Goal: Task Accomplishment & Management: Complete application form

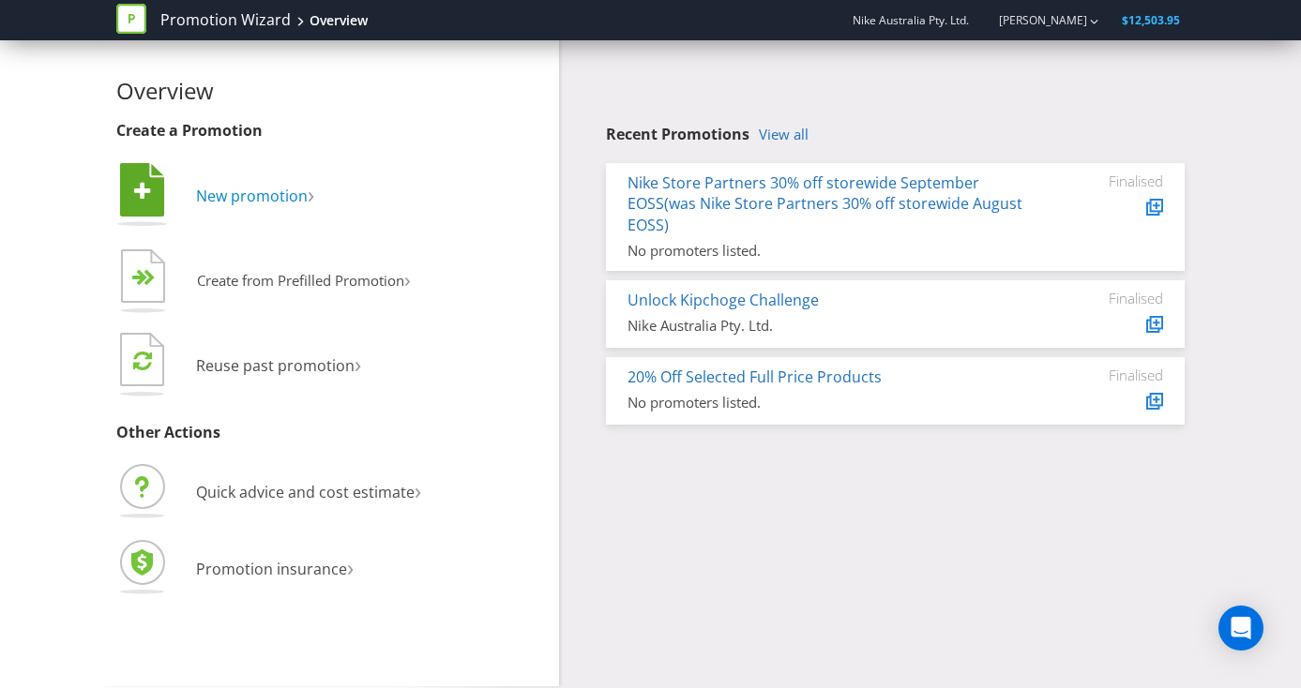
click at [217, 189] on span "New promotion" at bounding box center [252, 196] width 112 height 21
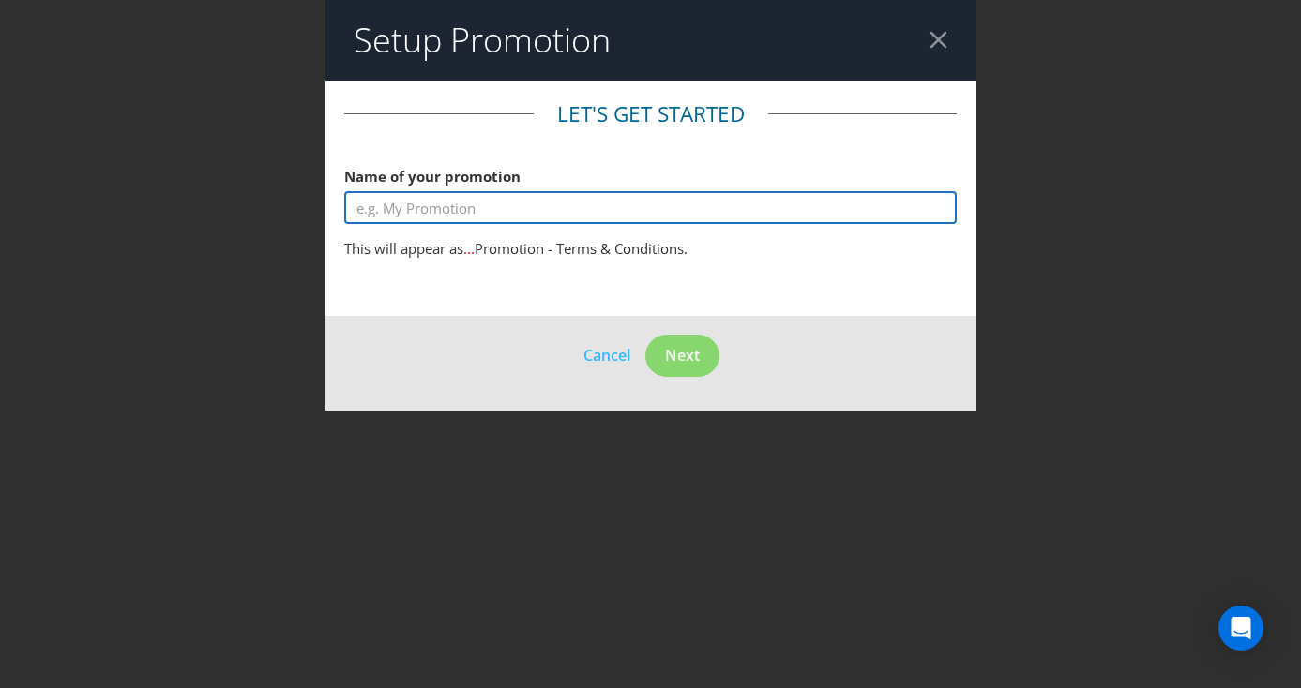
click at [408, 217] on input "text" at bounding box center [650, 207] width 613 height 33
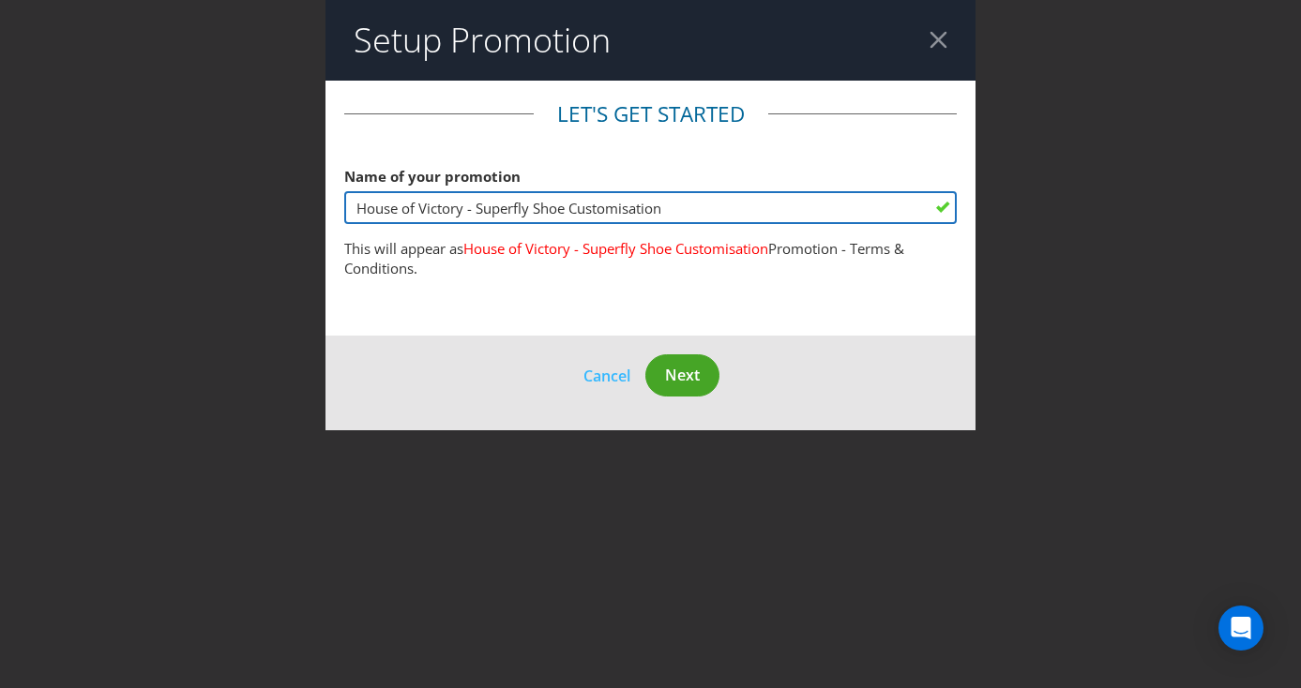
type input "House of Victory - Superfly Shoe Customisation"
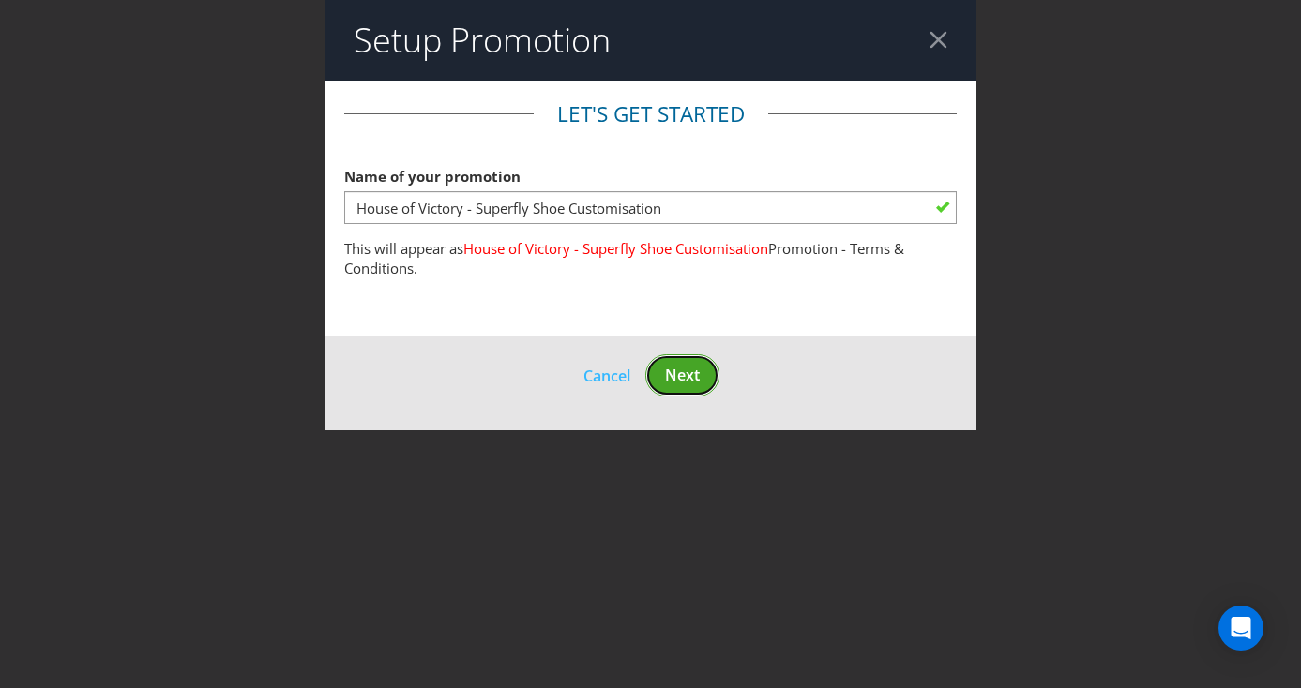
click at [688, 368] on span "Next" at bounding box center [682, 375] width 35 height 21
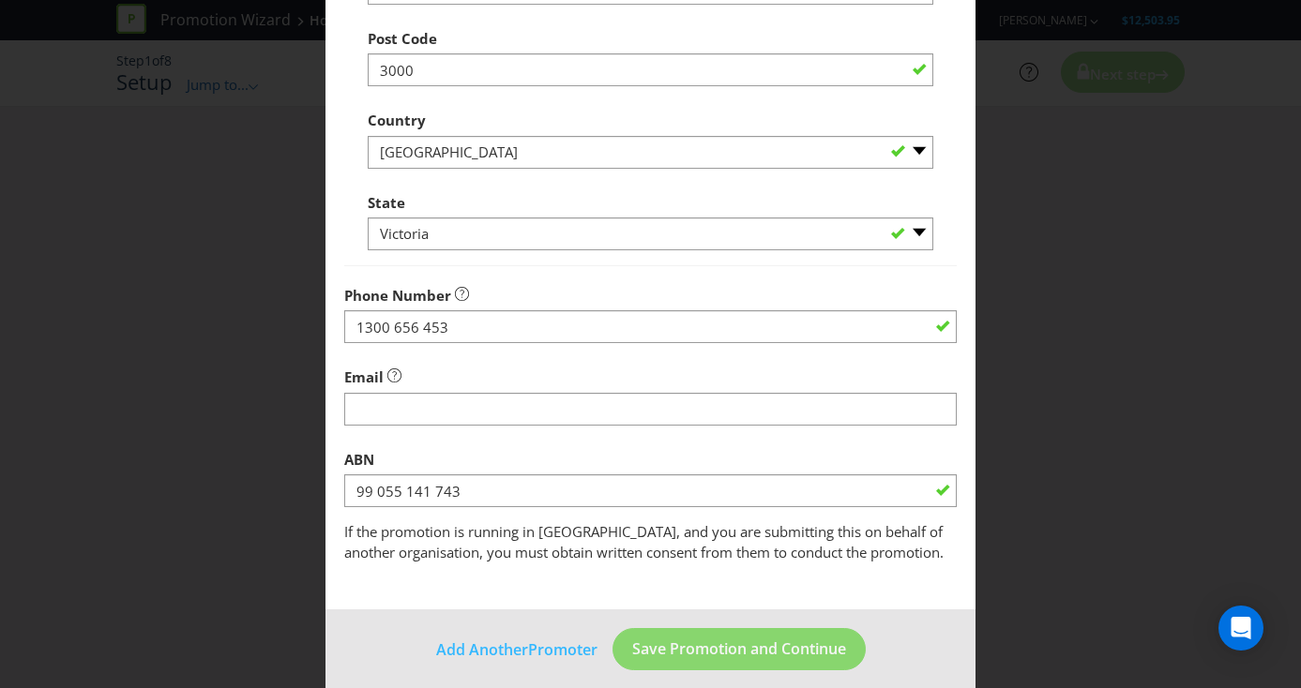
scroll to position [501, 0]
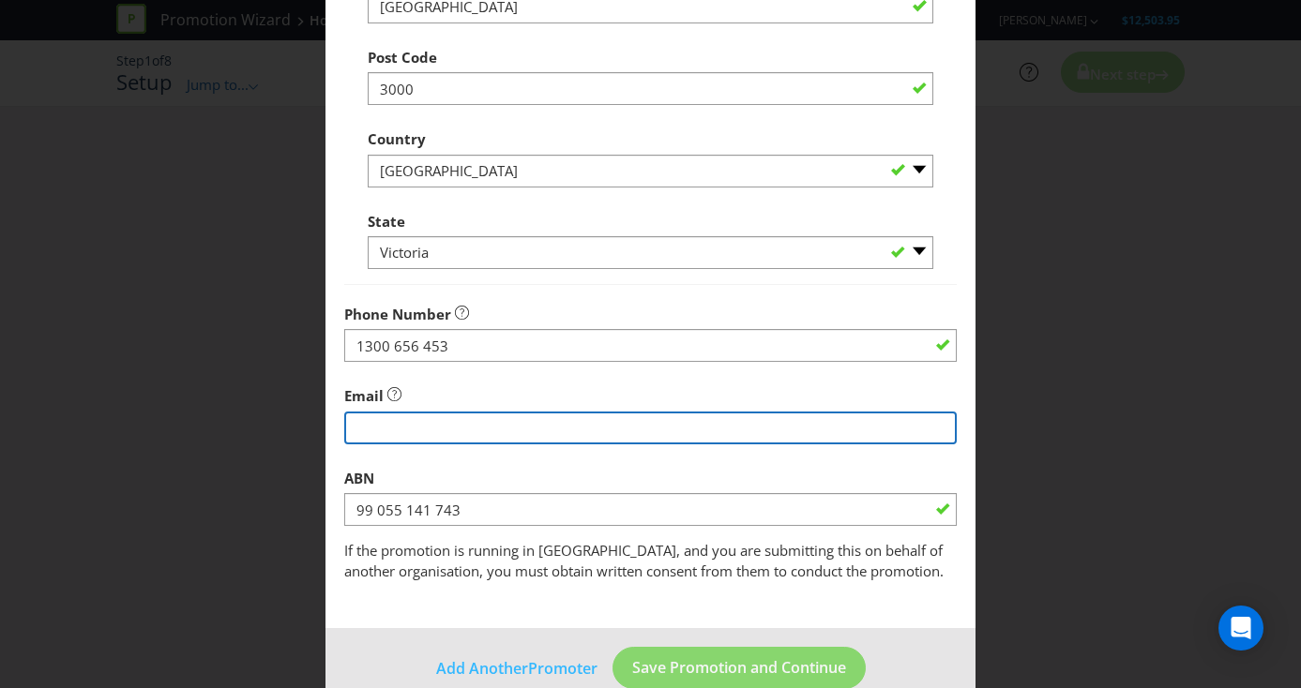
click at [632, 430] on input "string" at bounding box center [650, 428] width 613 height 33
type input "[PERSON_NAME][EMAIL_ADDRESS][PERSON_NAME][DOMAIN_NAME]"
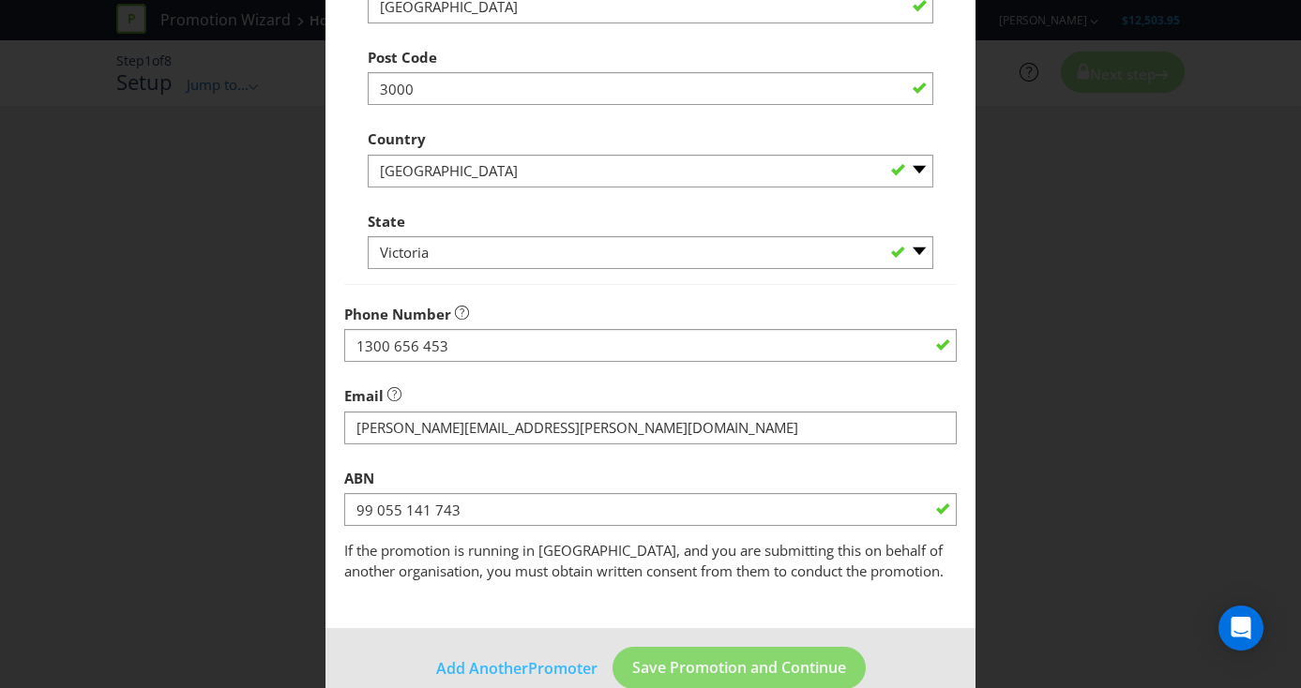
click at [248, 438] on div "Add Promoter Promoter Information Company Name Nike Australia Pty. Ltd. What is…" at bounding box center [650, 344] width 1301 height 688
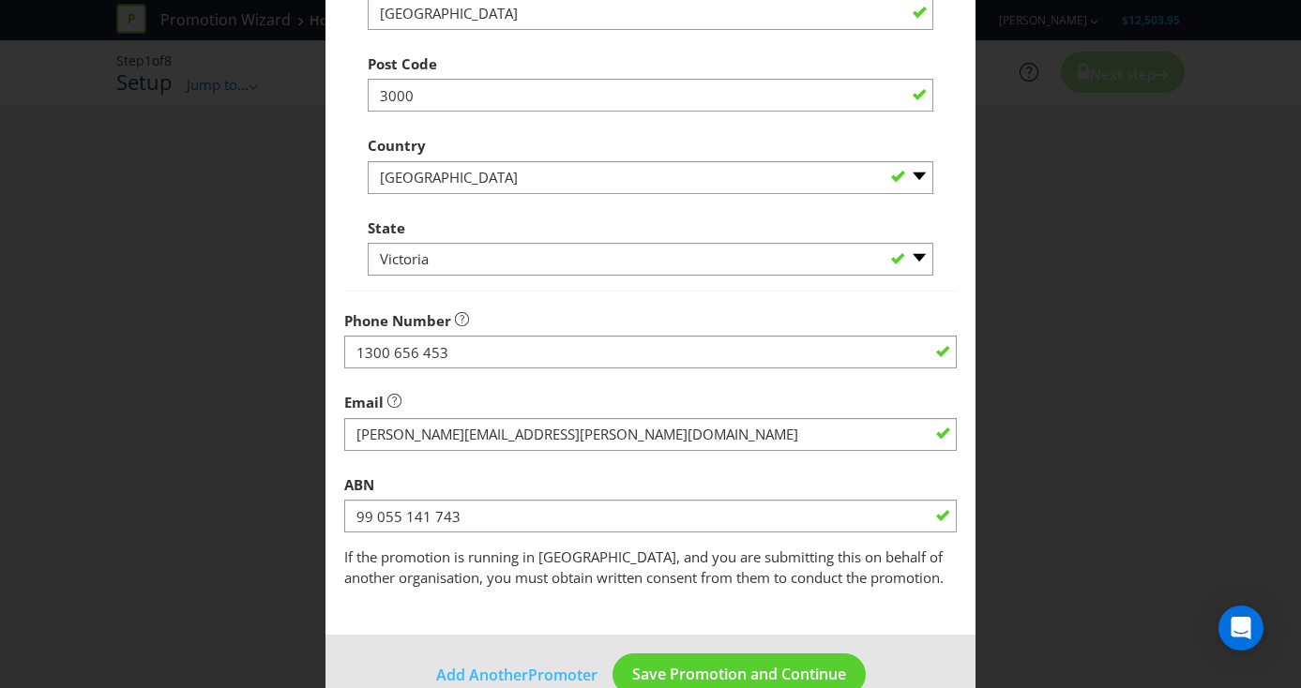
scroll to position [536, 0]
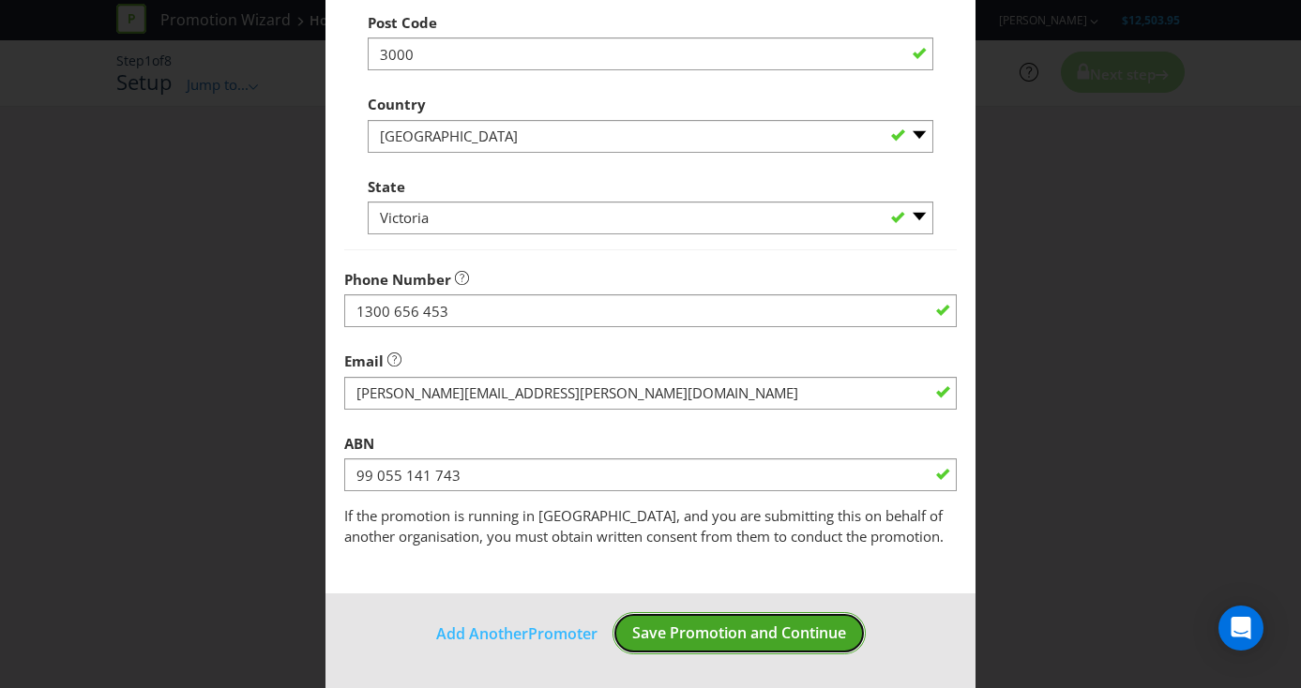
click at [688, 639] on span "Save Promotion and Continue" at bounding box center [739, 633] width 214 height 21
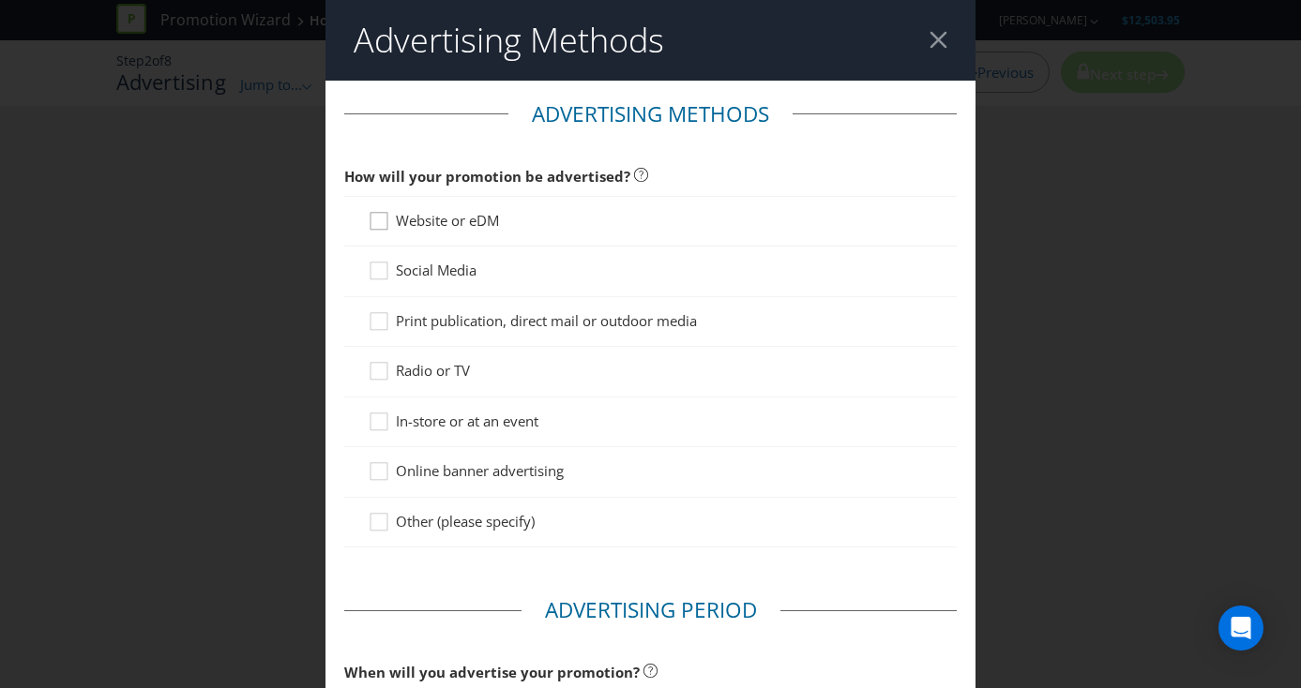
click at [382, 220] on icon at bounding box center [382, 225] width 28 height 28
click at [0, 0] on input "Website or eDM" at bounding box center [0, 0] width 0 height 0
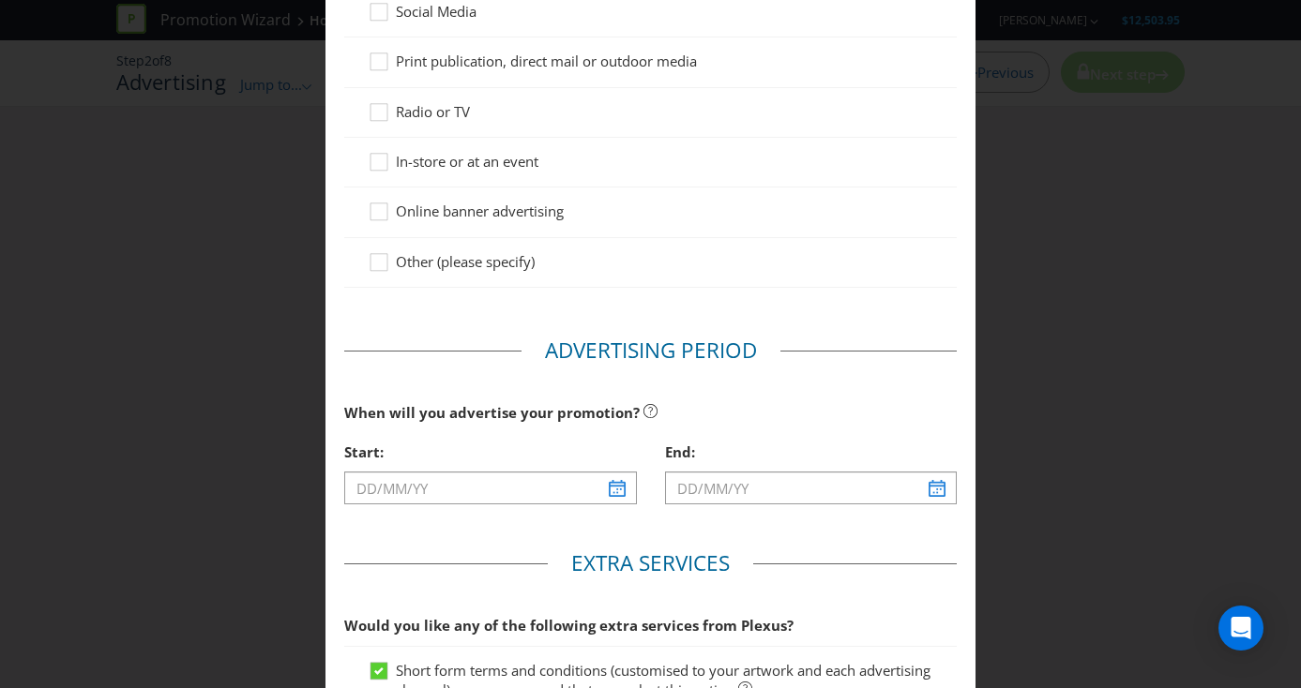
scroll to position [363, 0]
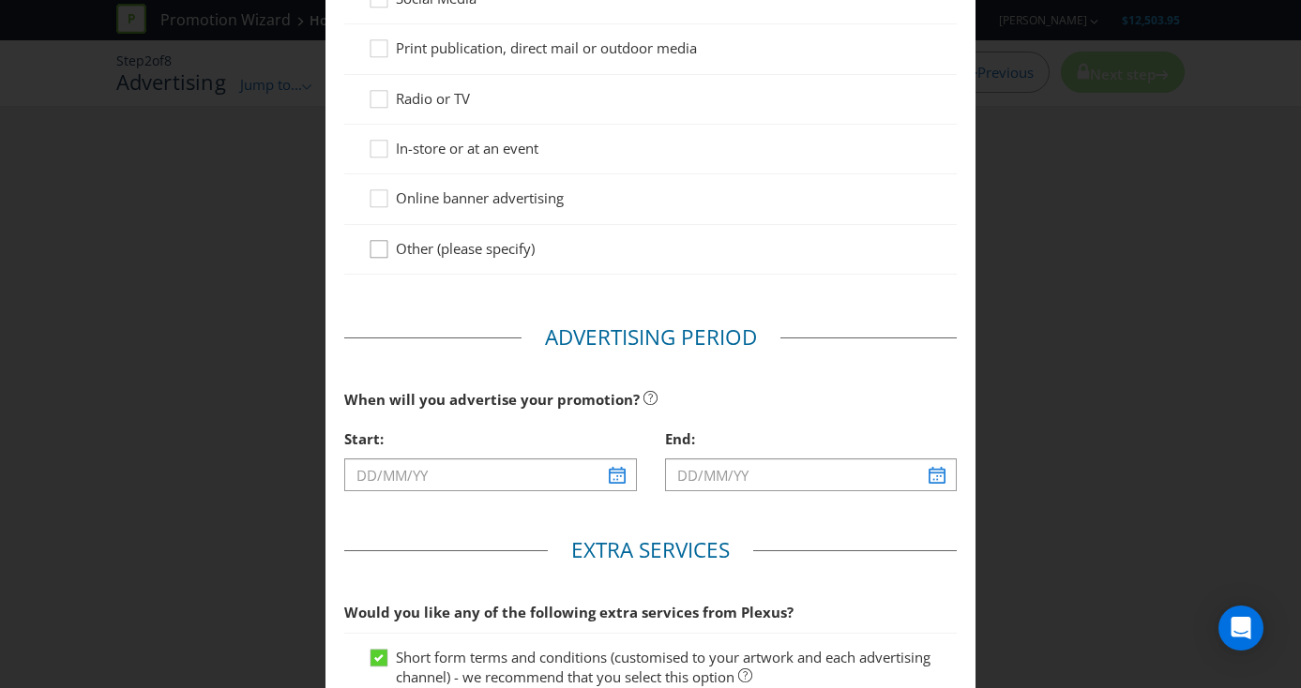
click at [372, 250] on icon at bounding box center [382, 253] width 28 height 28
click at [0, 0] on input "Other (please specify)" at bounding box center [0, 0] width 0 height 0
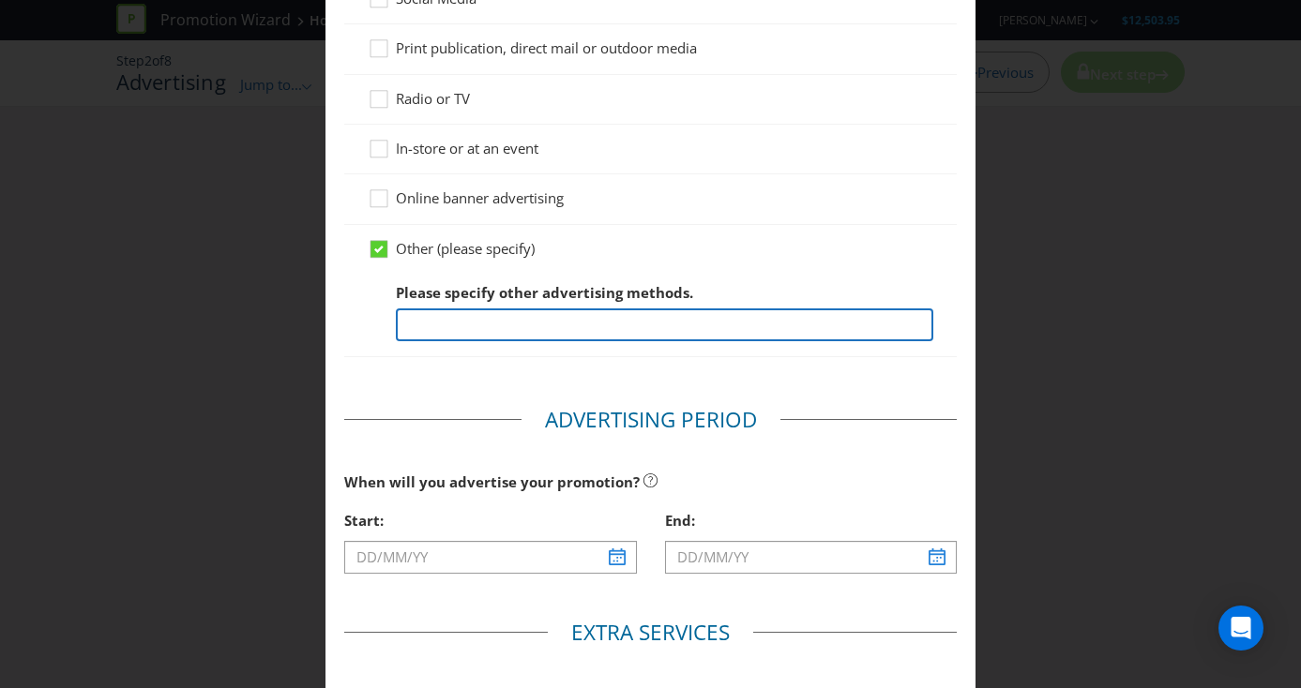
click at [430, 310] on input "text" at bounding box center [665, 325] width 538 height 33
type input "Nike App Notification"
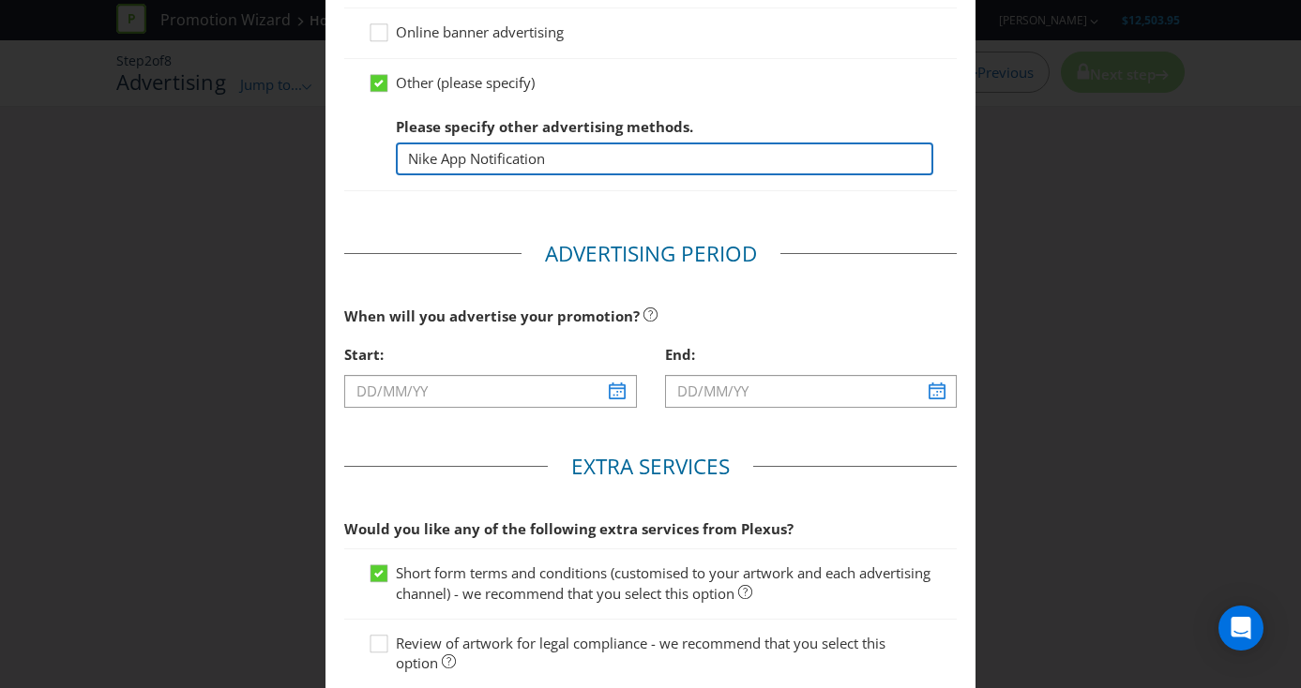
scroll to position [586, 0]
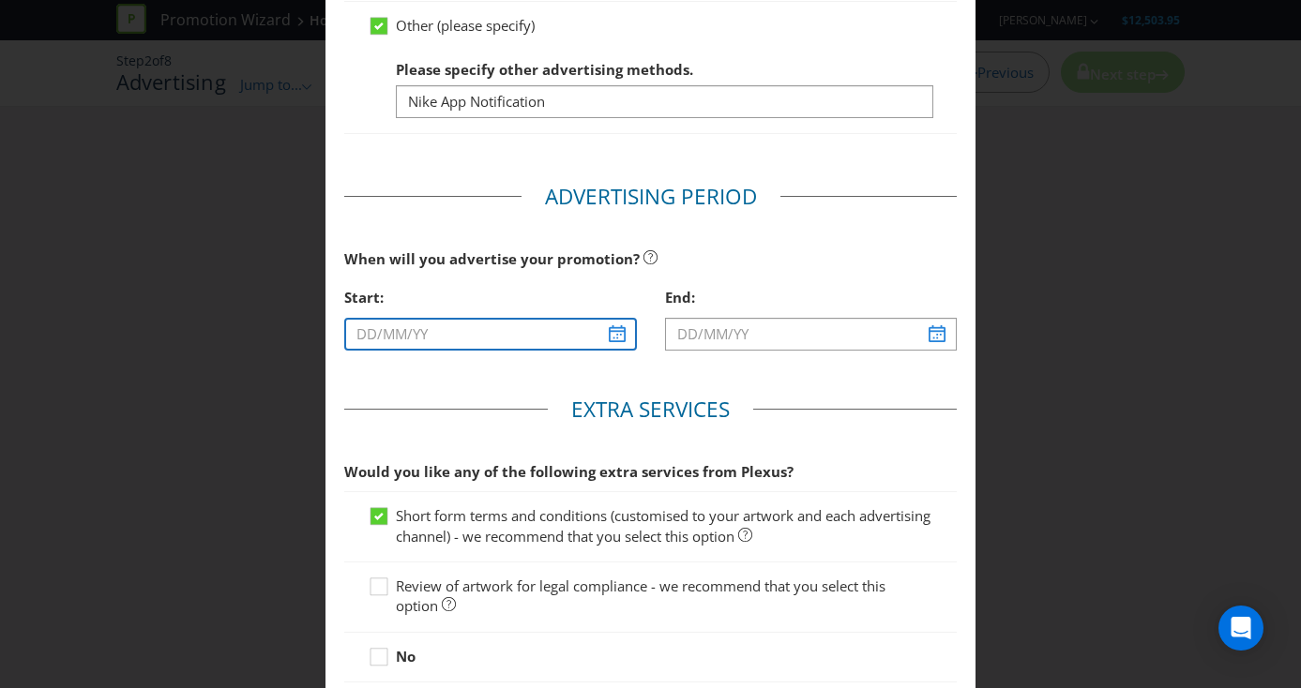
click at [612, 339] on input "text" at bounding box center [490, 334] width 293 height 33
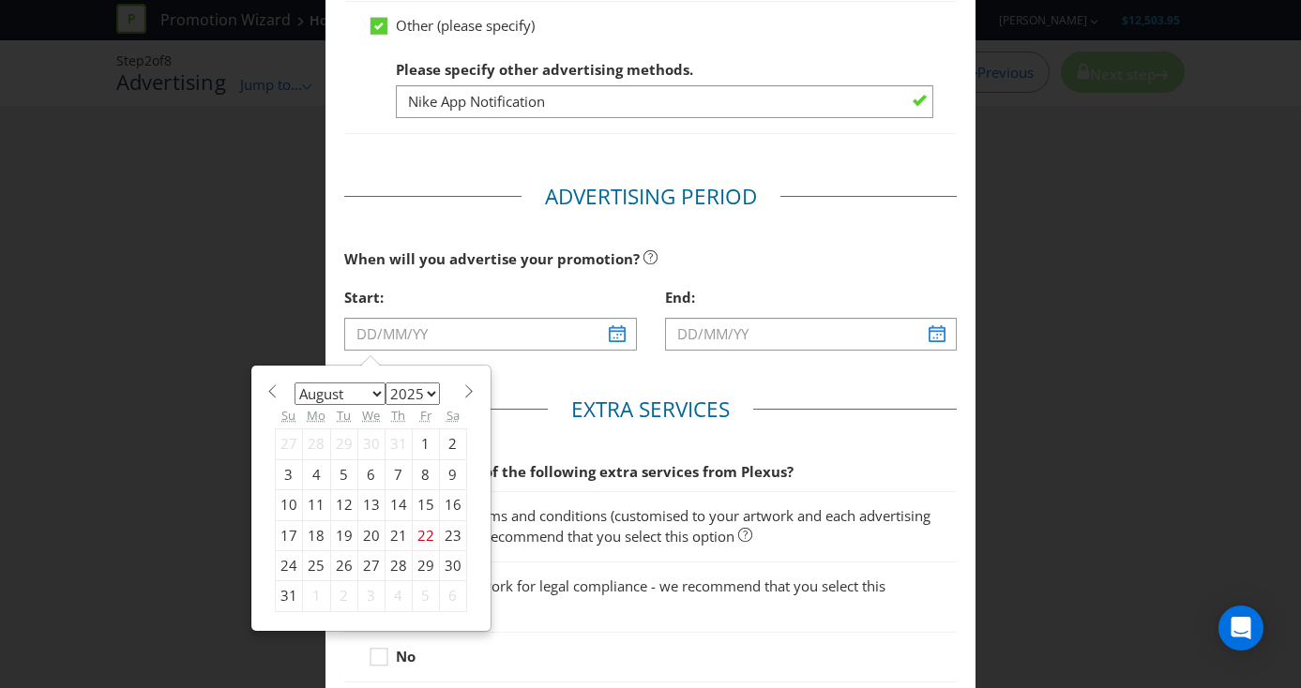
click at [420, 564] on div "29" at bounding box center [425, 566] width 27 height 30
type input "[DATE]"
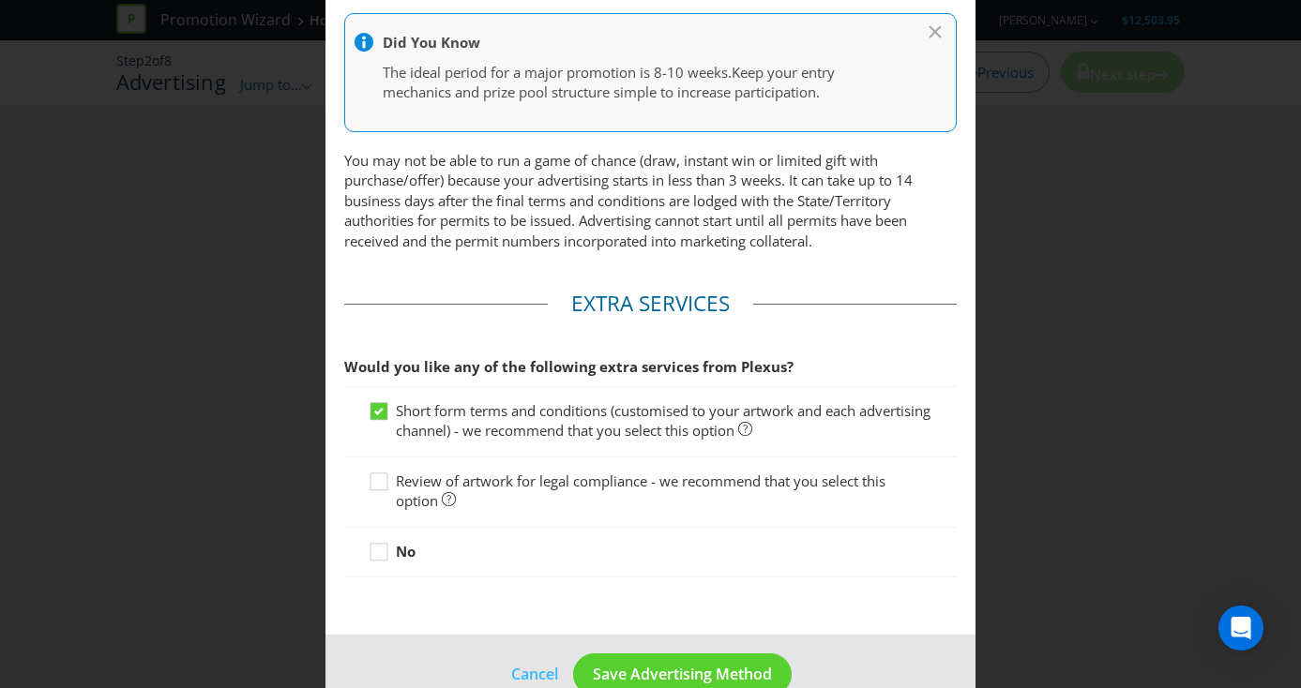
scroll to position [981, 0]
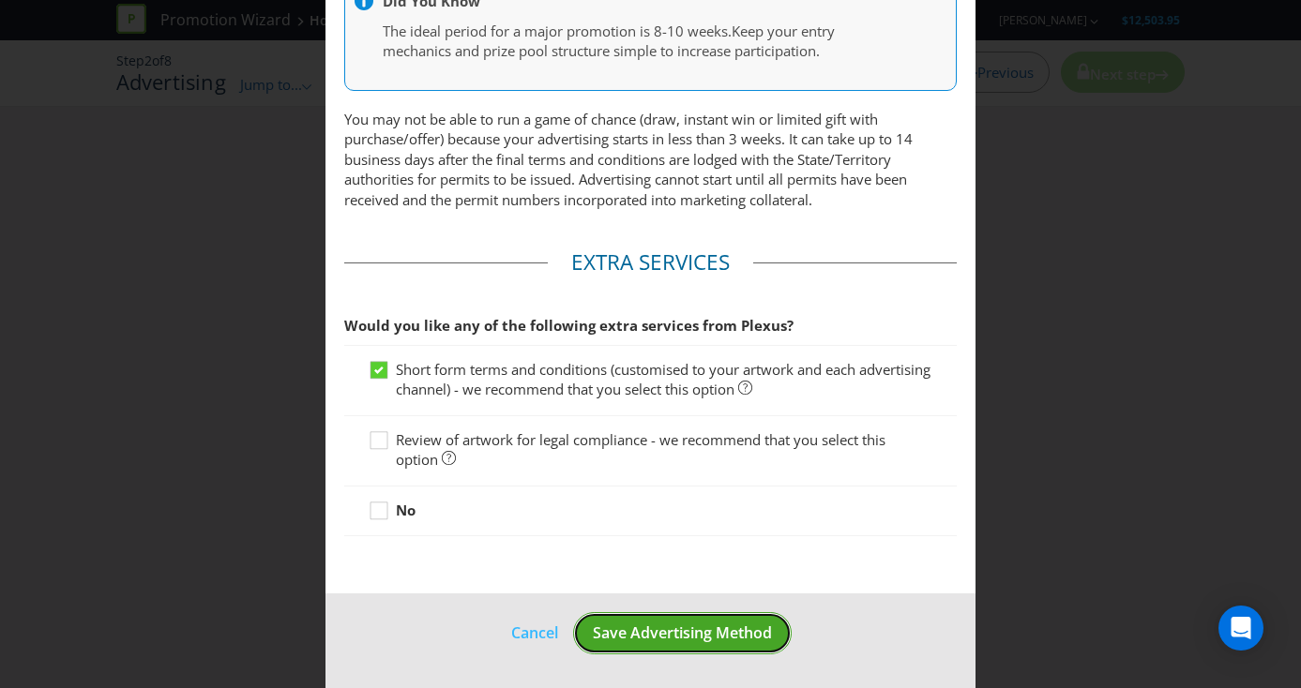
click at [675, 629] on span "Save Advertising Method" at bounding box center [682, 633] width 179 height 21
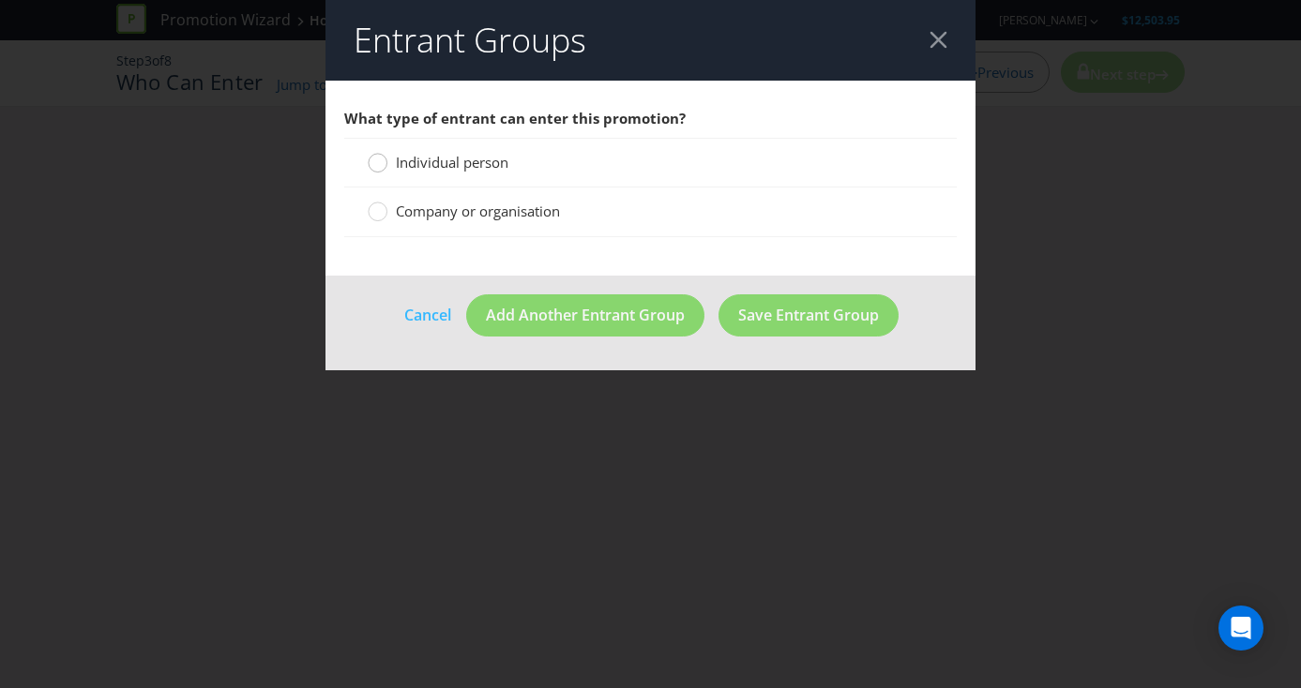
click at [380, 160] on div at bounding box center [377, 156] width 9 height 9
click at [0, 0] on input "Individual person" at bounding box center [0, 0] width 0 height 0
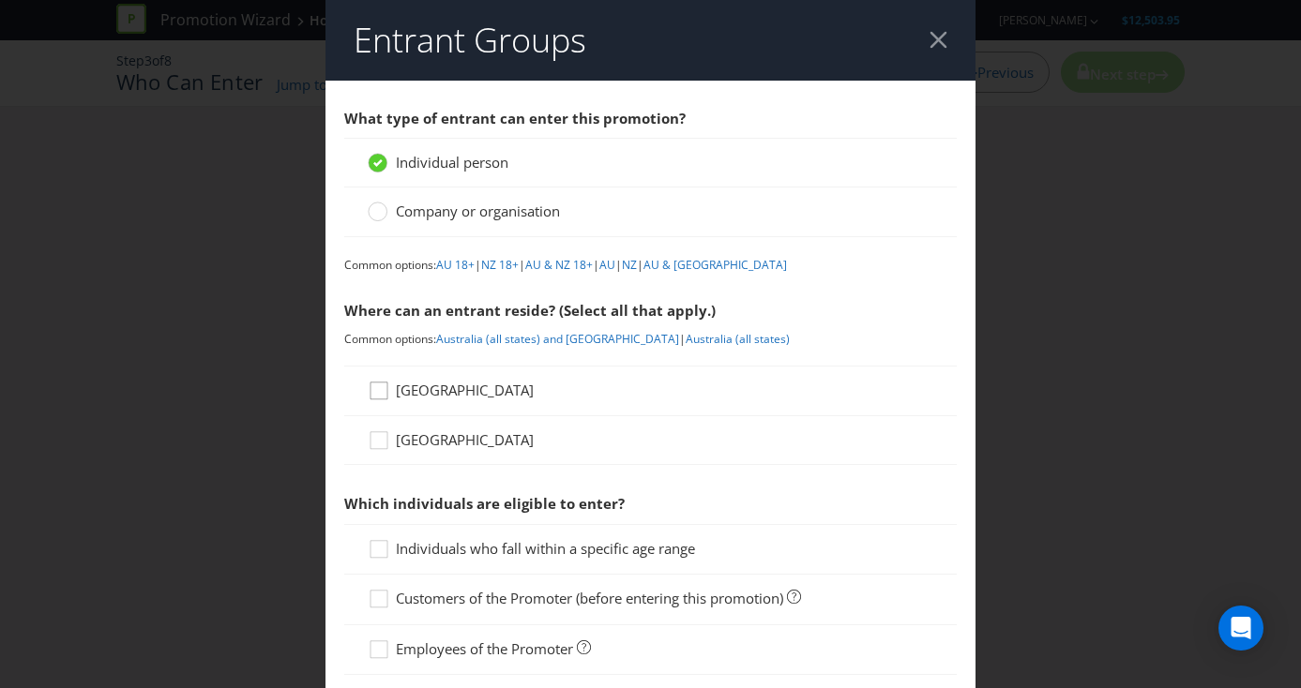
click at [383, 390] on icon at bounding box center [382, 395] width 28 height 28
click at [0, 0] on input "[GEOGRAPHIC_DATA]" at bounding box center [0, 0] width 0 height 0
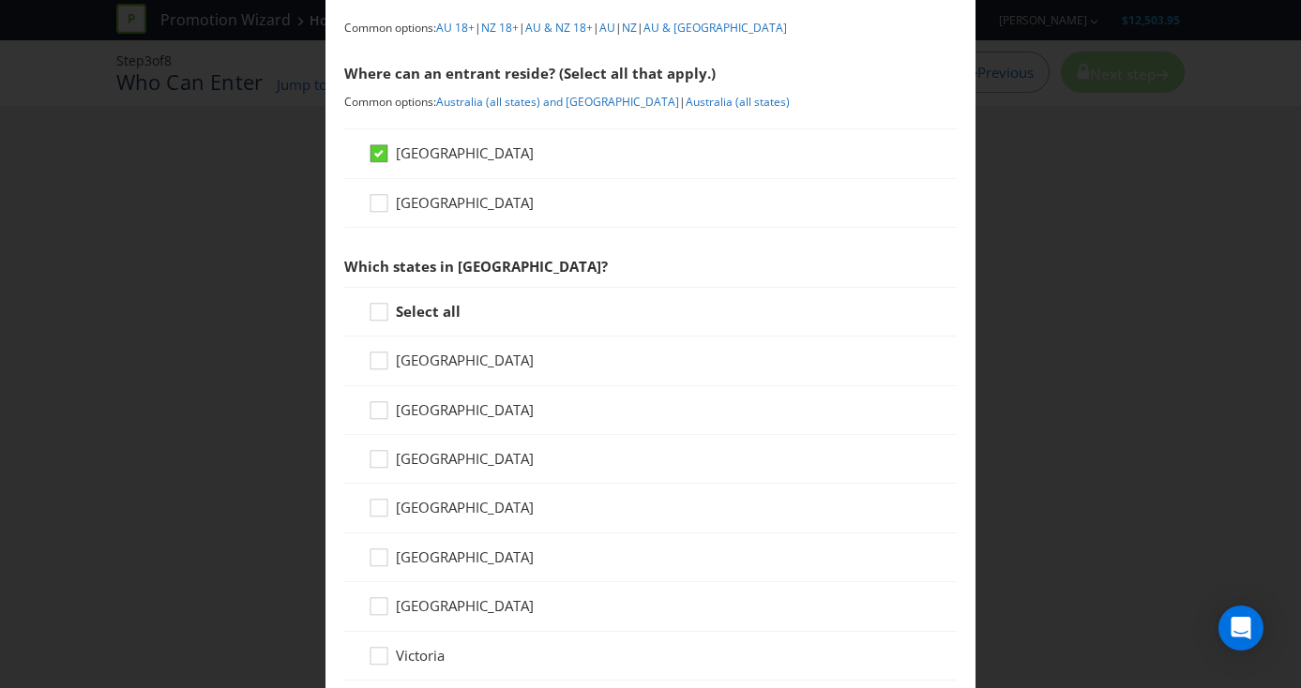
scroll to position [241, 0]
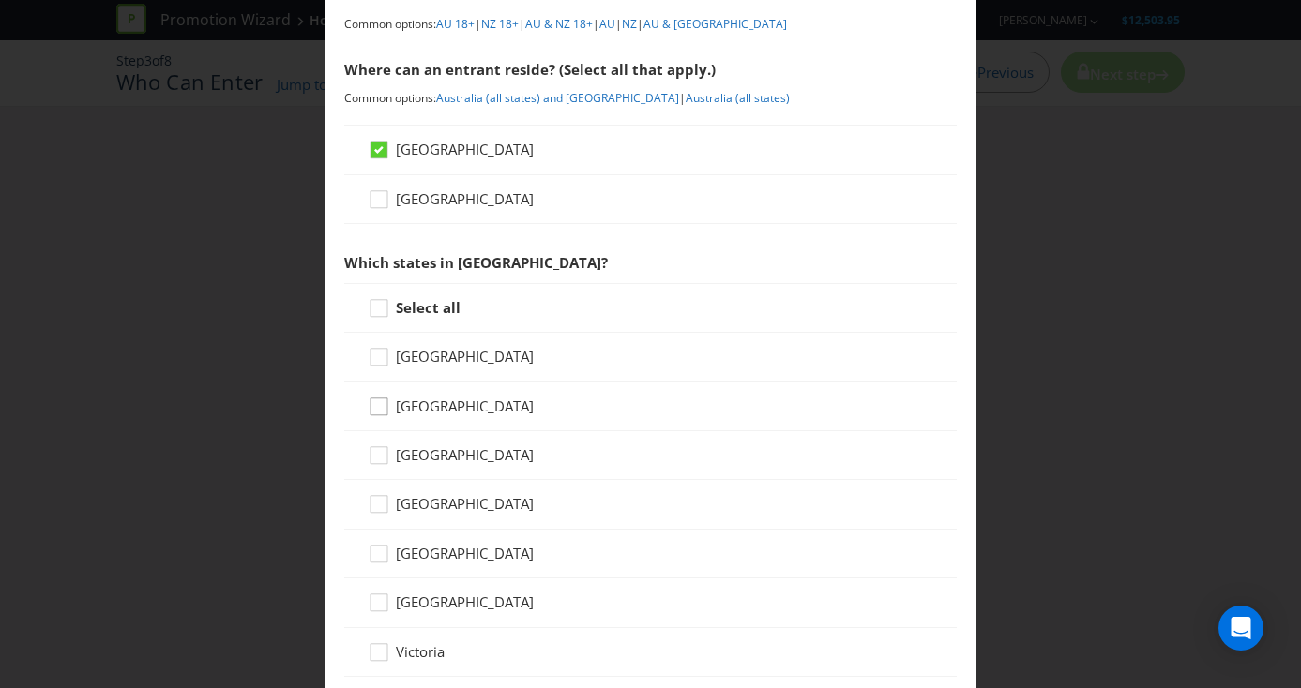
click at [376, 409] on icon at bounding box center [382, 411] width 28 height 28
click at [0, 0] on input "[GEOGRAPHIC_DATA]" at bounding box center [0, 0] width 0 height 0
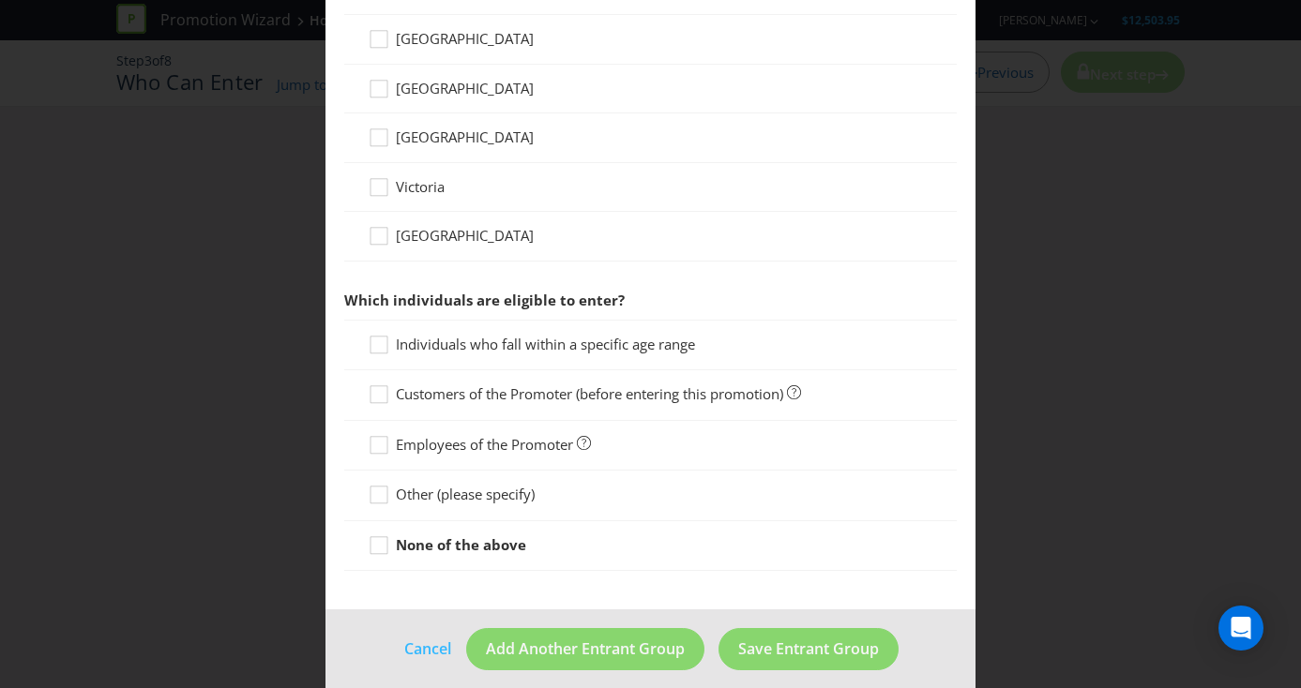
scroll to position [722, 0]
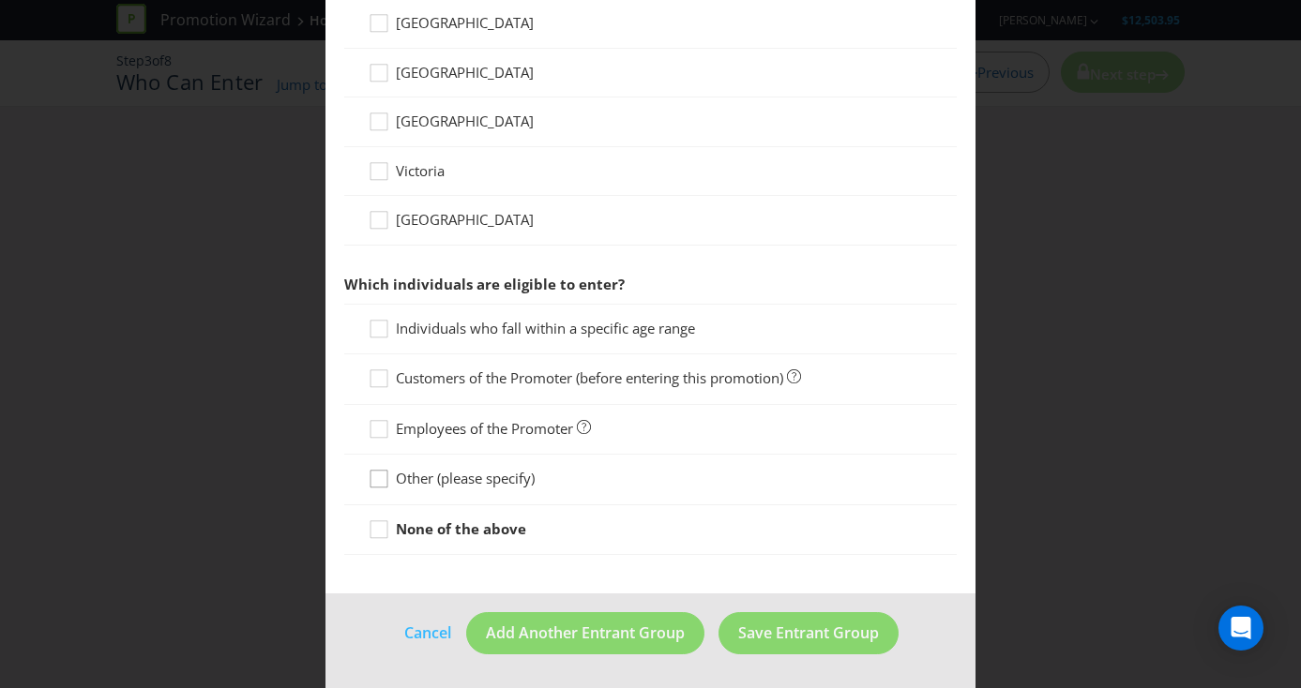
click at [386, 482] on icon at bounding box center [378, 479] width 17 height 17
click at [0, 0] on input "Other (please specify)" at bounding box center [0, 0] width 0 height 0
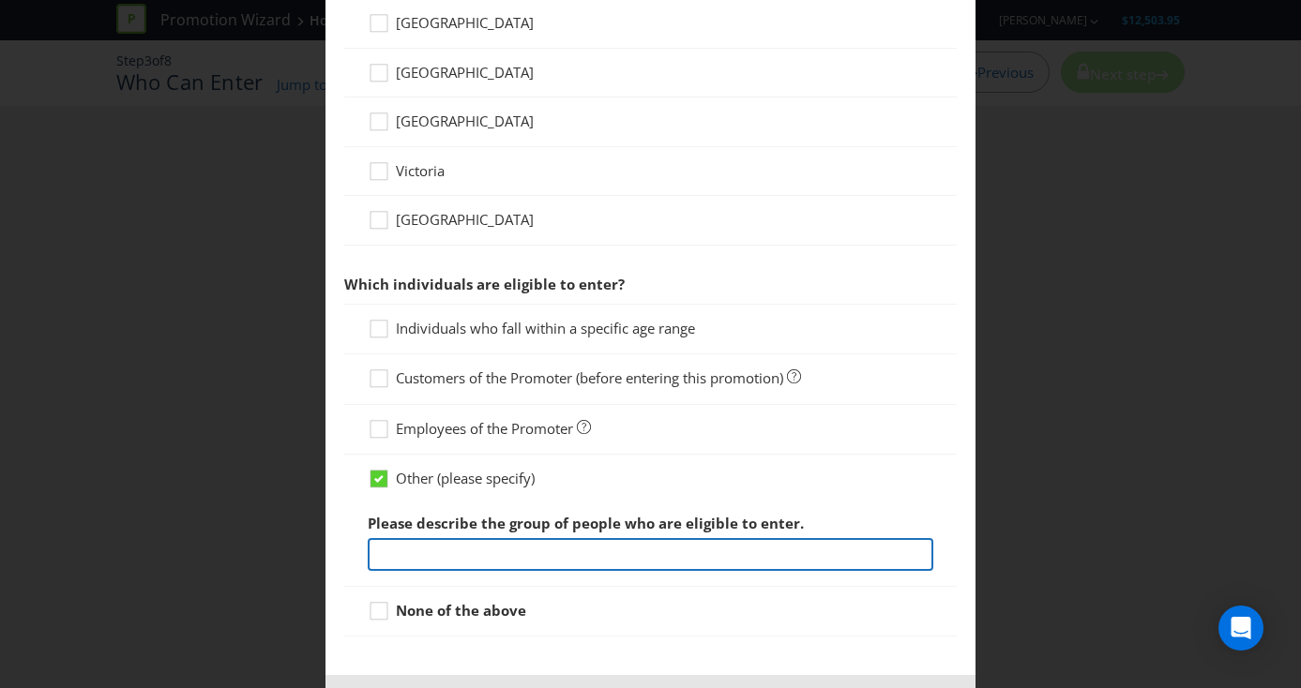
click at [387, 558] on input "text" at bounding box center [651, 554] width 566 height 33
type input "Customers who purchase any Blue Print Pack footwear or Electric Pack Footwear p…"
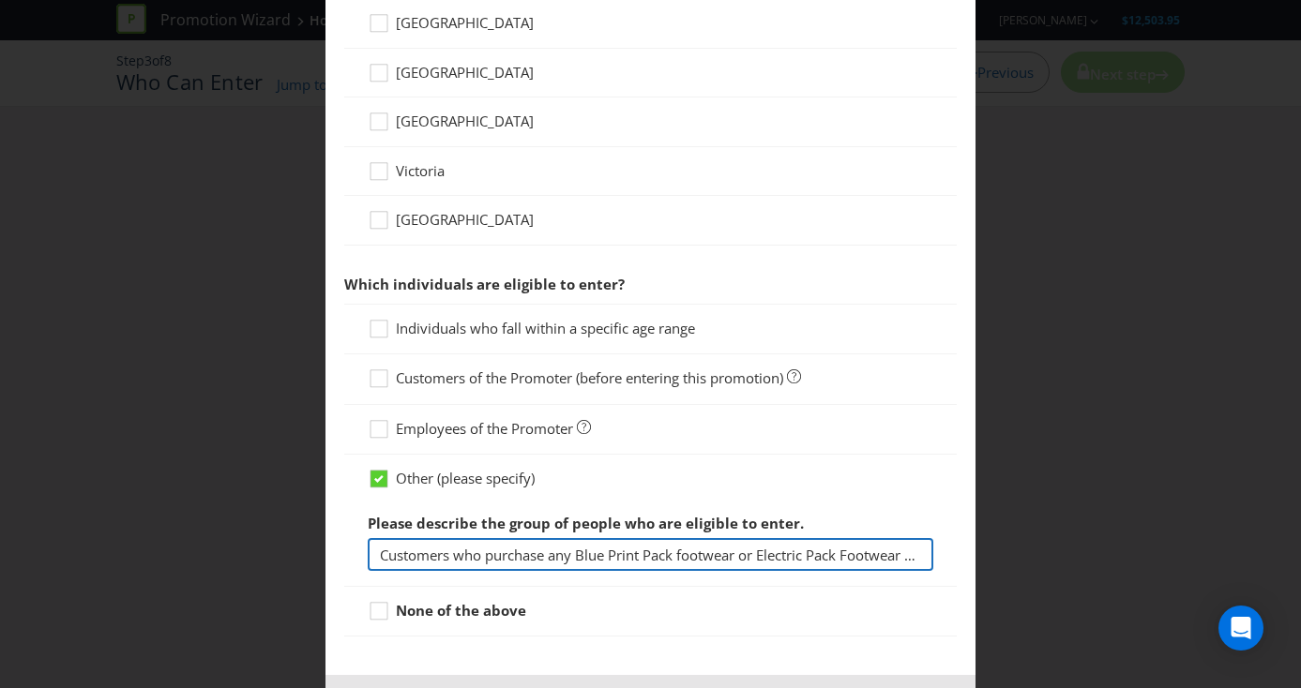
click at [384, 551] on input "Customers who purchase any Blue Print Pack footwear or Electric Pack Footwear p…" at bounding box center [651, 554] width 566 height 33
drag, startPoint x: 380, startPoint y: 552, endPoint x: 1093, endPoint y: 552, distance: 712.8
click at [1093, 552] on div "Entrant Groups What type of entrant can enter this promotion? Individual person…" at bounding box center [650, 344] width 1301 height 688
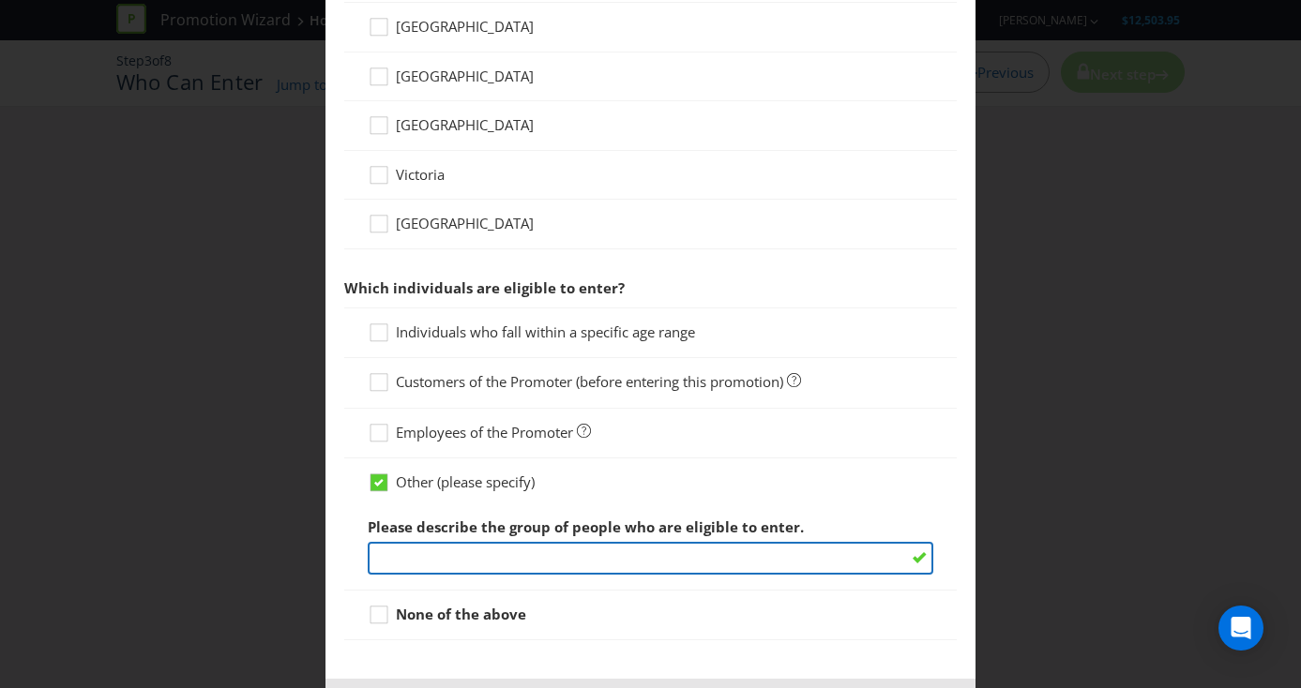
scroll to position [719, 0]
click at [390, 556] on input "text" at bounding box center [651, 557] width 566 height 33
click at [432, 563] on input "text" at bounding box center [651, 557] width 566 height 33
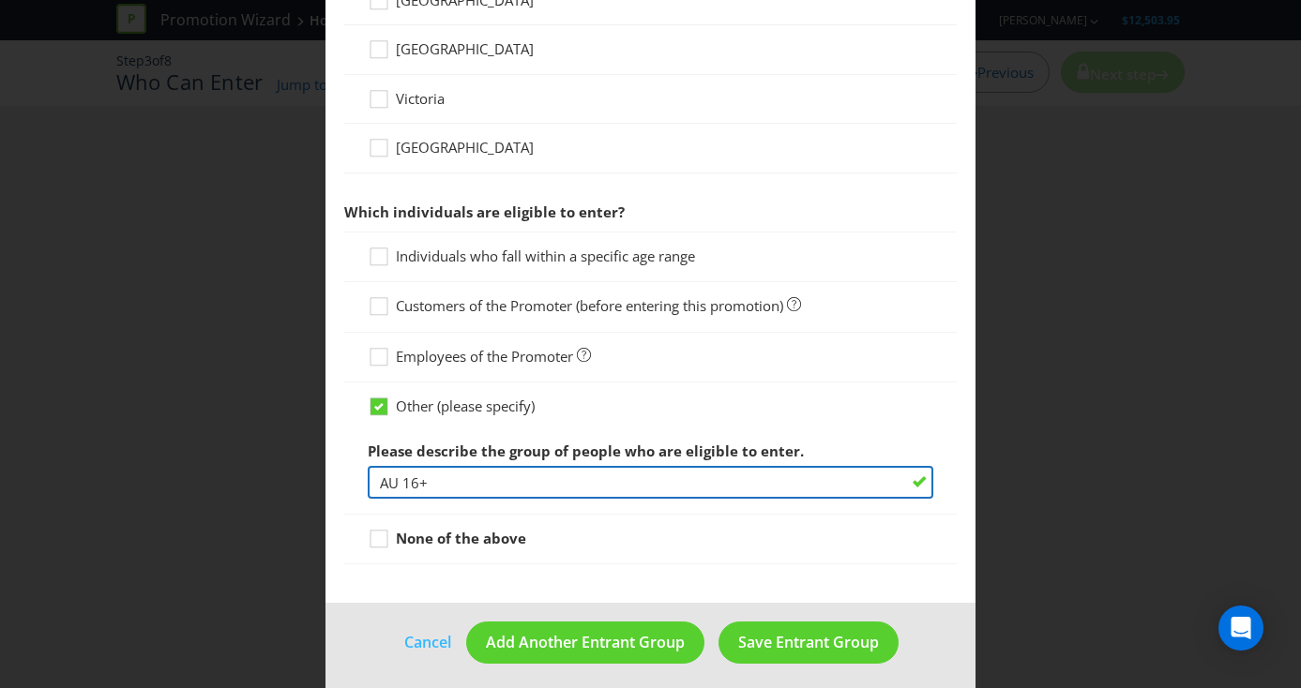
scroll to position [804, 0]
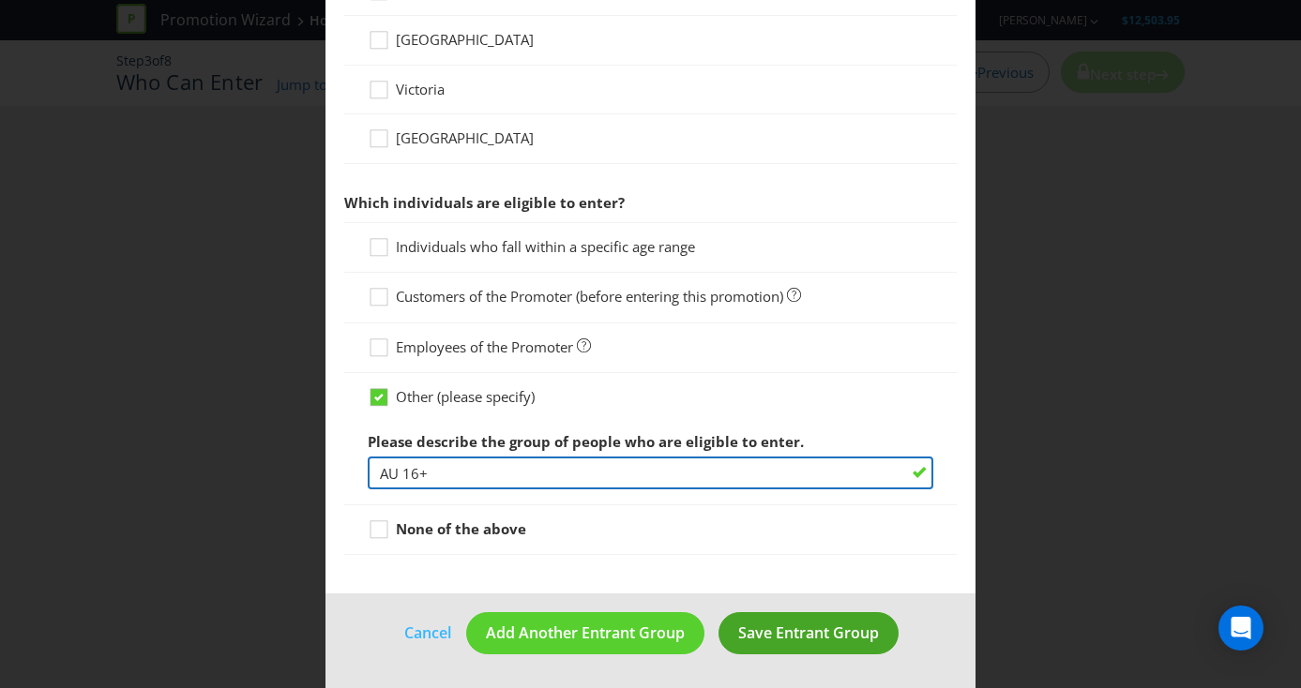
type input "AU 16+"
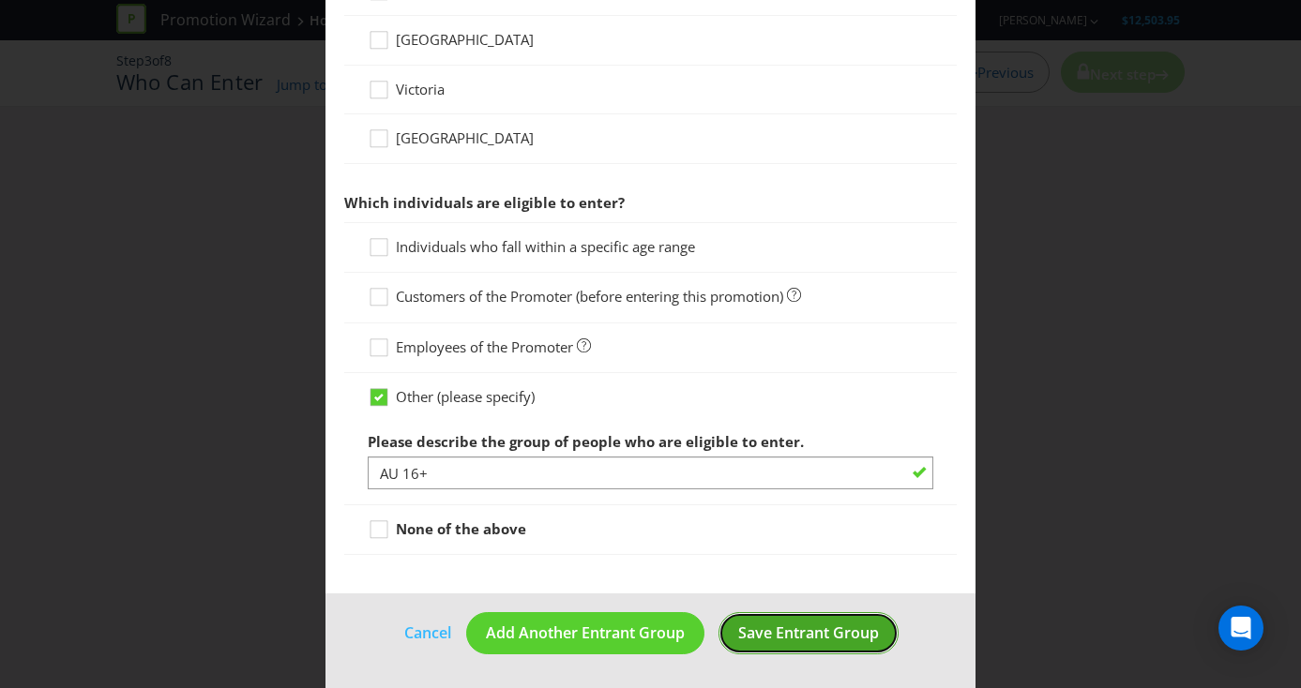
click at [805, 637] on span "Save Entrant Group" at bounding box center [808, 633] width 141 height 21
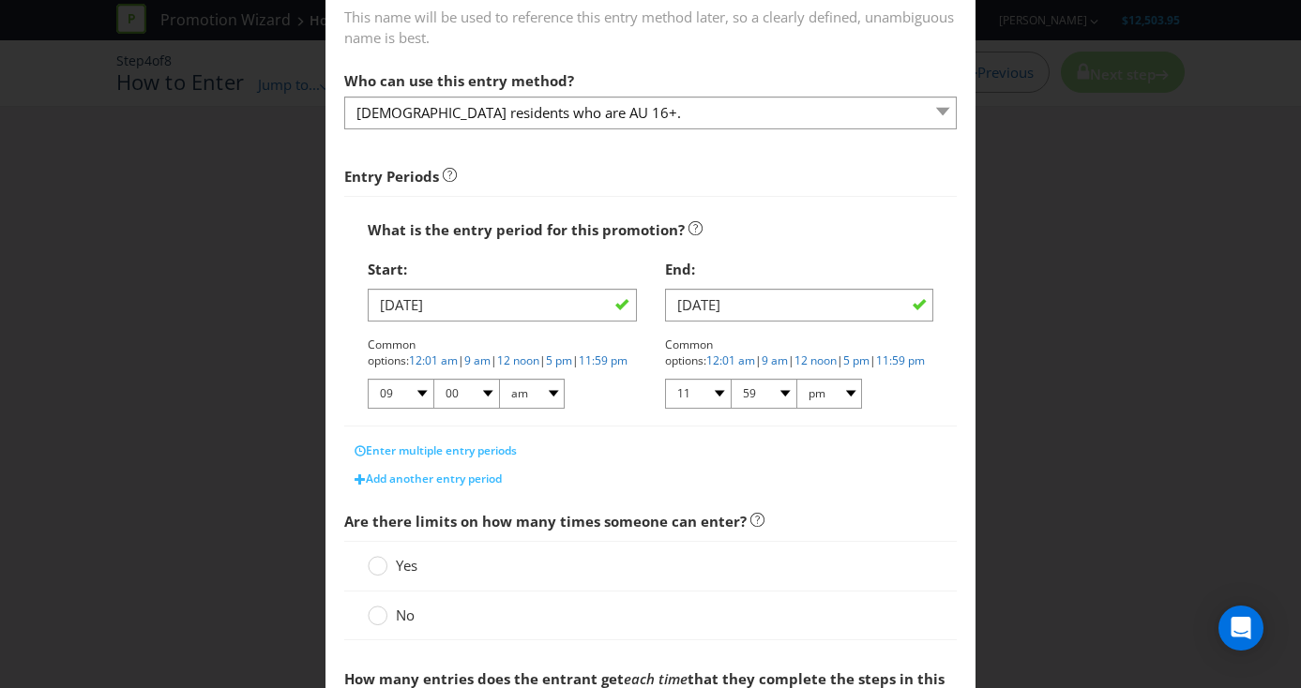
scroll to position [184, 0]
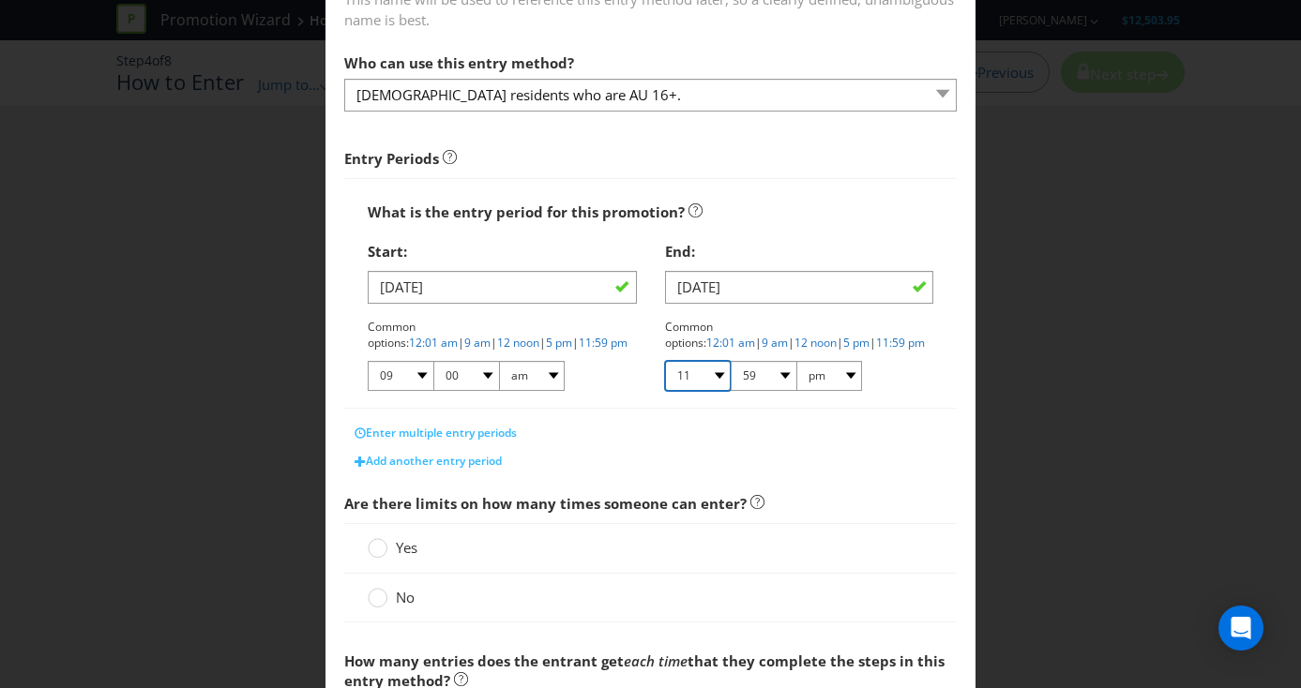
click at [725, 371] on select "01 02 03 04 05 06 07 08 09 10 11 12" at bounding box center [698, 376] width 66 height 30
select select "06"
click at [665, 361] on select "01 02 03 04 05 06 07 08 09 10 11 12" at bounding box center [698, 376] width 66 height 30
click at [783, 372] on select "00 01 05 10 15 20 25 29 30 35 40 45 50 55 59" at bounding box center [764, 376] width 66 height 30
select select "00"
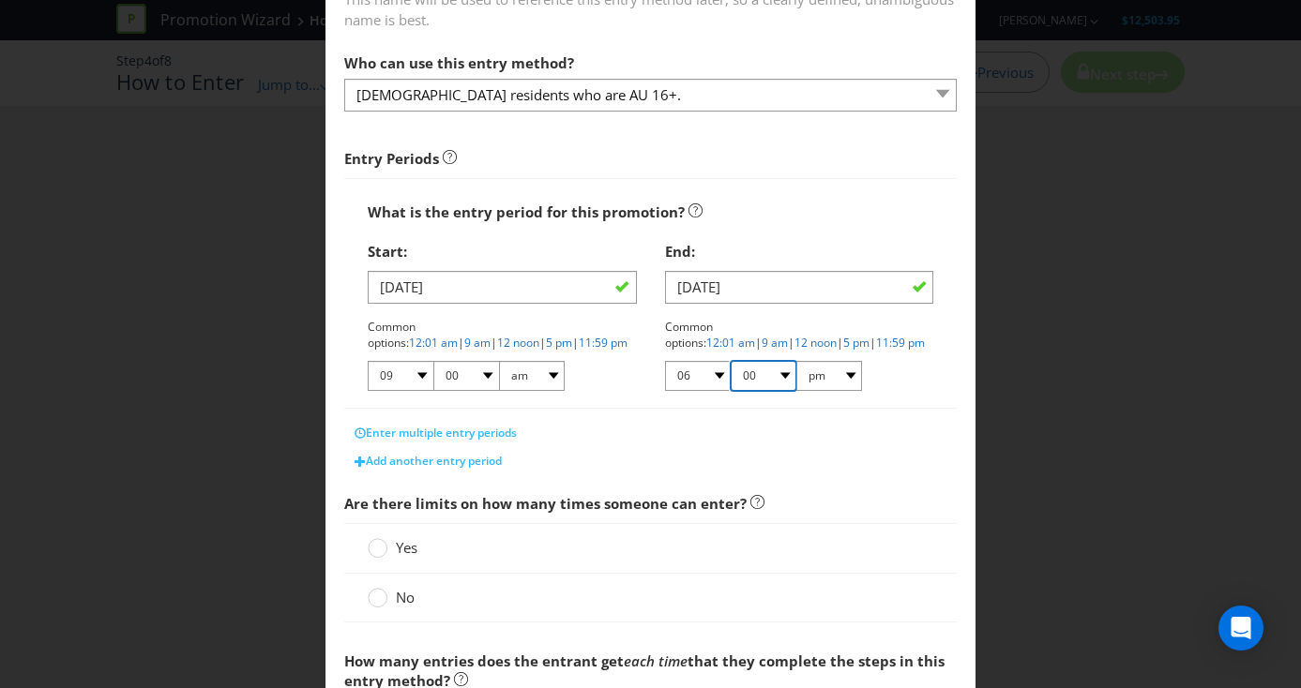
click at [731, 361] on select "00 01 05 10 15 20 25 29 30 35 40 45 50 55 59" at bounding box center [764, 376] width 66 height 30
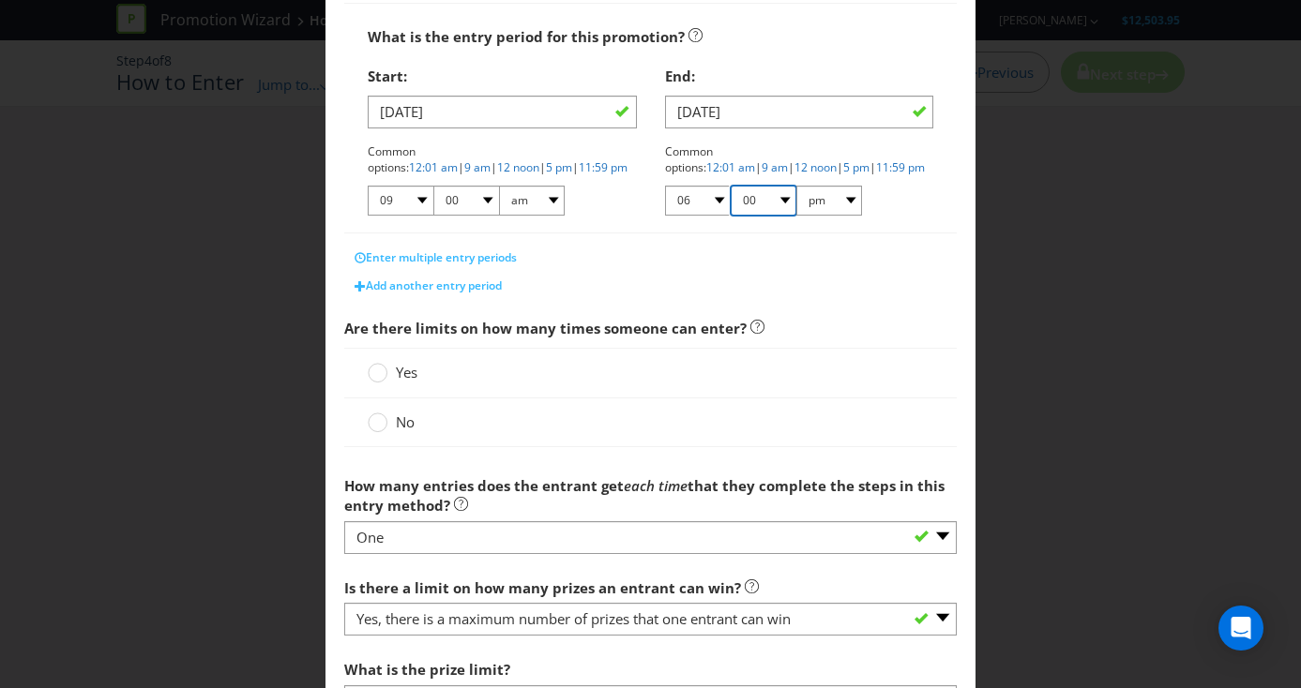
scroll to position [379, 0]
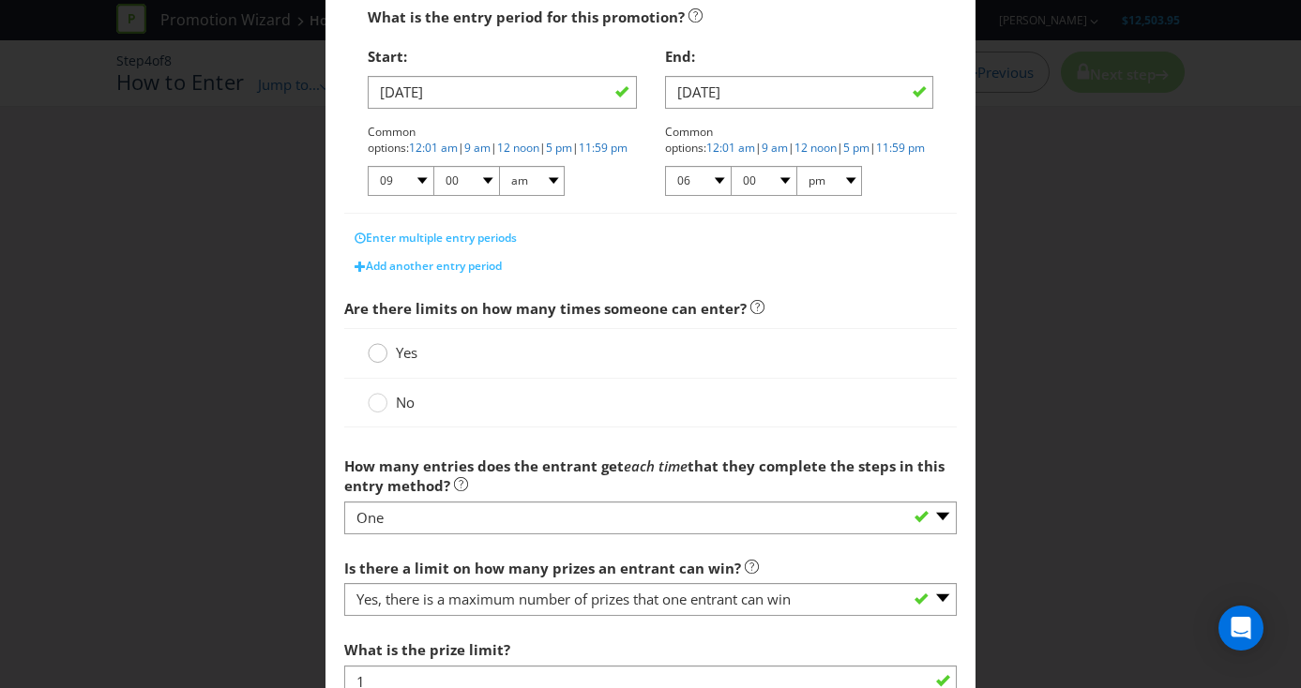
click at [380, 352] on circle at bounding box center [378, 353] width 19 height 19
click at [0, 0] on input "Yes" at bounding box center [0, 0] width 0 height 0
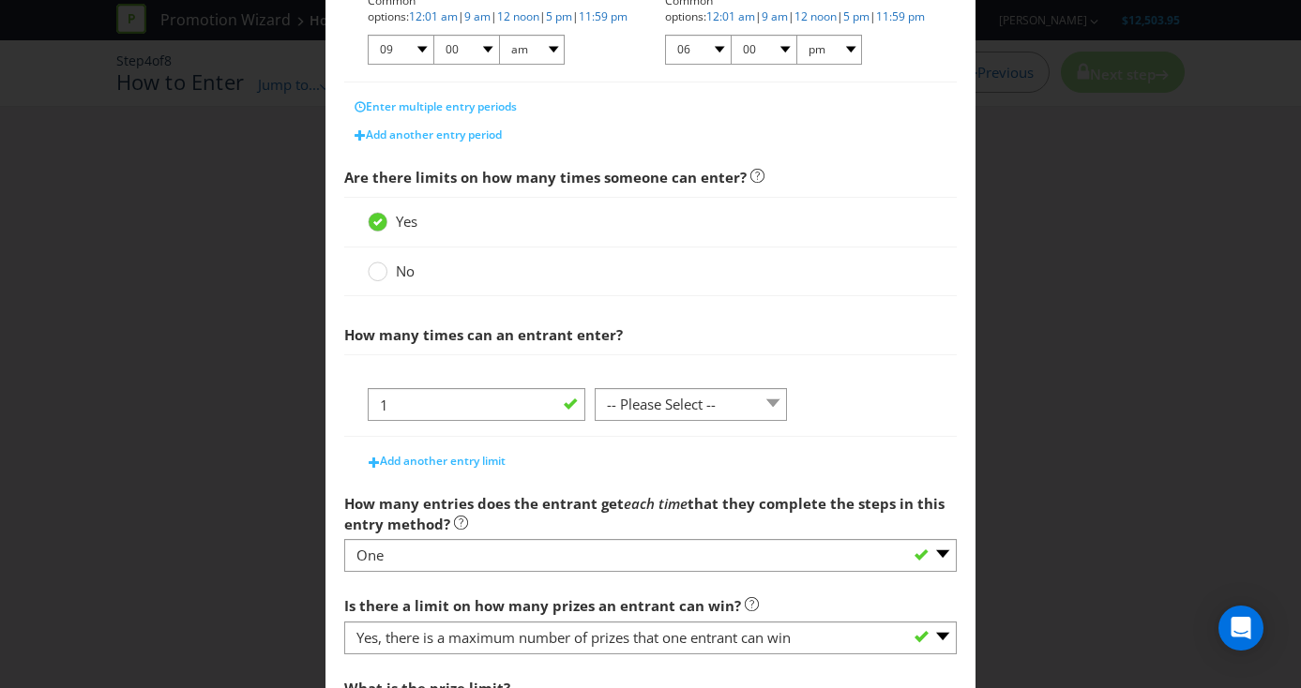
scroll to position [560, 0]
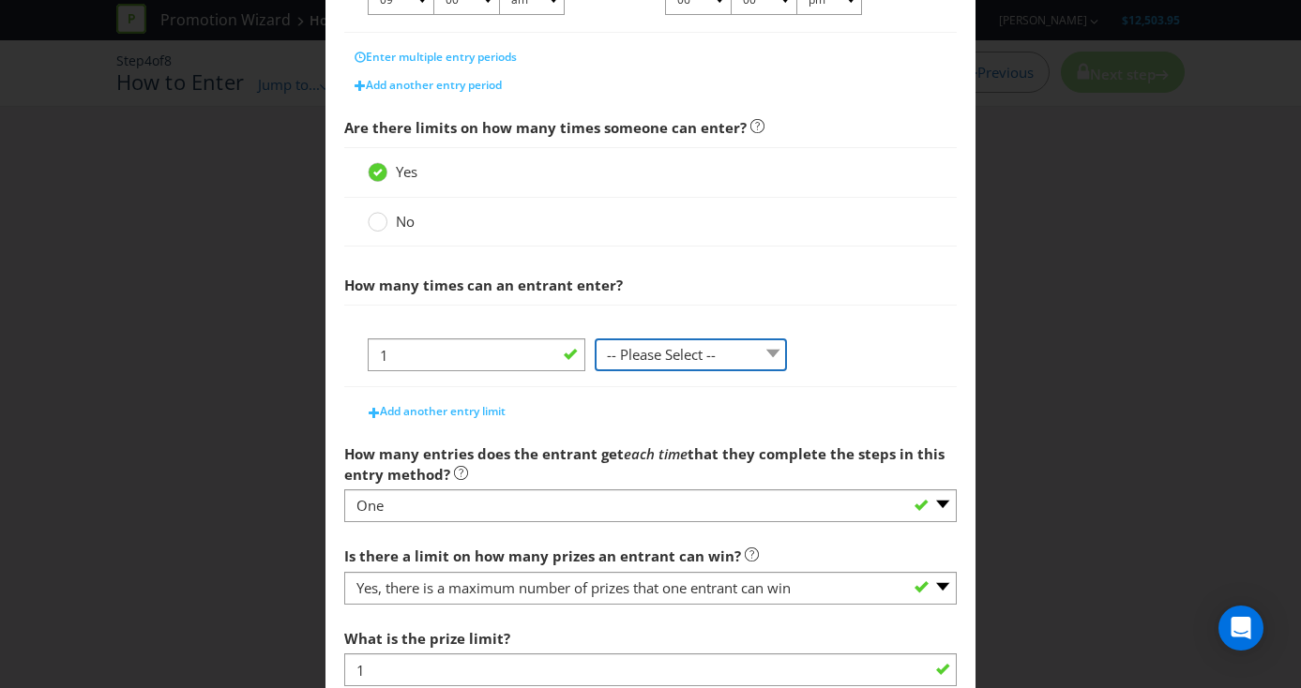
click at [770, 351] on select "-- Please Select -- per person per day per purchase per transaction Other (plea…" at bounding box center [691, 355] width 193 height 33
select select "PER_PURCHASE"
click at [595, 339] on select "-- Please Select -- per person per day per purchase per transaction Other (plea…" at bounding box center [691, 355] width 193 height 33
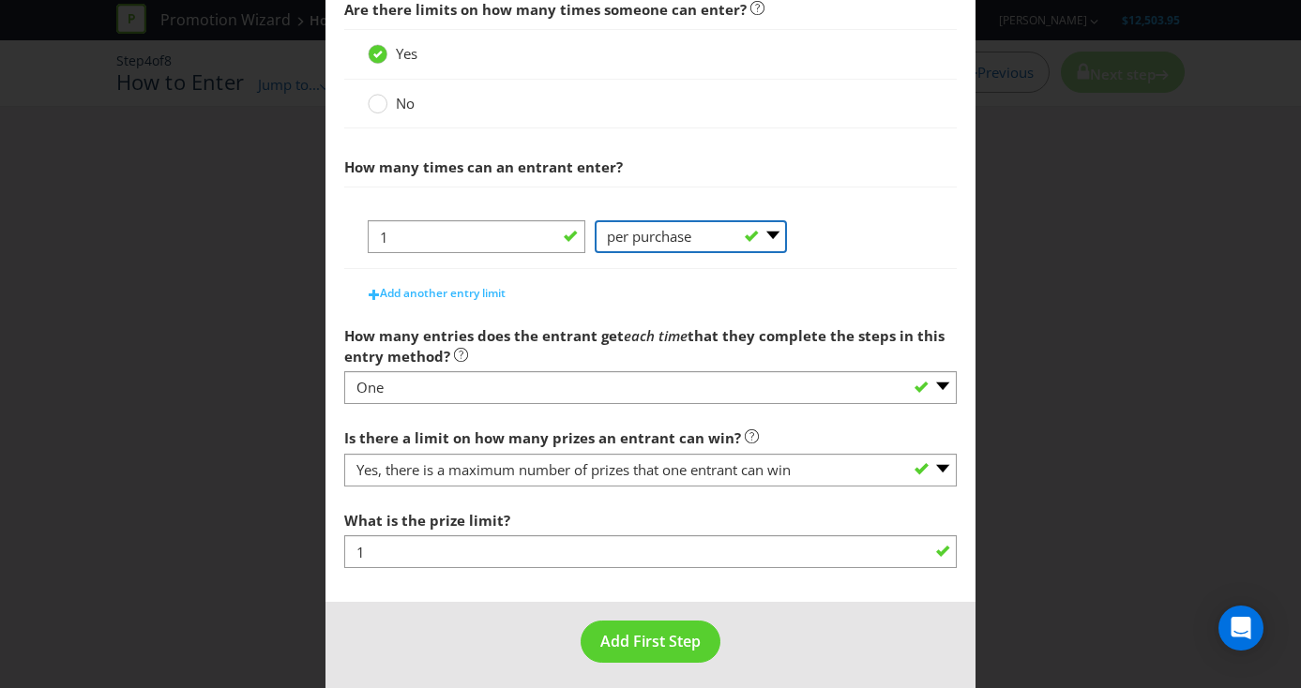
scroll to position [686, 0]
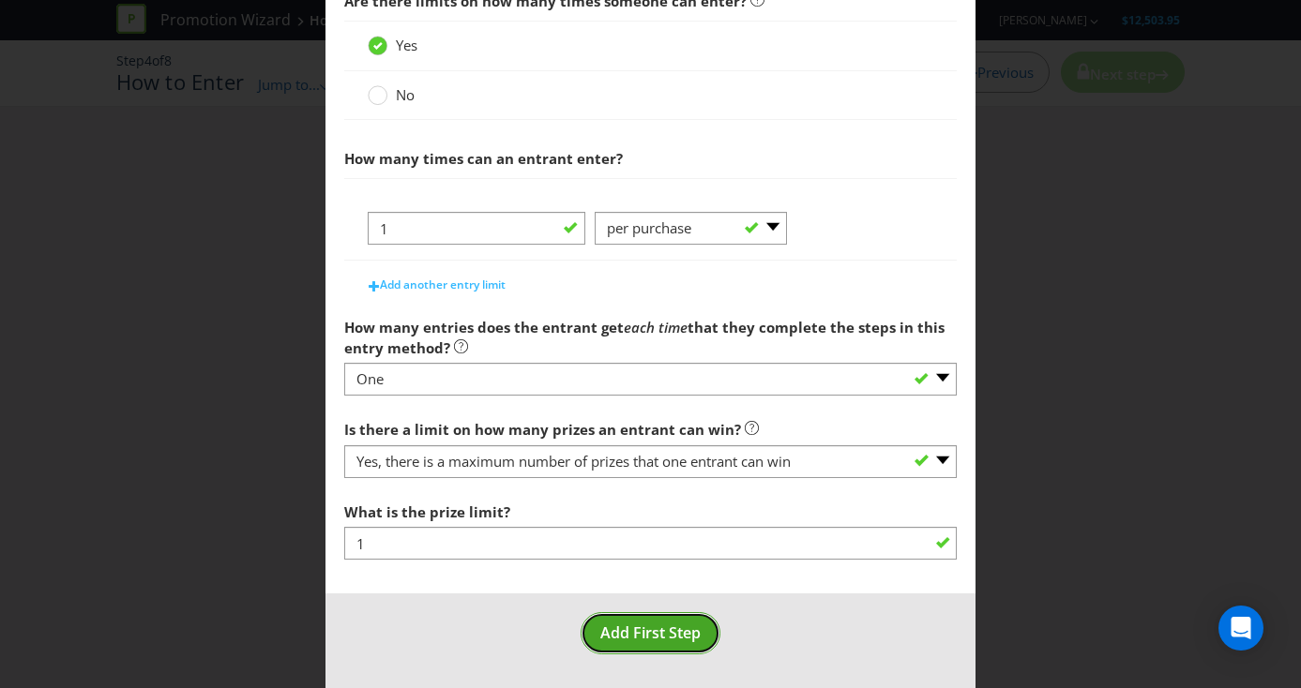
click at [656, 631] on span "Add First Step" at bounding box center [650, 633] width 100 height 21
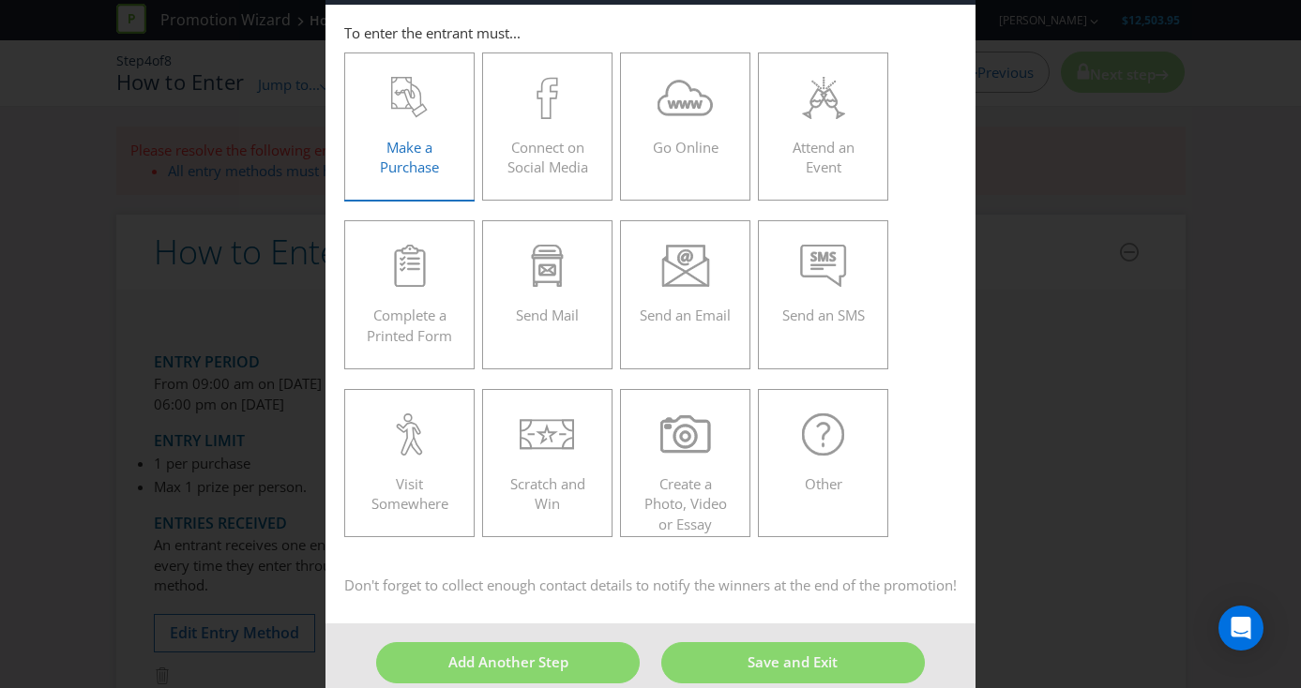
scroll to position [54, 0]
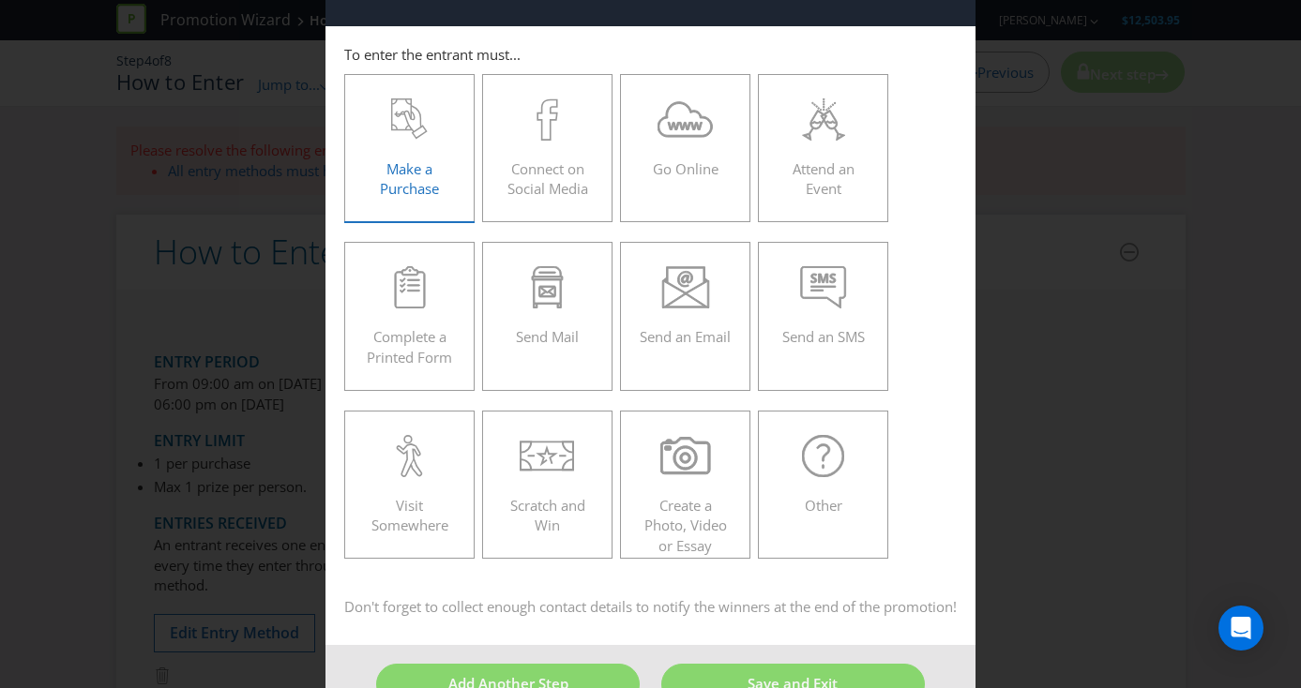
click at [415, 165] on span "Make a Purchase" at bounding box center [409, 178] width 59 height 38
click at [0, 0] on input "Make a Purchase" at bounding box center [0, 0] width 0 height 0
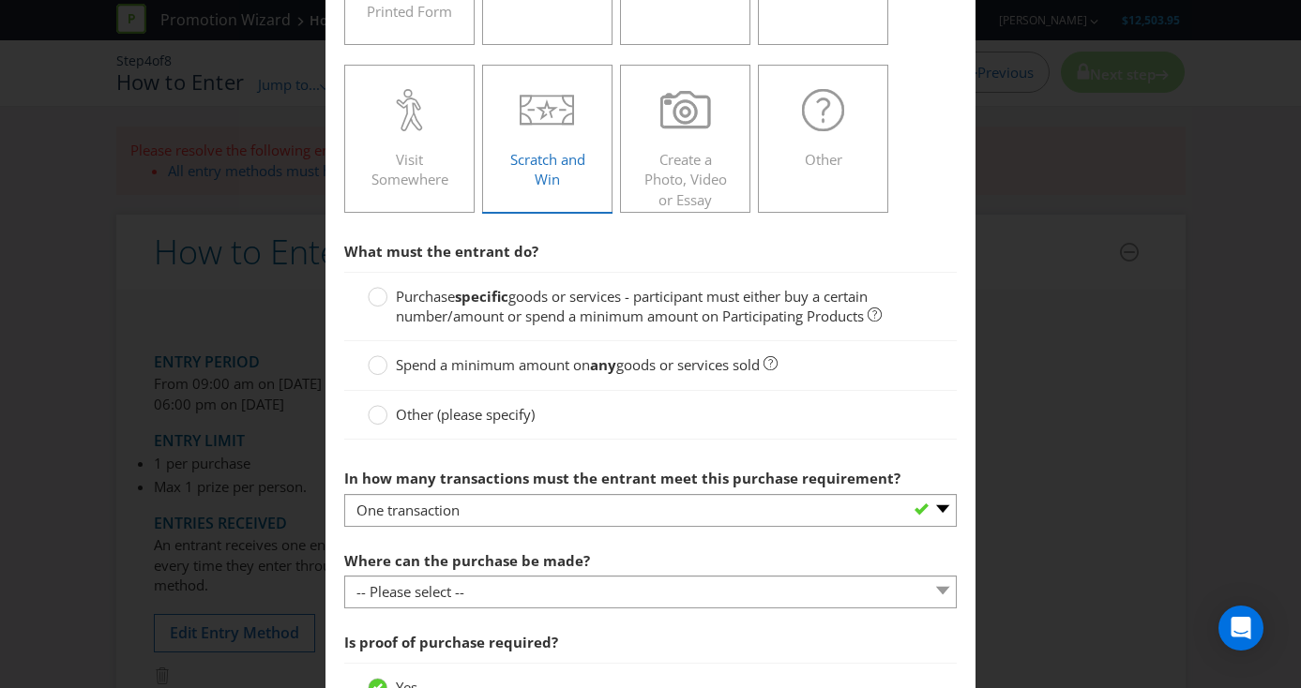
scroll to position [422, 0]
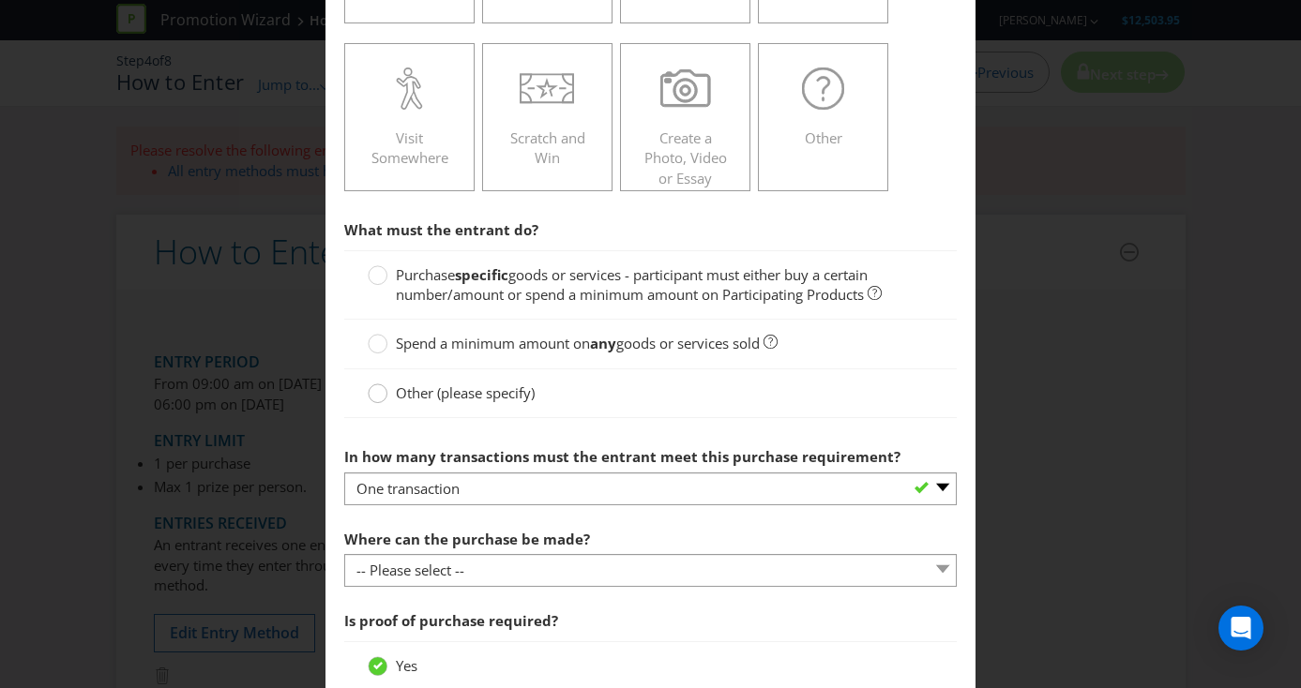
click at [379, 394] on circle at bounding box center [378, 394] width 19 height 19
click at [0, 0] on input "Other (please specify)" at bounding box center [0, 0] width 0 height 0
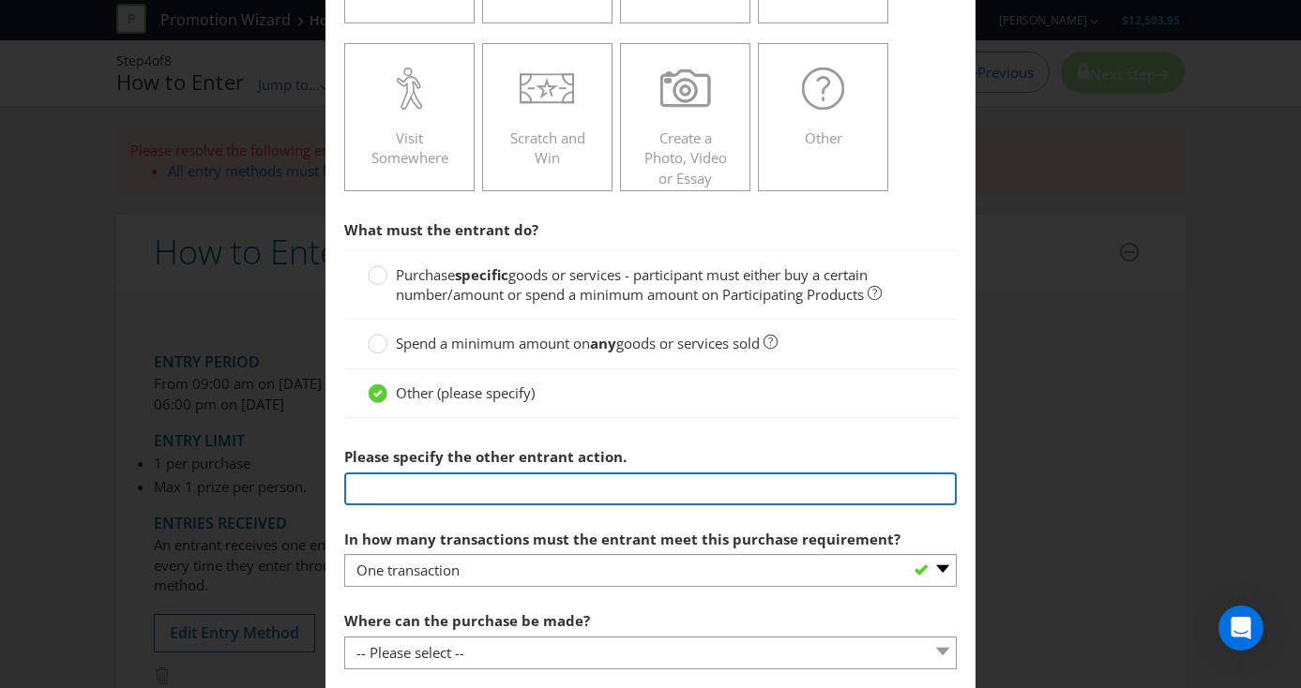
click at [456, 487] on input "text" at bounding box center [650, 489] width 613 height 33
drag, startPoint x: 584, startPoint y: 489, endPoint x: 917, endPoint y: 494, distance: 333.0
click at [917, 494] on input "Customer must purchase a pair of FZ9316-900, HF7357-900, FD8396-900, HF0013-900…" at bounding box center [650, 489] width 613 height 33
drag, startPoint x: 919, startPoint y: 487, endPoint x: 585, endPoint y: 482, distance: 333.9
click at [585, 482] on input "Customer must purchase a pair of , FD8412-900, HJ8206-100, HJ9083-100, HJ6648-9…" at bounding box center [650, 489] width 613 height 33
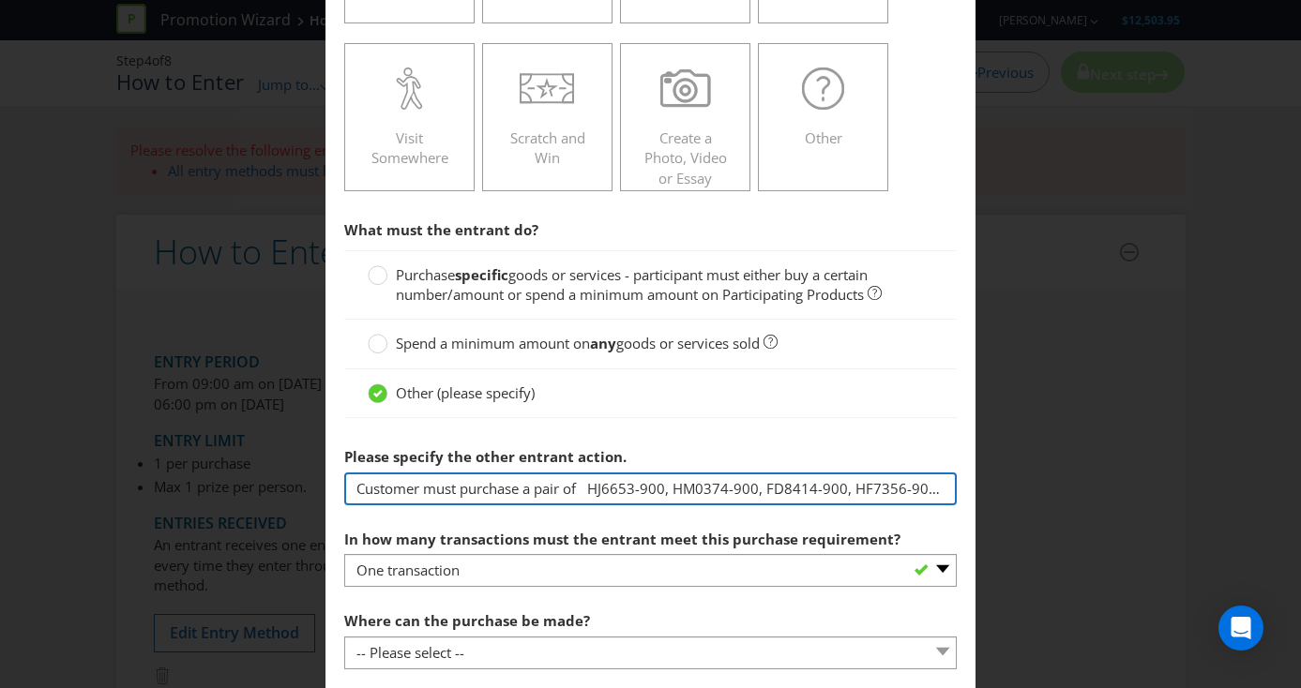
drag, startPoint x: 931, startPoint y: 489, endPoint x: 587, endPoint y: 485, distance: 344.2
click at [587, 485] on input "Customer must purchase a pair of HJ6653-900, HM0374-900, FD8414-900, HF7356-900…" at bounding box center [650, 489] width 613 height 33
drag, startPoint x: 938, startPoint y: 489, endPoint x: 592, endPoint y: 495, distance: 346.1
click at [592, 495] on input "Customer must purchase a pair of HF7362-900, HJ6649-900, HM0375-900, HJ6655-900…" at bounding box center [650, 489] width 613 height 33
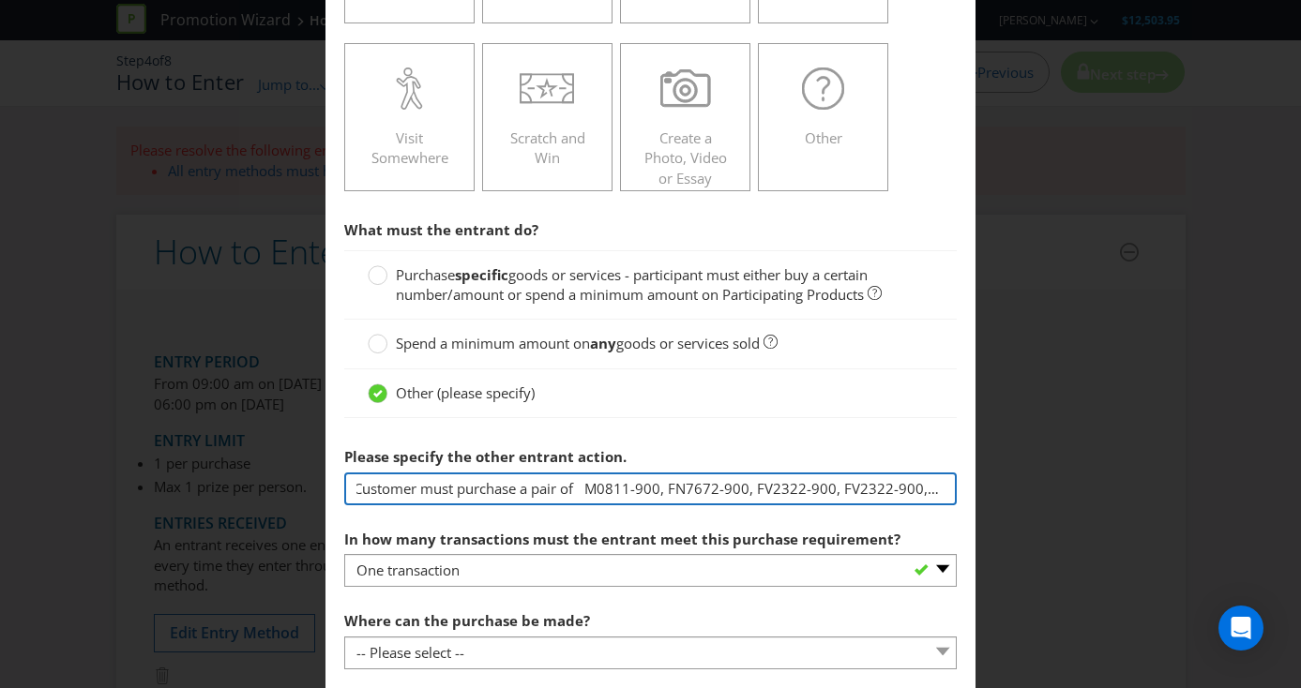
scroll to position [0, 11]
drag, startPoint x: 945, startPoint y: 488, endPoint x: 578, endPoint y: 490, distance: 367.6
click at [578, 490] on input "Customer must purchase a pair of M0811-900, FN7672-900, FV2322-900, FV2322-900,…" at bounding box center [650, 489] width 613 height 33
drag, startPoint x: 943, startPoint y: 488, endPoint x: 574, endPoint y: 488, distance: 368.6
click at [574, 488] on input "Customer must purchase a pair of 2229-900, FV2325-900, FV3422-900, HF5452-900,F…" at bounding box center [650, 489] width 613 height 33
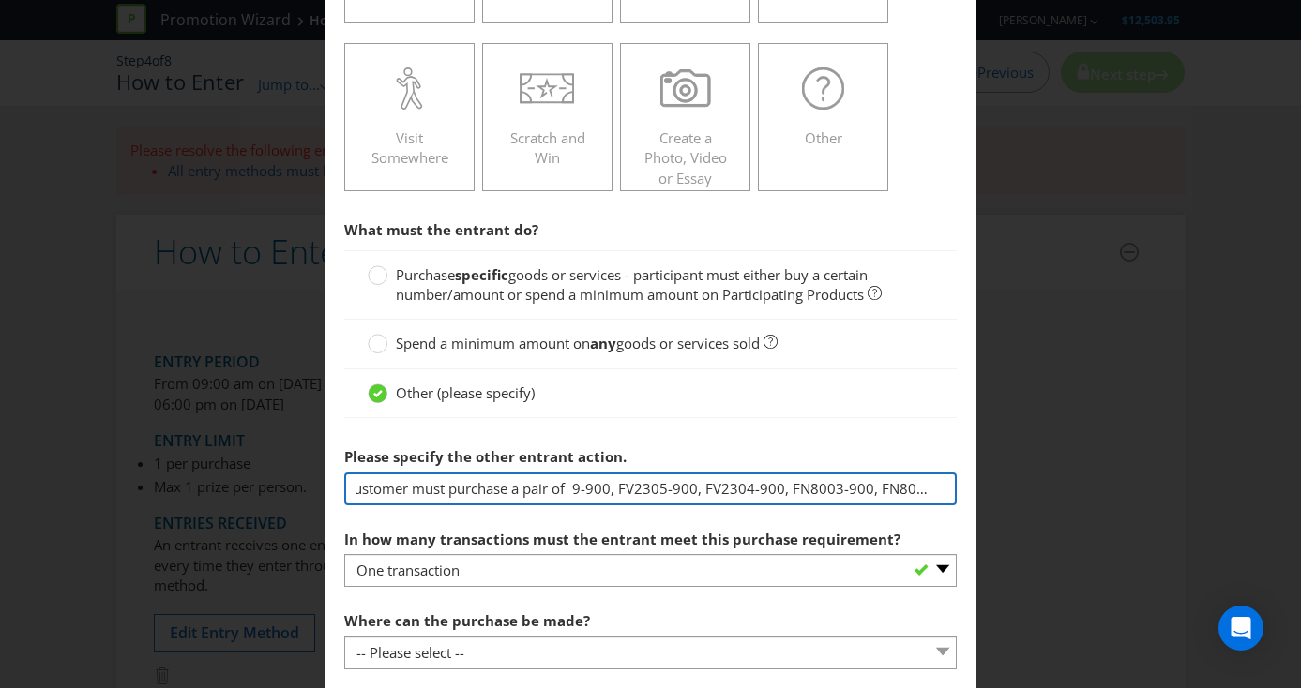
scroll to position [0, 14]
drag, startPoint x: 944, startPoint y: 488, endPoint x: 574, endPoint y: 494, distance: 370.5
click at [574, 494] on input "Customer must purchase a pair of 9-900, FV2305-900, FV2304-900, FN8003-900, FN8…" at bounding box center [650, 489] width 613 height 33
drag, startPoint x: 943, startPoint y: 487, endPoint x: 556, endPoint y: 490, distance: 386.4
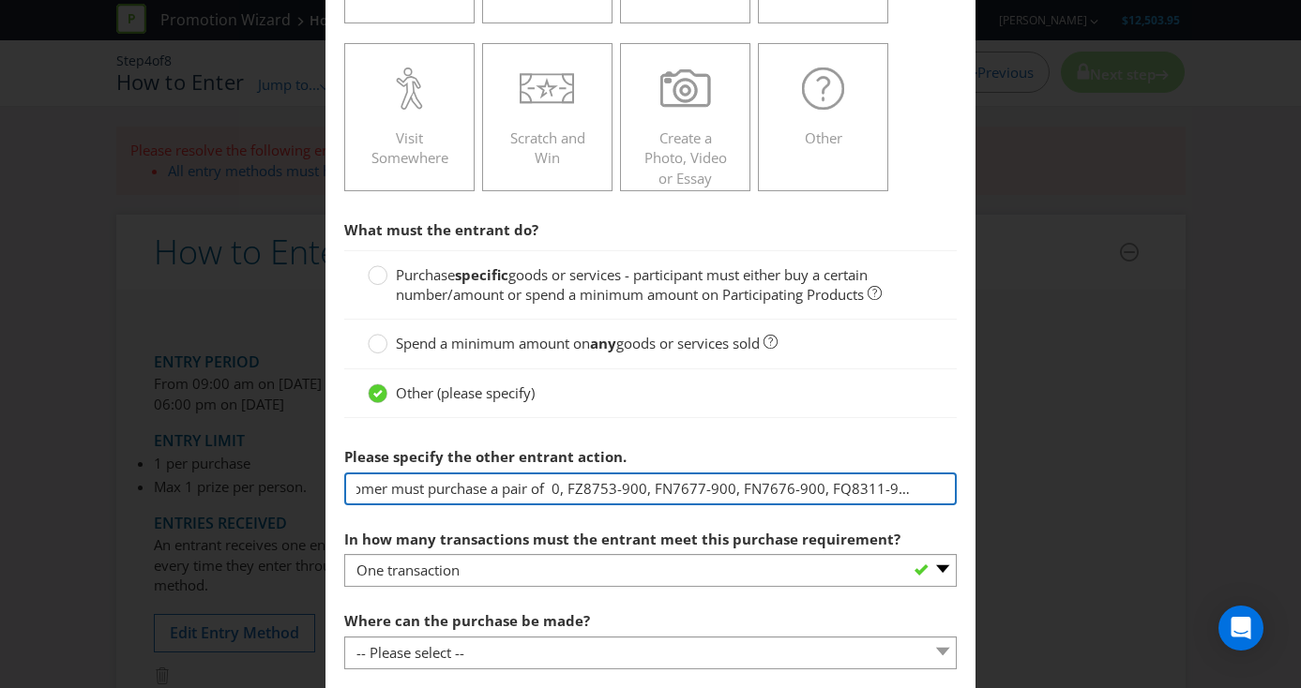
click at [556, 490] on input "Customer must purchase a pair of 0, FZ8753-900, FN7677-900, FN7676-900, FQ8311-…" at bounding box center [650, 489] width 613 height 33
drag, startPoint x: 872, startPoint y: 481, endPoint x: 556, endPoint y: 492, distance: 316.3
click at [556, 492] on input "Customer must purchase a pair of 8680-900, FV2326-900, HF5457-900, FN7673-900 f…" at bounding box center [650, 489] width 613 height 33
drag, startPoint x: 781, startPoint y: 490, endPoint x: 708, endPoint y: 490, distance: 73.2
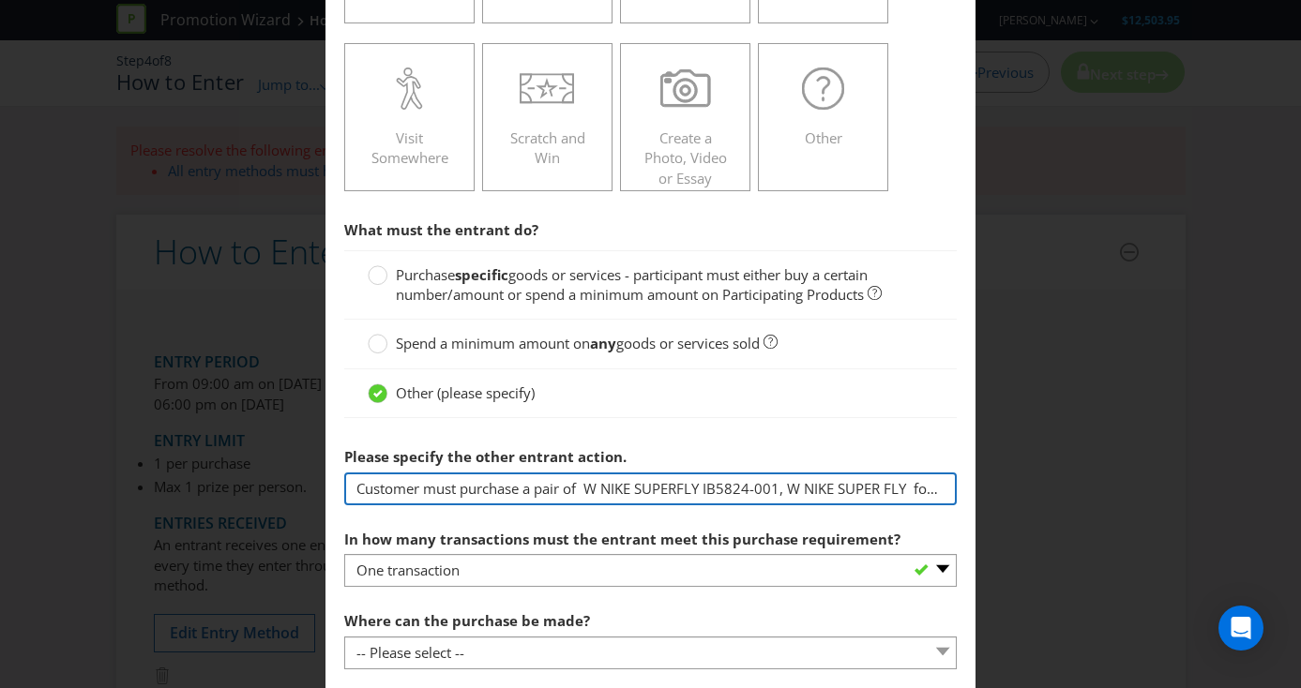
click at [708, 490] on input "Customer must purchase a pair of W NIKE SUPERFLY IB5824-001, W NIKE SUPER FLY f…" at bounding box center [650, 489] width 613 height 33
click at [910, 486] on input "Customer must purchase a pair of W NIKE SUPERFLY IB5824-001, W NIKE SUPER FLY f…" at bounding box center [650, 489] width 613 height 33
paste input "IB5824-001"
click at [847, 488] on input "Customer must purchase a pair of W NIKE SUPERFLY IB5824-001, W NIKE SUPER FLY I…" at bounding box center [650, 489] width 613 height 33
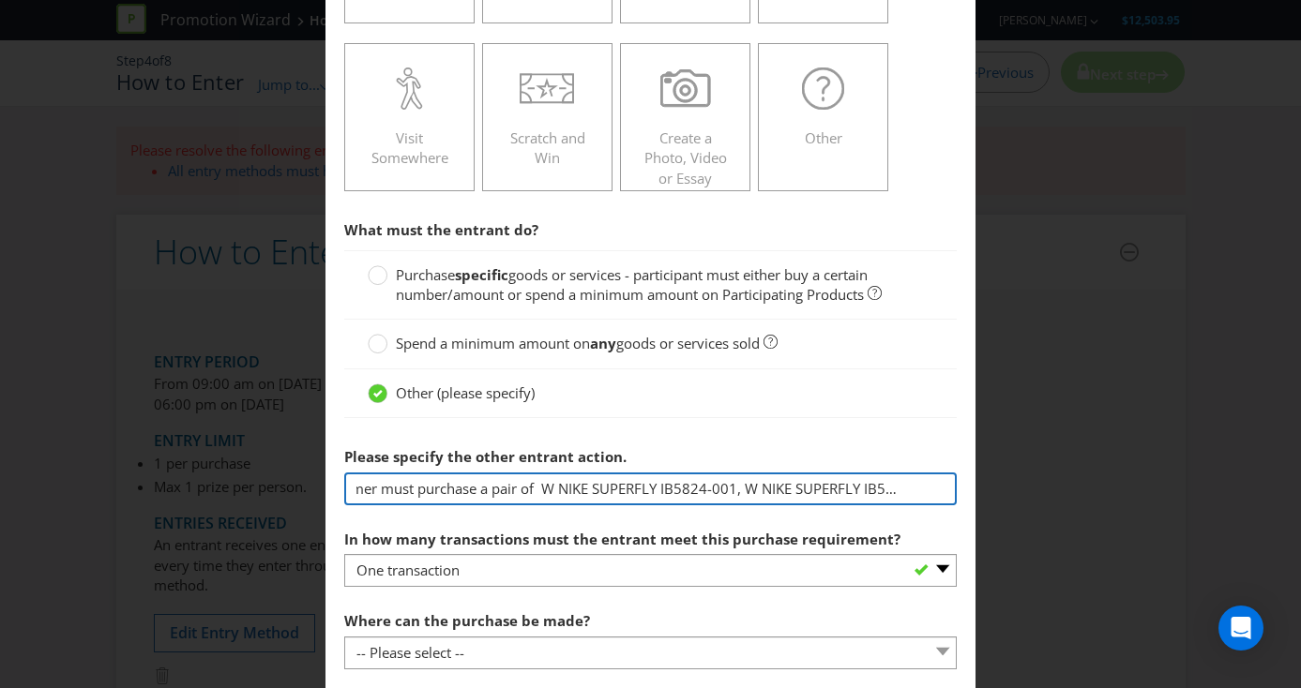
click at [938, 490] on input "Customer must purchase a pair of W NIKE SUPERFLY IB5824-001, W NIKE SUPERFLY IB…" at bounding box center [650, 489] width 613 height 33
click at [702, 492] on input "Customer must purchase a pair of W NIKE SUPERFLY IB5824-001, W NIKE SUPERFLY IB…" at bounding box center [650, 489] width 613 height 33
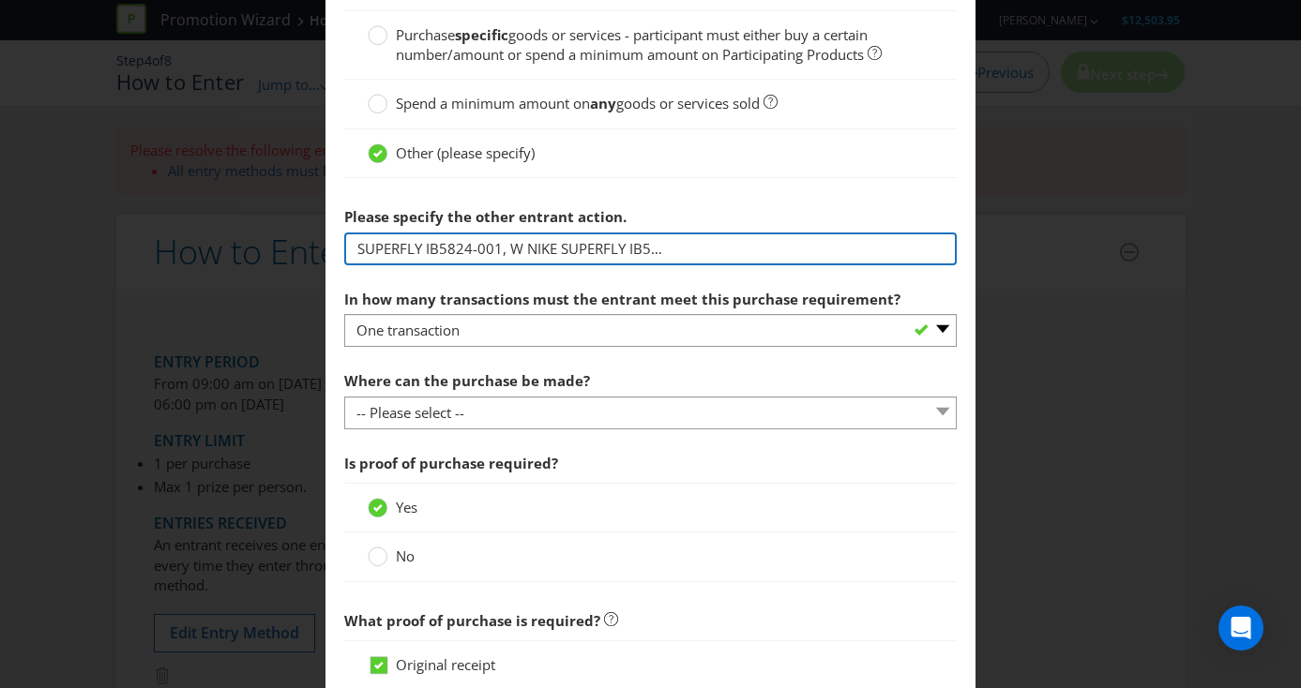
scroll to position [663, 0]
type input "Customer must purchase a pair of W NIKE SUPERFLY IB5824-001, W NIKE SUPERFLY IB…"
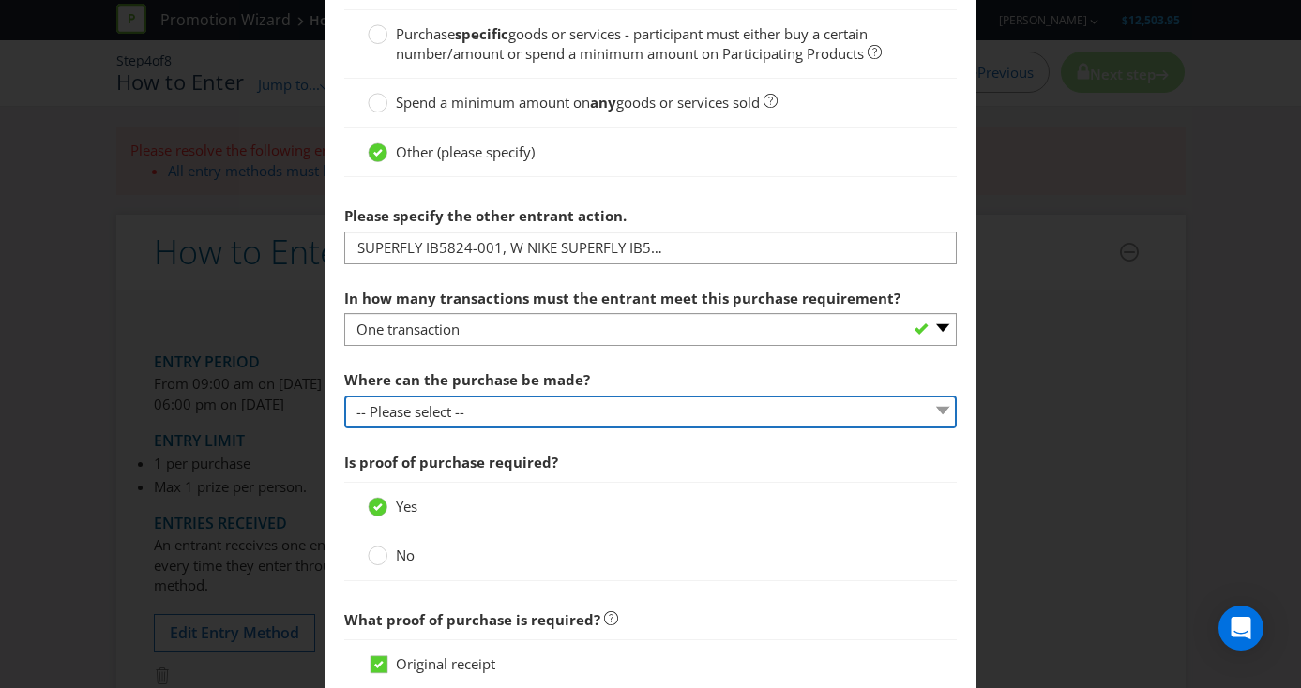
click at [516, 408] on select "-- Please select -- Any stores displaying promotional material (including onlin…" at bounding box center [650, 412] width 613 height 33
select select "OTHER"
click at [344, 396] on select "-- Please select -- Any stores displaying promotional material (including onlin…" at bounding box center [650, 412] width 613 height 33
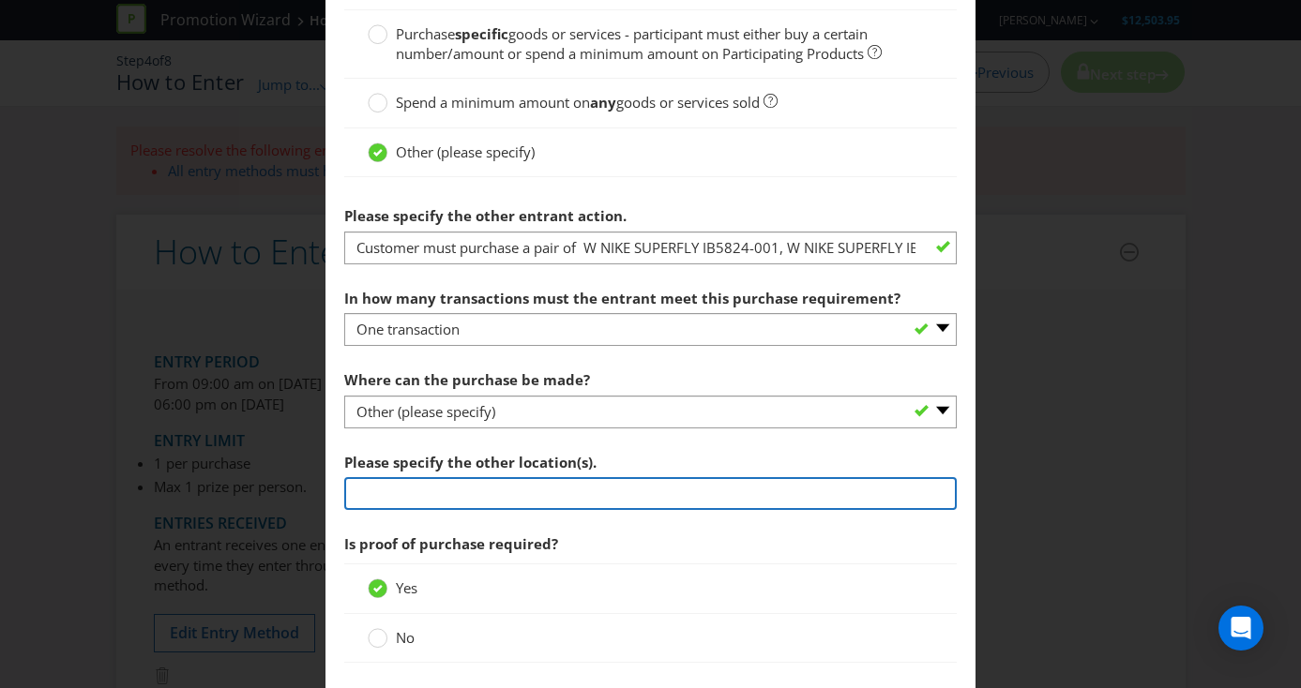
click at [379, 497] on input "text" at bounding box center [650, 493] width 613 height 33
paste input "[STREET_ADDRESS][PERSON_NAME]"
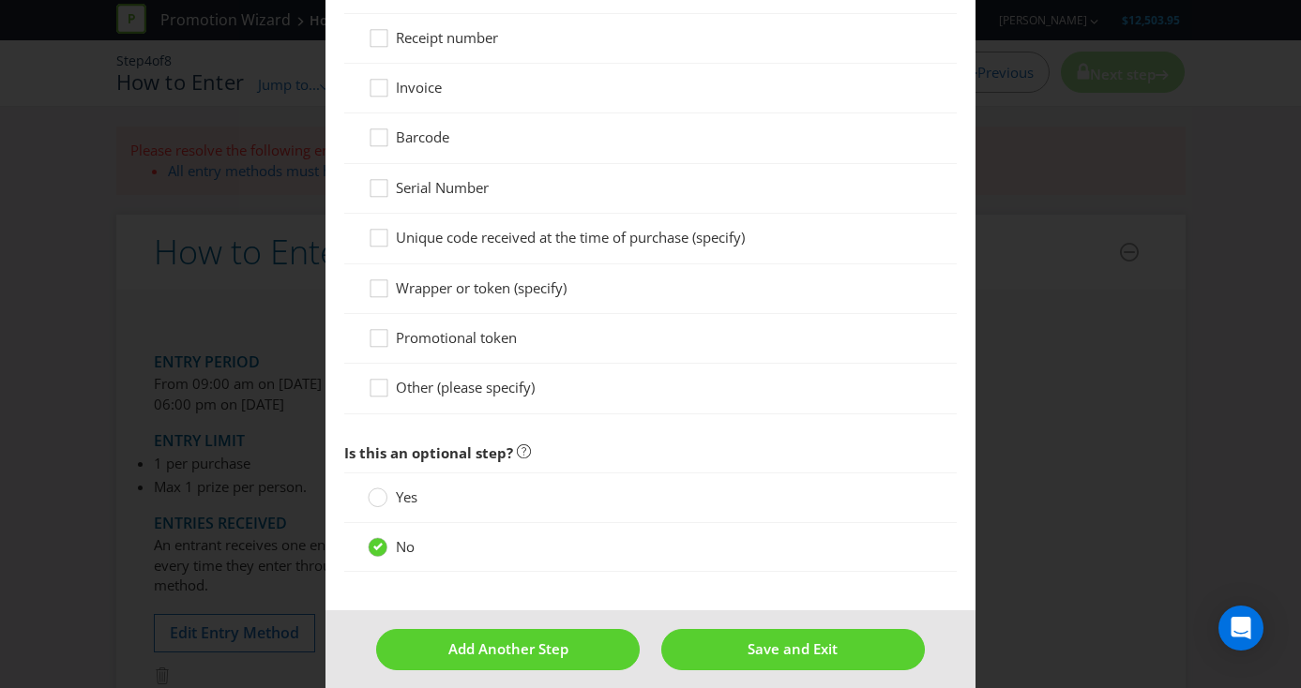
scroll to position [1486, 0]
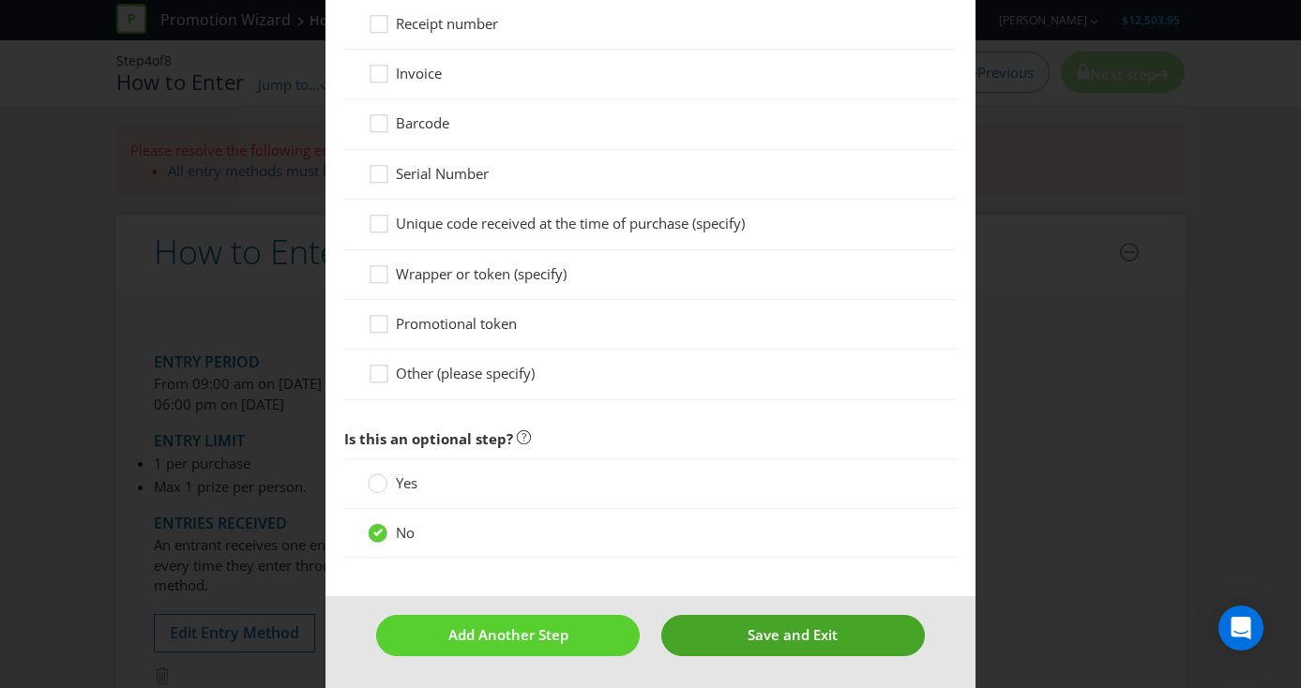
type input "Nike House Of Victory Experience [STREET_ADDRESS][PERSON_NAME]"
click at [816, 635] on span "Save and Exit" at bounding box center [792, 635] width 90 height 19
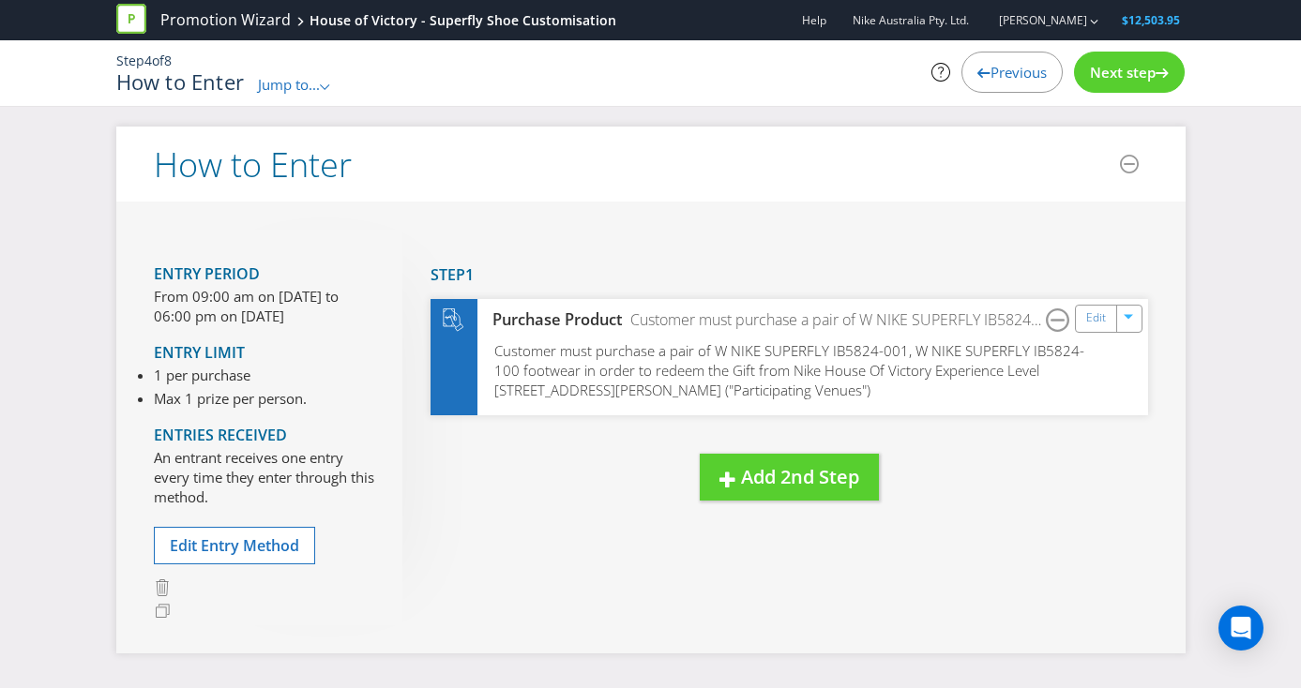
click at [1129, 75] on span "Next step" at bounding box center [1123, 72] width 66 height 19
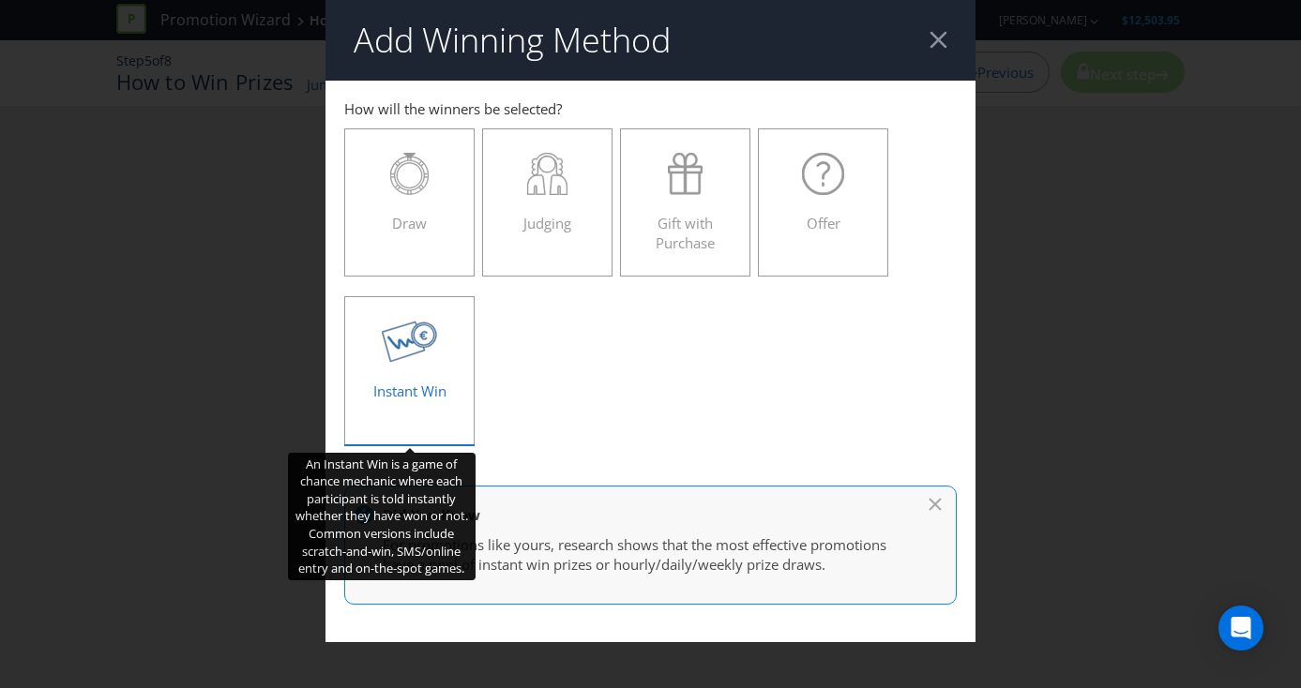
click at [429, 370] on div "Instant Win" at bounding box center [410, 363] width 92 height 84
click at [0, 0] on input "Instant Win" at bounding box center [0, 0] width 0 height 0
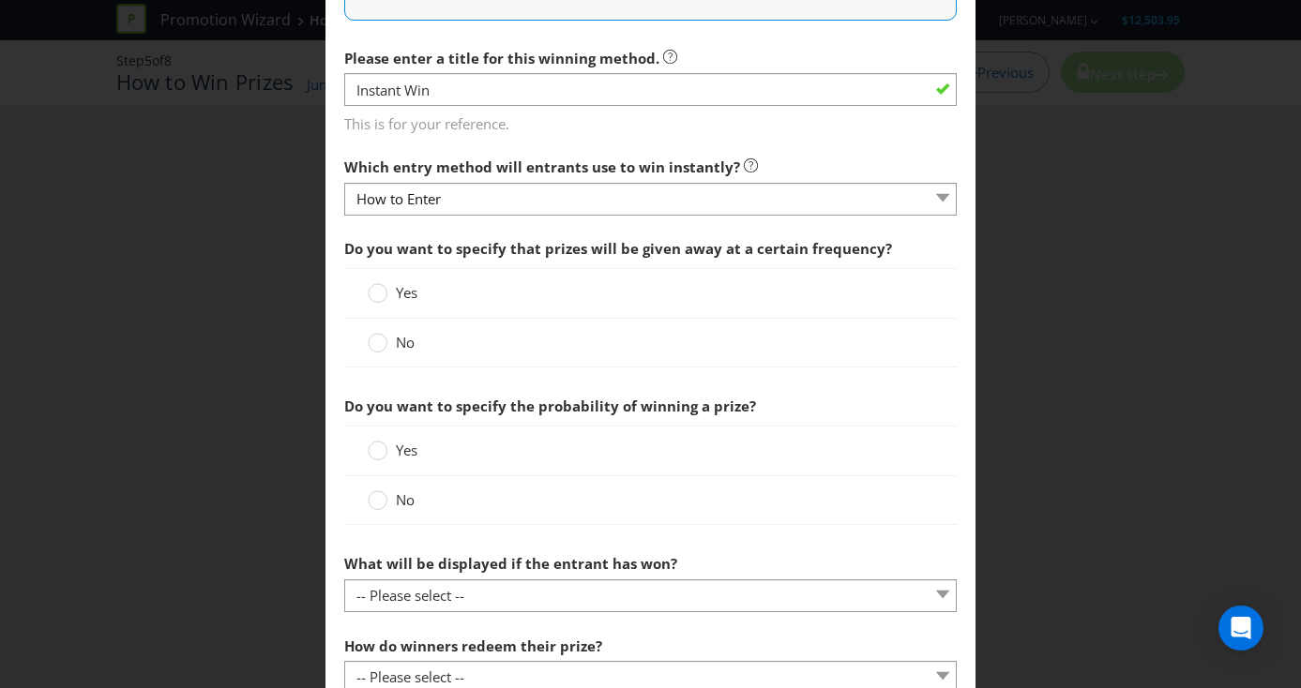
scroll to position [568, 0]
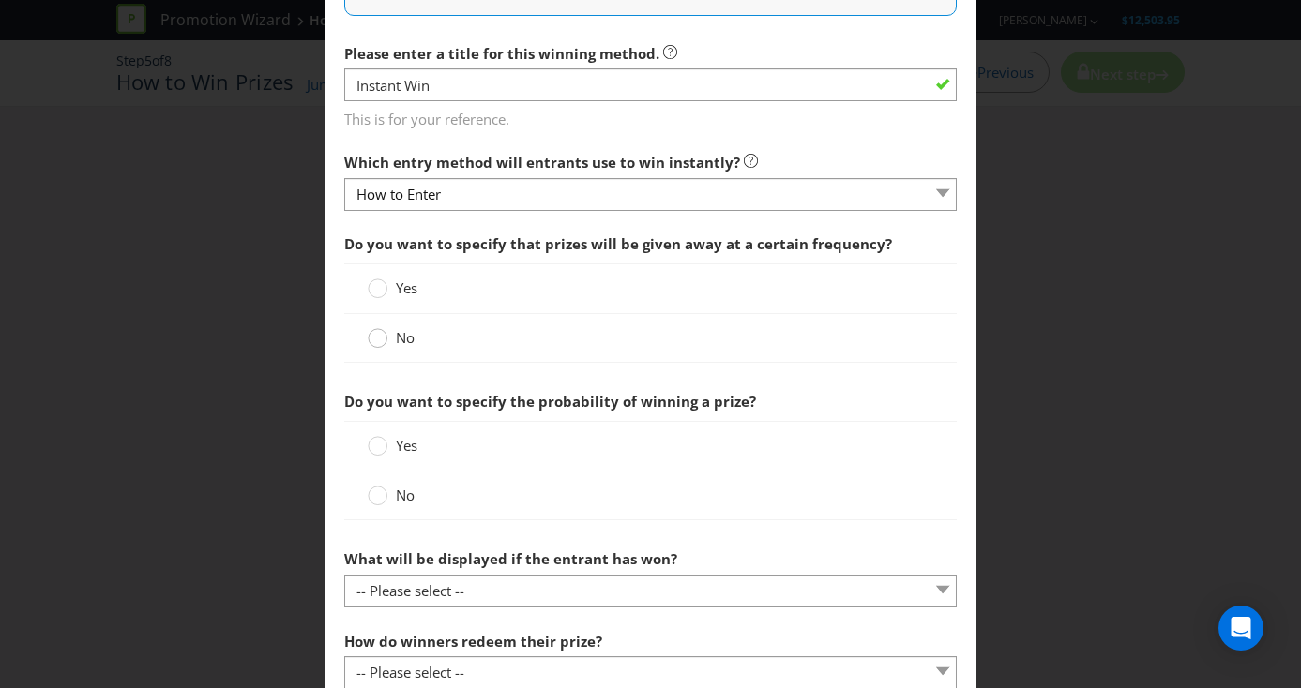
click at [382, 334] on div at bounding box center [377, 331] width 9 height 9
click at [0, 0] on input "No" at bounding box center [0, 0] width 0 height 0
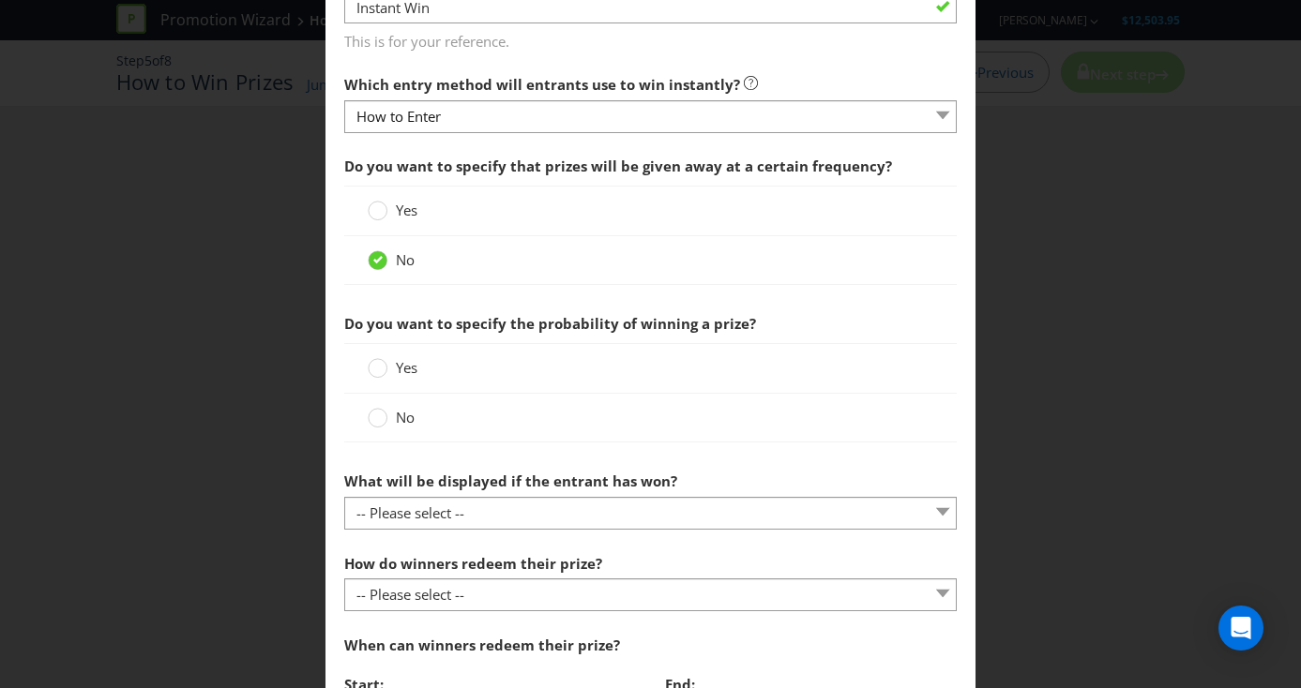
scroll to position [666, 0]
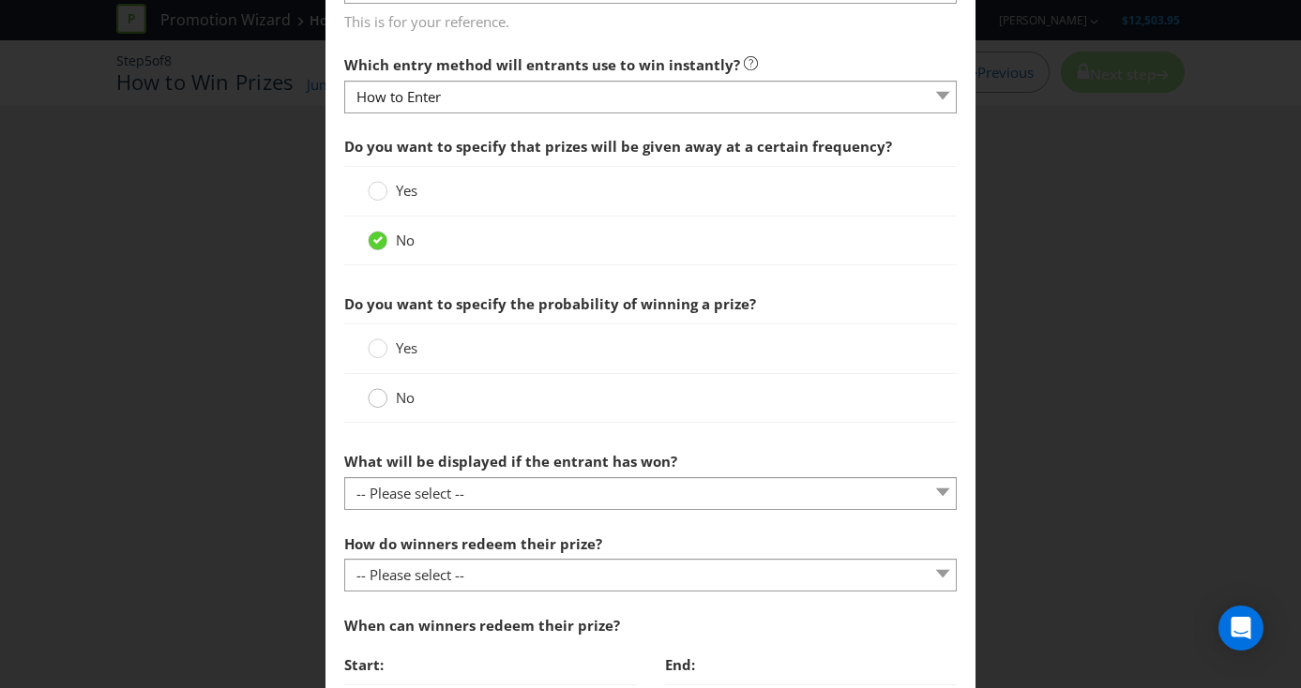
click at [381, 398] on circle at bounding box center [378, 398] width 19 height 19
click at [0, 0] on input "No" at bounding box center [0, 0] width 0 height 0
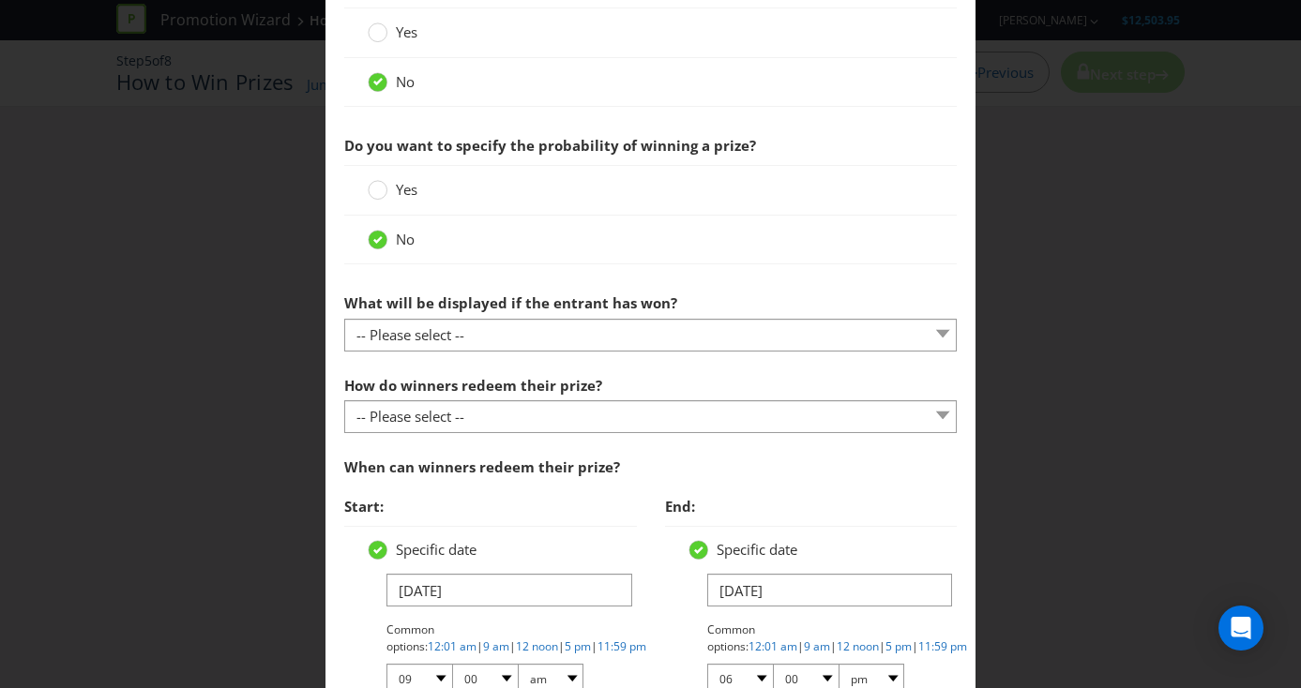
scroll to position [848, 0]
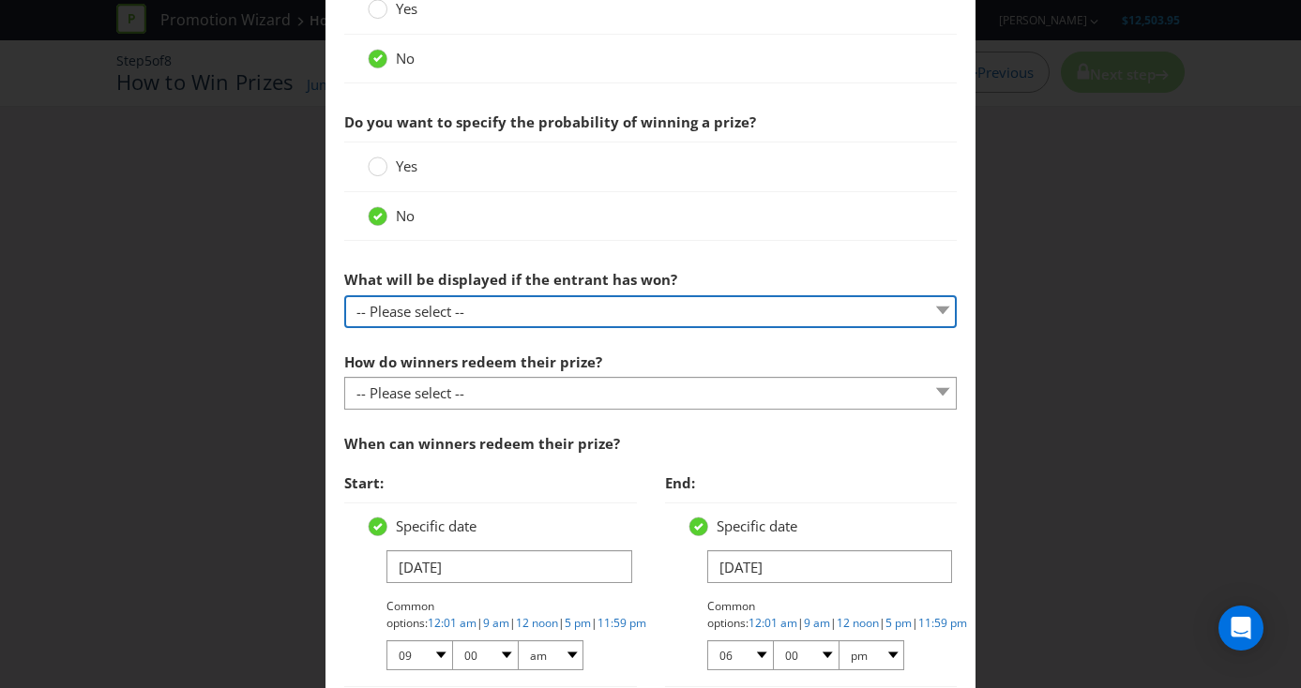
click at [554, 316] on select "-- Please select -- The winner will be notified as appropriate for the entry me…" at bounding box center [650, 311] width 613 height 33
select select "OTHER"
click at [344, 295] on select "-- Please select -- The winner will be notified as appropriate for the entry me…" at bounding box center [650, 311] width 613 height 33
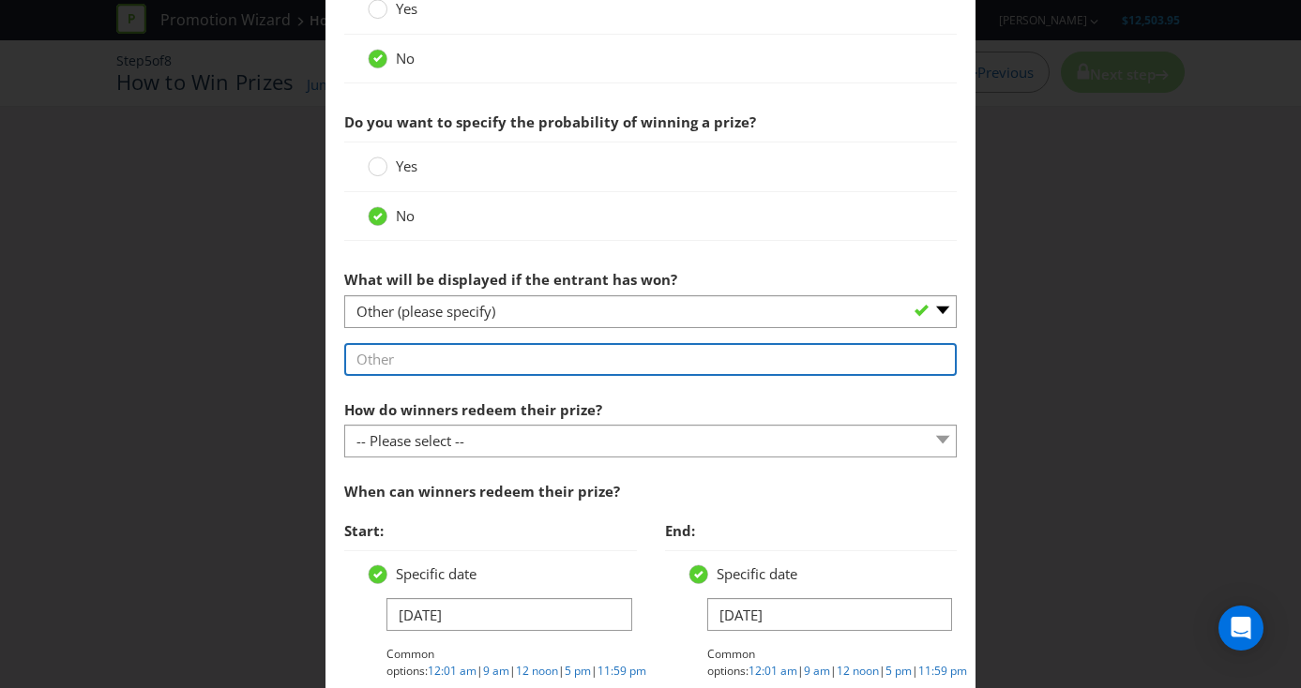
click at [415, 367] on input "text" at bounding box center [650, 359] width 613 height 33
click at [658, 363] on input "text" at bounding box center [650, 359] width 613 height 33
type input "Attendees of the House of Victory will have immediate access once transaction o…"
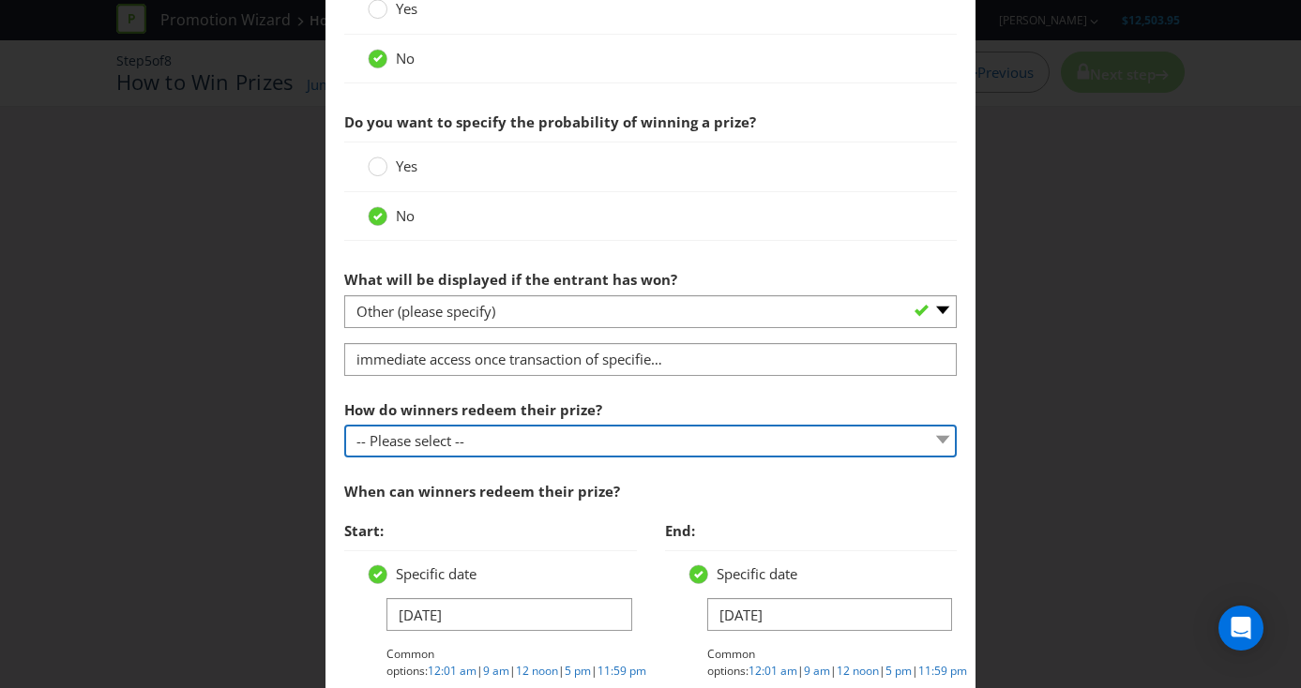
click at [555, 432] on select "-- Please select -- Present winning message to venue staff Follow instructions …" at bounding box center [650, 441] width 613 height 33
select select "OTHER"
click at [344, 425] on select "-- Please select -- Present winning message to venue staff Follow instructions …" at bounding box center [650, 441] width 613 height 33
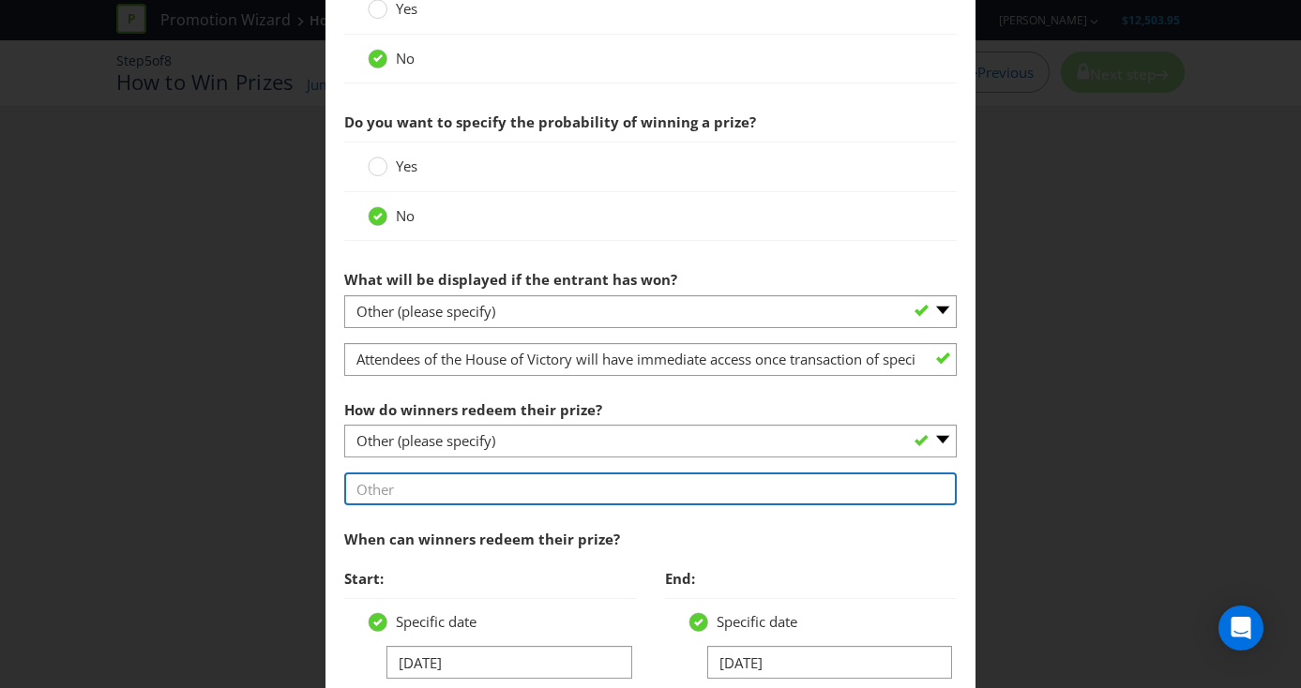
click at [418, 490] on input "text" at bounding box center [650, 489] width 613 height 33
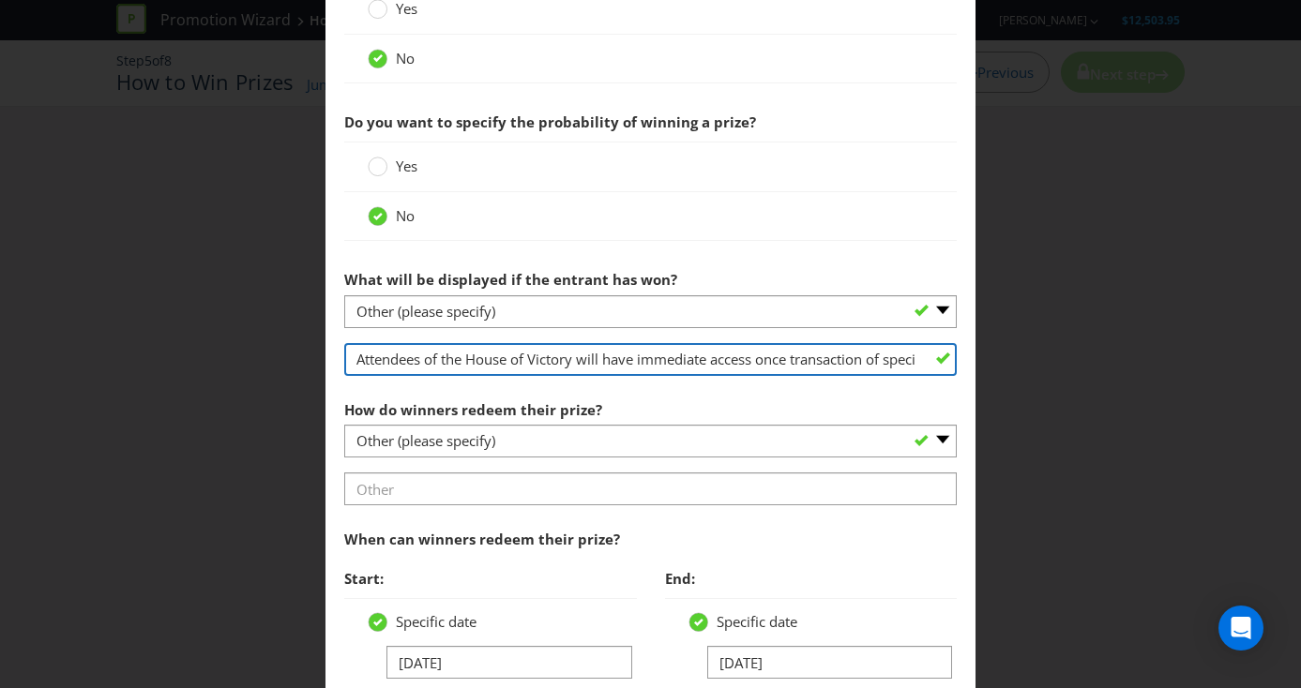
click at [529, 362] on input "Attendees of the House of Victory will have immediate access once transaction o…" at bounding box center [650, 359] width 613 height 33
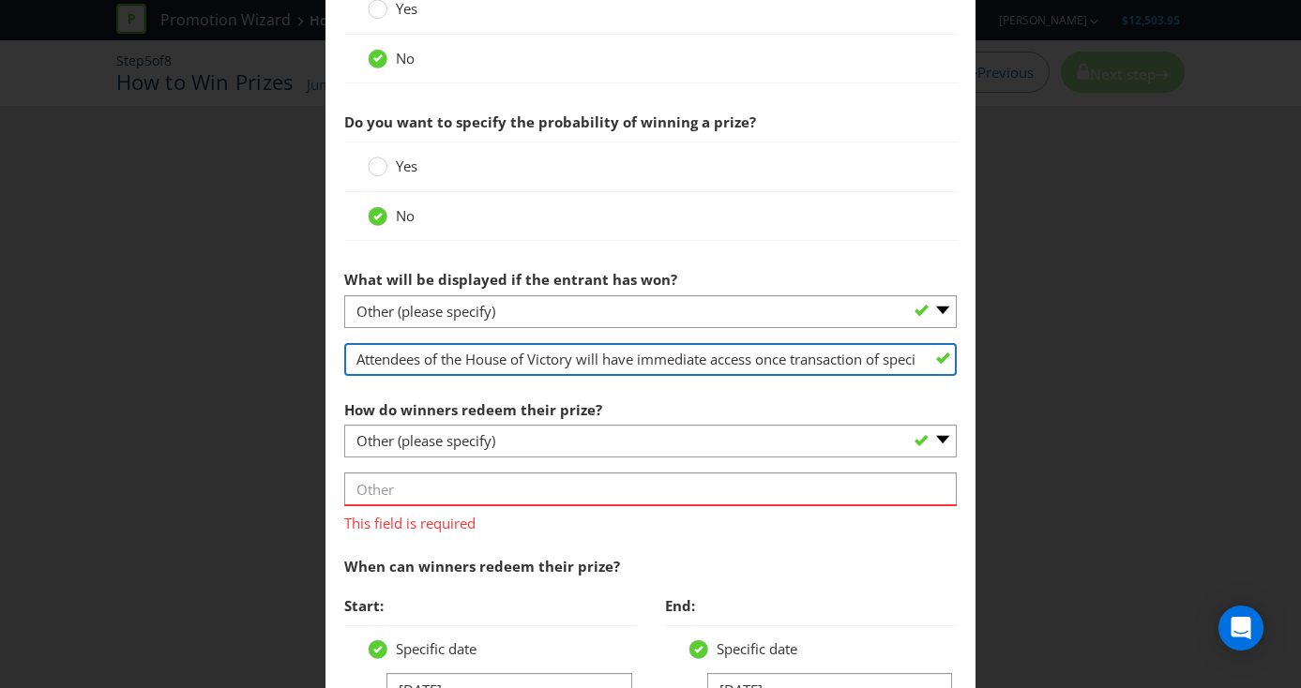
click at [646, 364] on input "Attendees of the House of Victory will have immediate access once transaction o…" at bounding box center [650, 359] width 613 height 33
drag, startPoint x: 729, startPoint y: 365, endPoint x: 585, endPoint y: 358, distance: 143.6
click at [585, 358] on input "Attendees of the House of Victory will have immediate access once transaction o…" at bounding box center [650, 359] width 613 height 33
click at [549, 358] on input "Attendees of the House of Victory will have immediate access once transaction o…" at bounding box center [650, 359] width 613 height 33
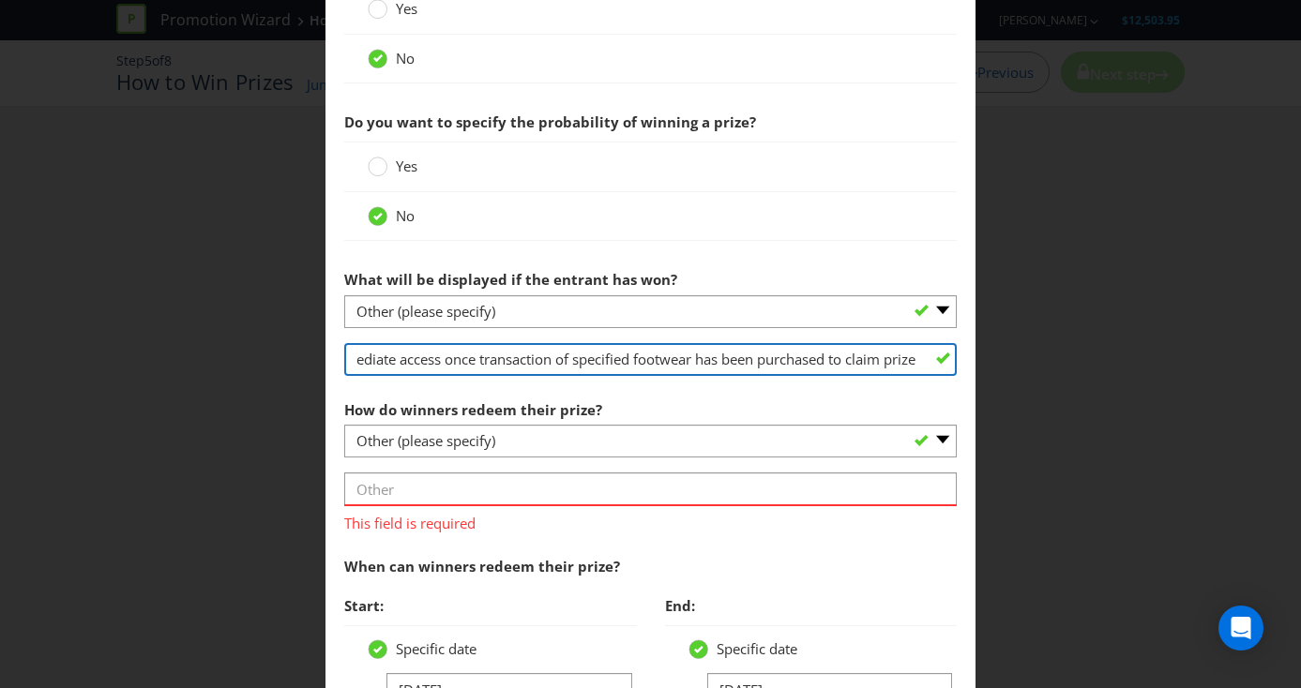
click at [538, 361] on input "Attendees of the House of Victory will have immediate access once transaction o…" at bounding box center [650, 359] width 613 height 33
drag, startPoint x: 560, startPoint y: 361, endPoint x: 472, endPoint y: 363, distance: 88.2
click at [472, 363] on input "Attendees of the House of Victory will have immediate access once transaction o…" at bounding box center [650, 359] width 613 height 33
click at [797, 369] on input "Attendees of the House of Victory will have immediate access once they have pur…" at bounding box center [650, 359] width 613 height 33
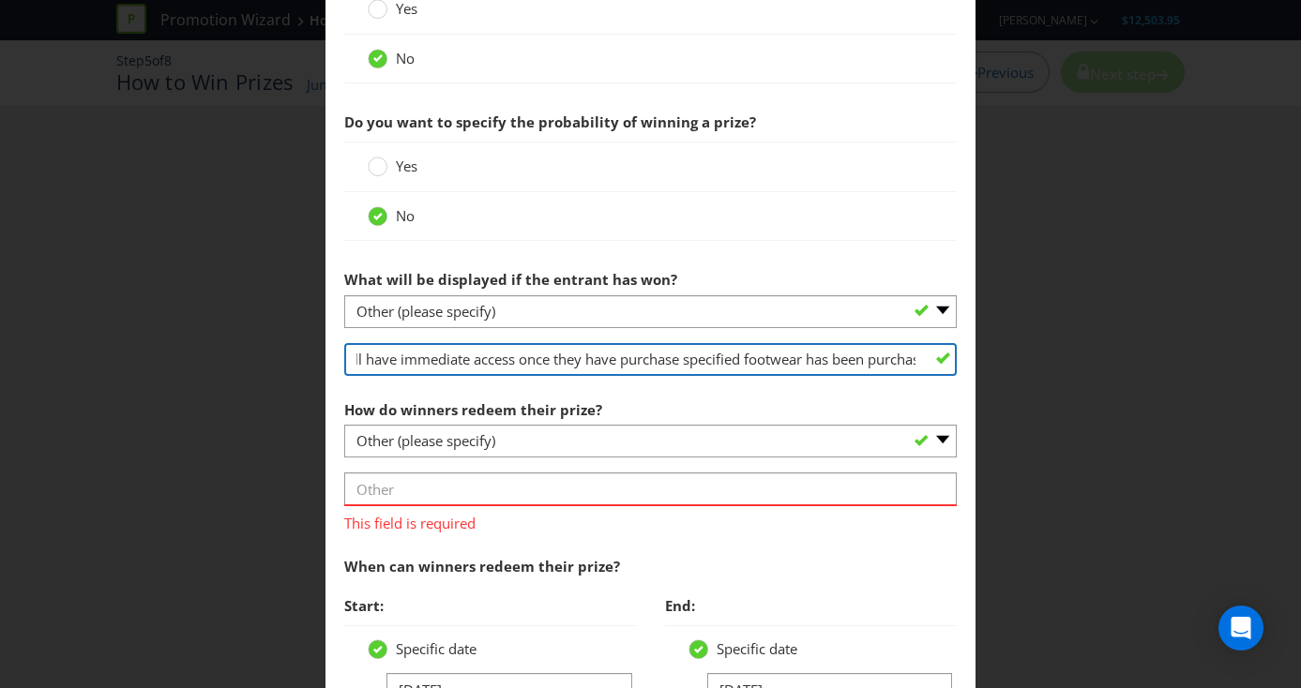
click at [654, 366] on input "Attendees of the House of Victory will have immediate access once they have pur…" at bounding box center [650, 359] width 613 height 33
drag, startPoint x: 692, startPoint y: 360, endPoint x: 894, endPoint y: 366, distance: 201.7
click at [894, 366] on input "Attendees of the House of Victory will have immediate access once they have pur…" at bounding box center [650, 359] width 613 height 33
click at [820, 362] on input "Attendees of the House of Victory will have immediate access once they have pur…" at bounding box center [650, 359] width 613 height 33
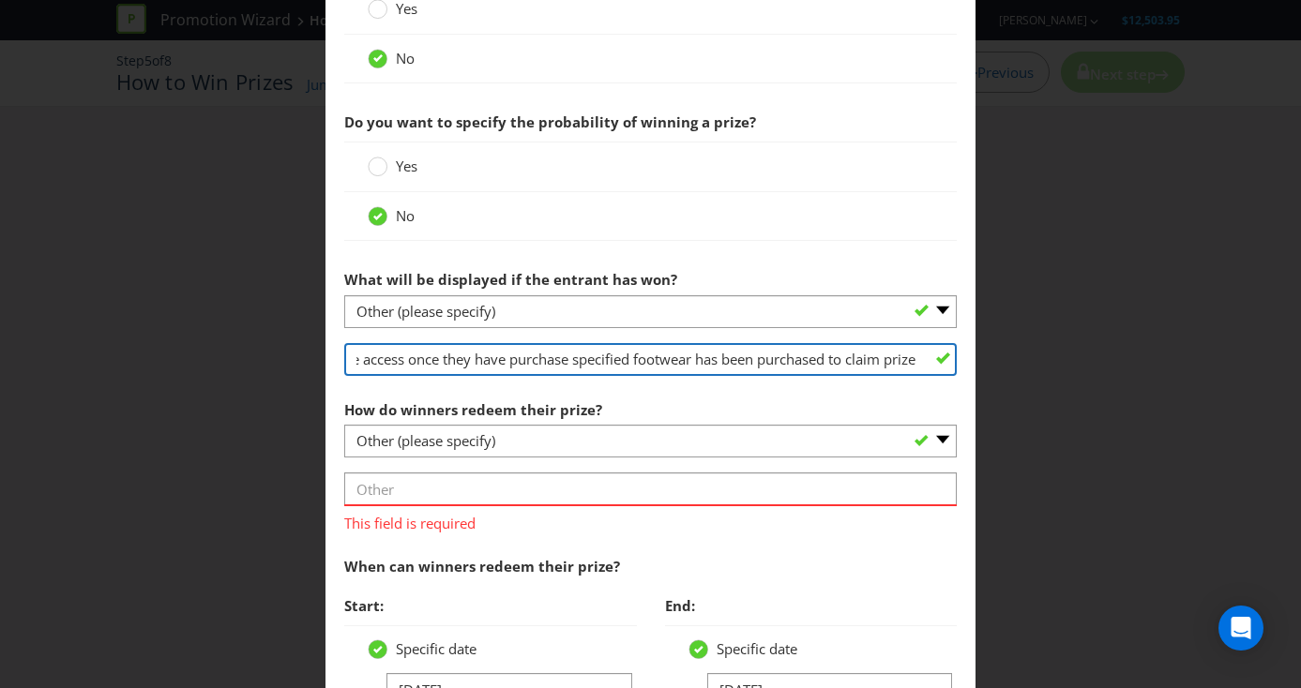
drag, startPoint x: 820, startPoint y: 362, endPoint x: 625, endPoint y: 367, distance: 195.1
click at [625, 367] on input "Attendees of the House of Victory will have immediate access once they have pur…" at bounding box center [650, 359] width 613 height 33
type input "Attendees of the House of Victory will have immediate access once they have pur…"
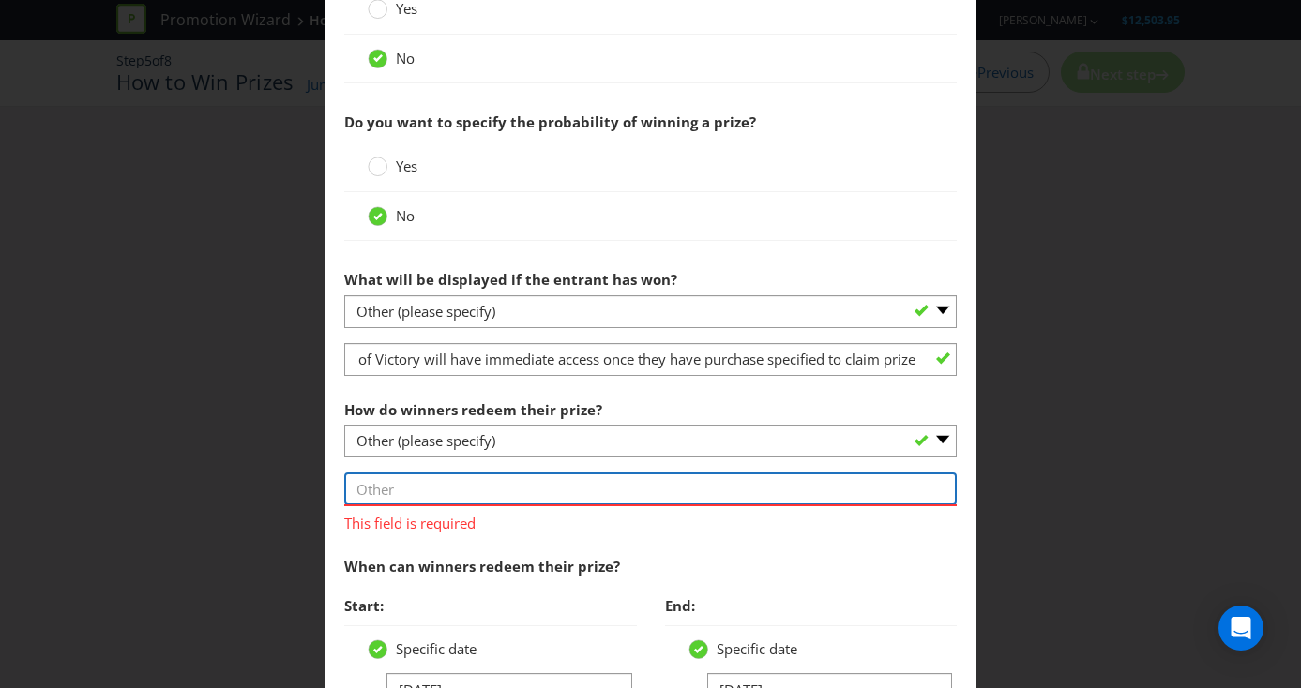
scroll to position [0, 0]
click at [419, 490] on input "text" at bounding box center [650, 489] width 613 height 33
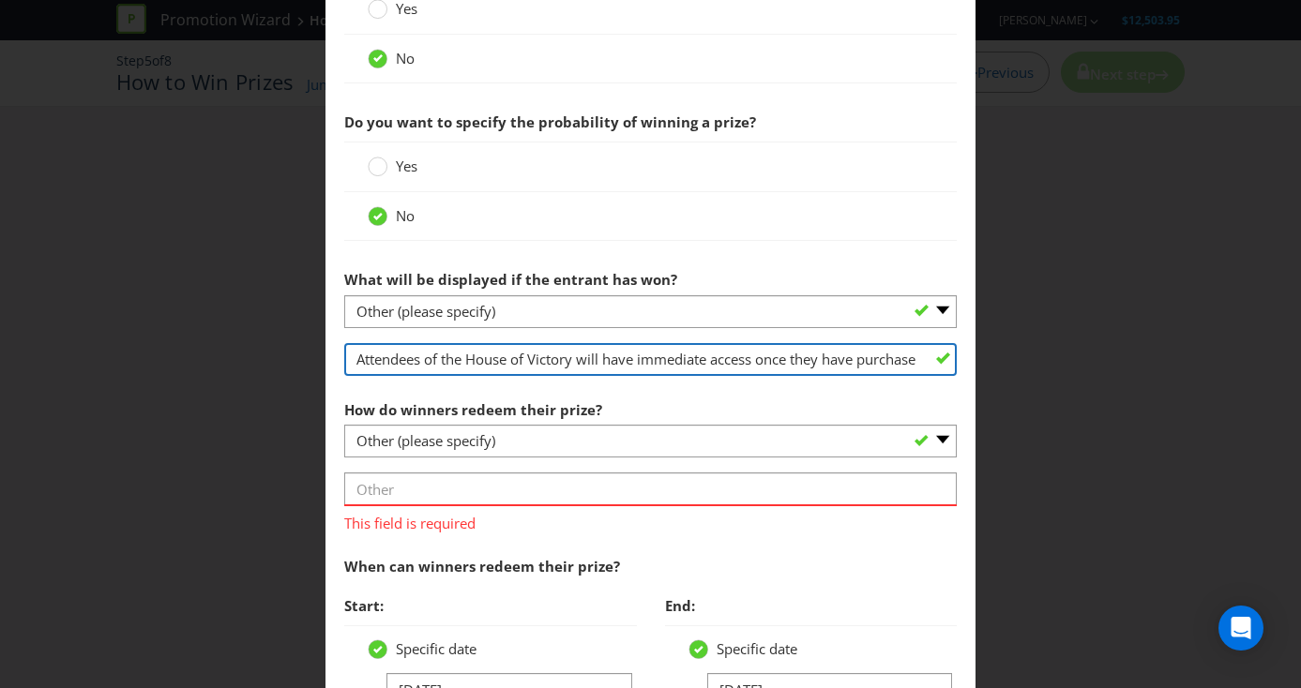
click at [530, 355] on input "Attendees of the House of Victory will have immediate access once they have pur…" at bounding box center [650, 359] width 613 height 33
drag, startPoint x: 355, startPoint y: 361, endPoint x: 922, endPoint y: 357, distance: 566.5
click at [922, 357] on input "Attendees of the House of Victory will have immediate access once they have pur…" at bounding box center [650, 359] width 613 height 33
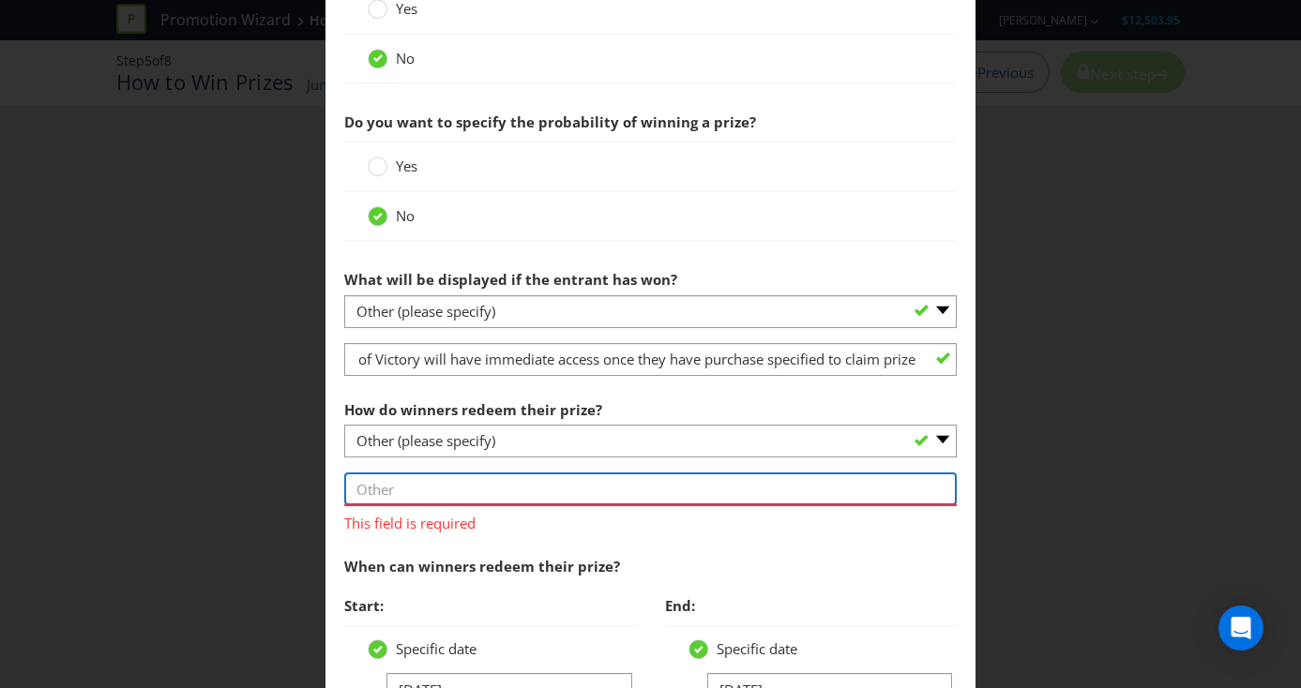
click at [494, 492] on input "text" at bounding box center [650, 489] width 613 height 33
type input "M"
type input "A"
click at [768, 486] on input "Successful claimants will redeem their prize immediately in the" at bounding box center [650, 489] width 613 height 33
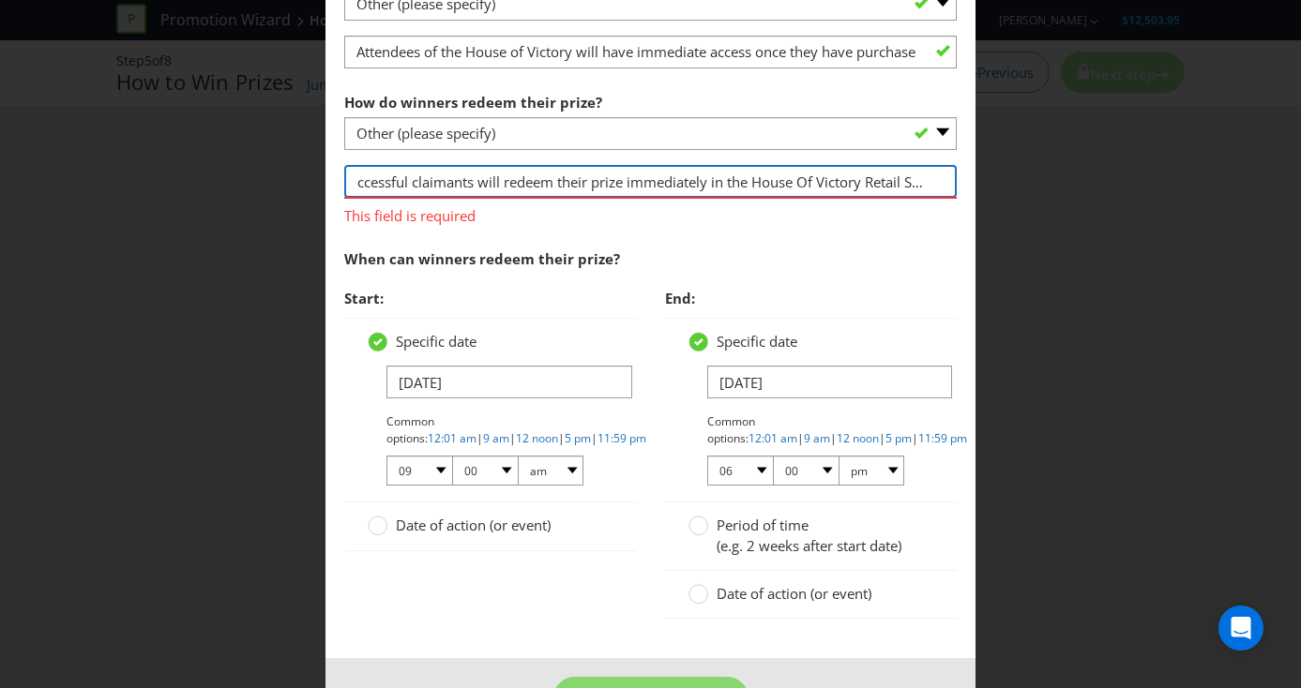
scroll to position [1162, 0]
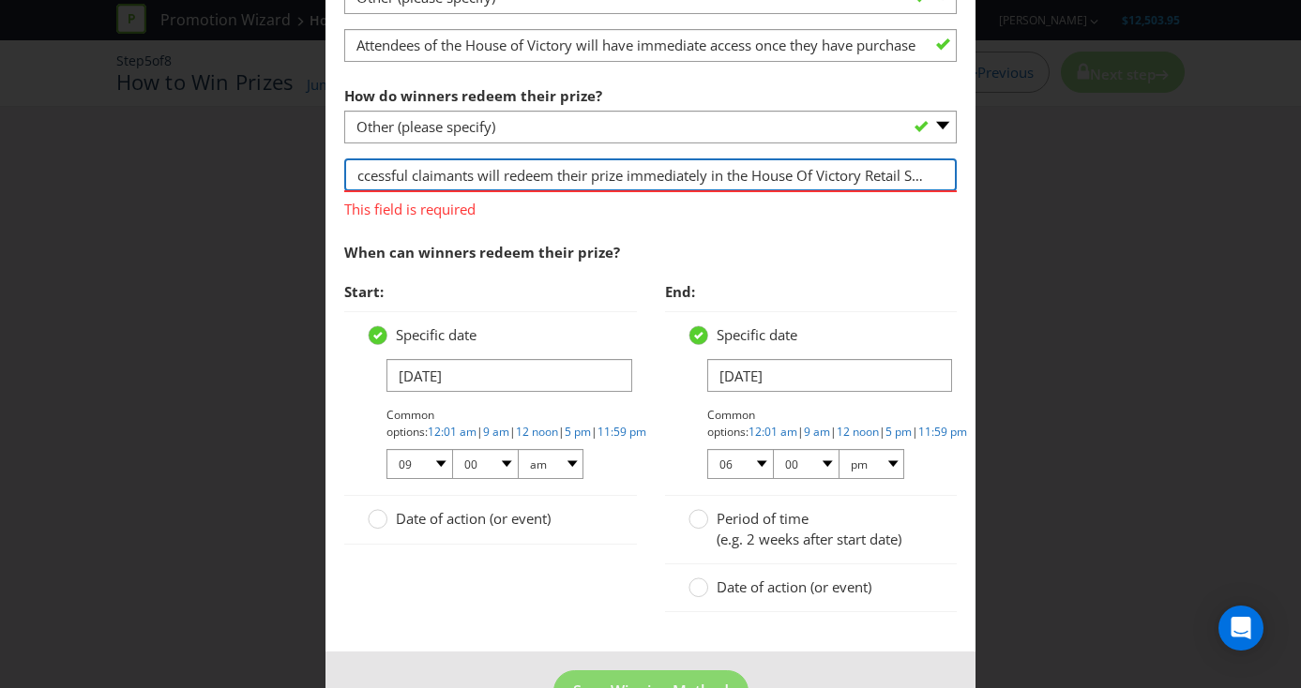
type input "Successful claimants will redeem their prize immediately in the House Of Victor…"
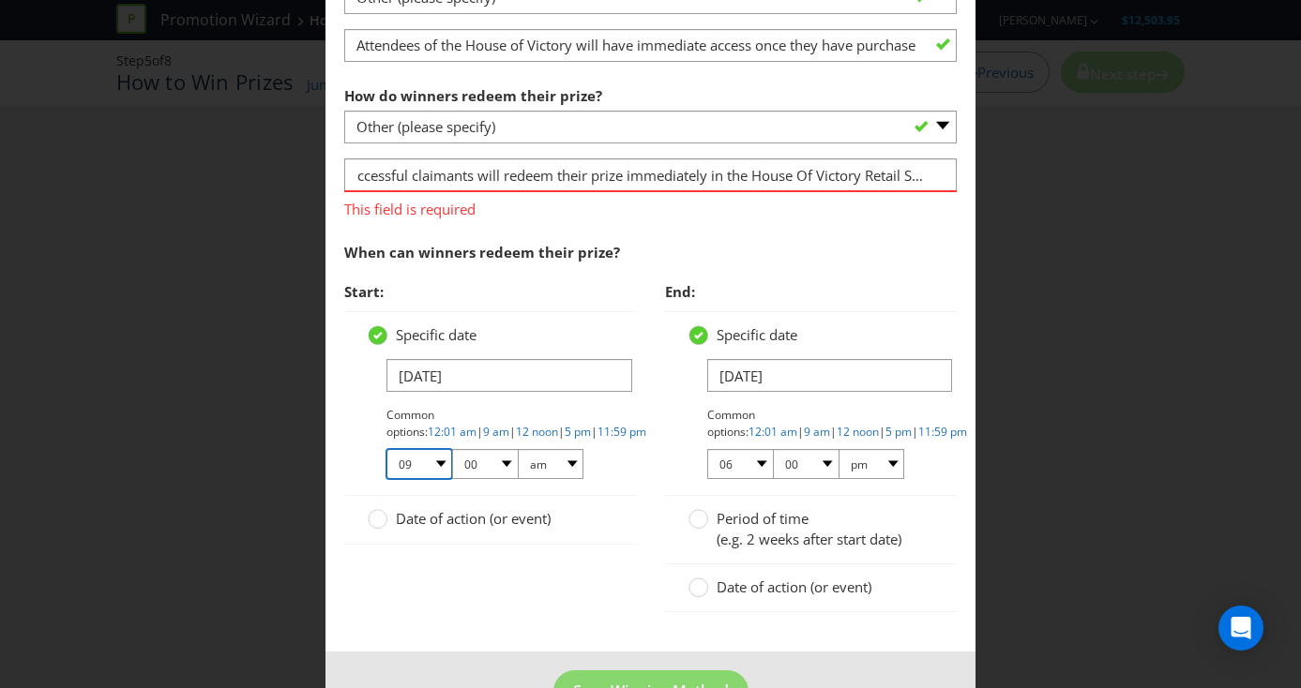
click at [443, 468] on div "Specific date [DATE] Common options: 12:01 am | 9 am | 12 noon | 5 pm | 11:59 p…" at bounding box center [490, 403] width 293 height 185
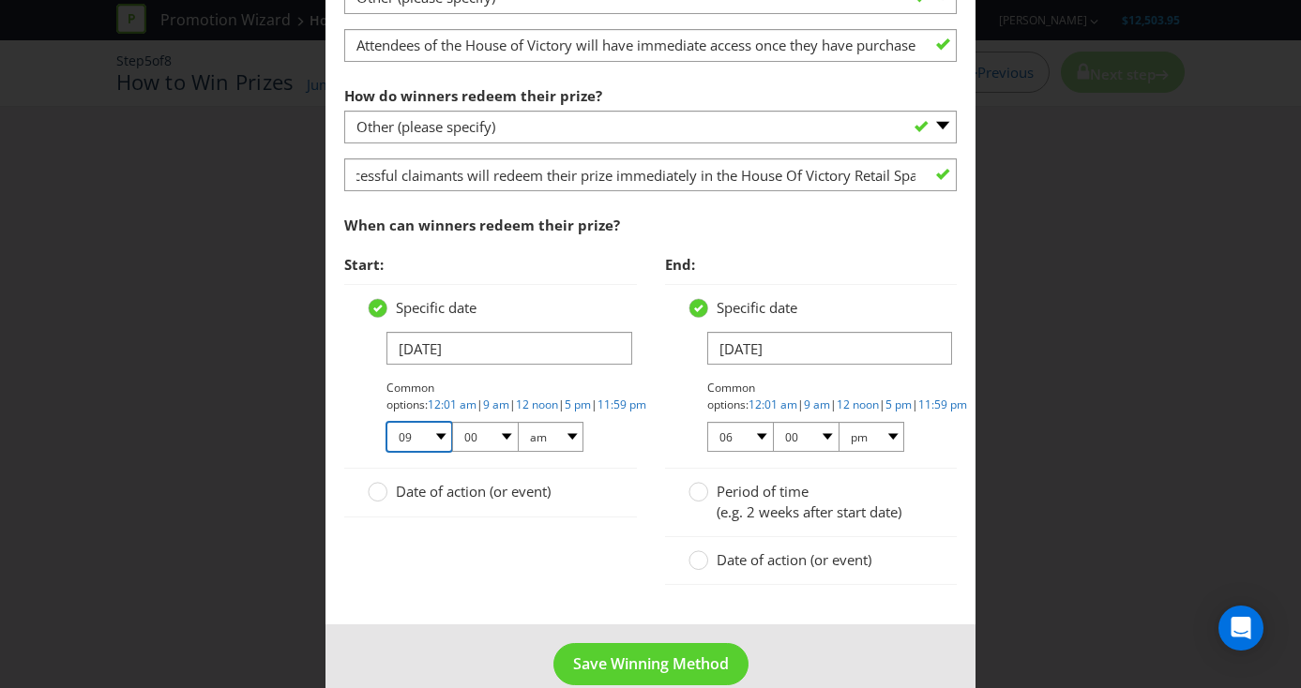
scroll to position [0, 0]
select select "03"
click at [386, 422] on select "01 02 03 04 05 06 07 08 09 10 11 12" at bounding box center [419, 437] width 66 height 30
click at [573, 438] on select "am pm" at bounding box center [551, 437] width 66 height 30
select select "pm"
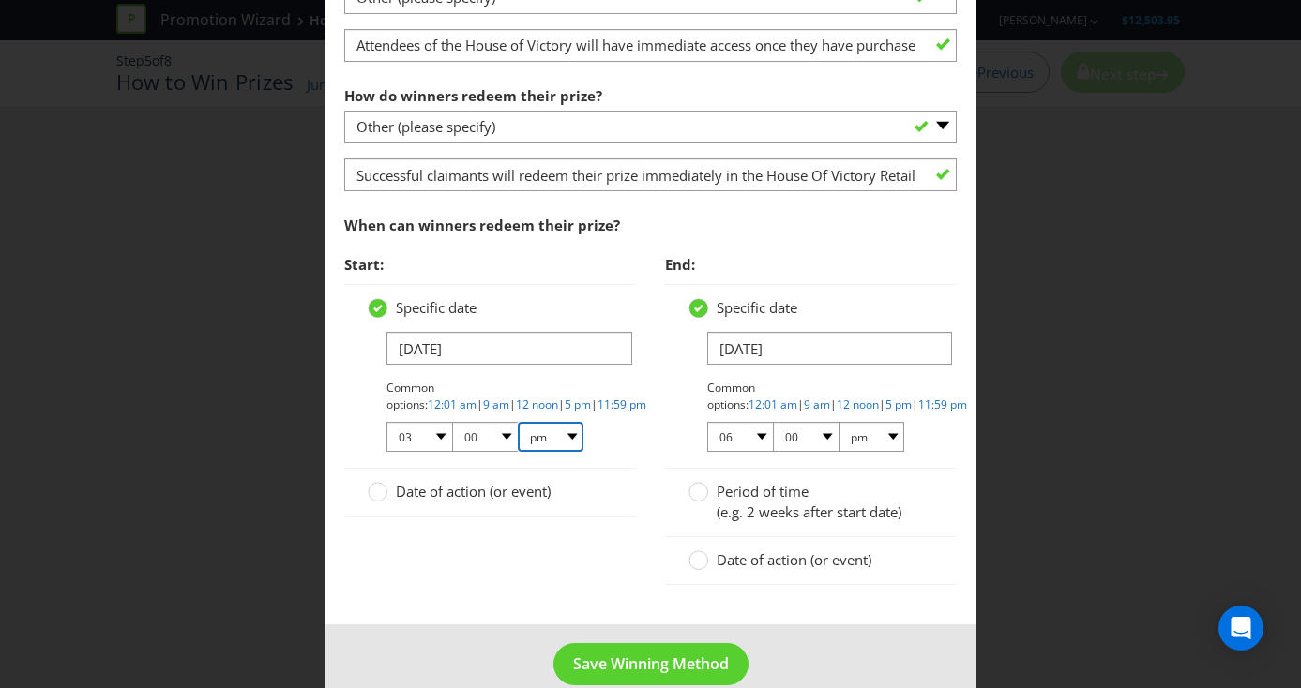
click at [518, 422] on select "am pm" at bounding box center [551, 437] width 66 height 30
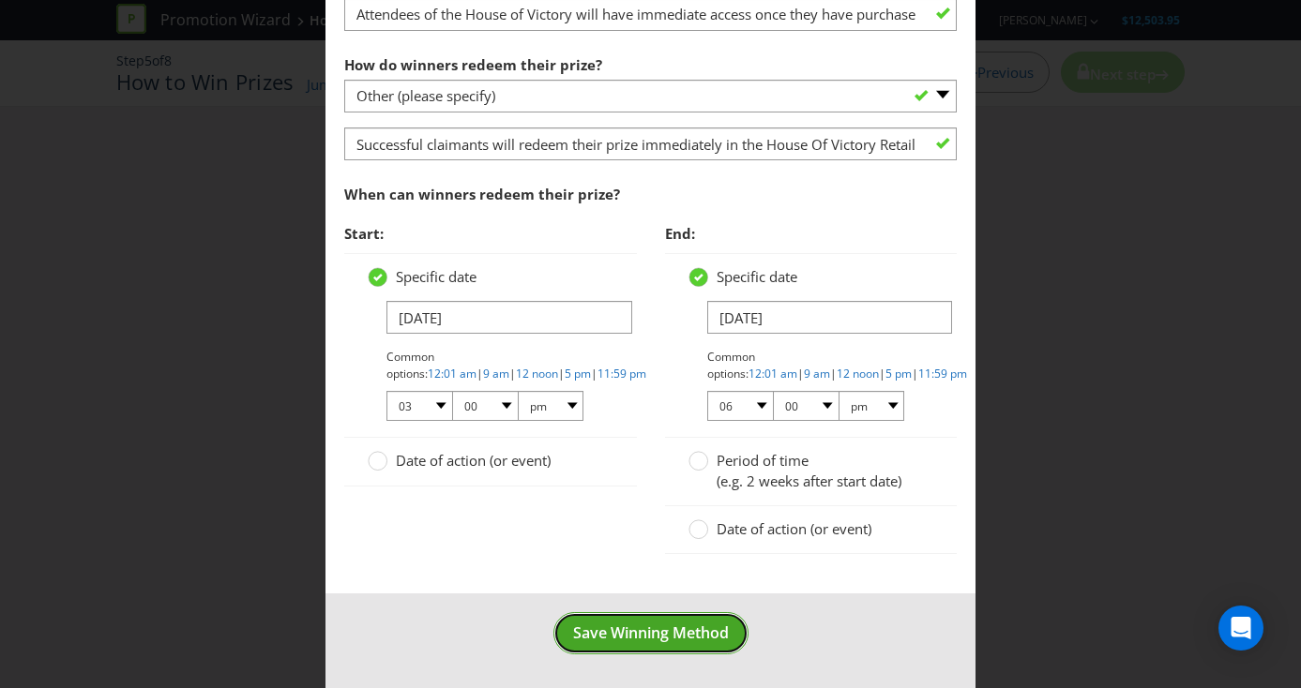
click at [646, 638] on span "Save Winning Method" at bounding box center [651, 633] width 156 height 21
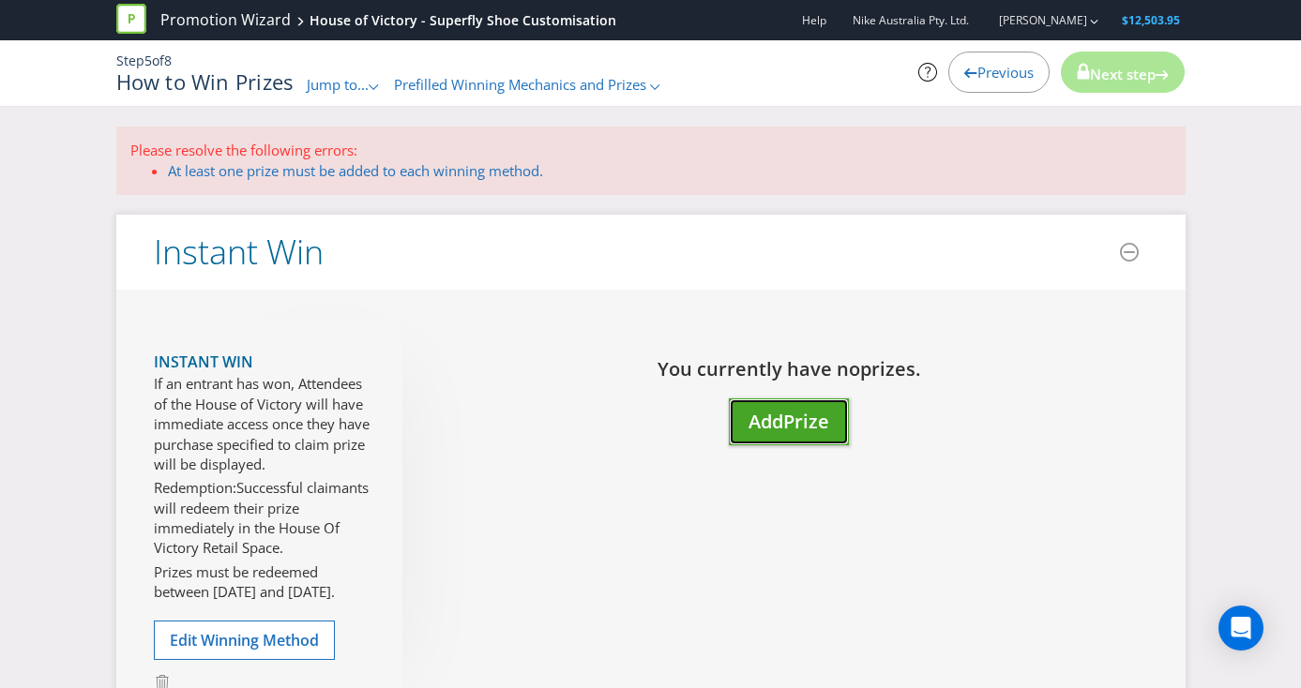
click at [823, 422] on span "Prize" at bounding box center [806, 421] width 46 height 25
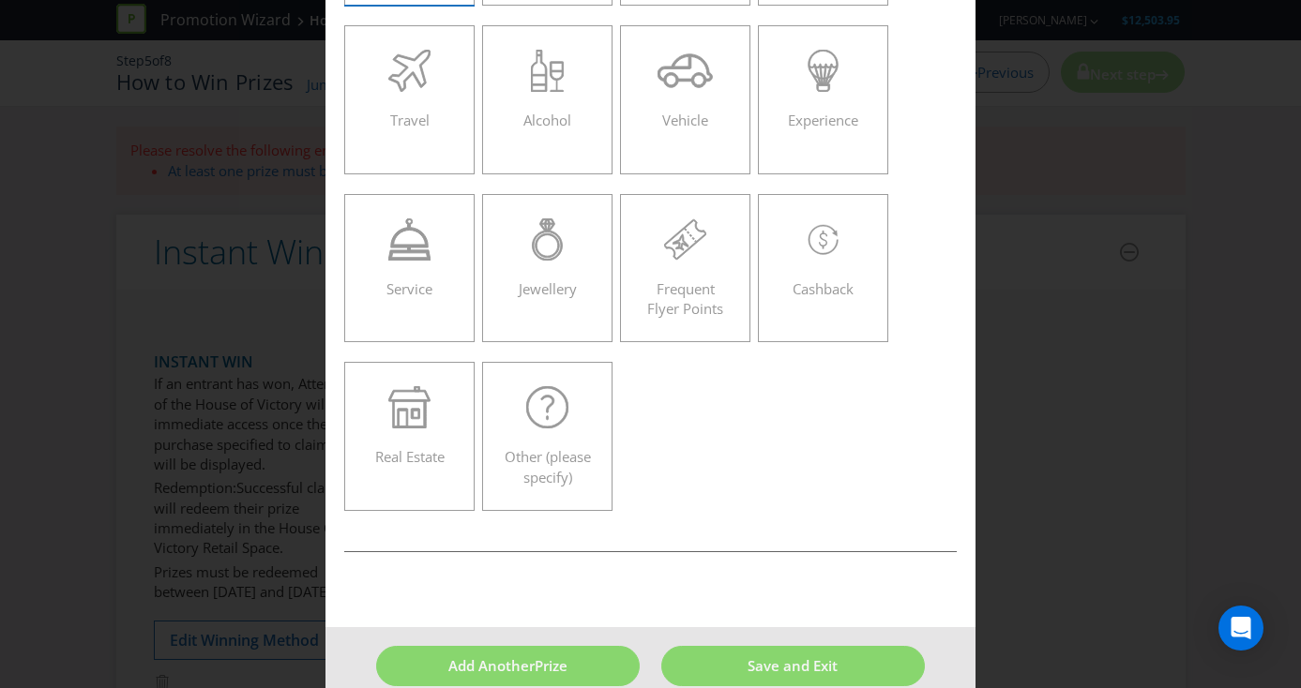
scroll to position [273, 0]
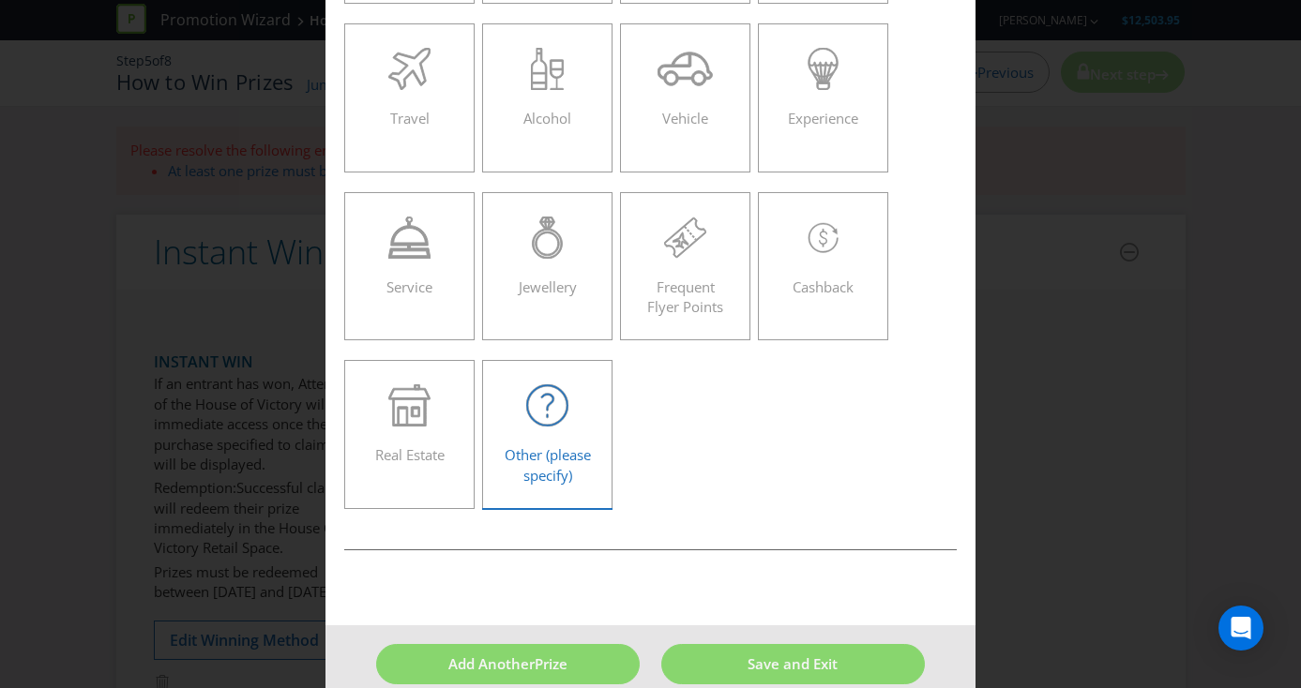
click at [559, 446] on span "Other (please specify)" at bounding box center [548, 464] width 86 height 38
click at [0, 0] on input "Other (please specify)" at bounding box center [0, 0] width 0 height 0
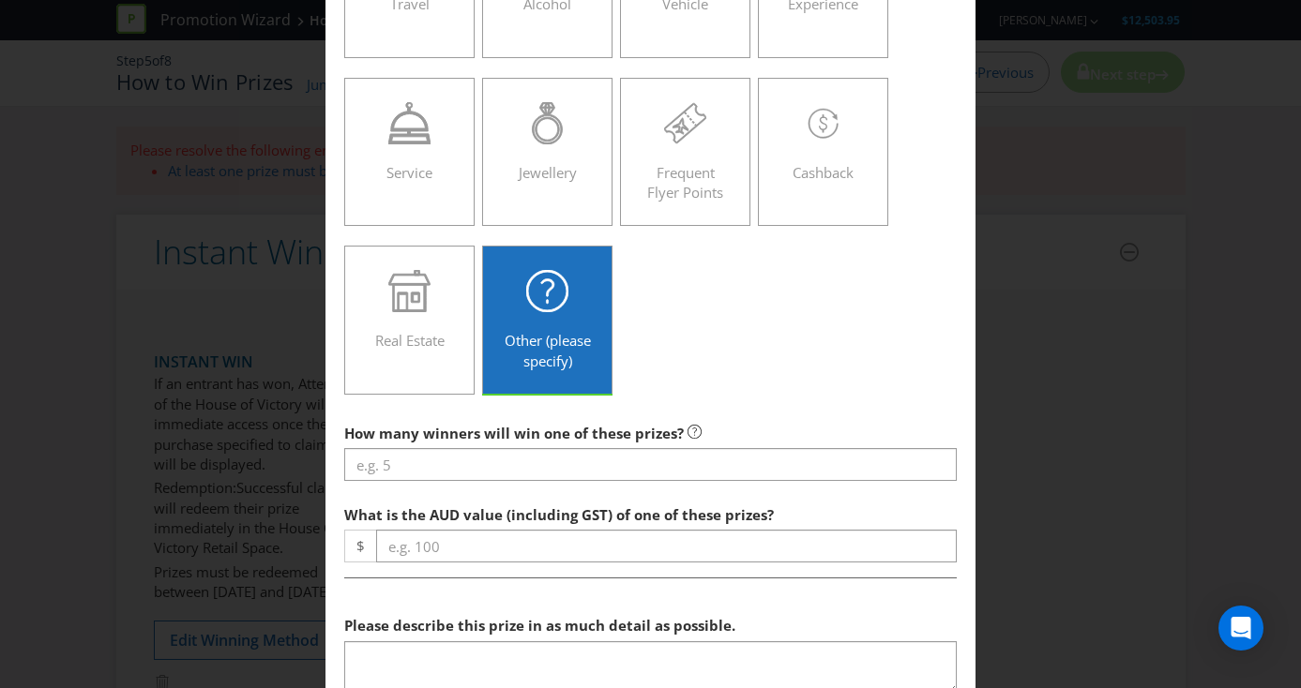
scroll to position [404, 0]
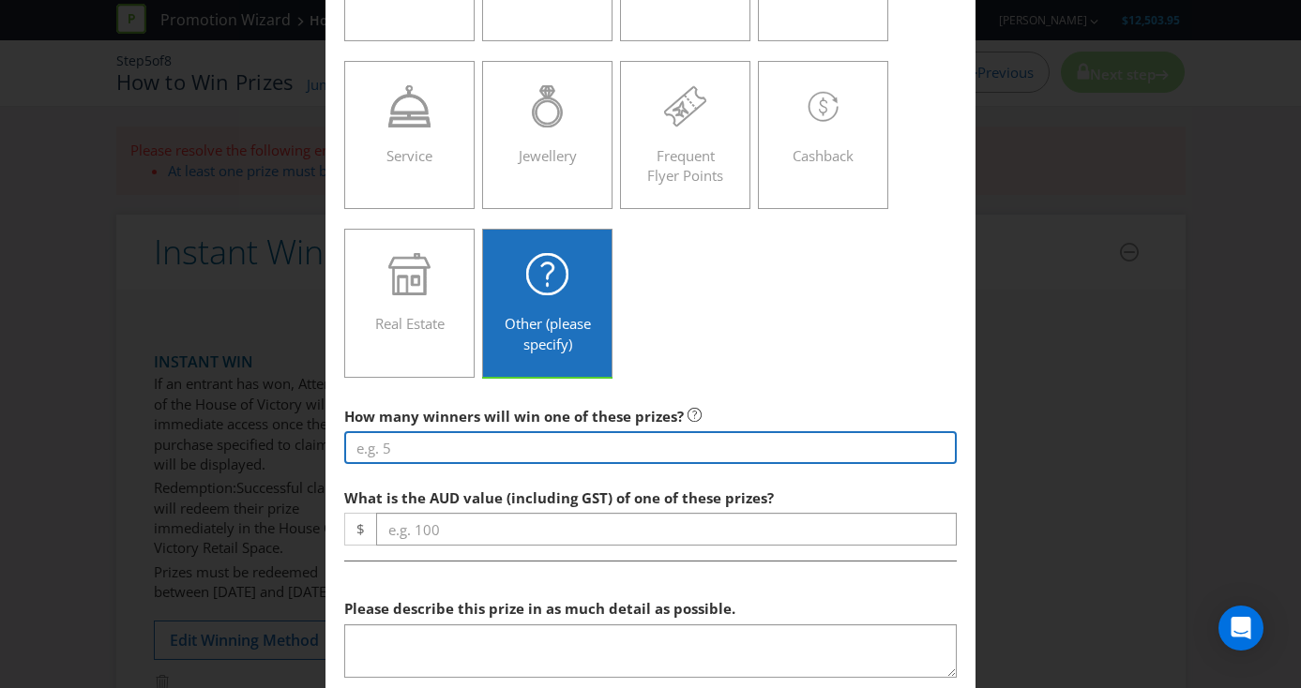
click at [406, 445] on input "number" at bounding box center [650, 447] width 613 height 33
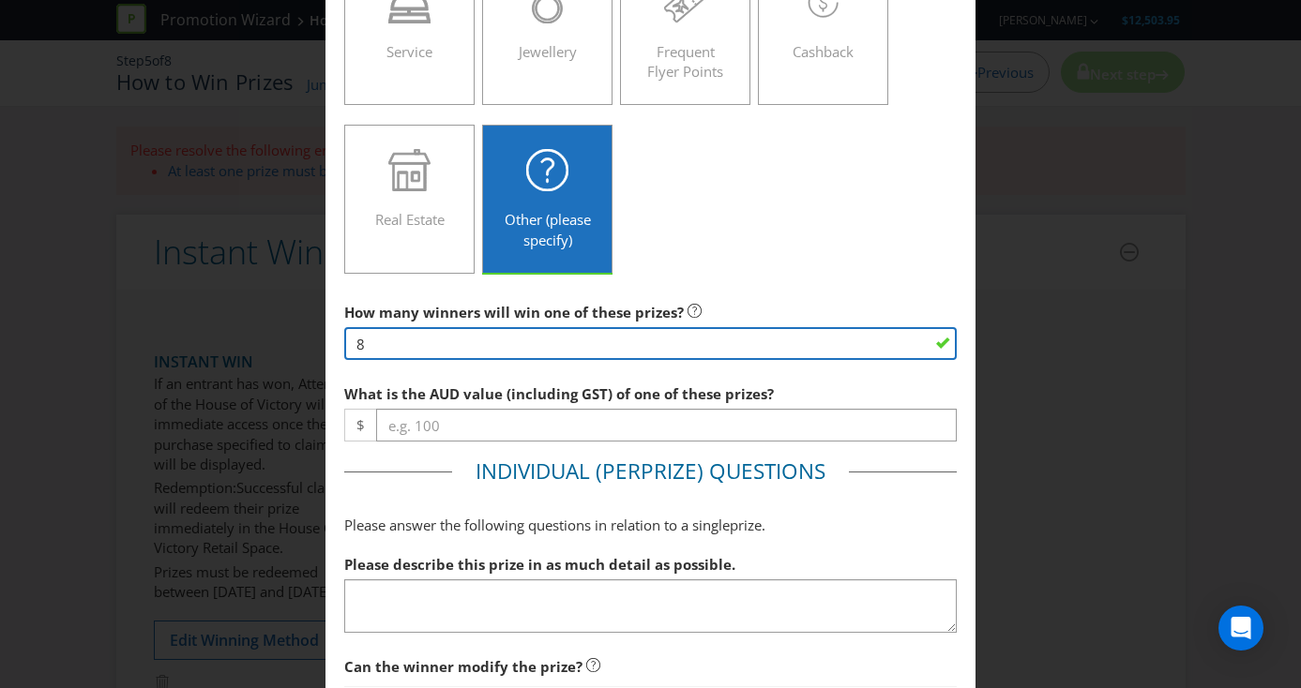
scroll to position [530, 0]
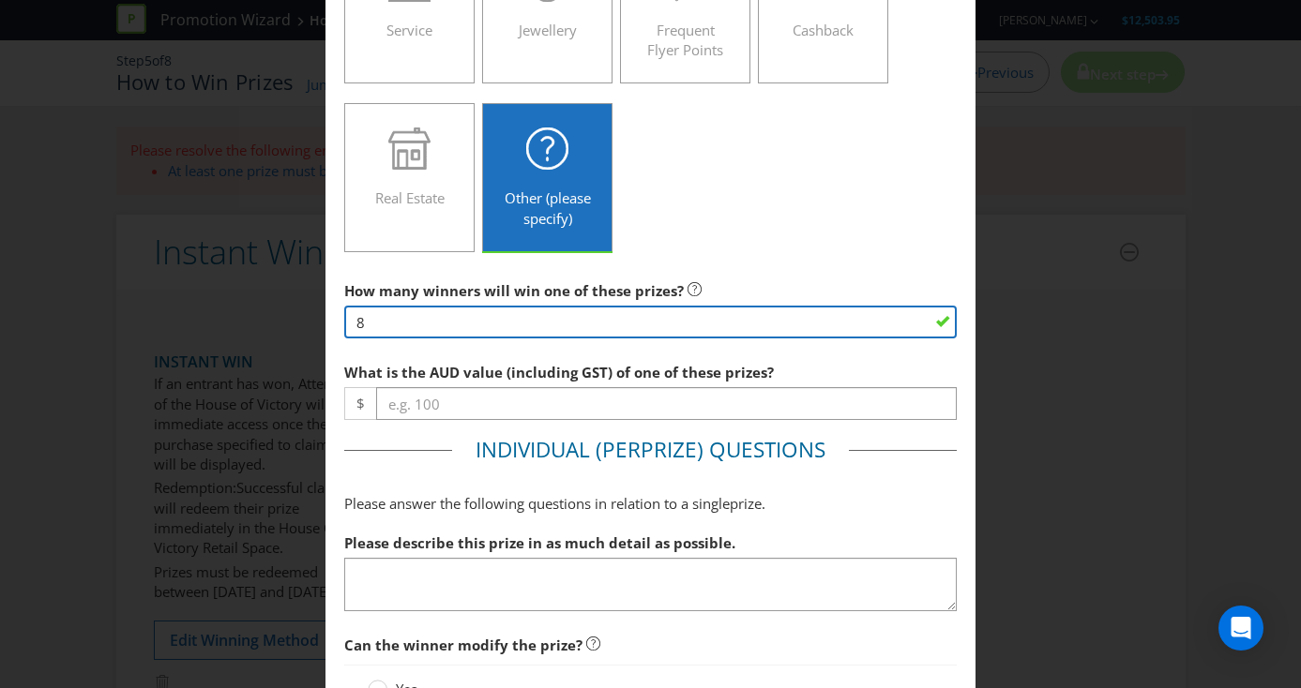
type input "8"
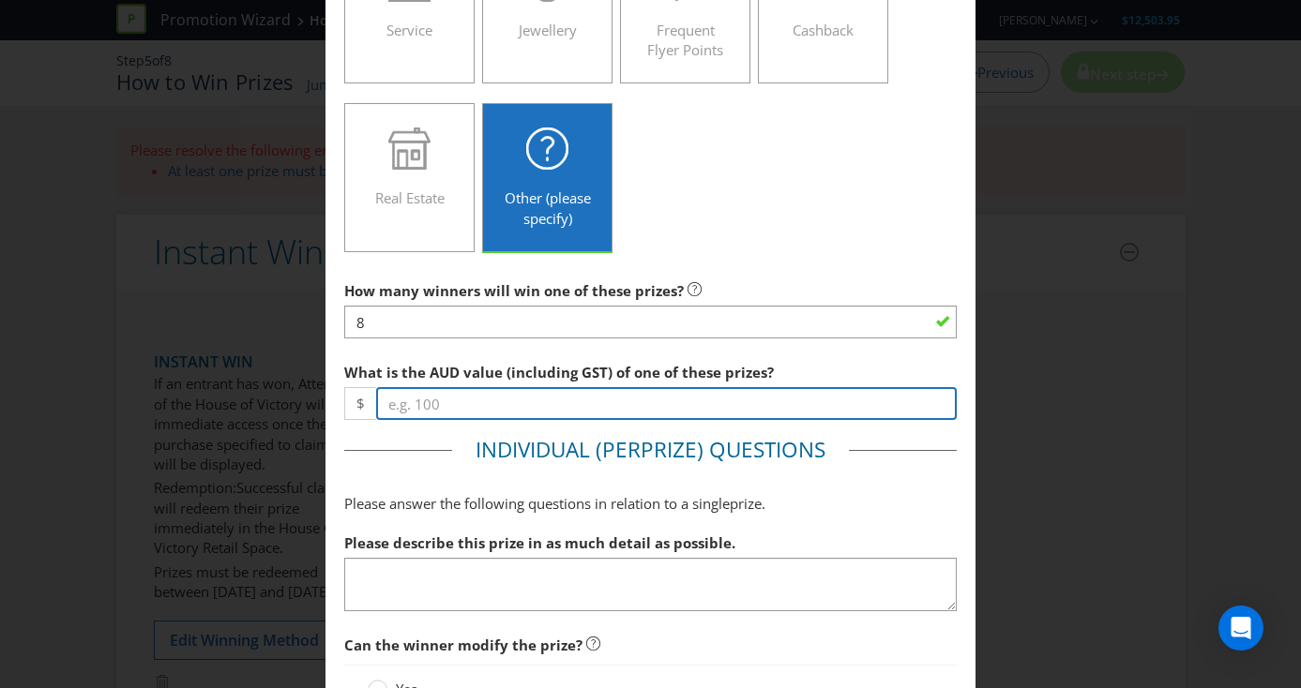
click at [490, 399] on input "number" at bounding box center [666, 403] width 581 height 33
type input "40.00"
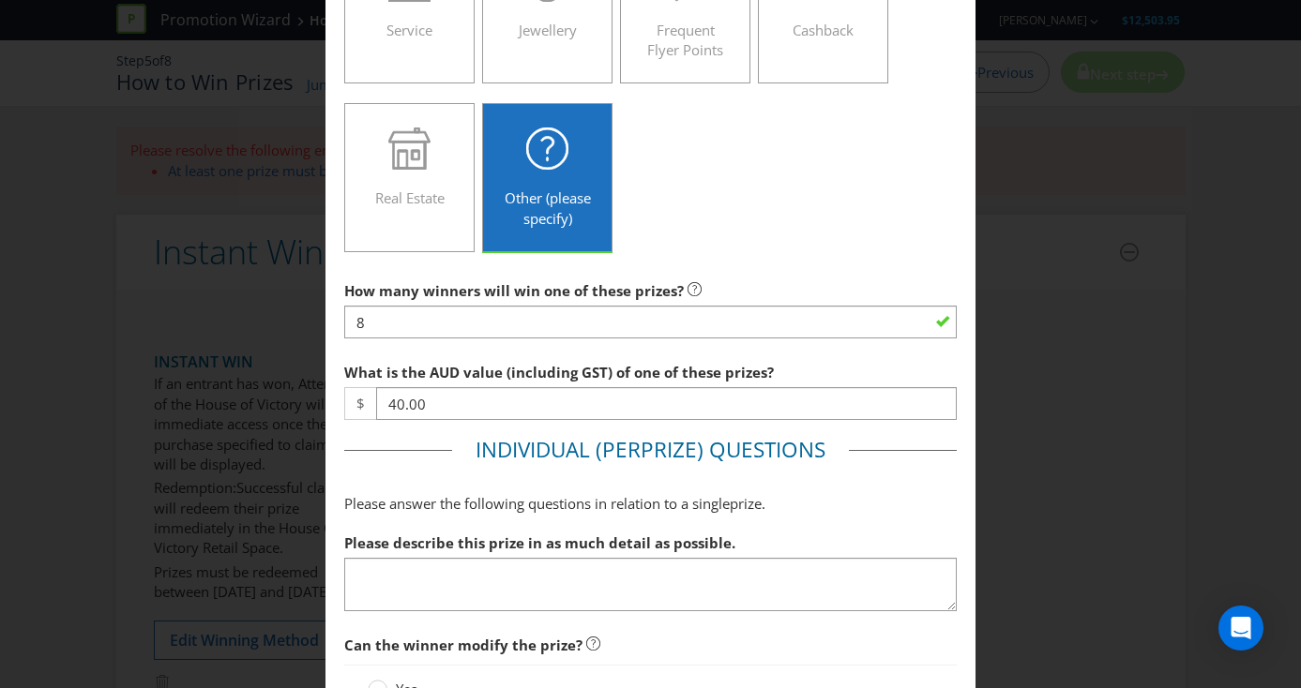
click at [303, 472] on div "Add Prize [GEOGRAPHIC_DATA] Please select the prize type Product Voucher or Gif…" at bounding box center [650, 344] width 1301 height 688
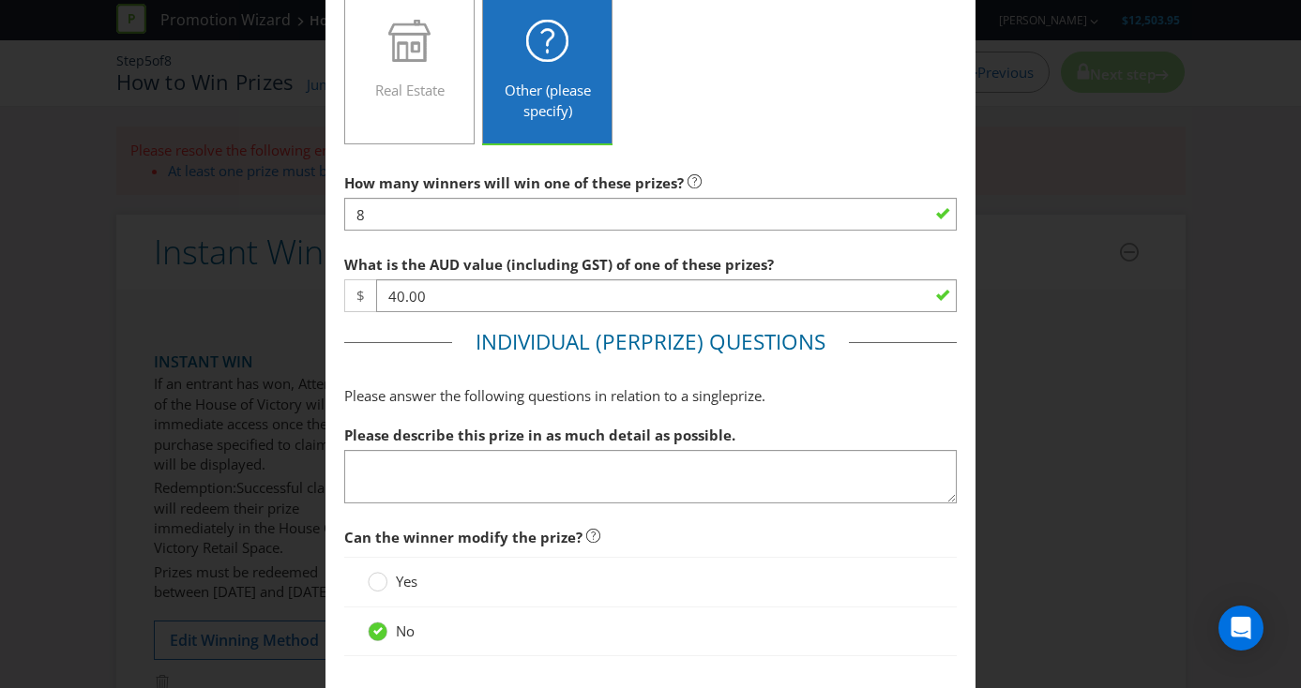
scroll to position [663, 0]
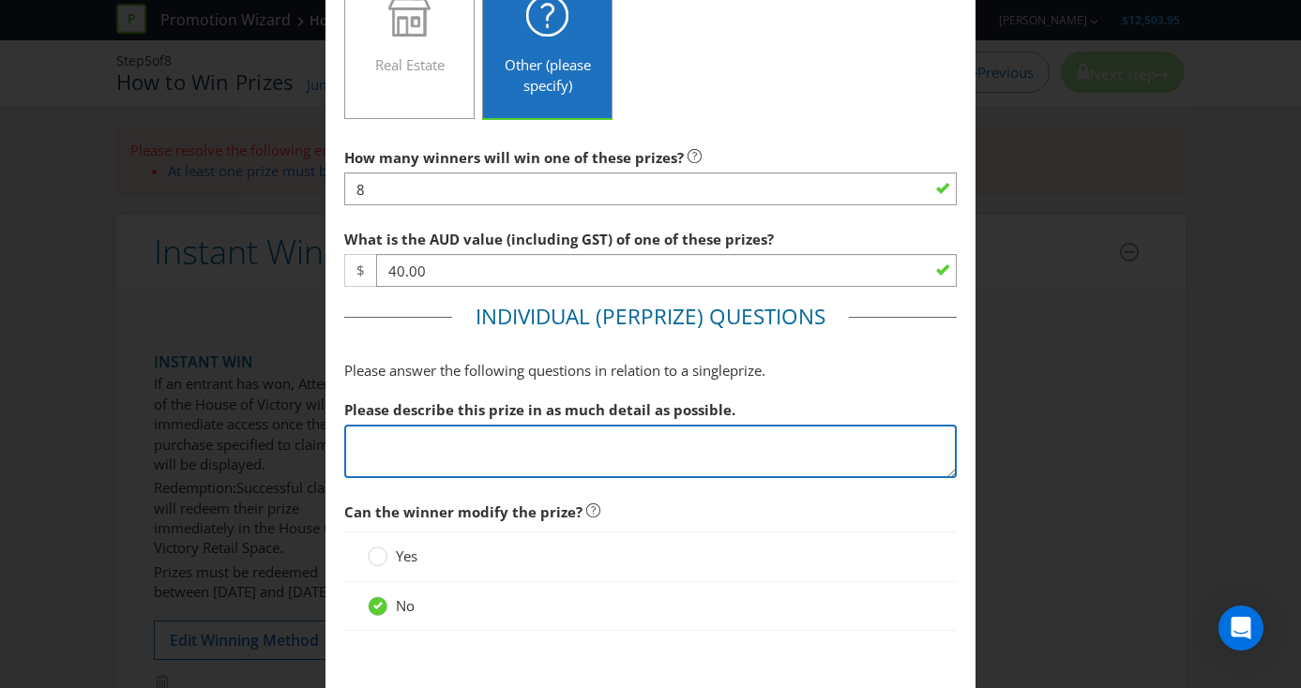
click at [398, 436] on textarea at bounding box center [650, 451] width 613 height 53
click at [383, 450] on textarea at bounding box center [650, 451] width 613 height 53
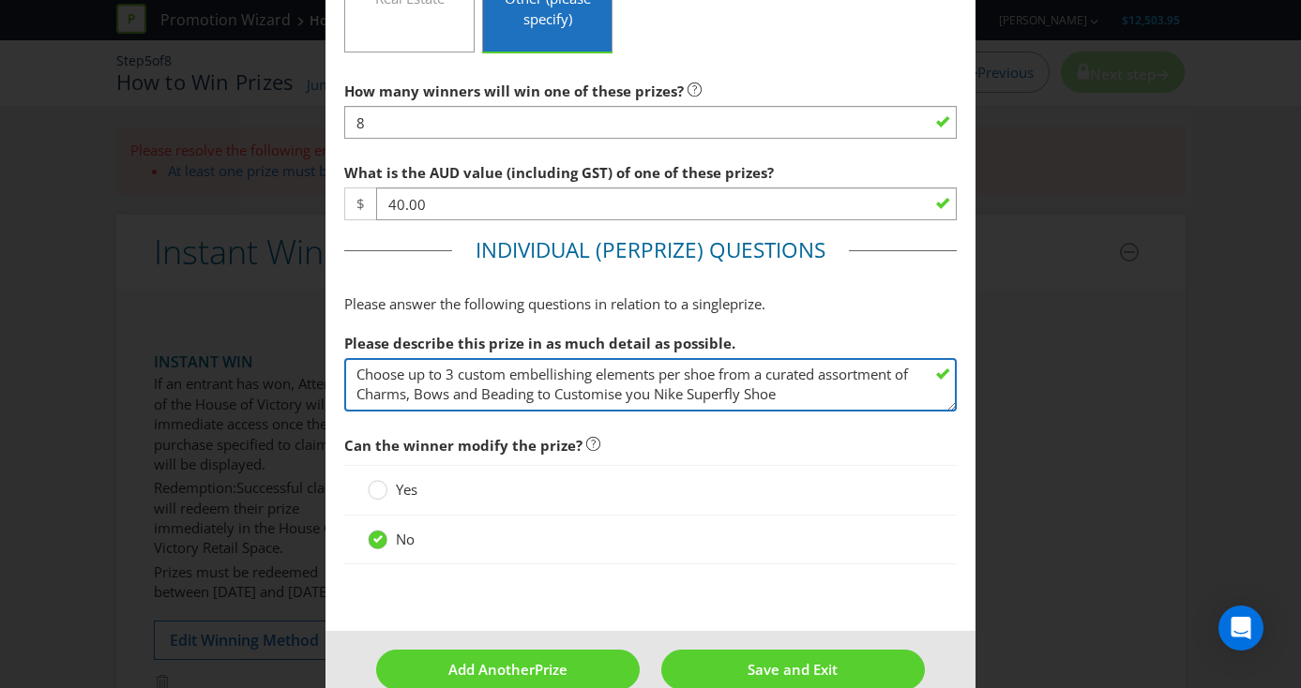
scroll to position [764, 0]
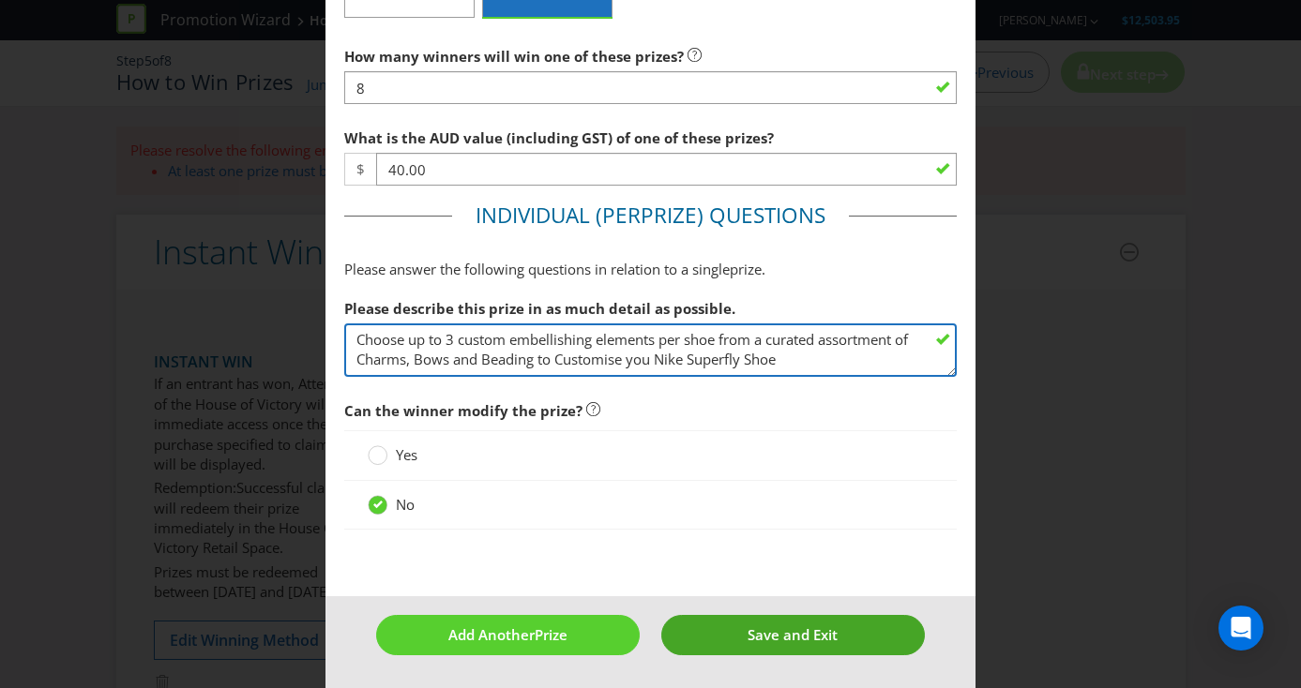
type textarea "Choose up to 3 custom embellishing elements per shoe from a curated assortment …"
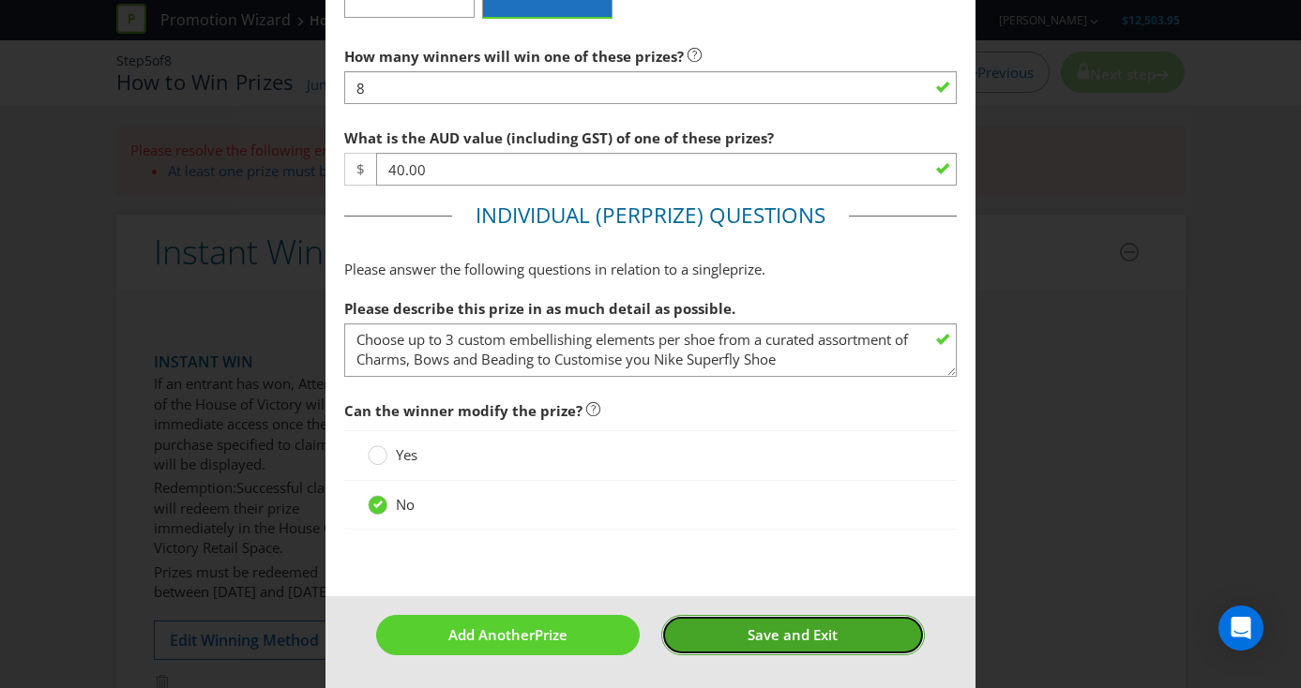
click at [732, 629] on button "Save and Exit" at bounding box center [793, 635] width 264 height 40
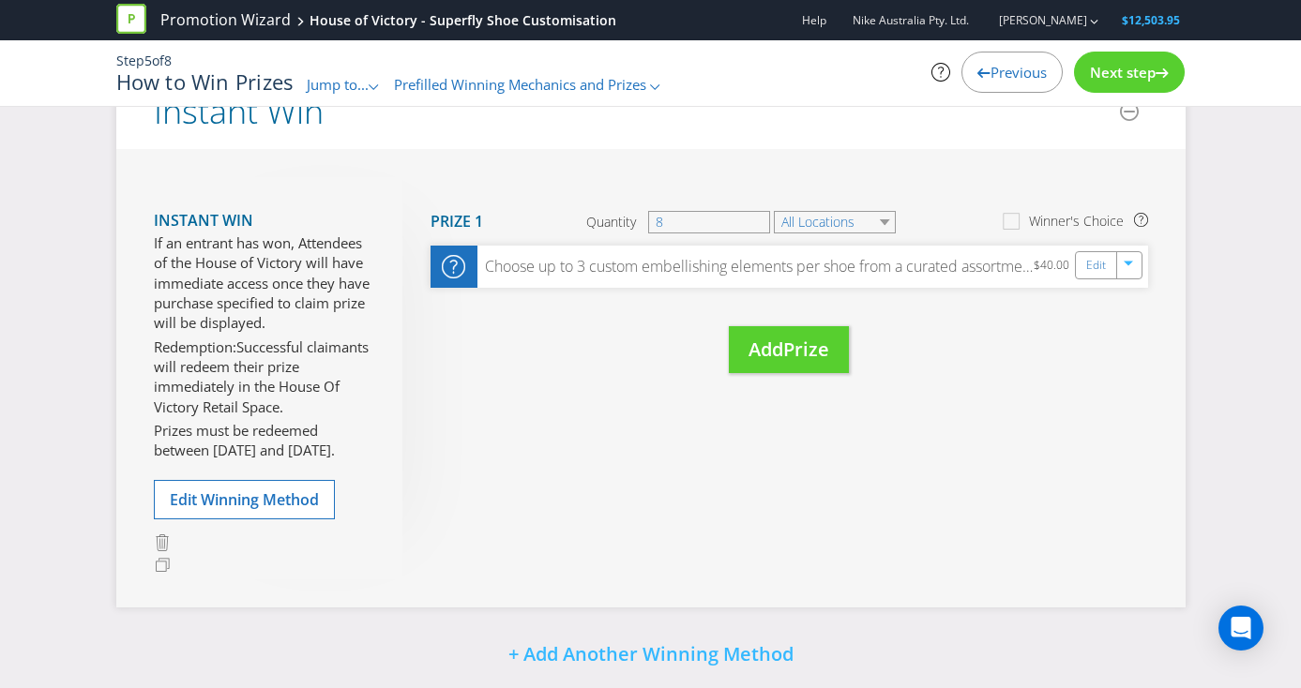
scroll to position [190, 0]
click at [1136, 70] on span "Next step" at bounding box center [1123, 72] width 66 height 19
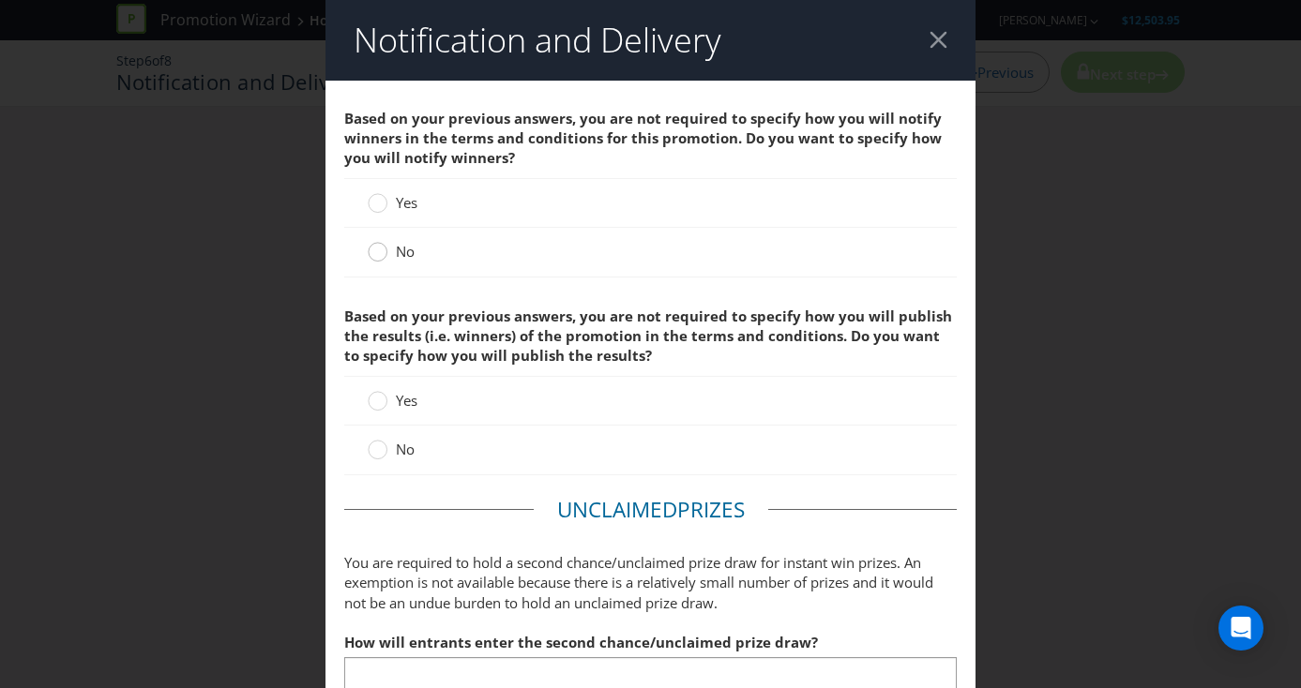
click at [377, 258] on circle at bounding box center [378, 252] width 19 height 19
click at [0, 0] on input "No" at bounding box center [0, 0] width 0 height 0
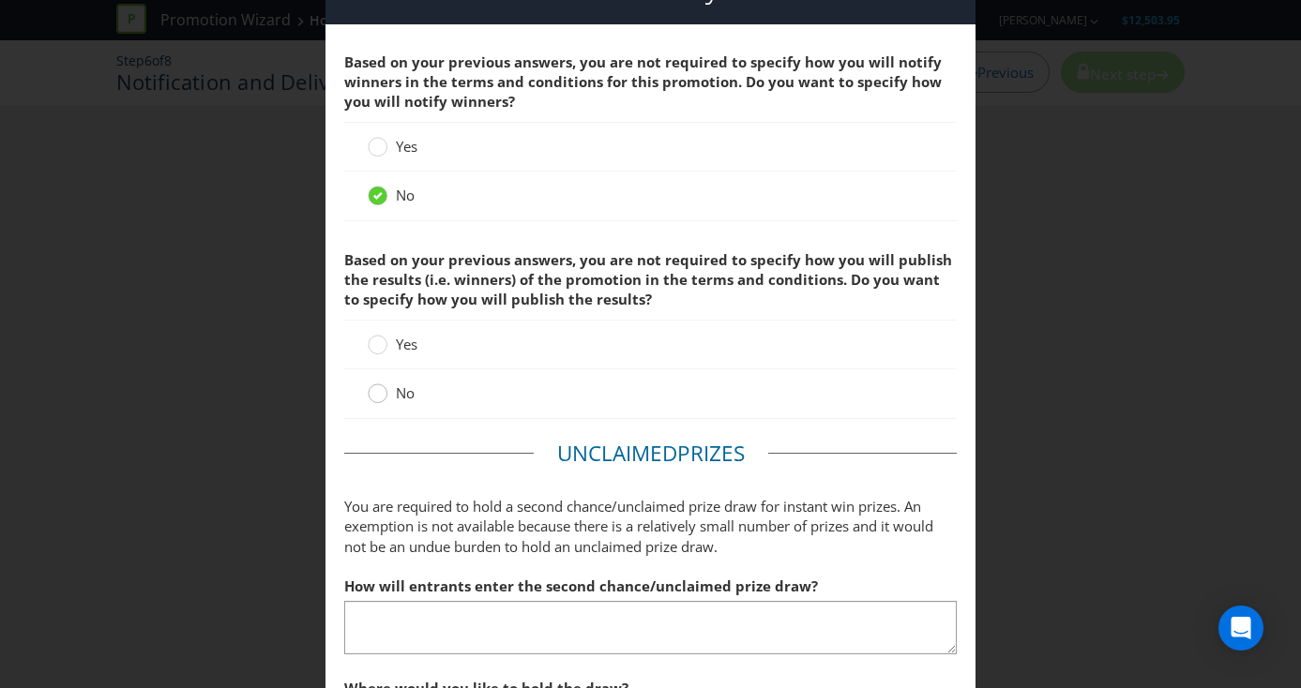
click at [385, 390] on circle at bounding box center [378, 394] width 19 height 19
click at [0, 0] on input "No" at bounding box center [0, 0] width 0 height 0
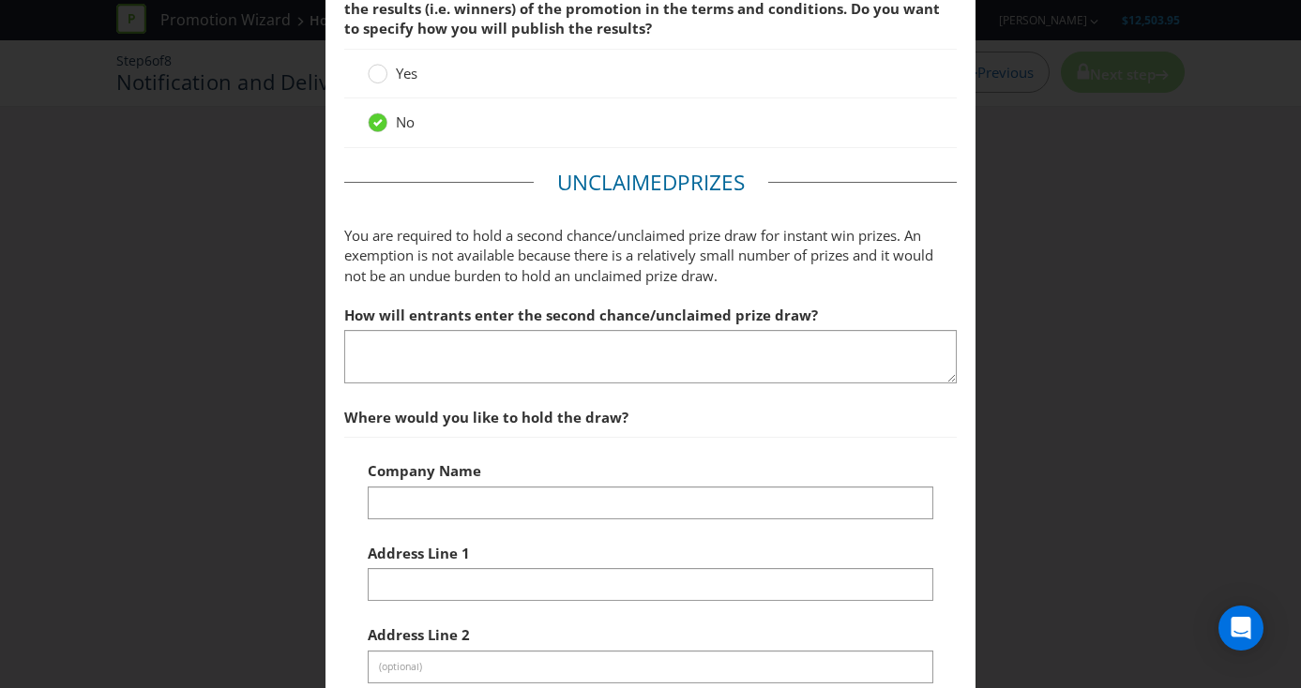
scroll to position [397, 0]
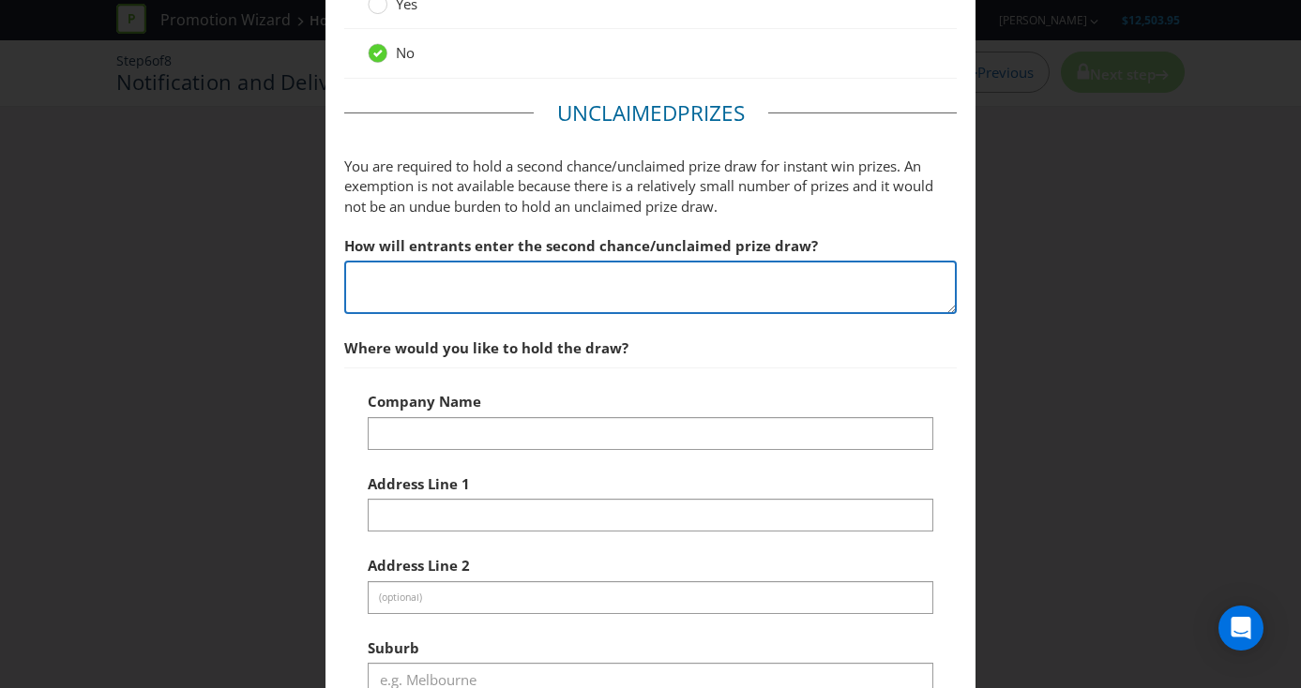
click at [628, 283] on textarea at bounding box center [650, 287] width 613 height 53
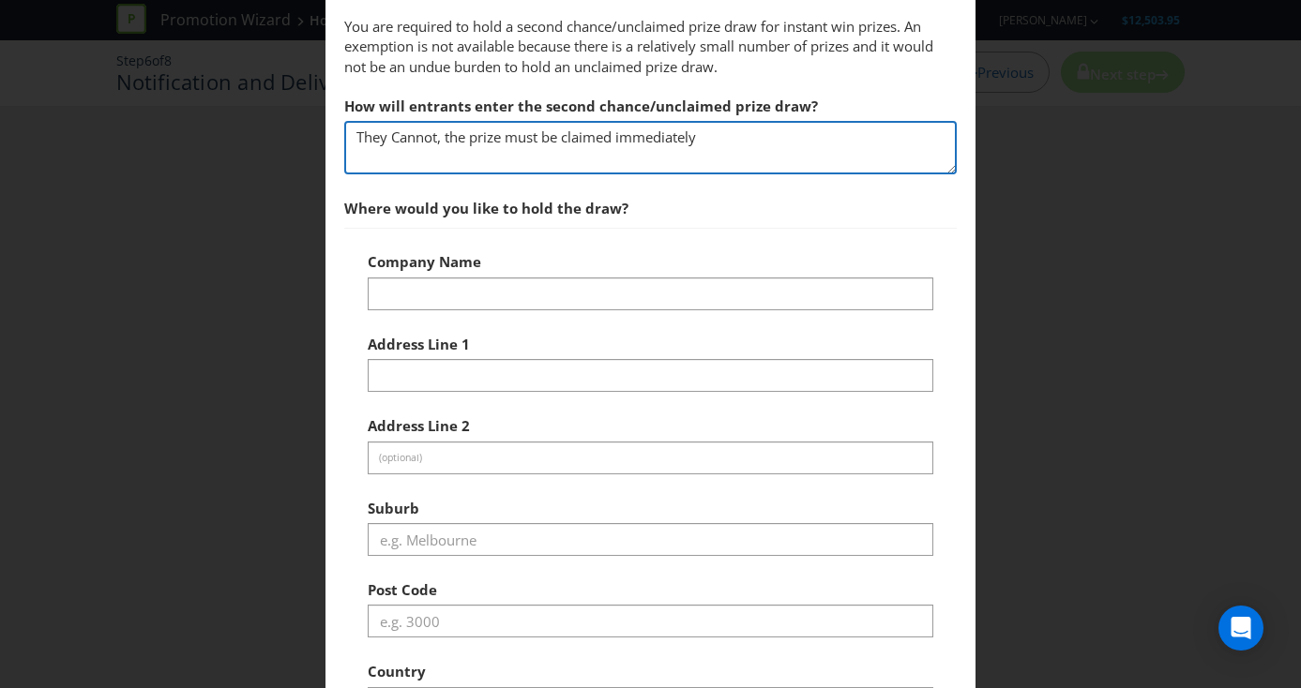
scroll to position [489, 0]
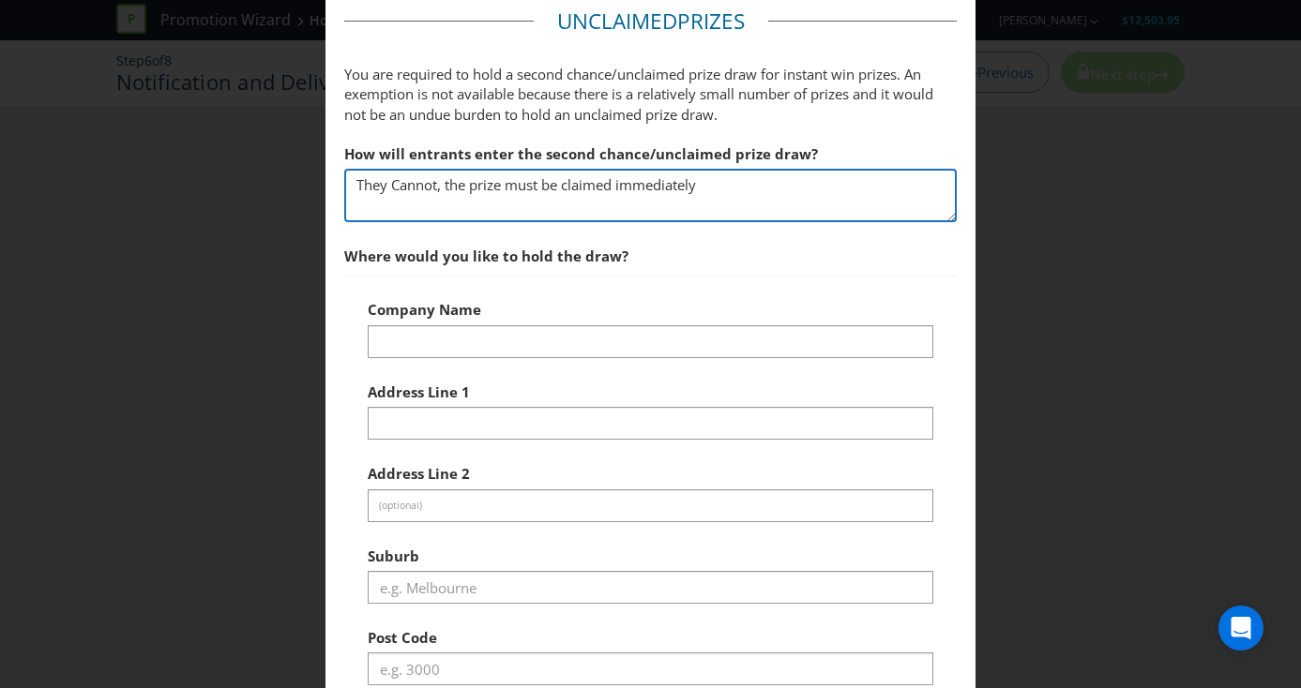
type textarea "They Cannot, the prize must be claimed immediately"
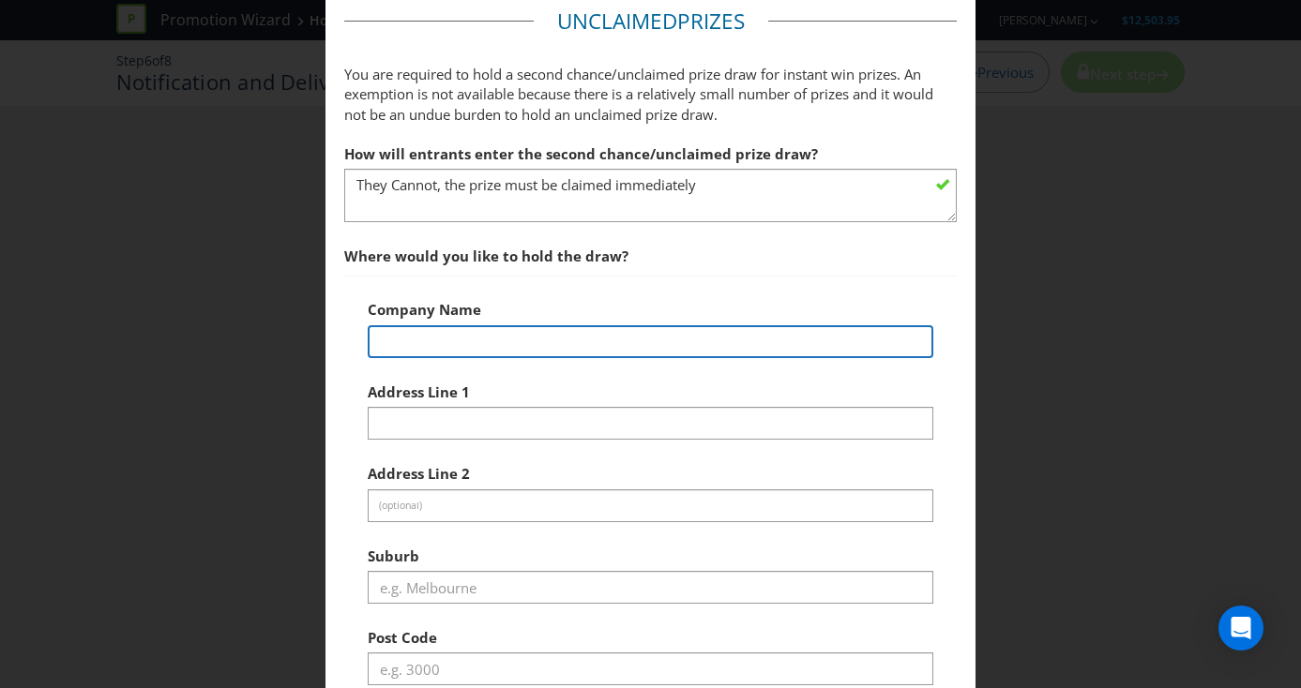
click at [585, 353] on input "text" at bounding box center [651, 341] width 566 height 33
type input "NA"
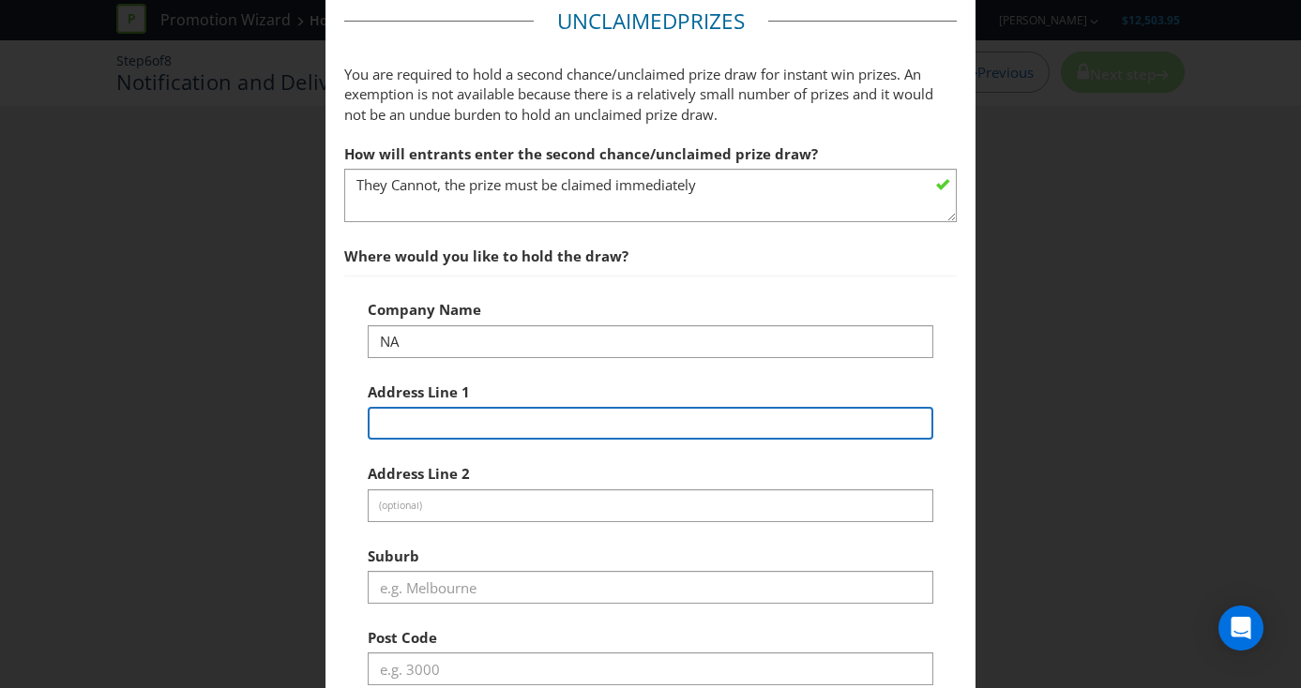
click at [535, 412] on input "text" at bounding box center [651, 423] width 566 height 33
type input "NA"
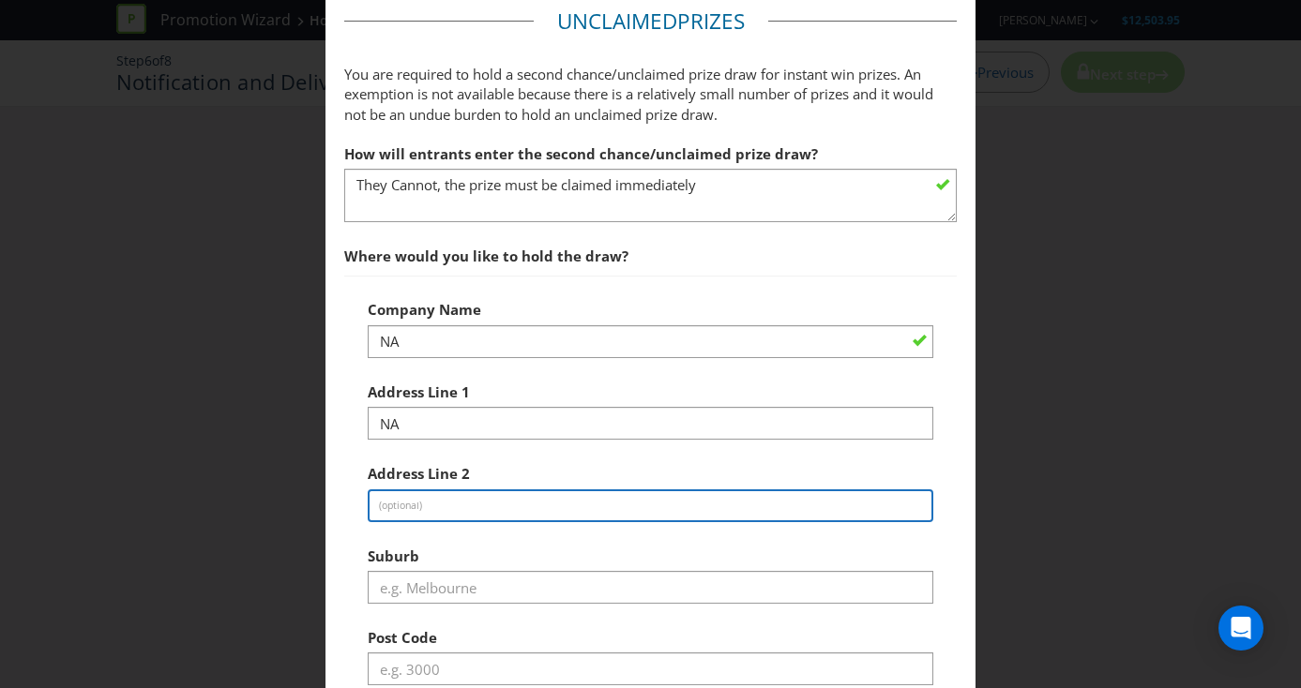
click at [505, 500] on input "text" at bounding box center [651, 506] width 566 height 33
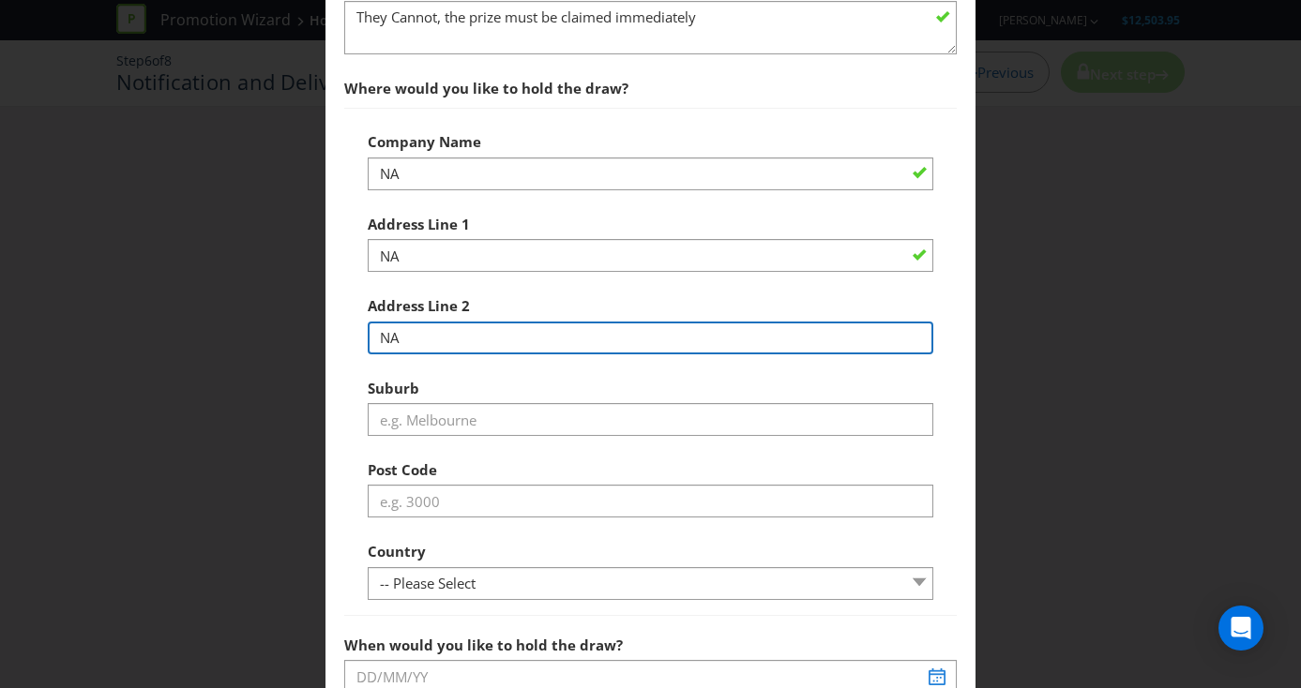
scroll to position [679, 0]
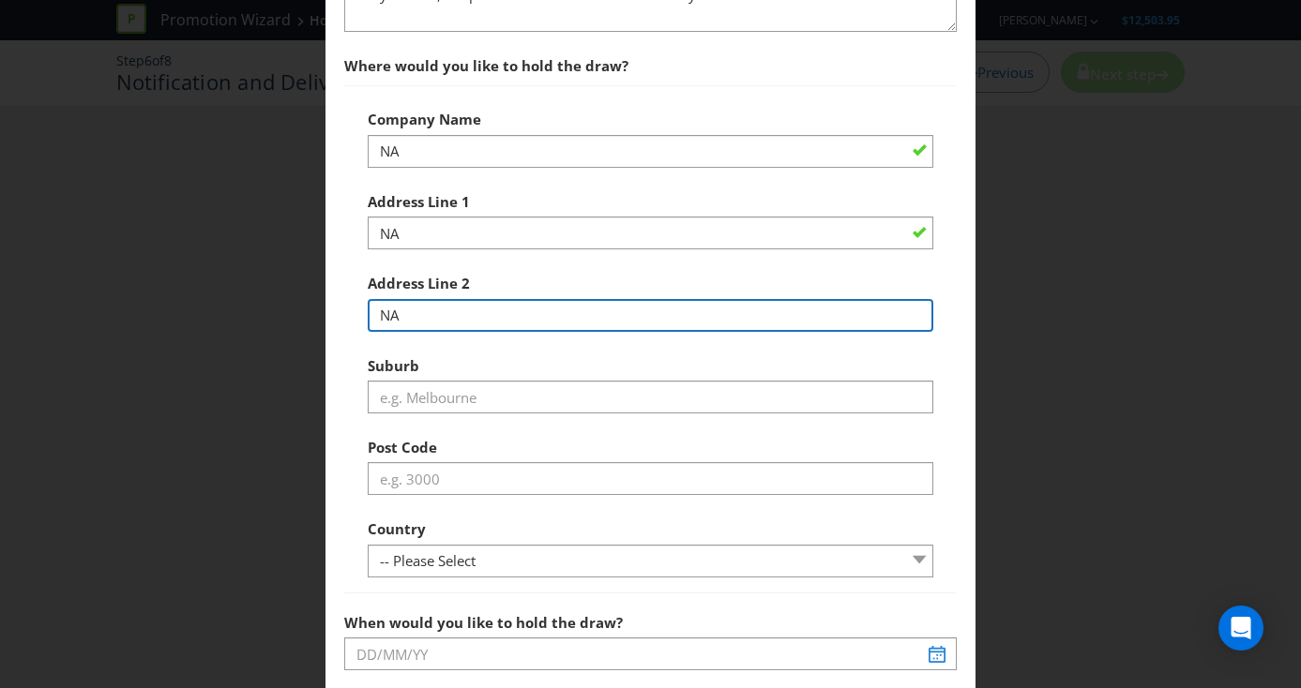
type input "NA"
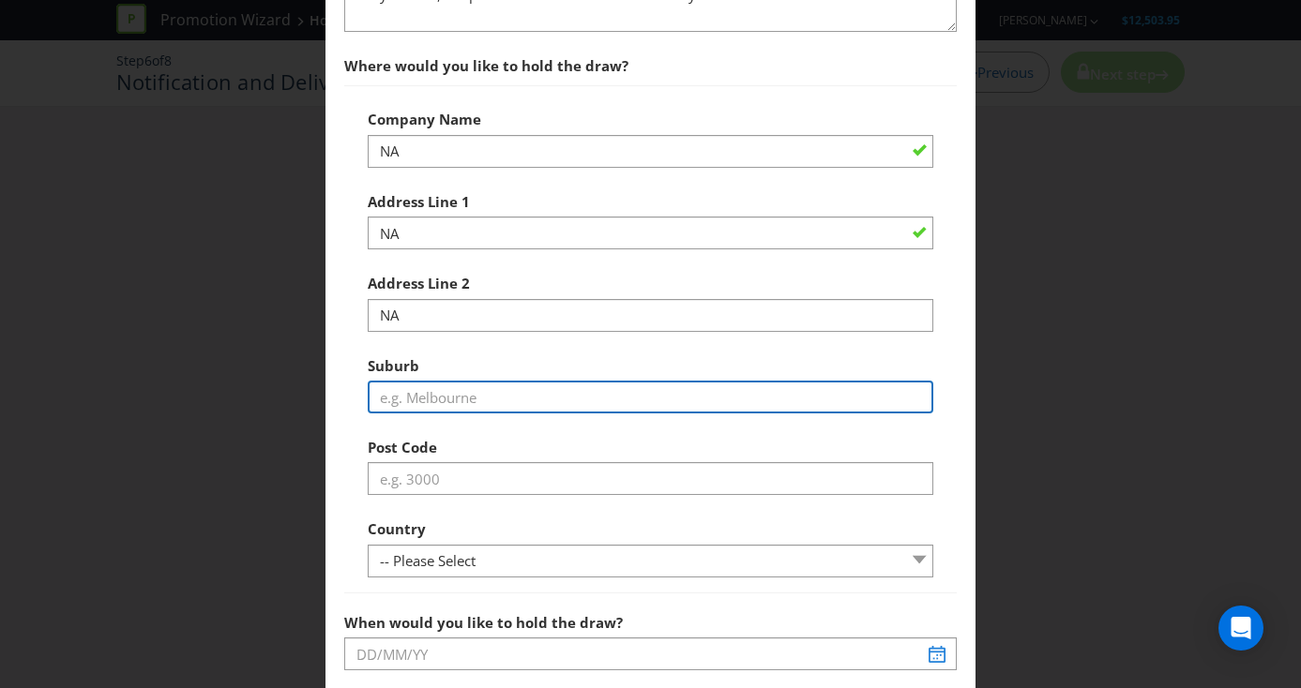
click at [472, 392] on input "text" at bounding box center [651, 397] width 566 height 33
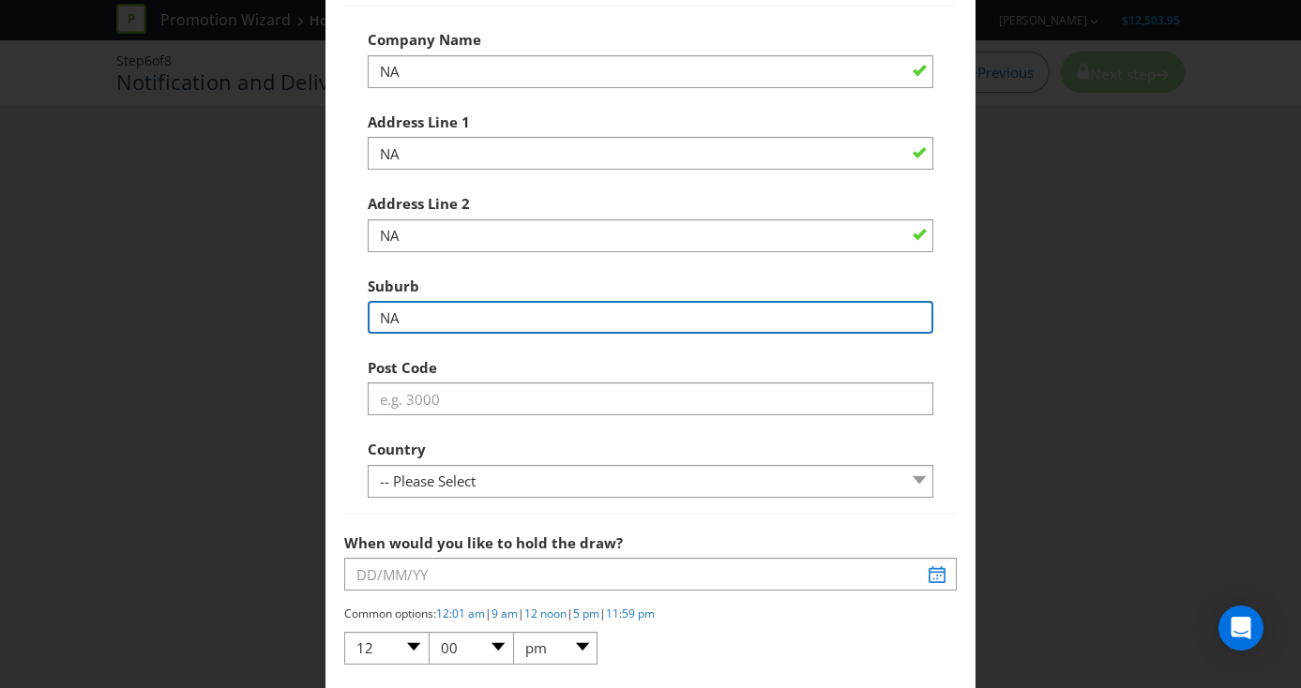
scroll to position [768, 0]
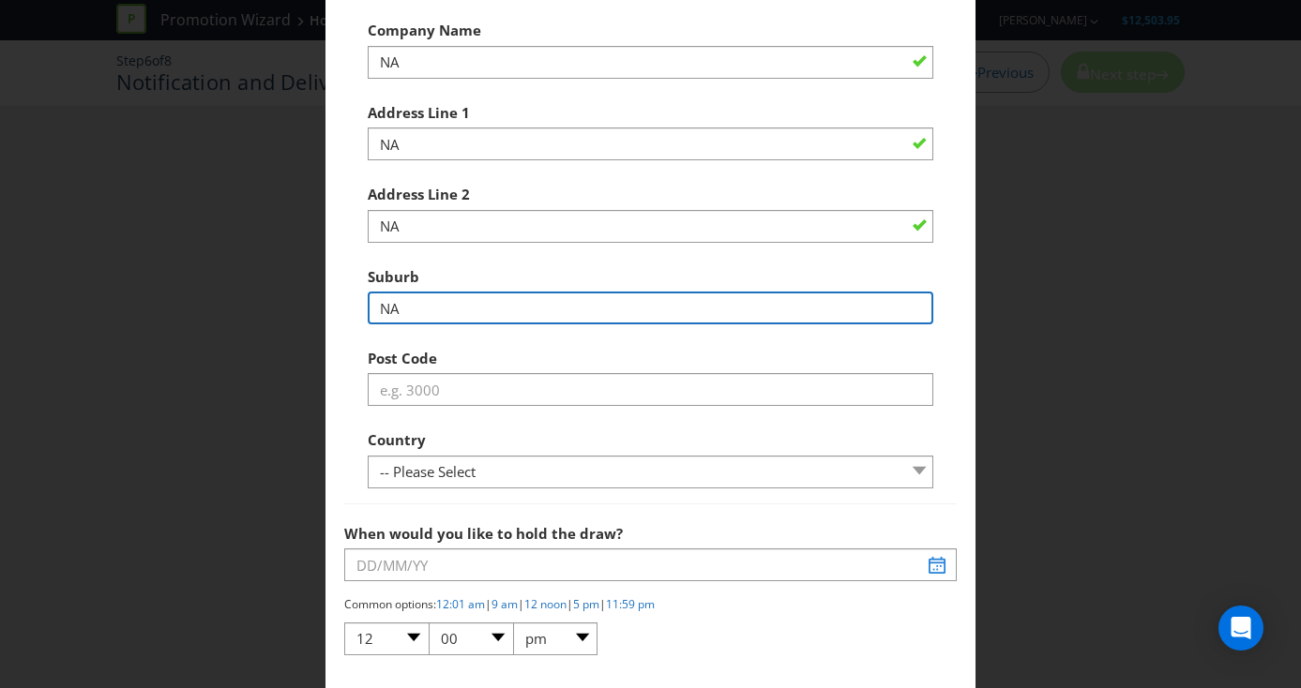
type input "NA"
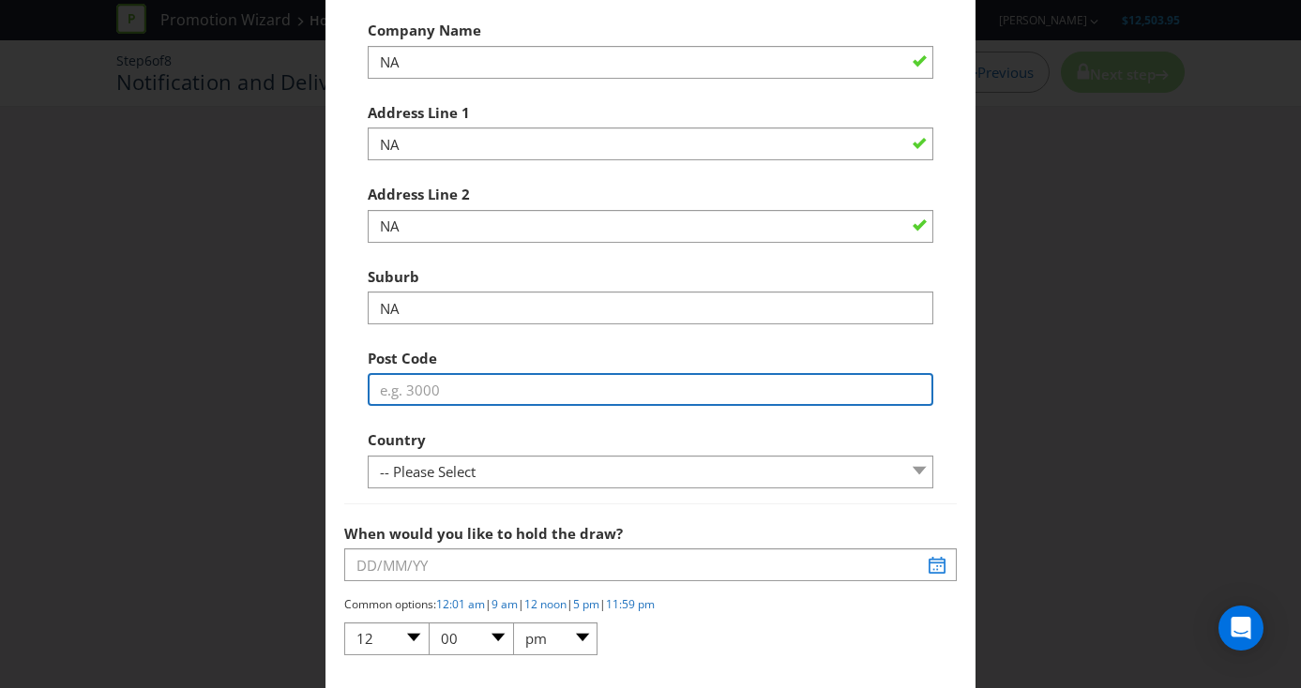
click at [498, 400] on input "text" at bounding box center [651, 389] width 566 height 33
type input "NA"
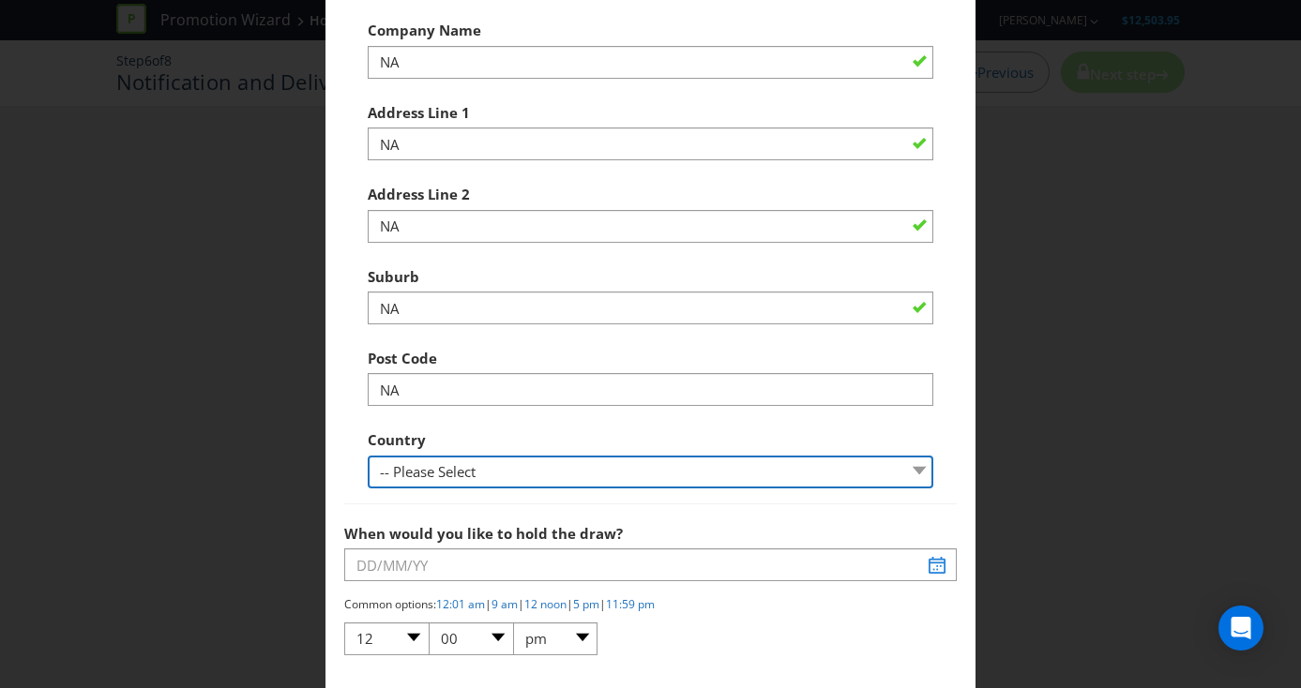
click at [461, 470] on div "Country -- Please Select [GEOGRAPHIC_DATA] [GEOGRAPHIC_DATA]" at bounding box center [651, 455] width 566 height 68
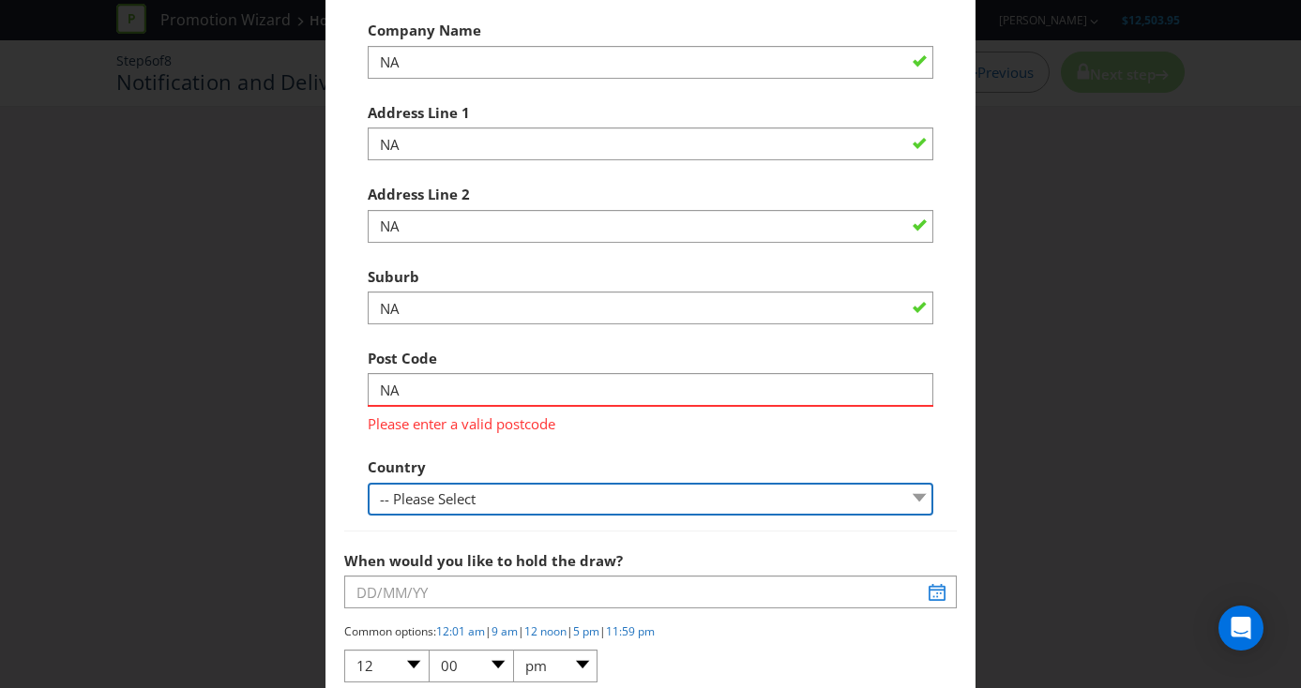
select select "AU"
click at [368, 483] on select "-- Please Select [GEOGRAPHIC_DATA] [GEOGRAPHIC_DATA]" at bounding box center [651, 499] width 566 height 33
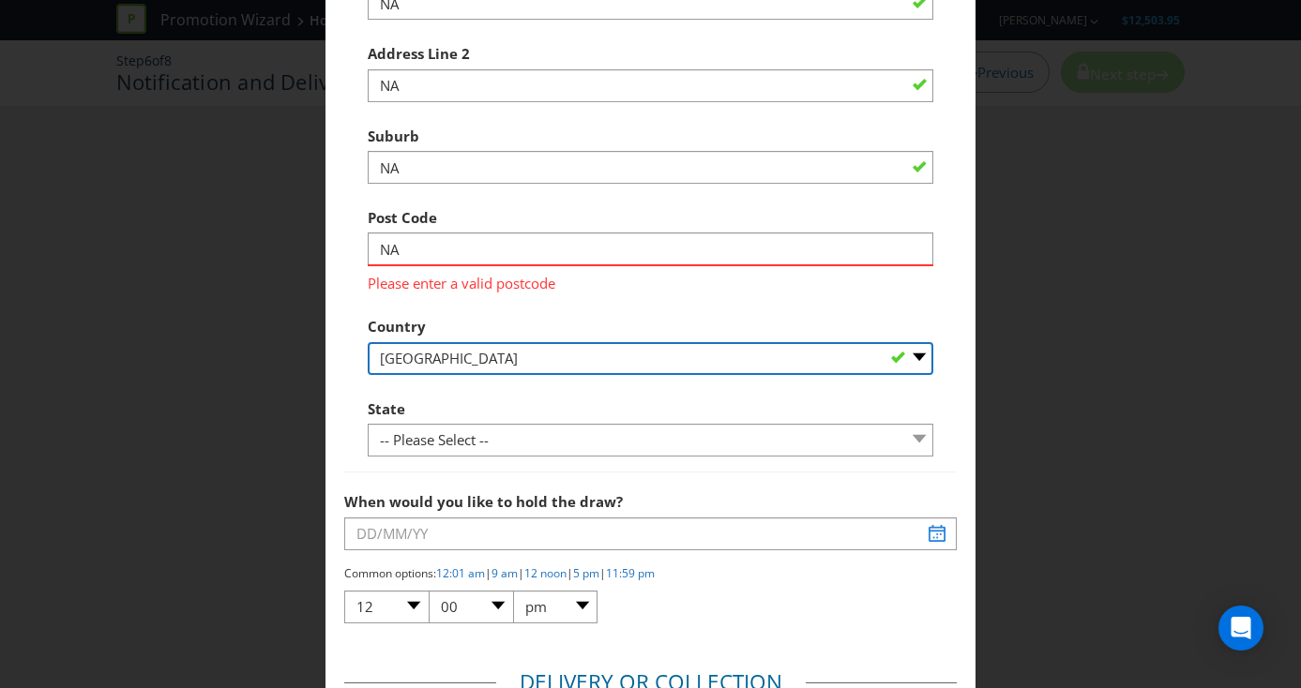
scroll to position [924, 0]
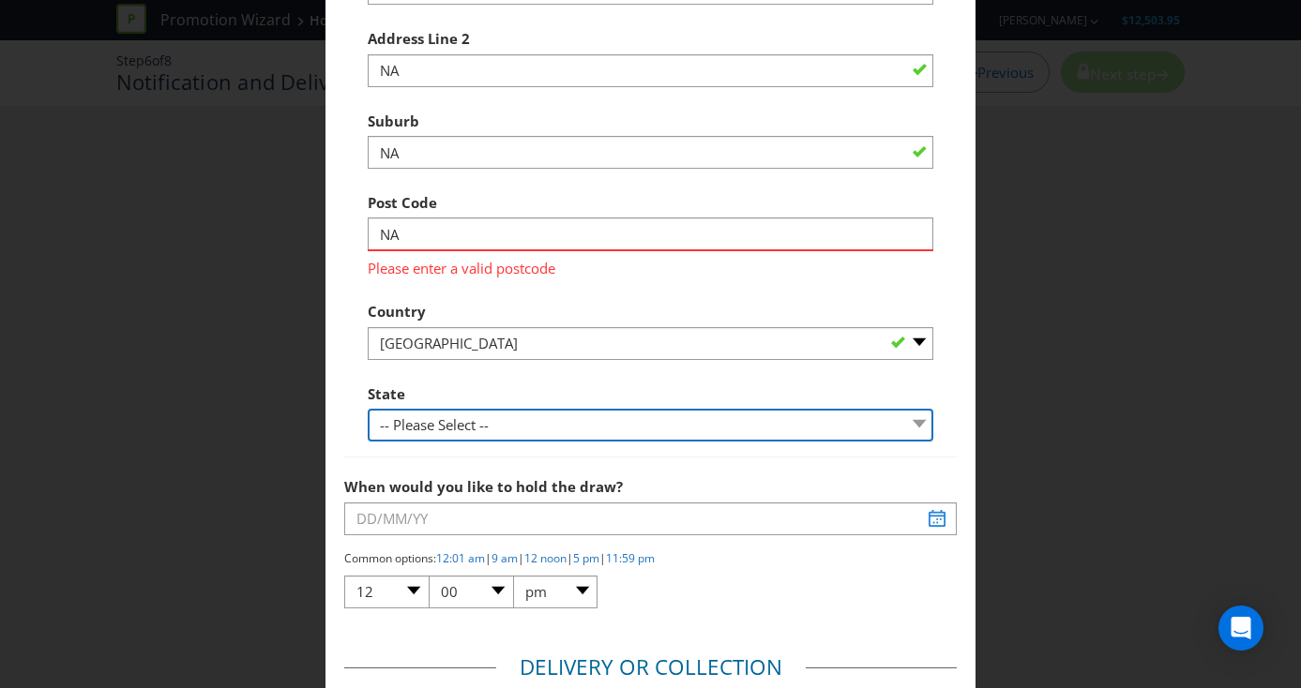
click at [438, 432] on select "-- Please Select -- [GEOGRAPHIC_DATA] [GEOGRAPHIC_DATA] [GEOGRAPHIC_DATA] [GEOG…" at bounding box center [651, 425] width 566 height 33
select select "[GEOGRAPHIC_DATA]"
click at [368, 409] on select "-- Please Select -- [GEOGRAPHIC_DATA] [GEOGRAPHIC_DATA] [GEOGRAPHIC_DATA] [GEOG…" at bounding box center [651, 425] width 566 height 33
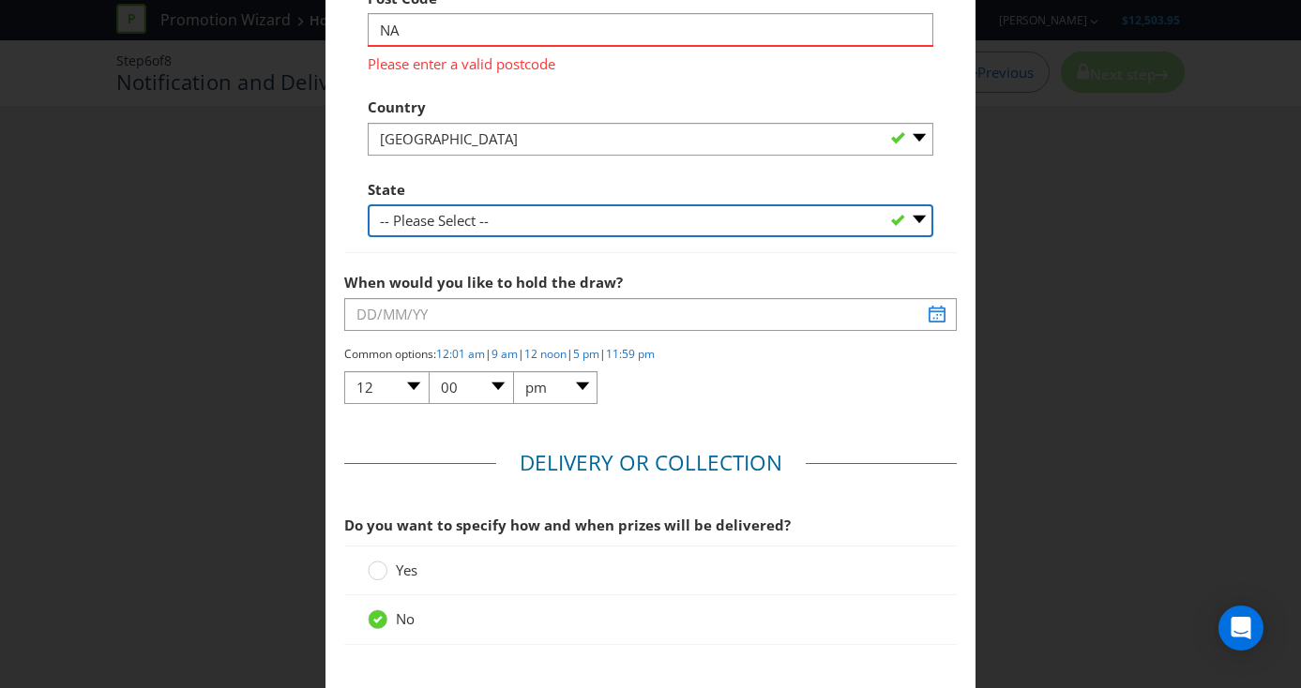
scroll to position [1245, 0]
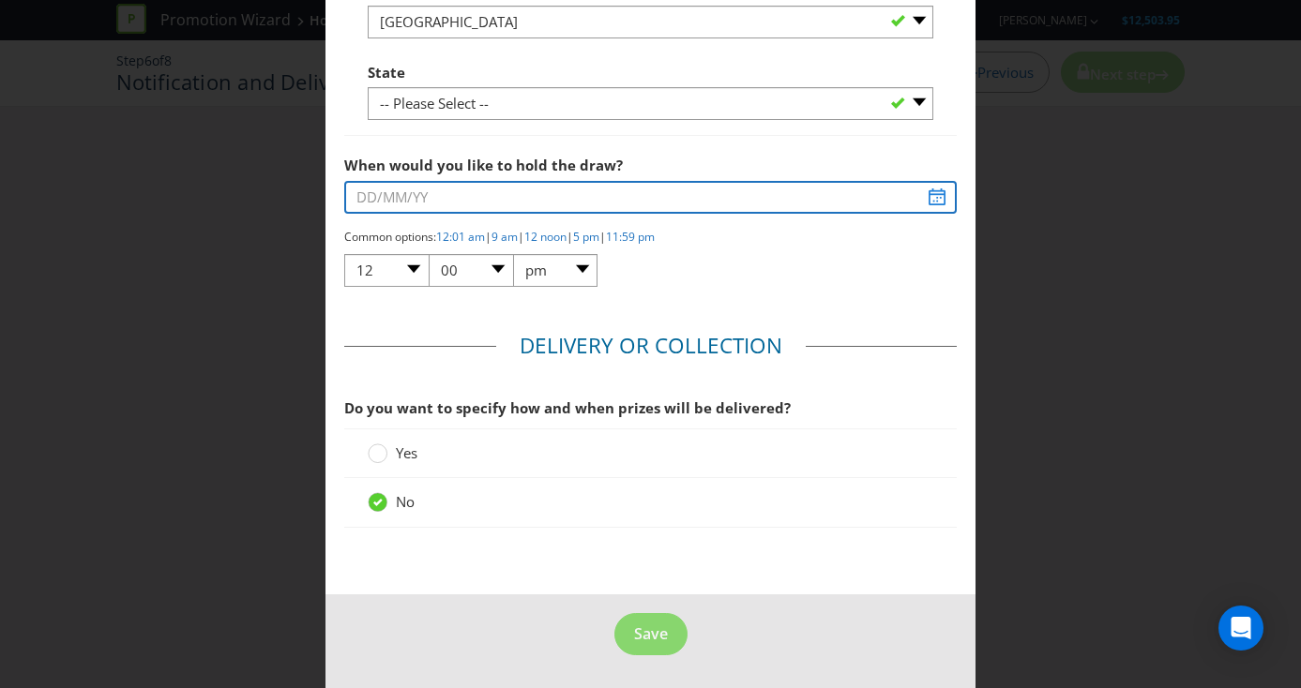
click at [535, 193] on input "text" at bounding box center [650, 197] width 613 height 33
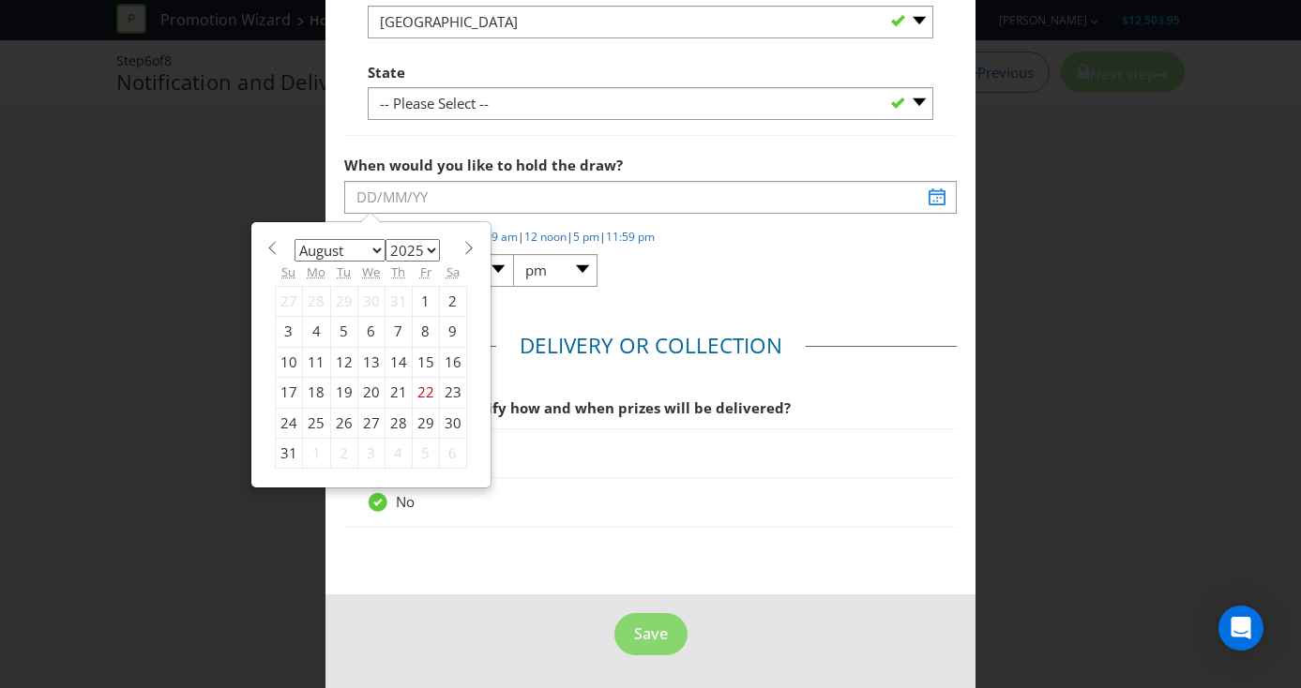
click at [449, 419] on div "30" at bounding box center [452, 423] width 27 height 30
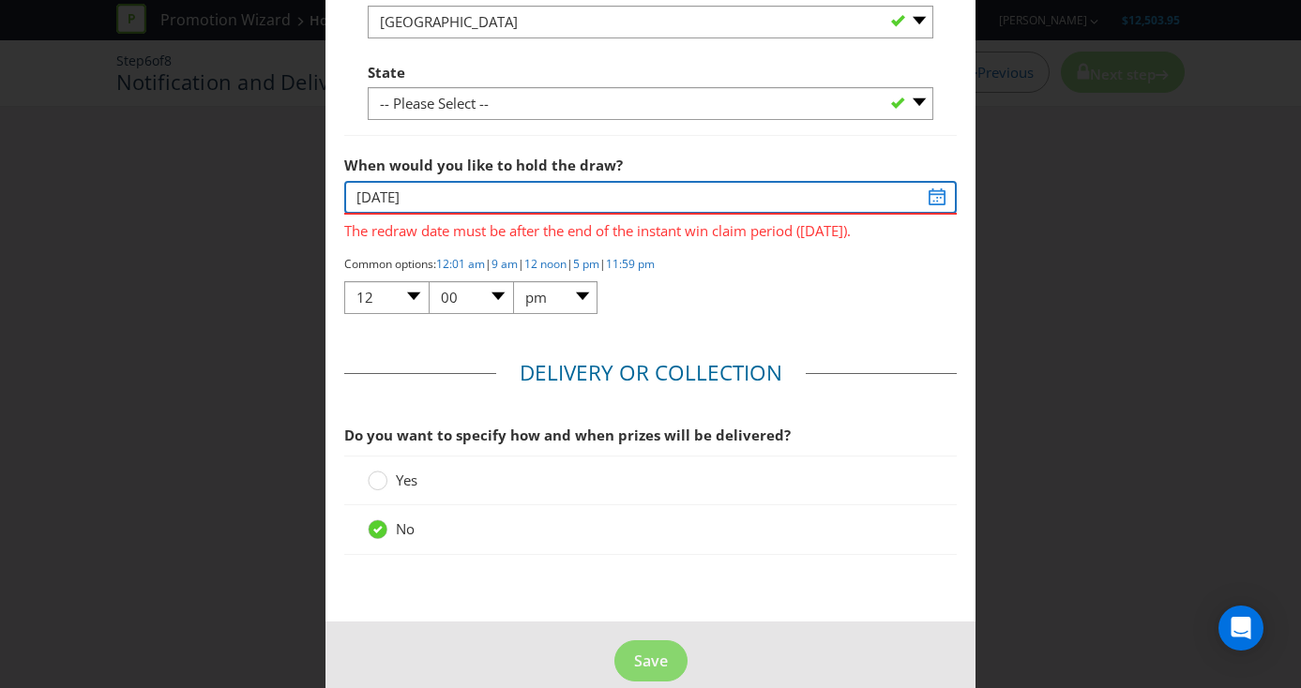
click at [871, 194] on input "[DATE]" at bounding box center [650, 197] width 613 height 33
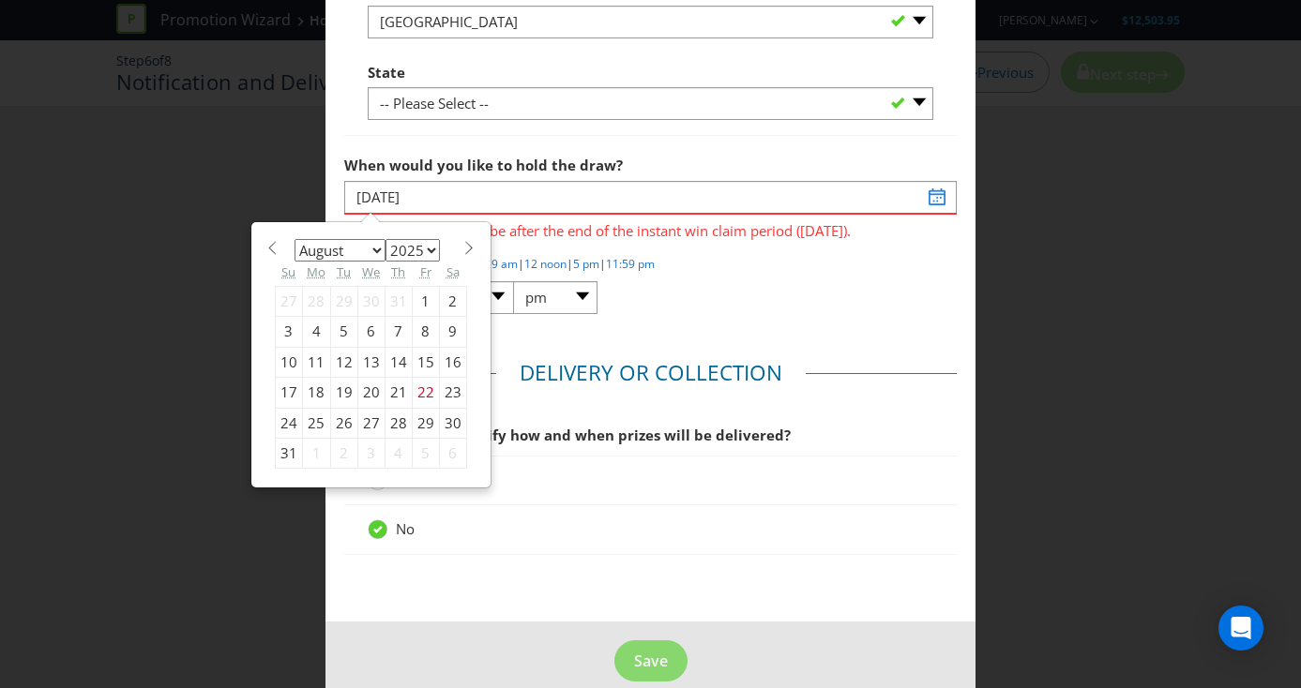
click at [287, 453] on div "31" at bounding box center [288, 454] width 27 height 30
type input "[DATE]"
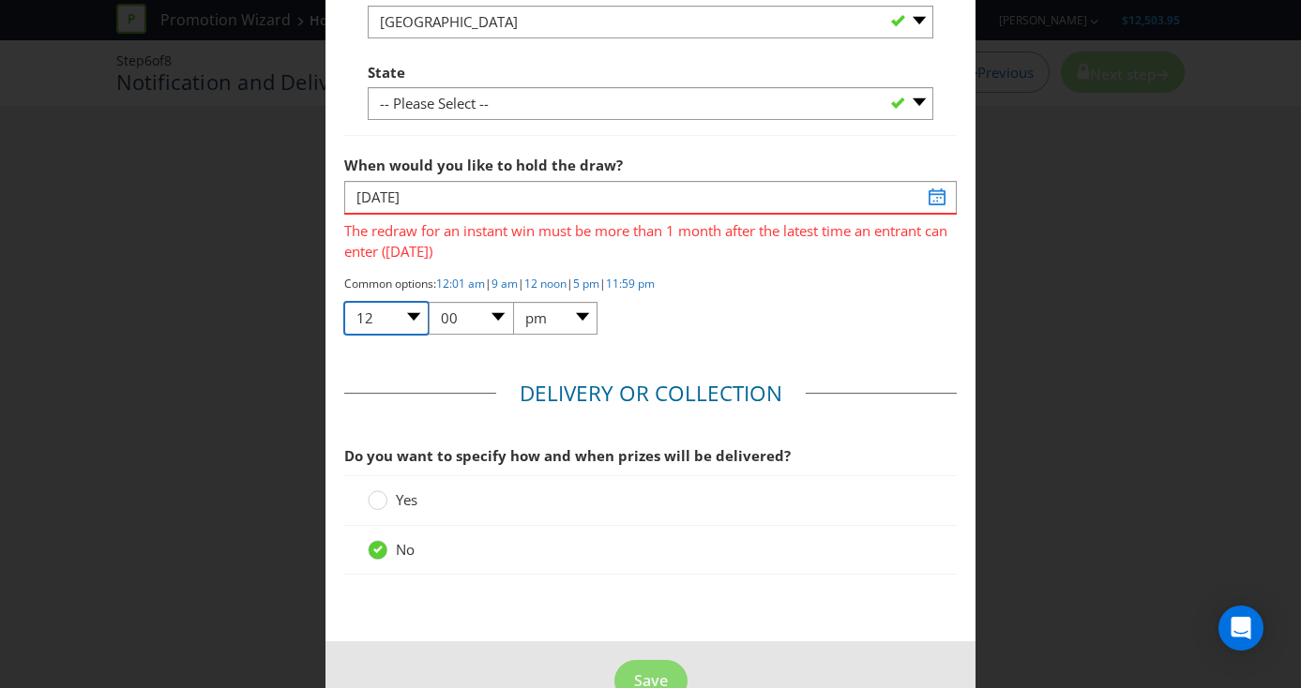
click at [411, 318] on select "01 02 03 04 05 06 07 08 09 10 11 12" at bounding box center [386, 318] width 84 height 33
click at [761, 299] on div "Common options: 12:01 am | 9 am | 12 noon | 5 pm | 11:59 pm 01 02 03 04 05 06 0…" at bounding box center [650, 306] width 613 height 61
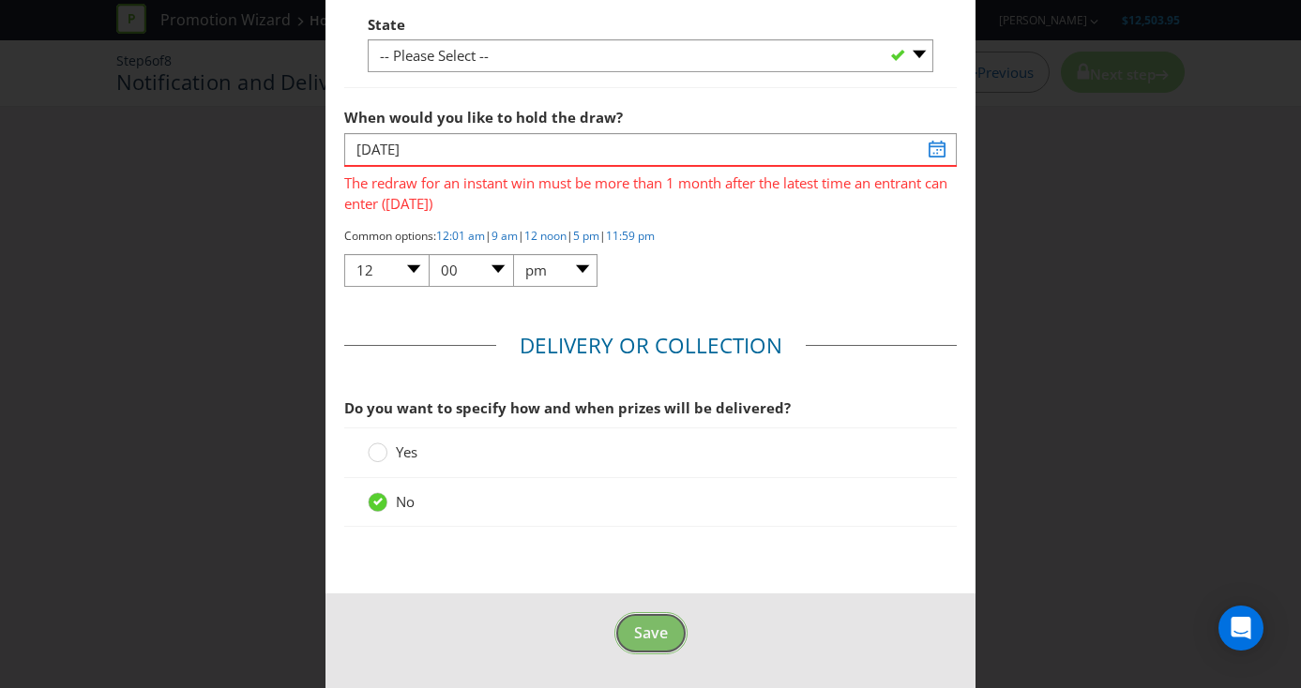
click at [649, 644] on button "Save" at bounding box center [650, 633] width 73 height 42
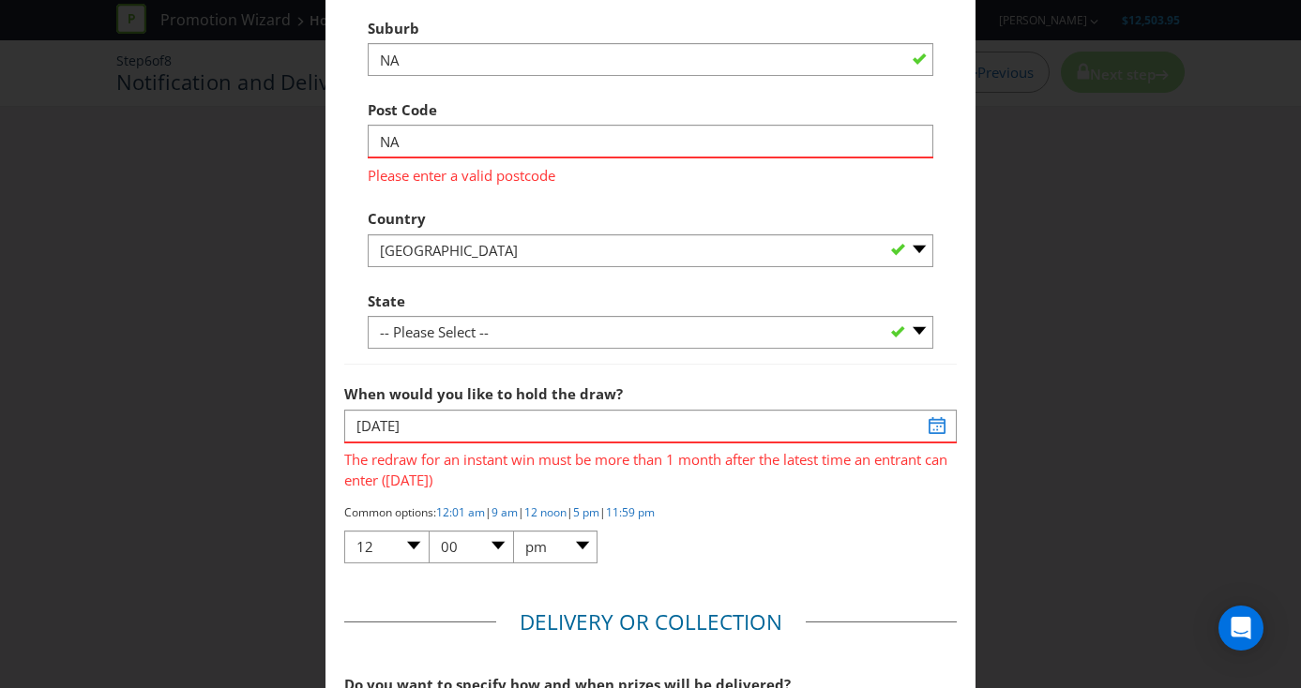
scroll to position [1013, 0]
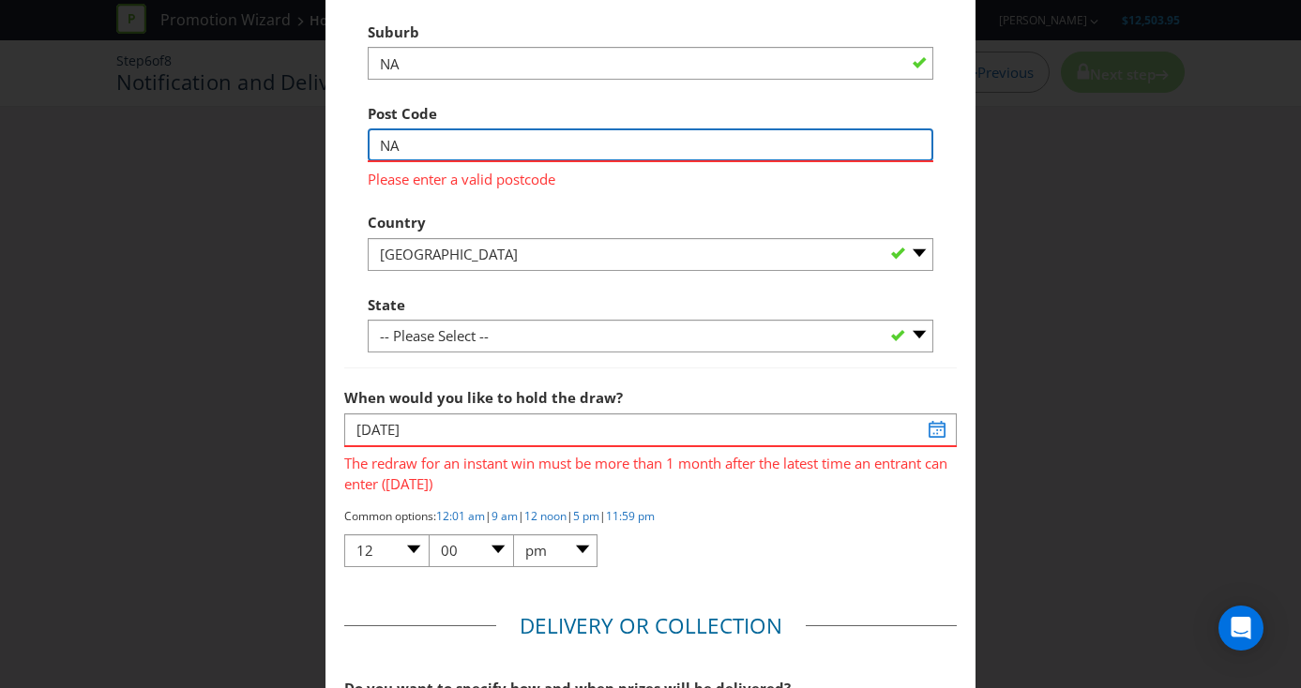
click at [582, 152] on input "NA" at bounding box center [651, 144] width 566 height 33
type input "N"
type input "2000"
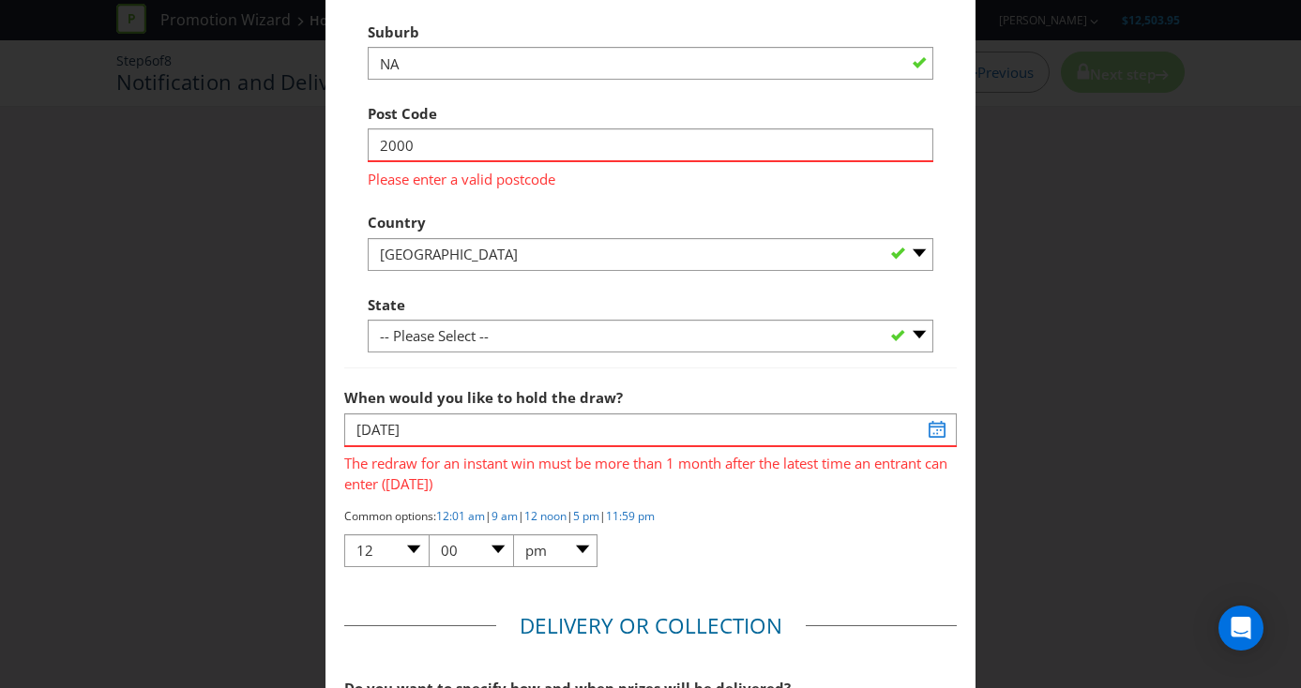
click at [604, 201] on div "Company Name NA Address Line 1 NA Address Line 2 NA Suburb NA Post Code 2000 Pl…" at bounding box center [651, 59] width 566 height 587
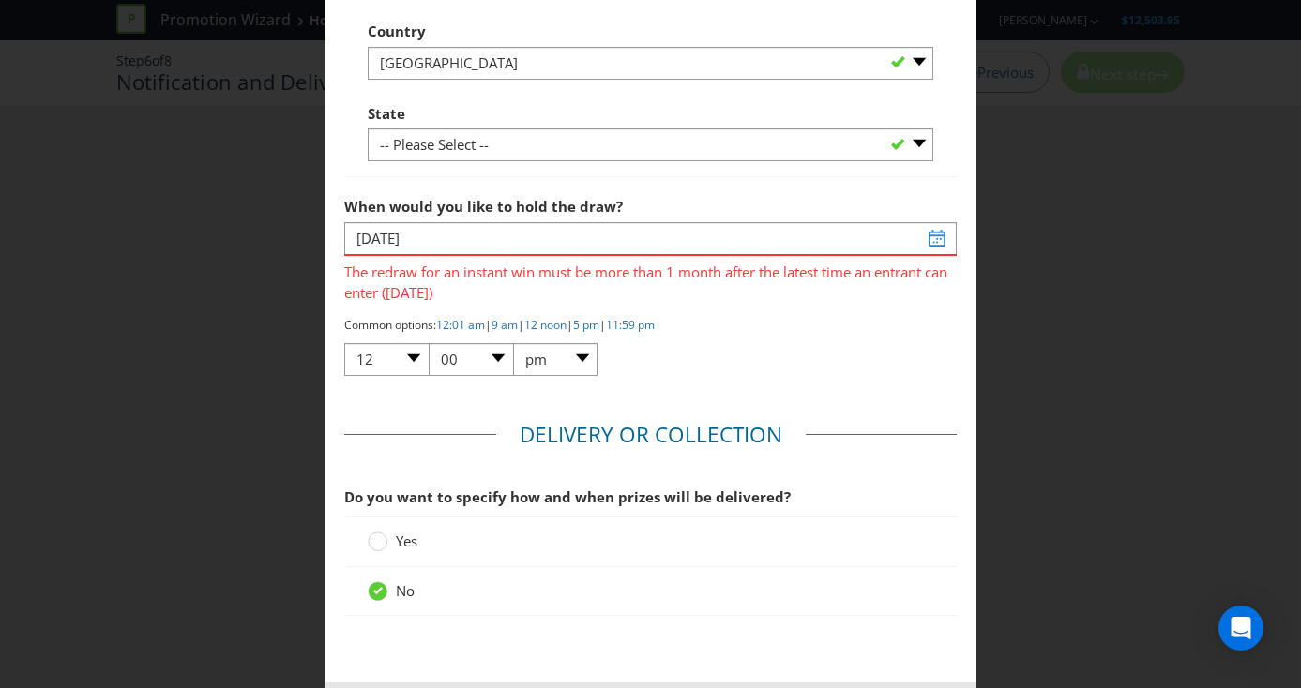
scroll to position [1197, 0]
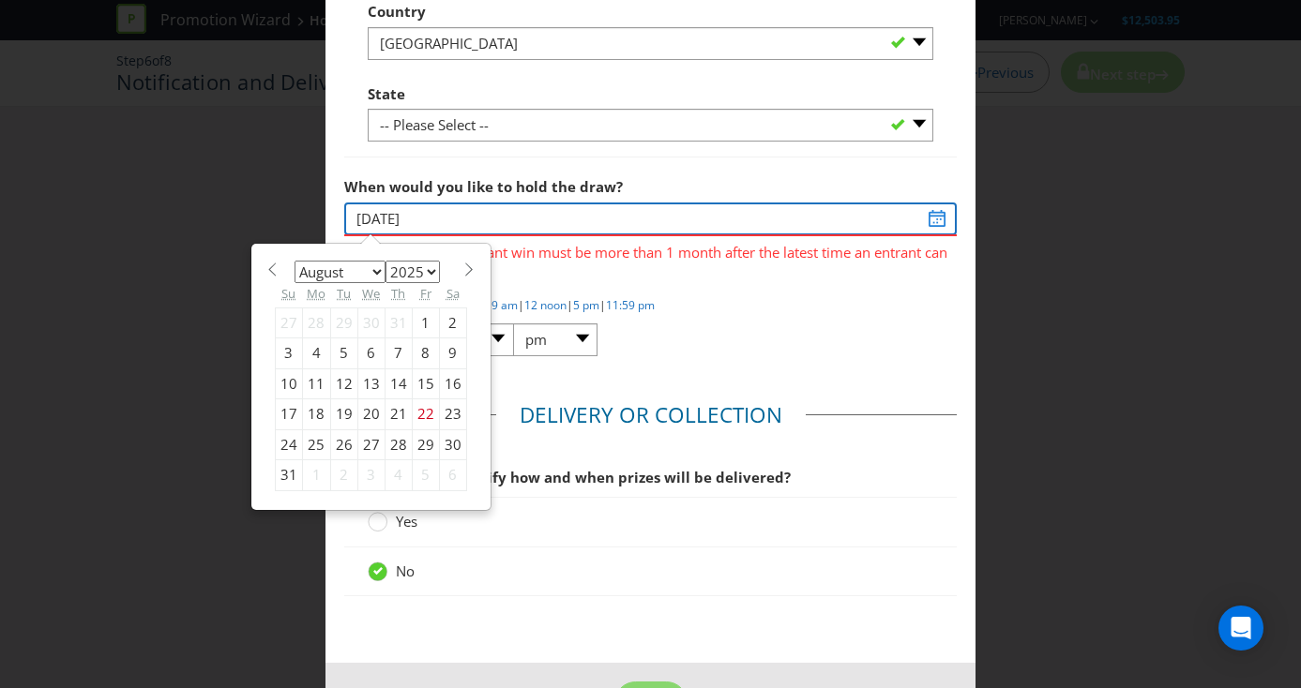
click at [505, 216] on input "[DATE]" at bounding box center [650, 219] width 613 height 33
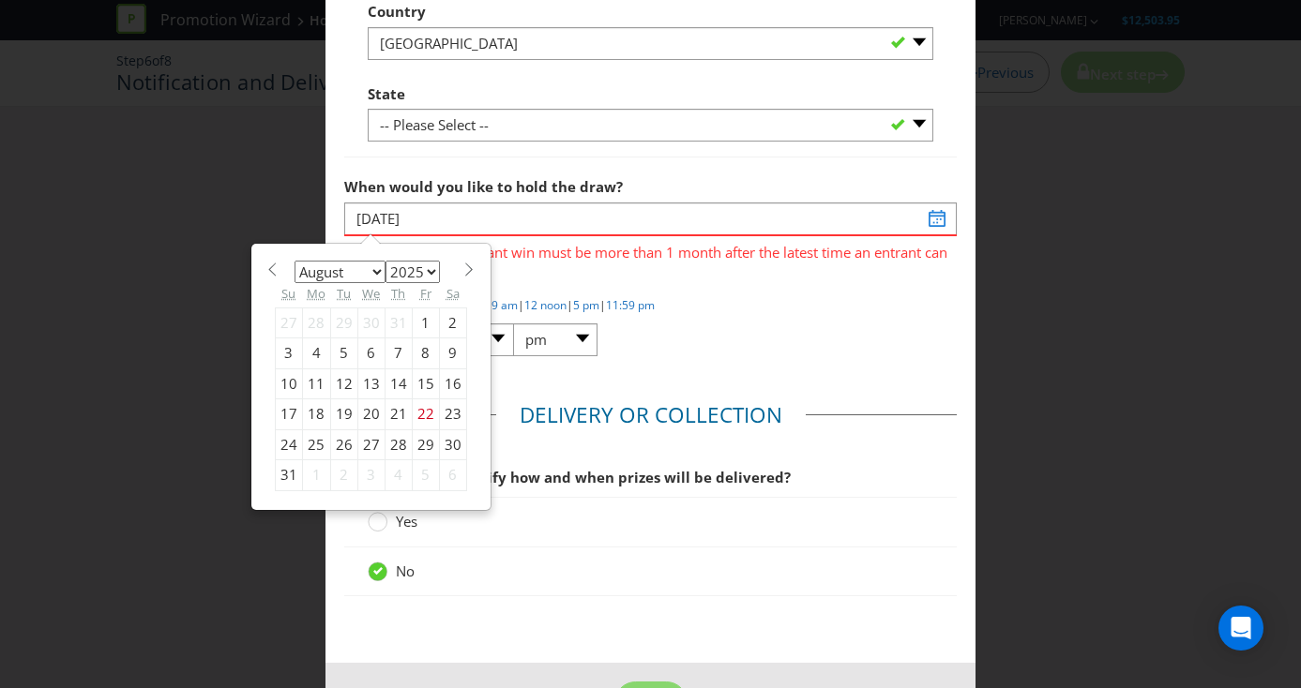
click at [286, 475] on div "31" at bounding box center [288, 475] width 27 height 30
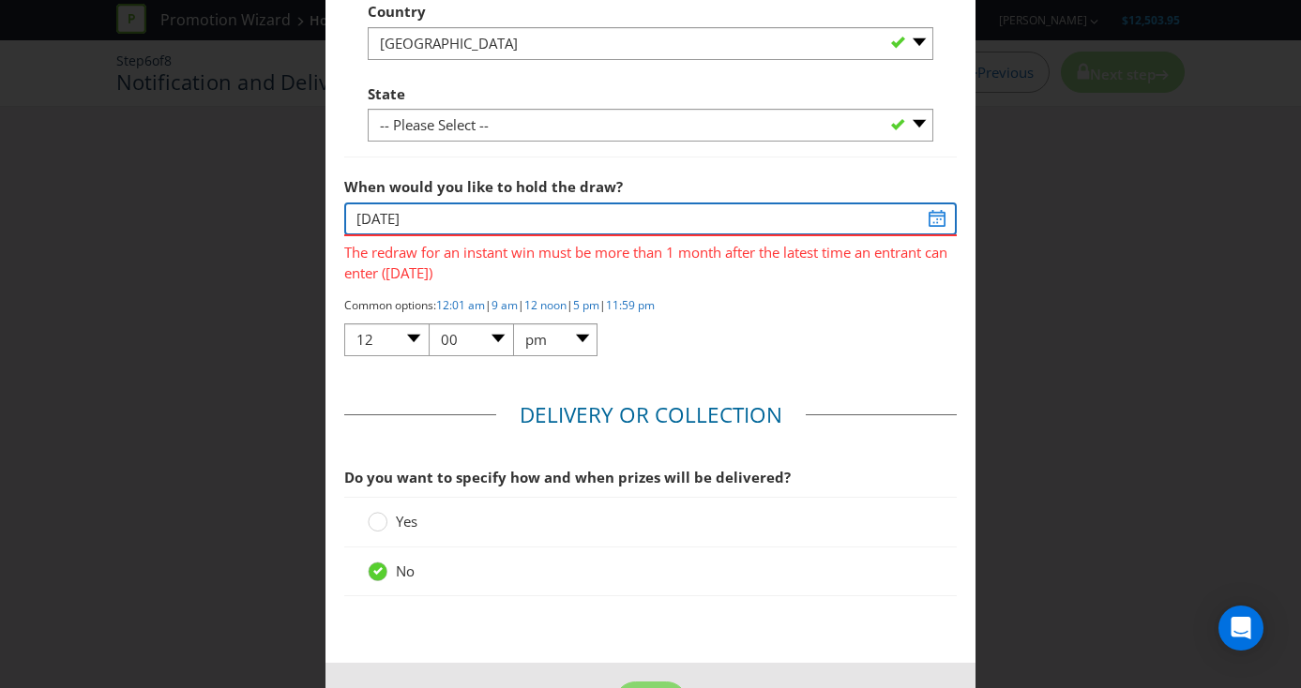
click at [937, 219] on input "[DATE]" at bounding box center [650, 219] width 613 height 33
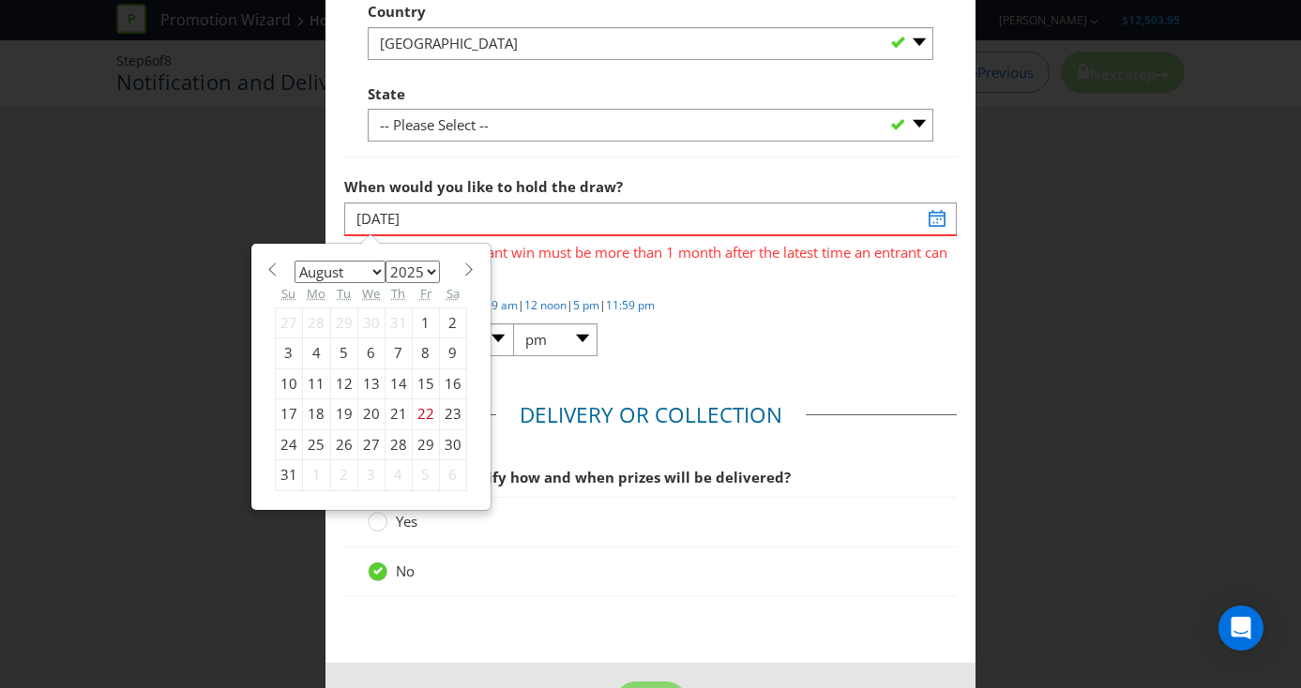
click at [462, 271] on span at bounding box center [469, 270] width 14 height 14
select select "8"
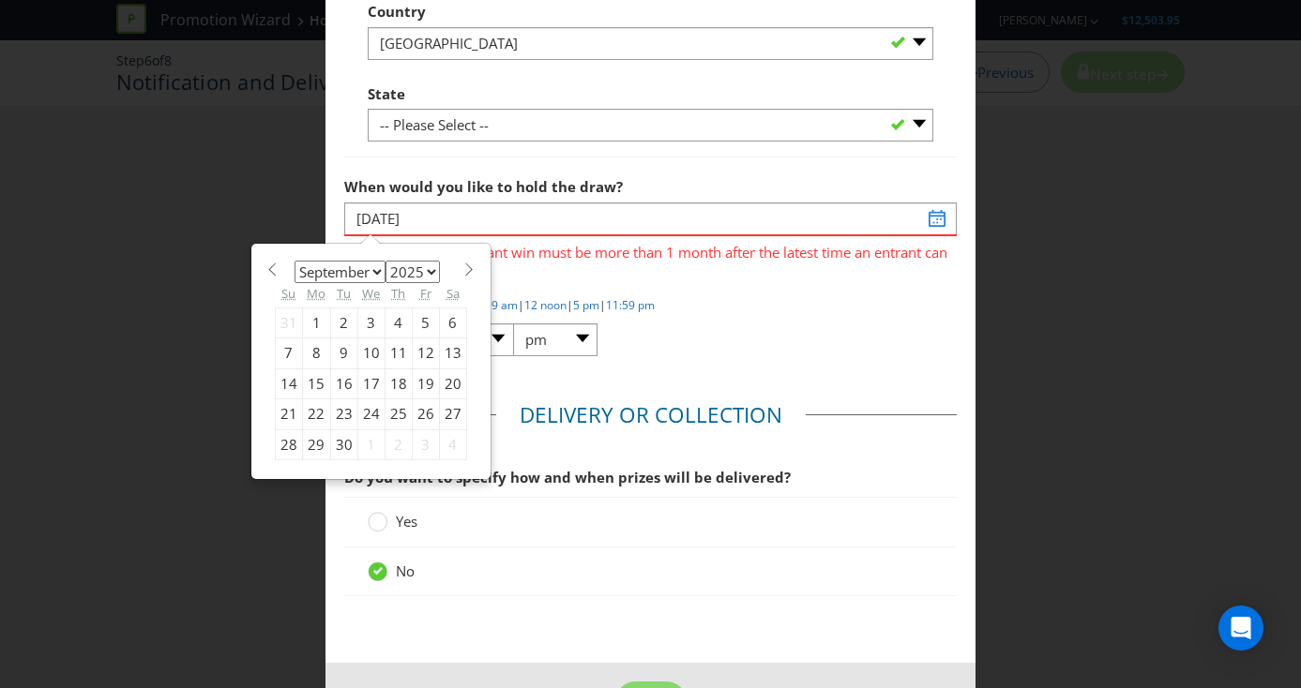
click at [342, 442] on div "30" at bounding box center [343, 445] width 27 height 30
type input "[DATE]"
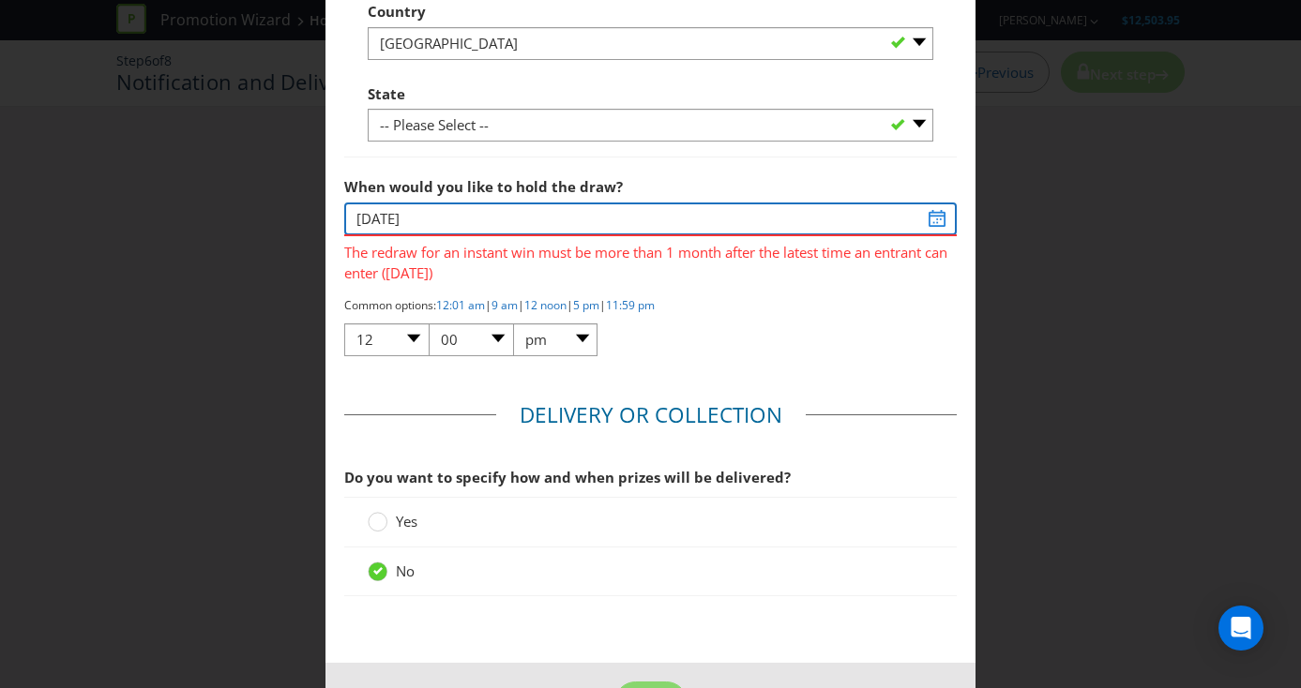
click at [933, 223] on input "[DATE]" at bounding box center [650, 219] width 613 height 33
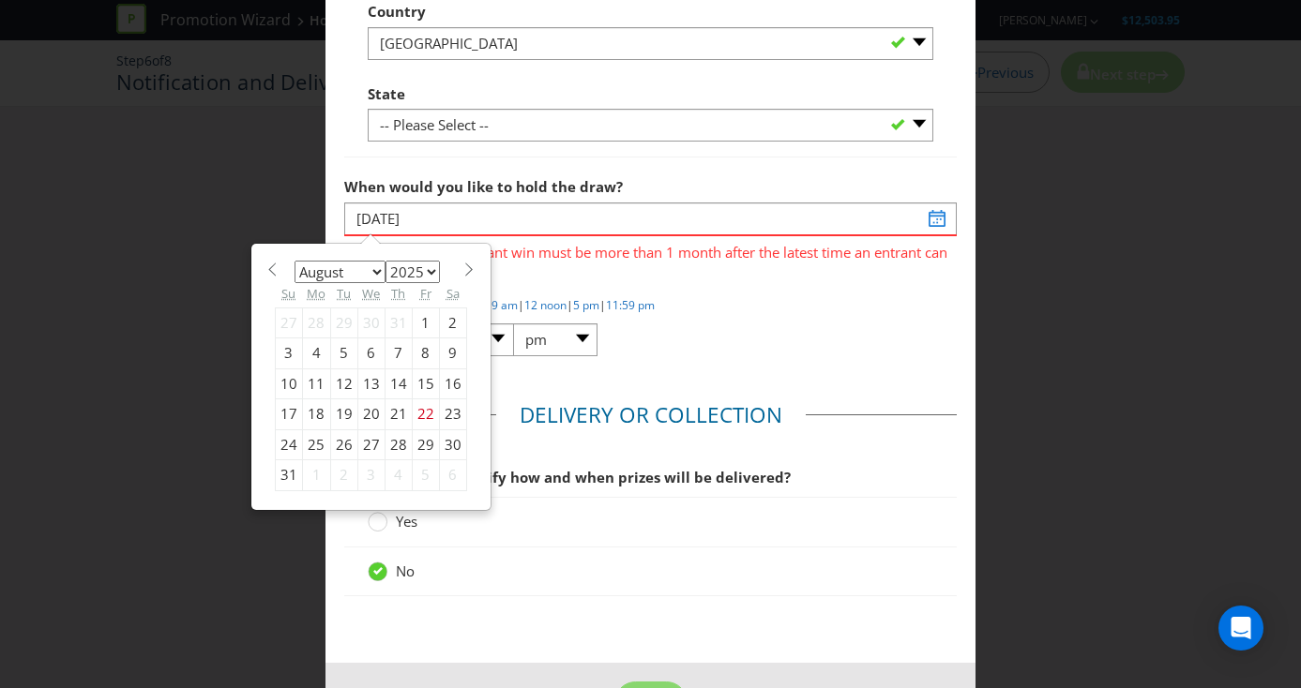
click at [462, 271] on span at bounding box center [469, 270] width 14 height 14
select select "8"
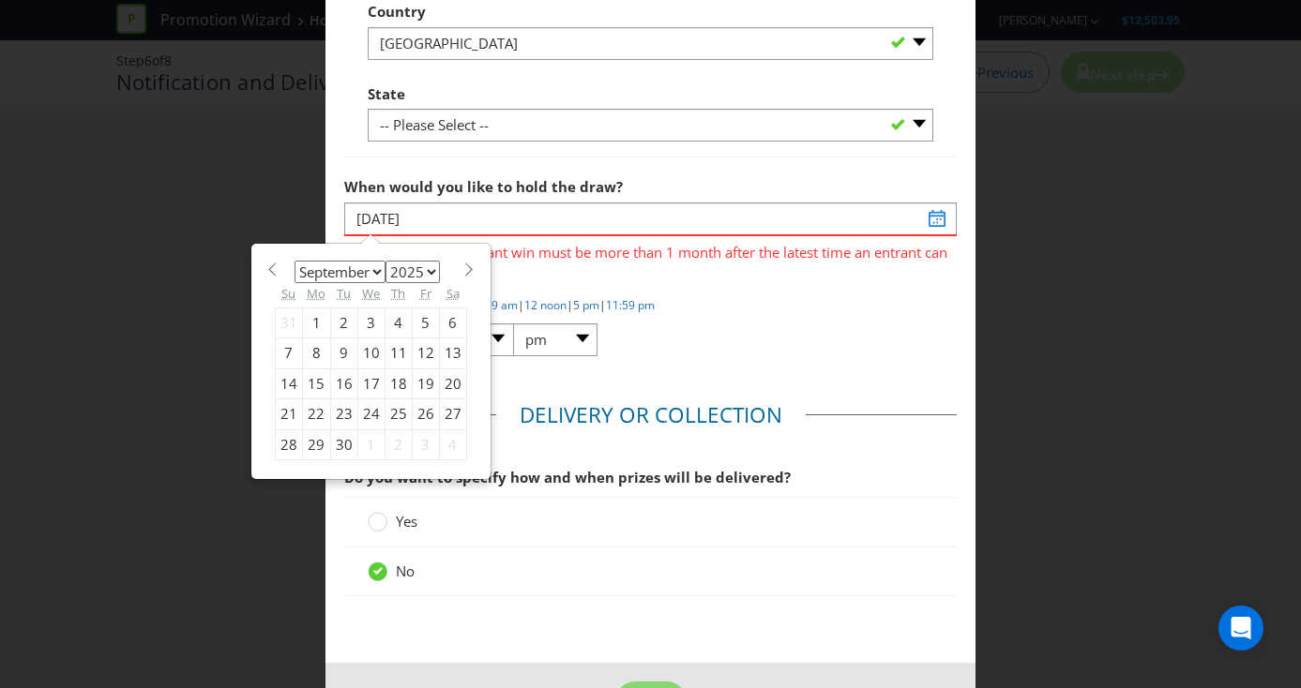
click at [367, 445] on div "1" at bounding box center [370, 445] width 27 height 30
type input "[DATE]"
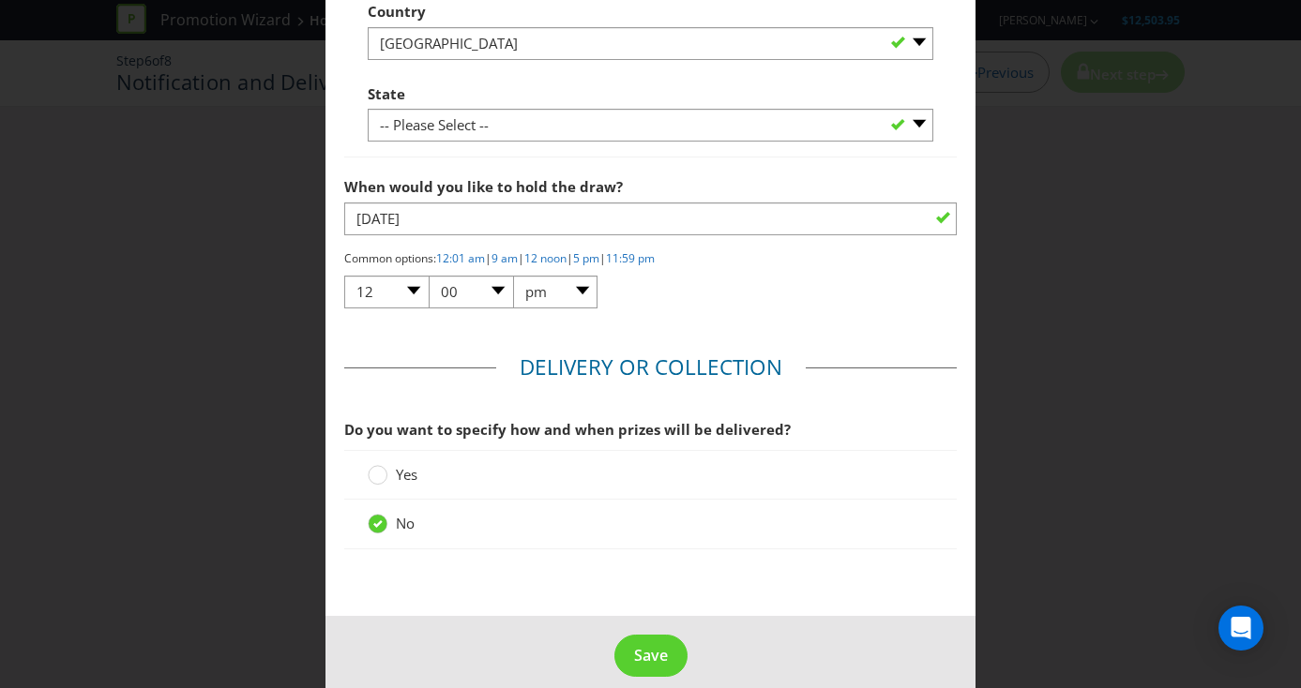
scroll to position [1218, 0]
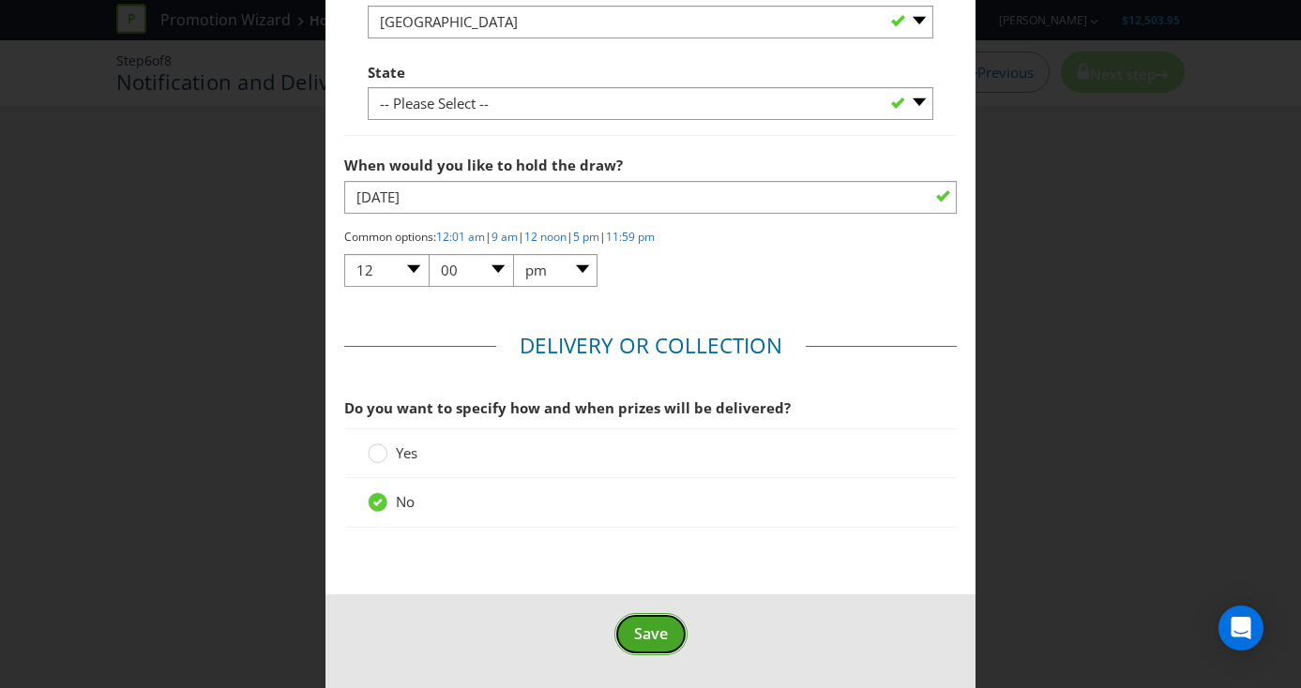
click at [647, 624] on span "Save" at bounding box center [651, 634] width 34 height 21
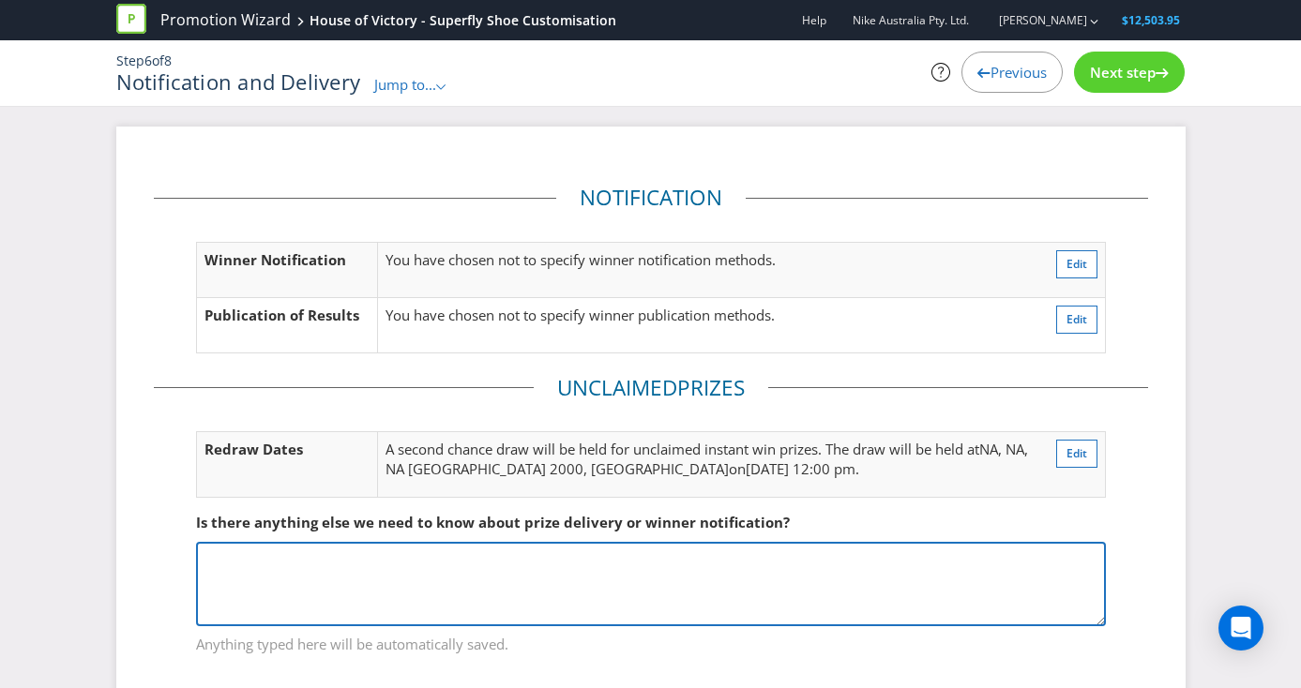
click at [426, 587] on textarea at bounding box center [651, 584] width 910 height 84
type textarea "S"
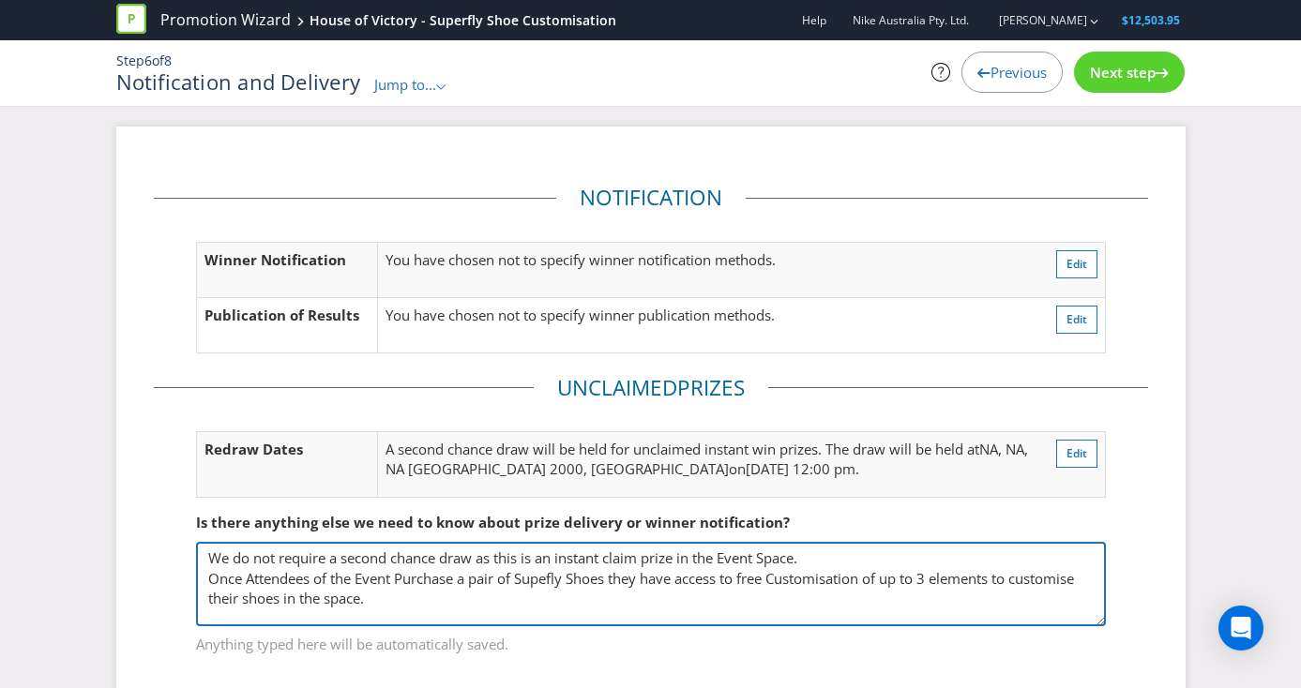
scroll to position [37, 0]
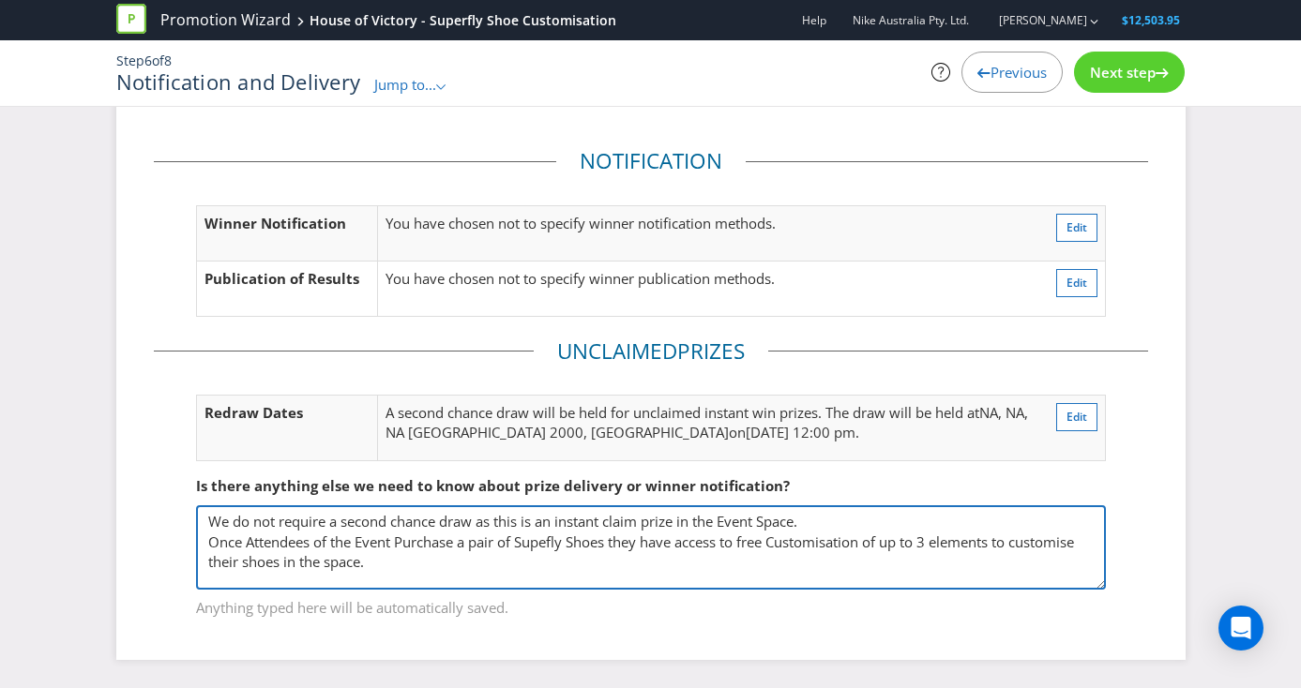
type textarea "We do not require a second chance draw as this is an instant claim prize in the…"
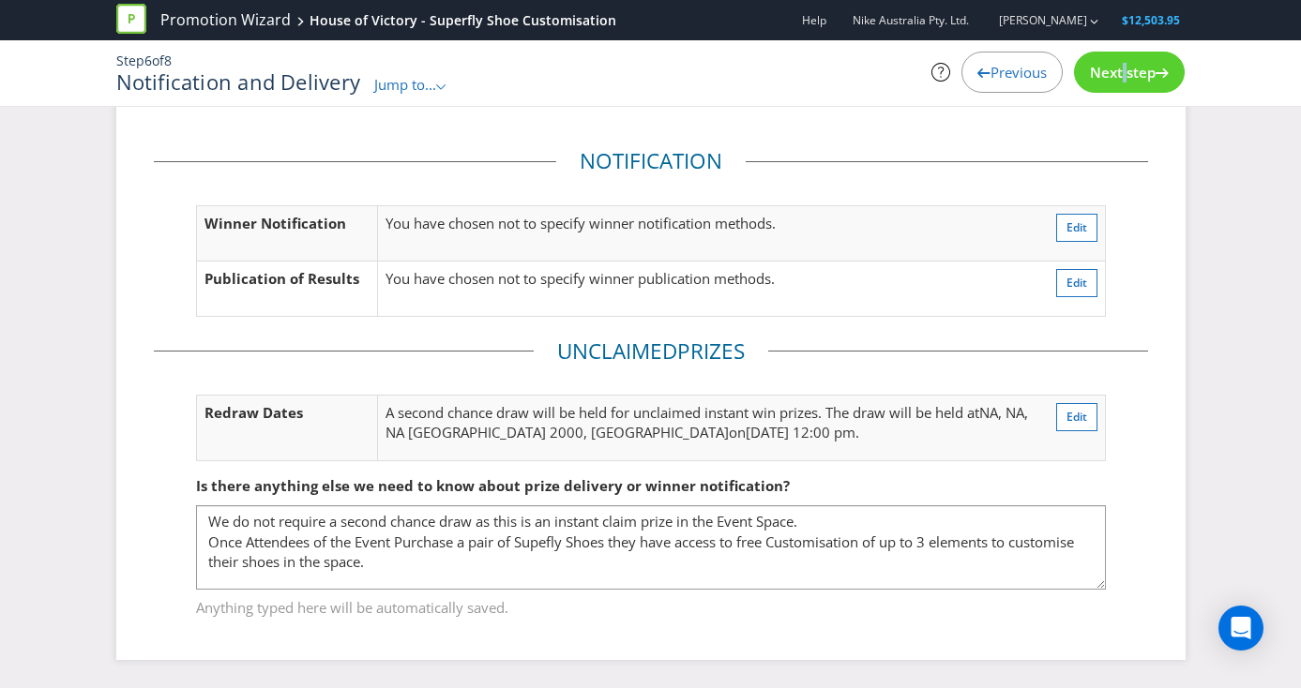
click at [1116, 73] on span "Next step" at bounding box center [1123, 72] width 66 height 19
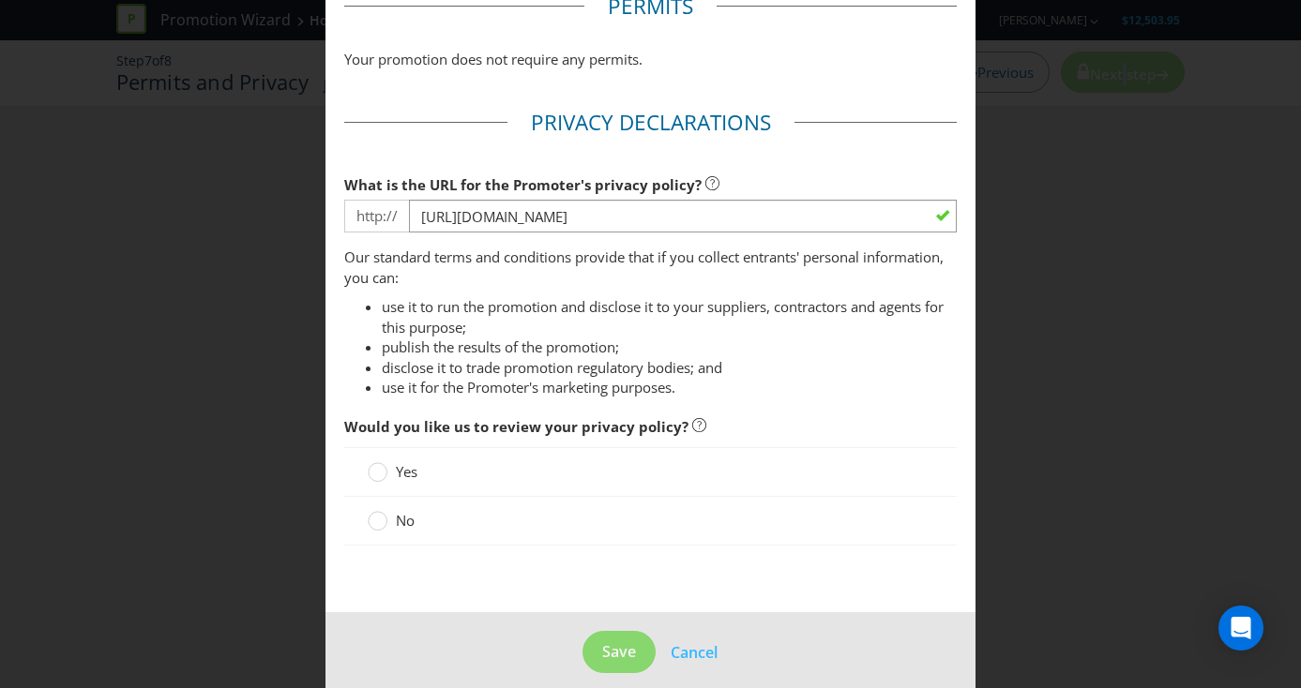
scroll to position [127, 0]
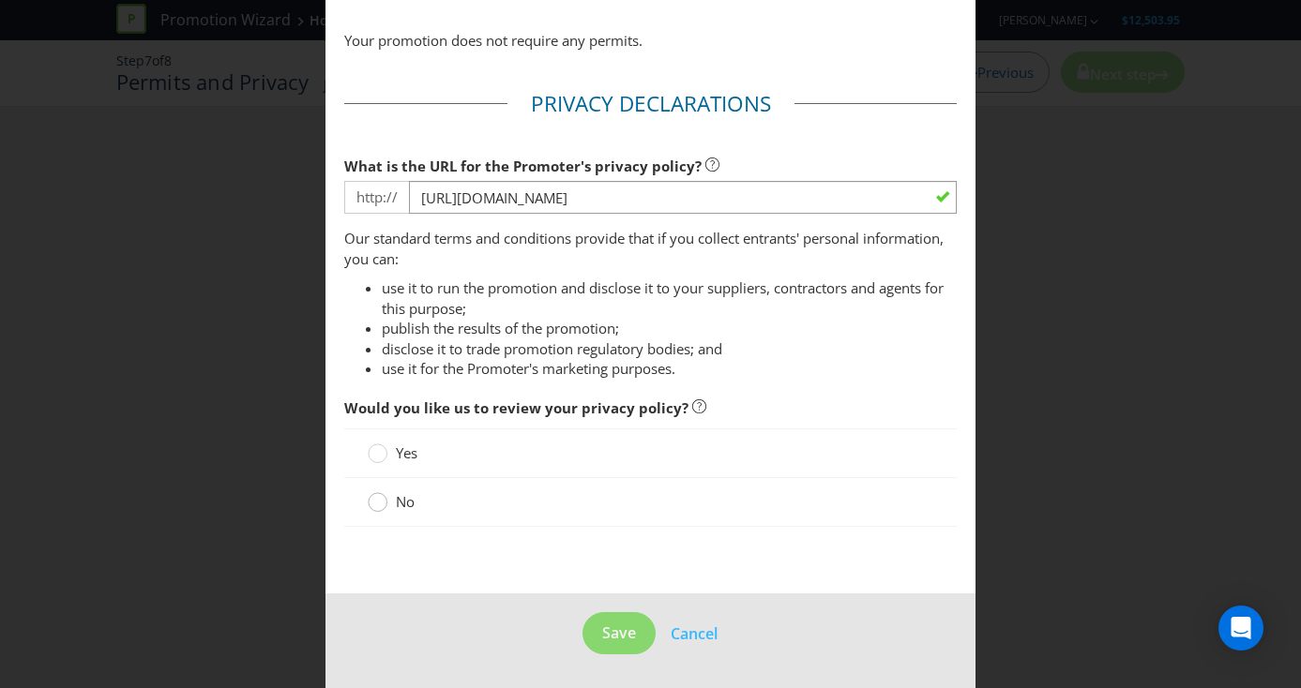
click at [380, 502] on circle at bounding box center [378, 502] width 19 height 19
click at [0, 0] on input "No" at bounding box center [0, 0] width 0 height 0
click at [623, 625] on span "Save" at bounding box center [619, 633] width 34 height 21
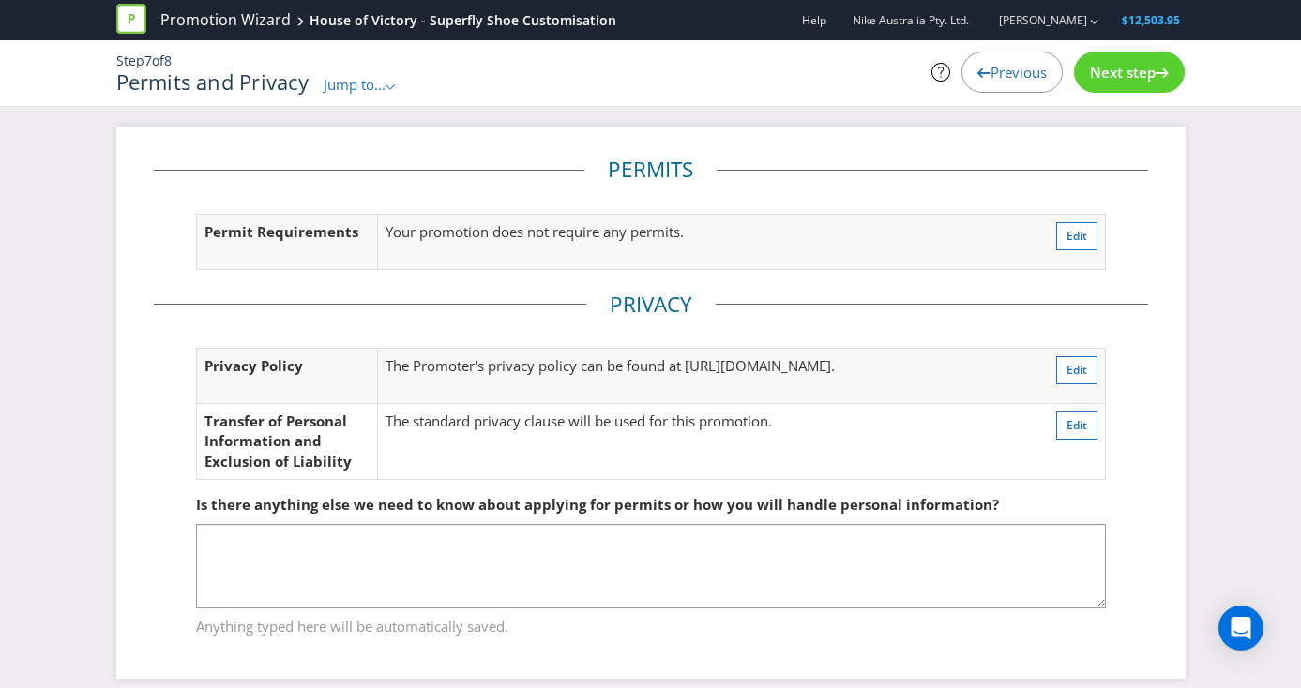
scroll to position [80, 0]
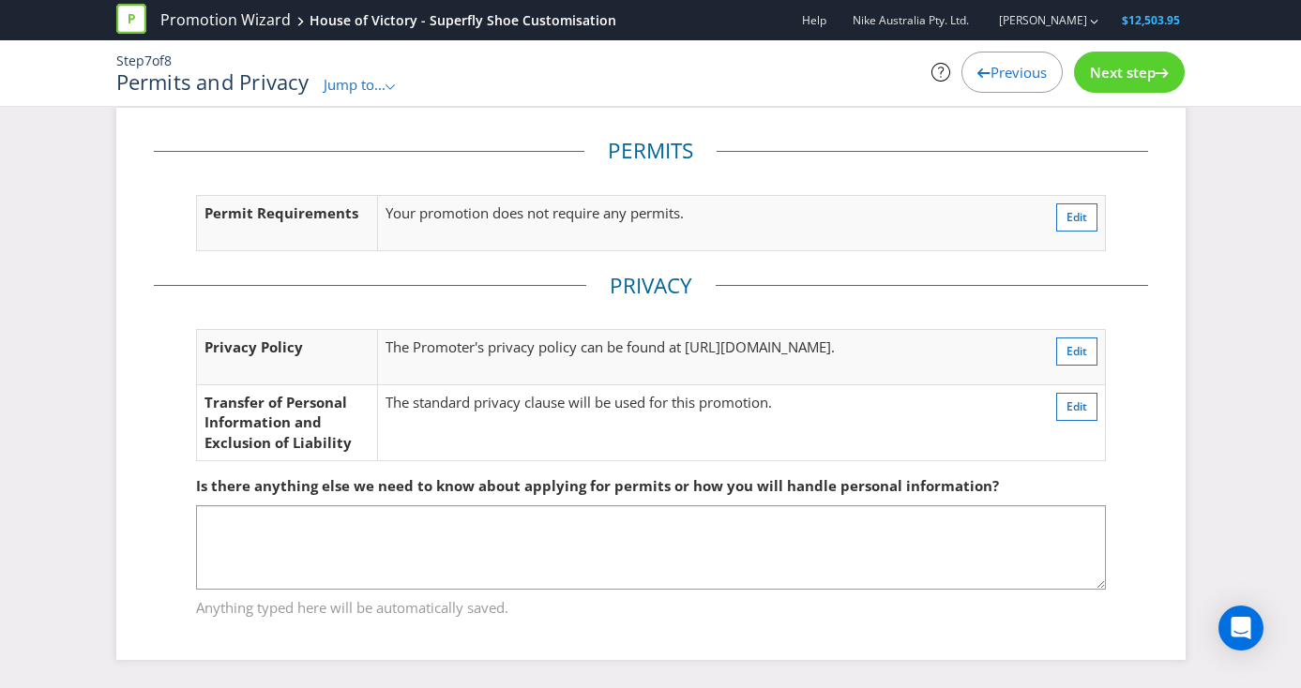
click at [1141, 69] on span "Next step" at bounding box center [1123, 72] width 66 height 19
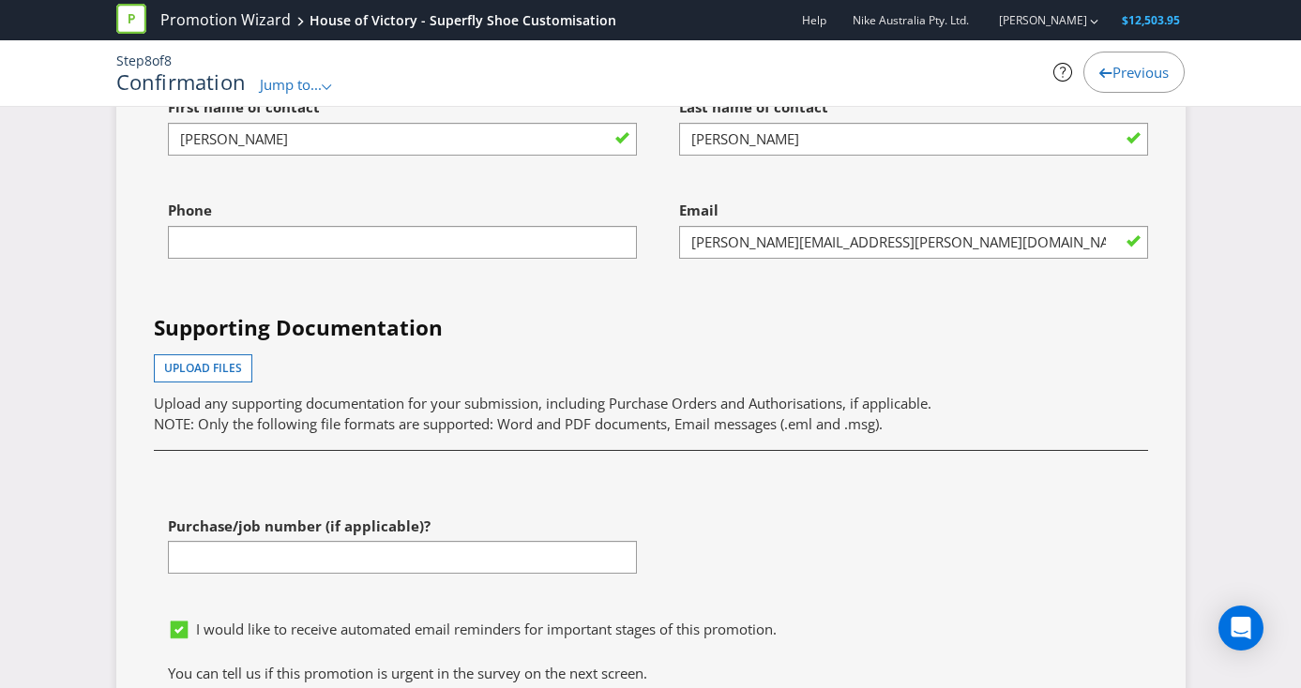
scroll to position [4941, 0]
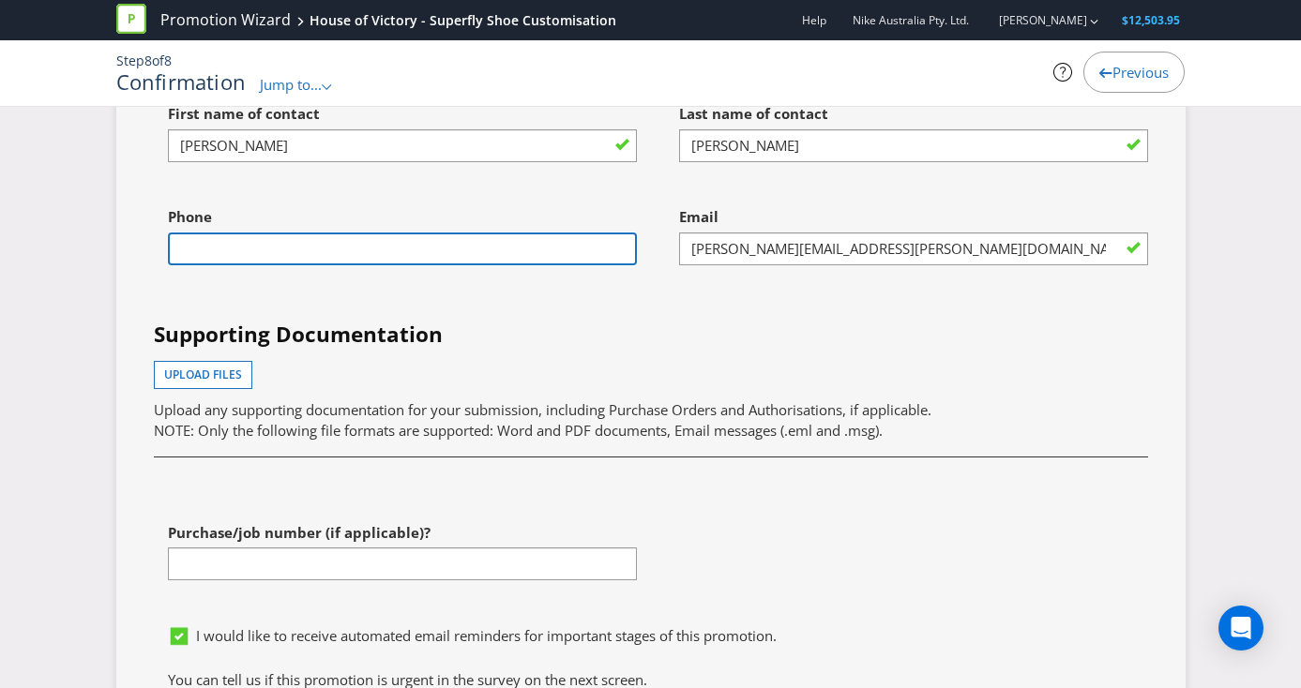
click at [291, 265] on input "text" at bounding box center [402, 249] width 469 height 33
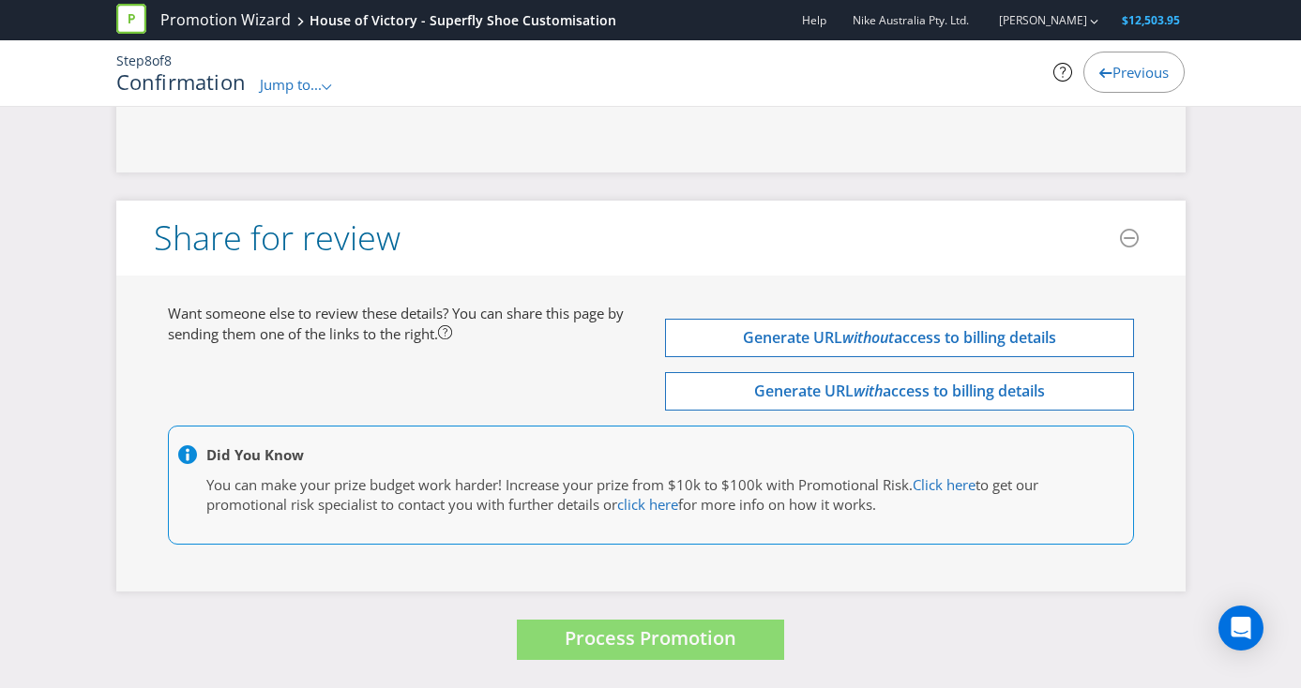
scroll to position [5586, 0]
type input "0438698086"
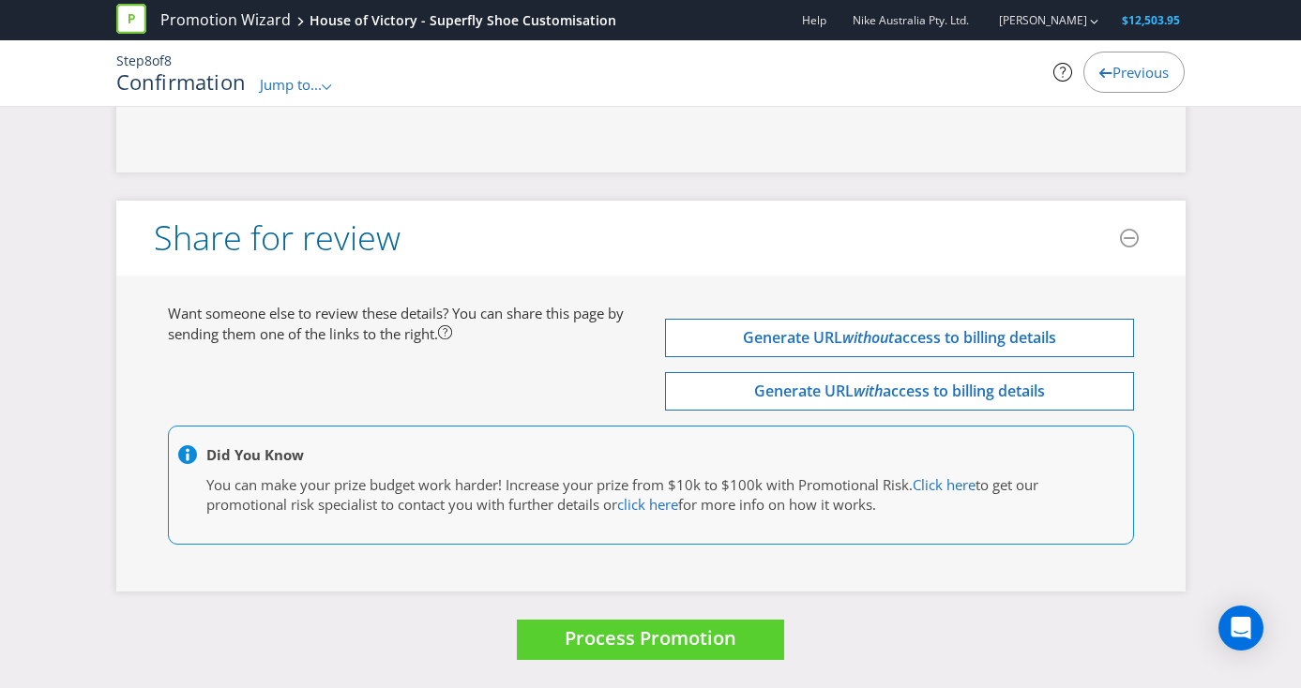
click at [521, 427] on div "Did You Know You can make your prize budget work harder! Increase your prize fr…" at bounding box center [651, 485] width 966 height 119
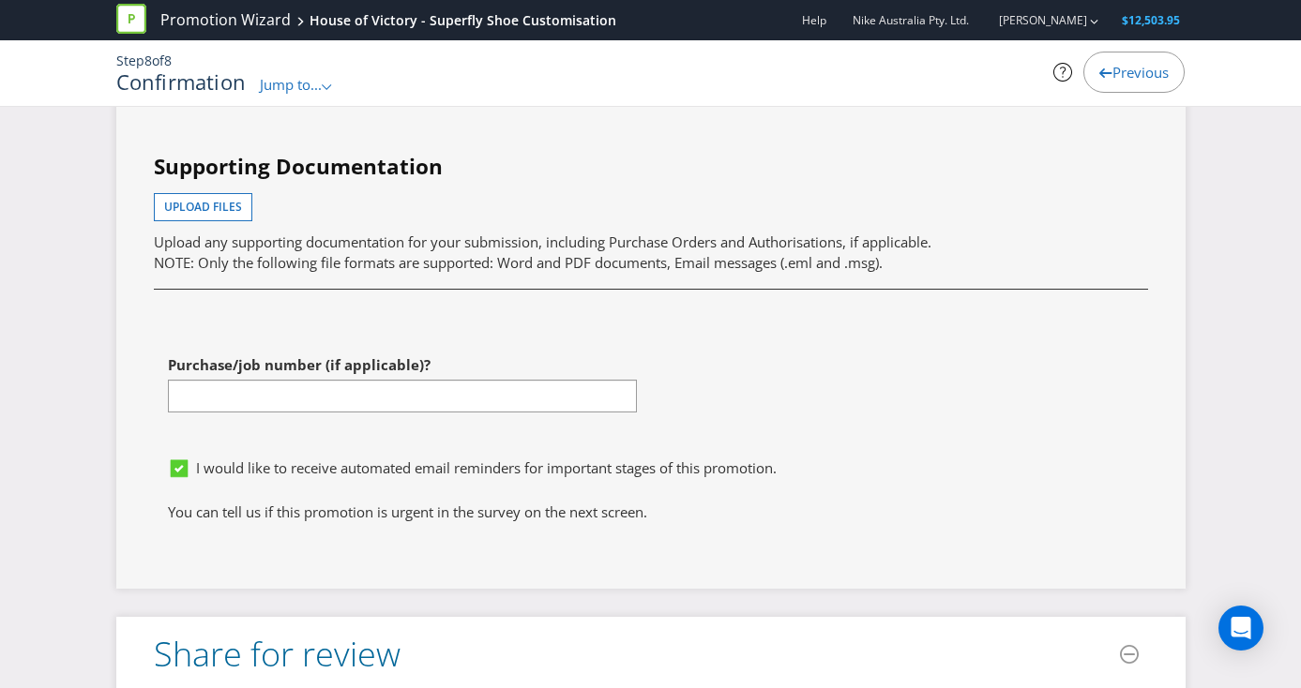
scroll to position [5093, 0]
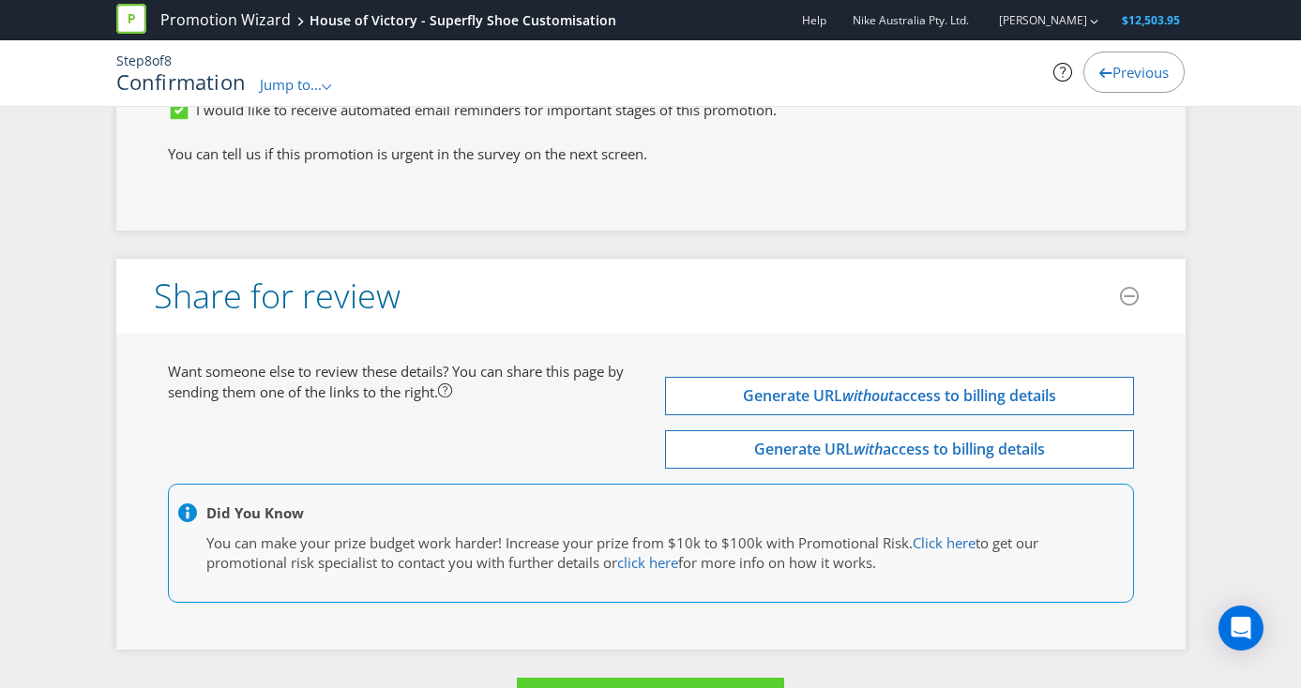
scroll to position [5586, 0]
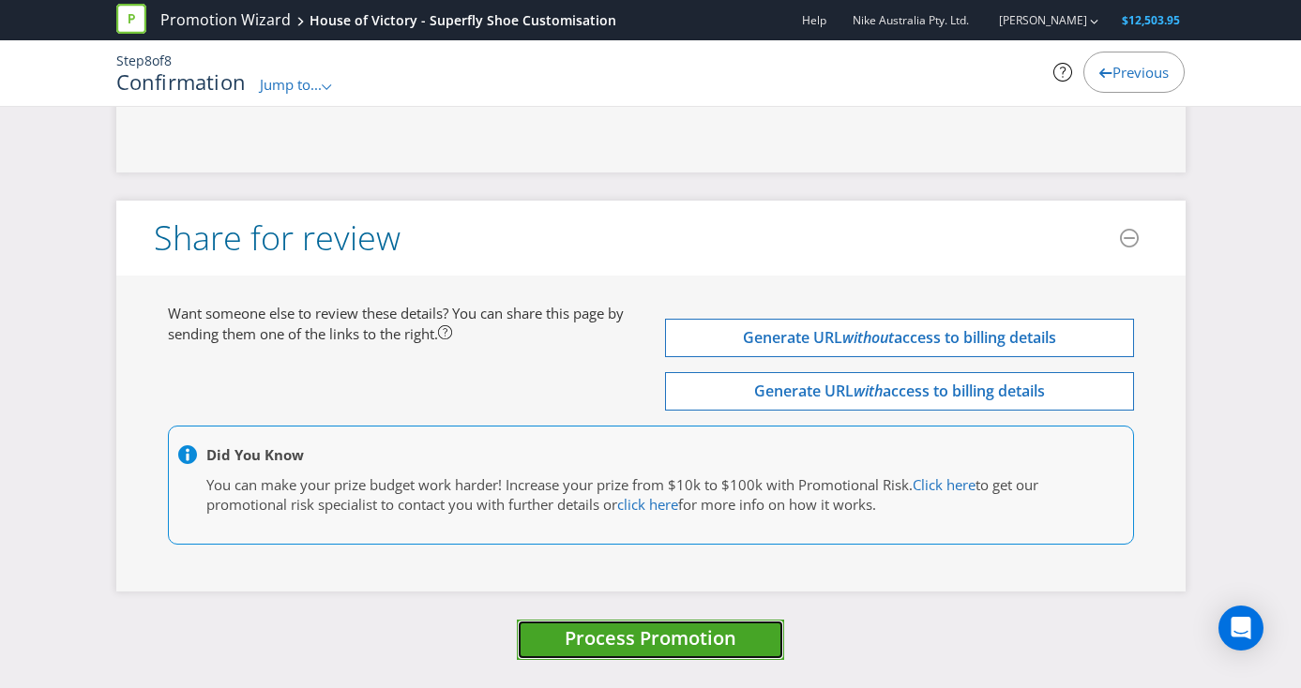
click at [653, 634] on span "Process Promotion" at bounding box center [651, 638] width 172 height 25
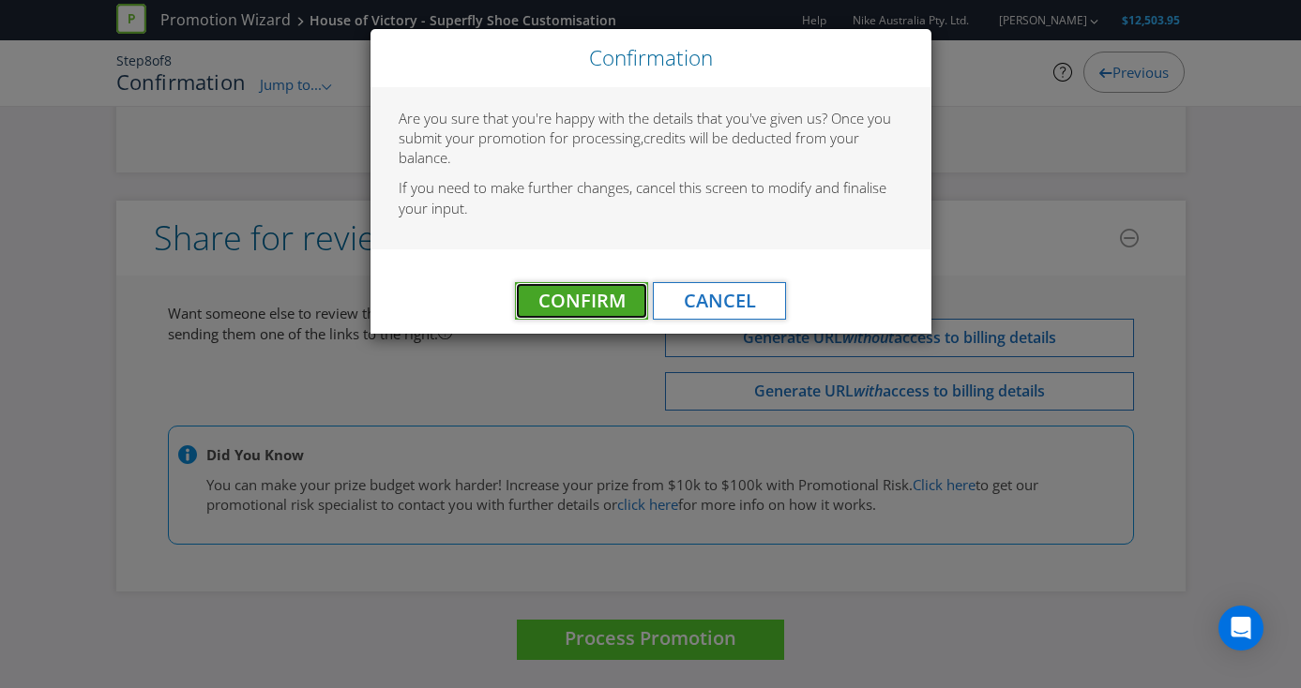
click at [575, 305] on span "Confirm" at bounding box center [581, 300] width 87 height 25
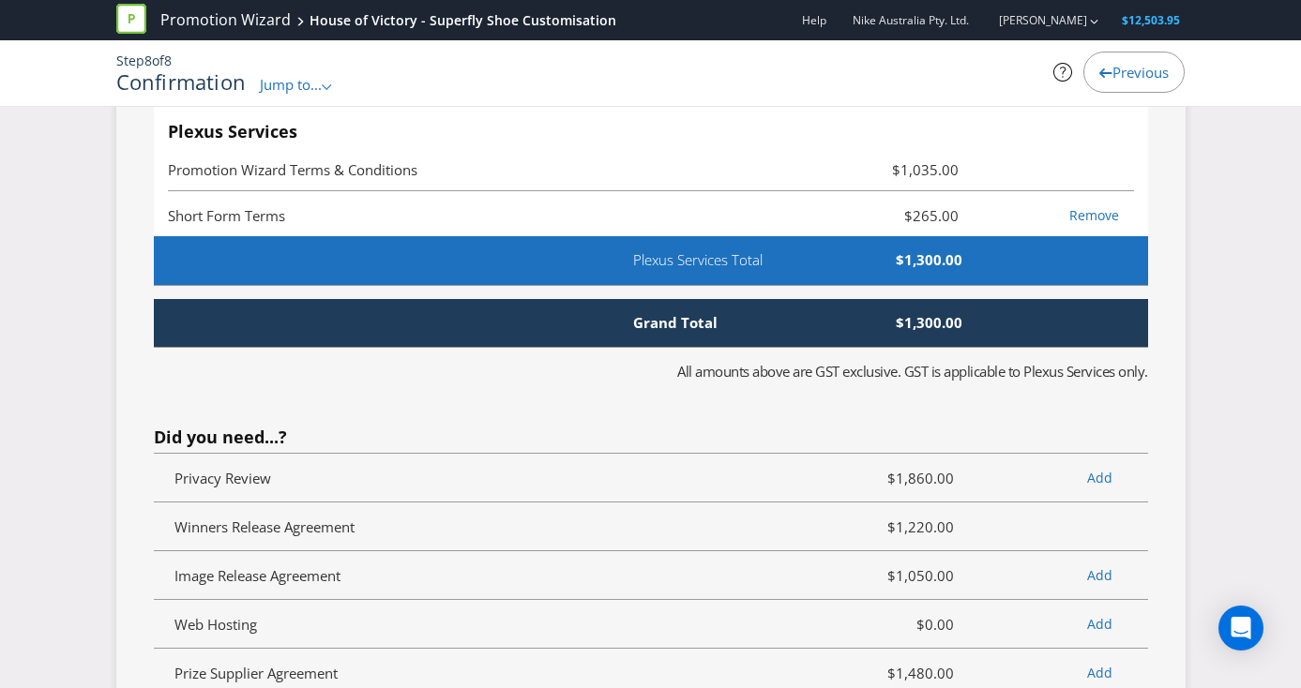
scroll to position [0, 0]
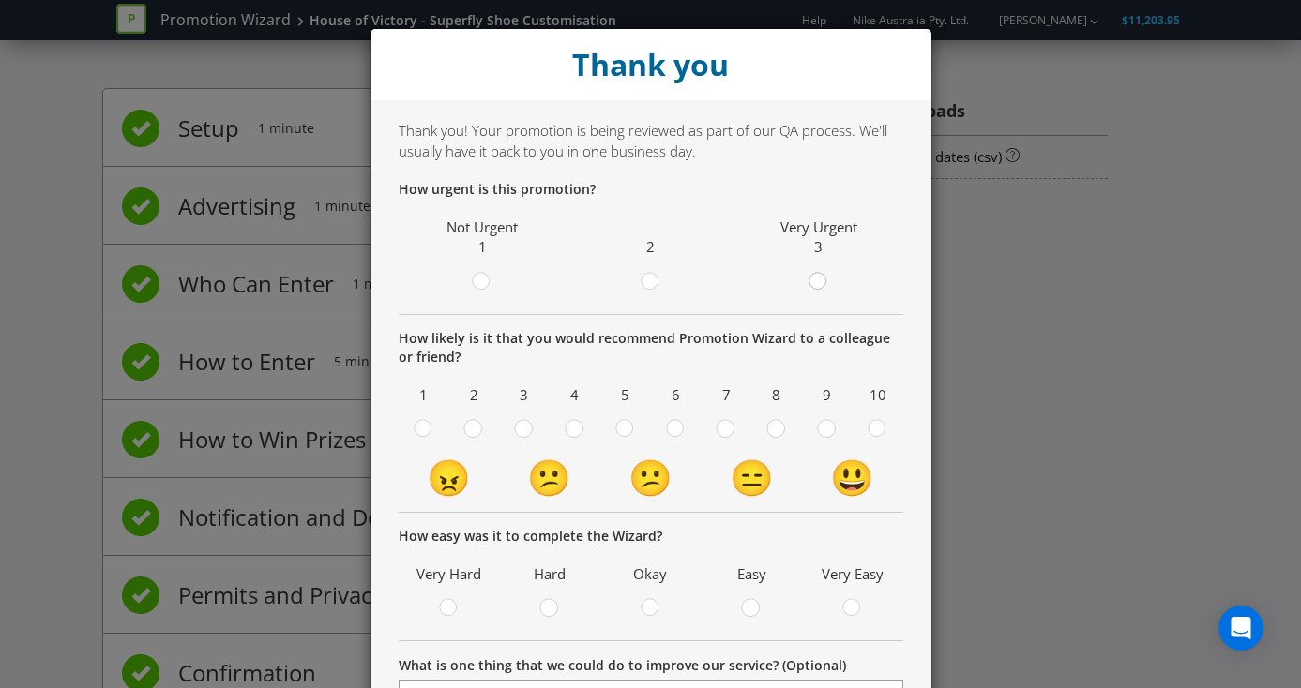
click at [816, 278] on div at bounding box center [818, 275] width 9 height 9
click at [0, 0] on input "radio" at bounding box center [0, 0] width 0 height 0
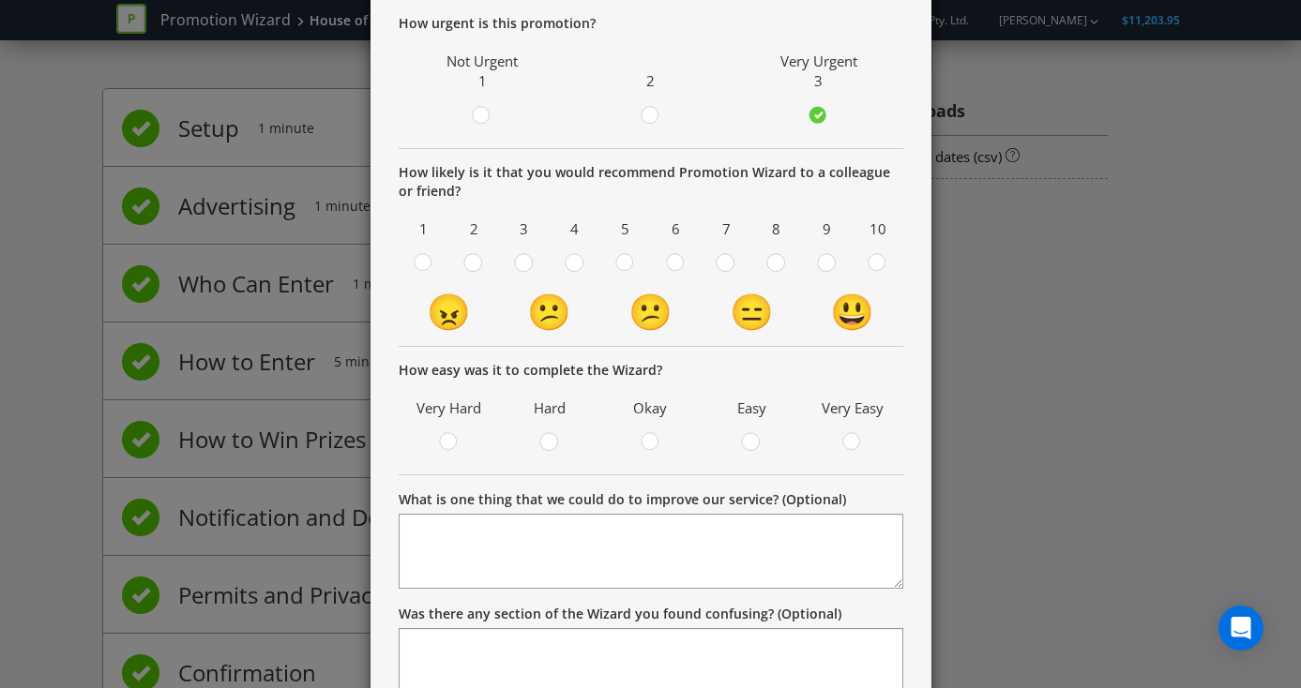
scroll to position [162, 0]
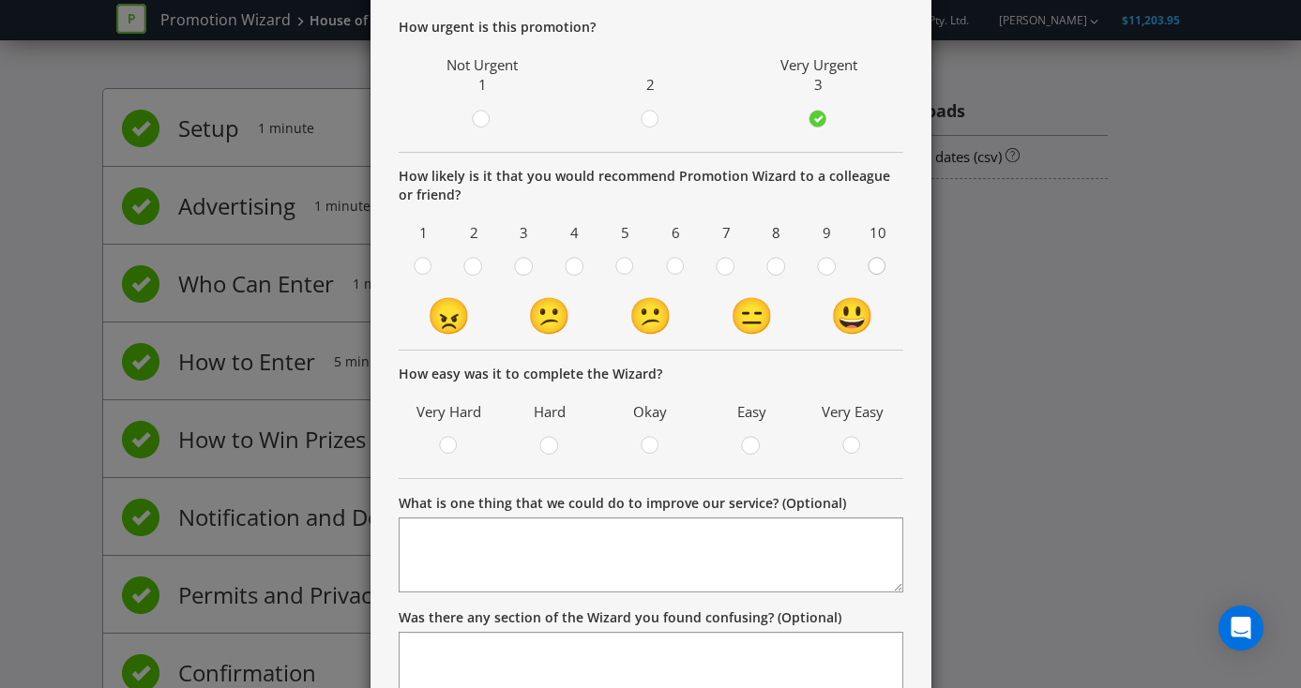
click at [868, 268] on circle at bounding box center [876, 266] width 17 height 17
click at [0, 0] on input "radio" at bounding box center [0, 0] width 0 height 0
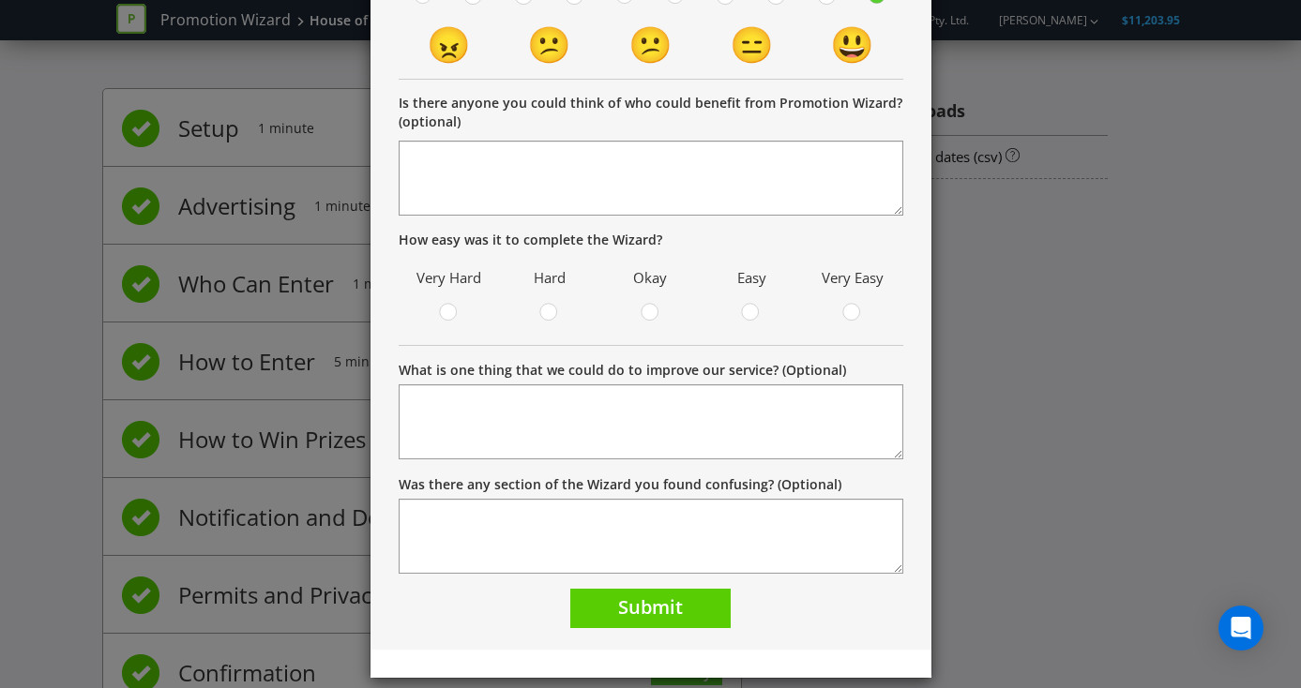
scroll to position [452, 0]
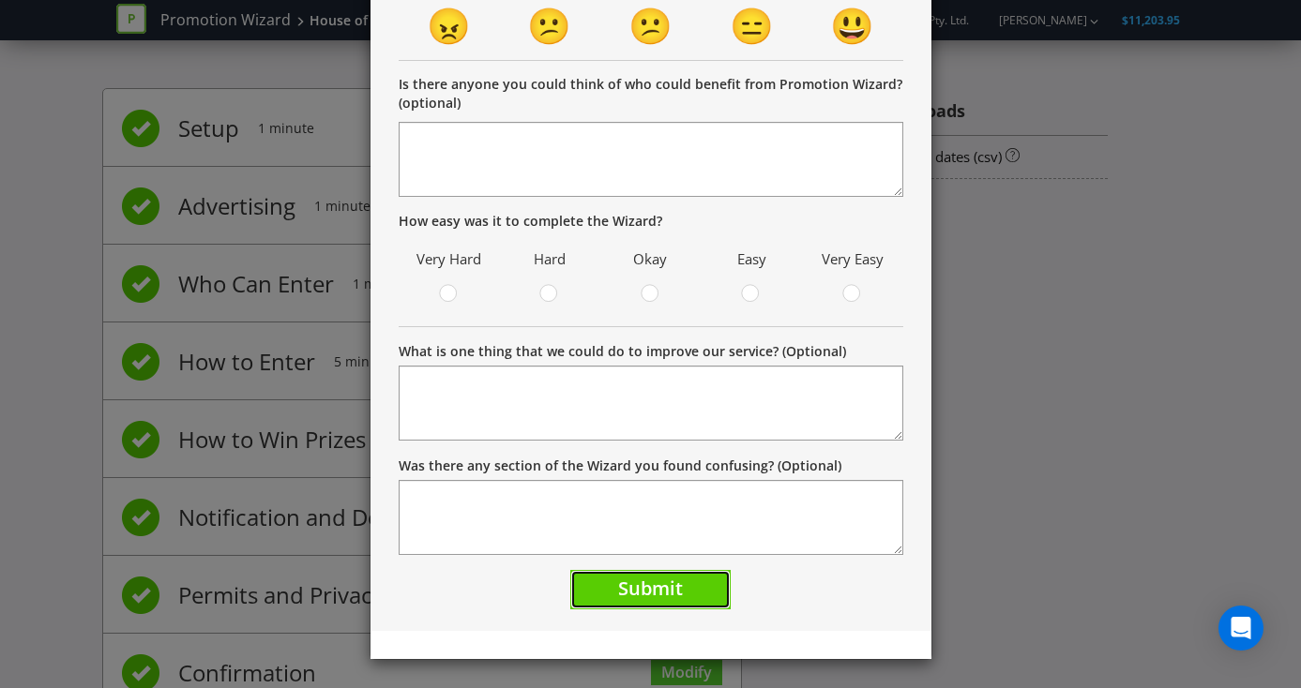
click at [666, 586] on span "Submit" at bounding box center [650, 588] width 65 height 25
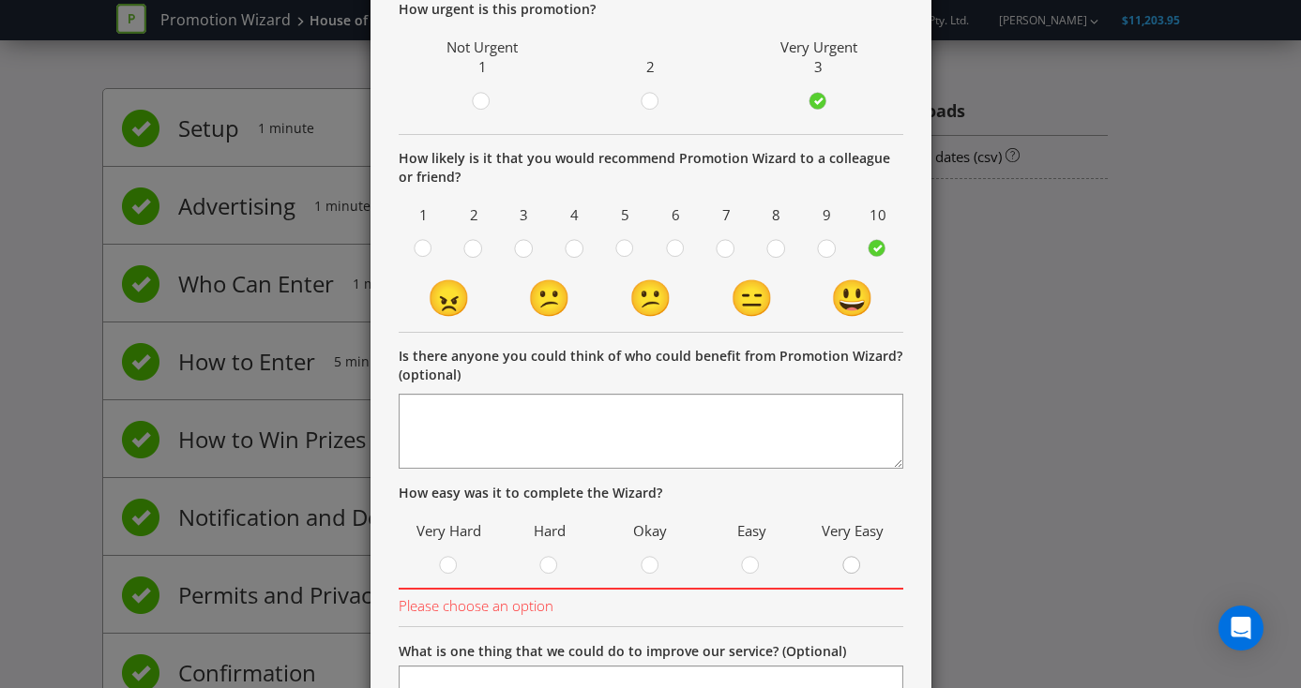
click at [855, 560] on div at bounding box center [852, 559] width 9 height 9
click at [0, 0] on input "radio" at bounding box center [0, 0] width 0 height 0
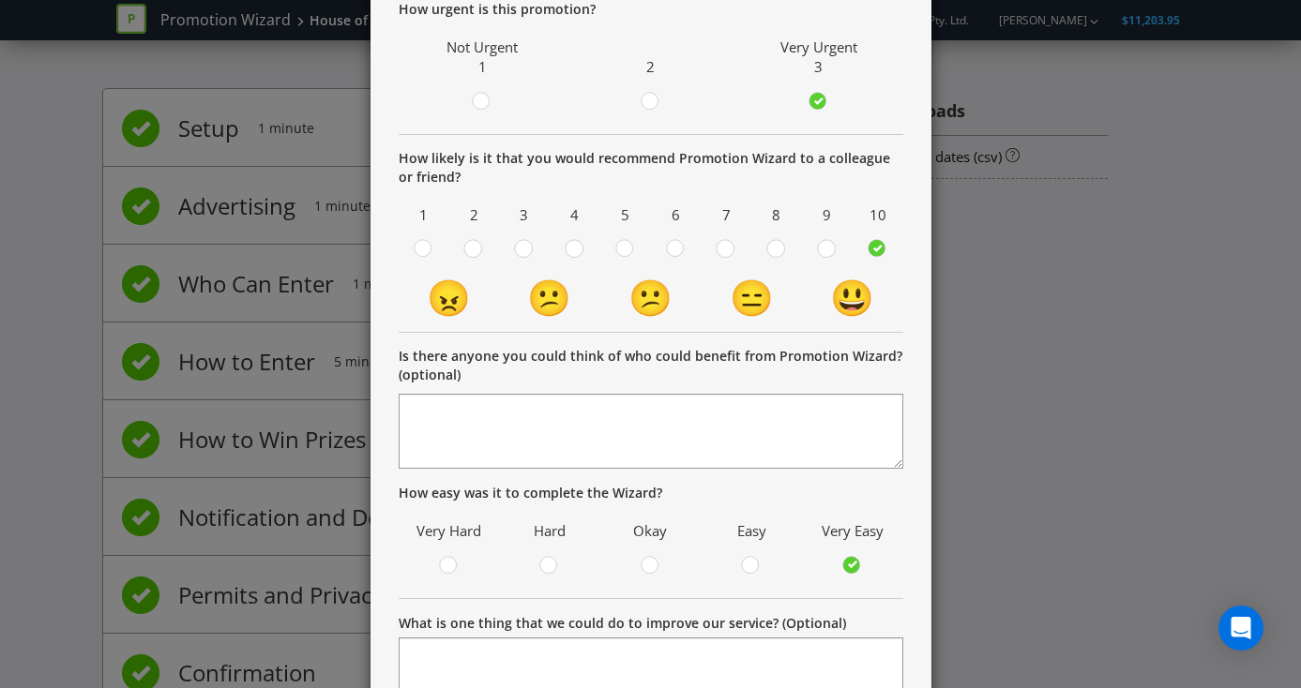
scroll to position [452, 0]
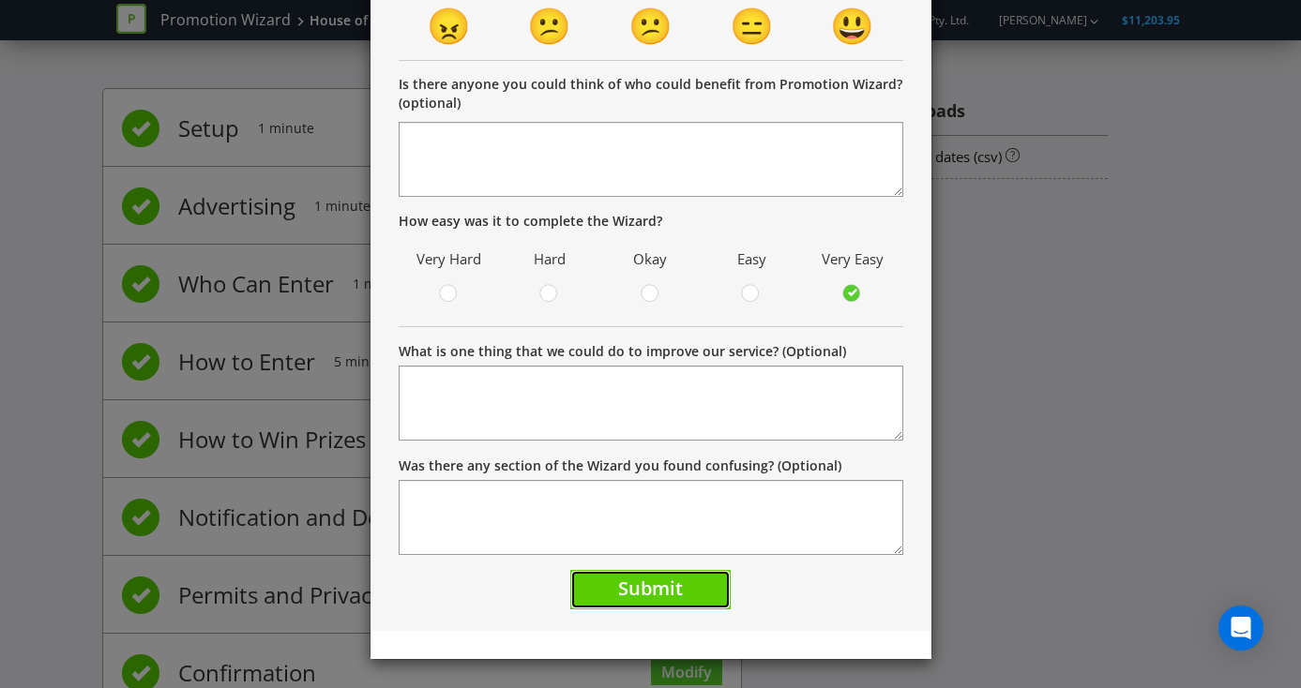
click at [646, 595] on span "Submit" at bounding box center [650, 588] width 65 height 25
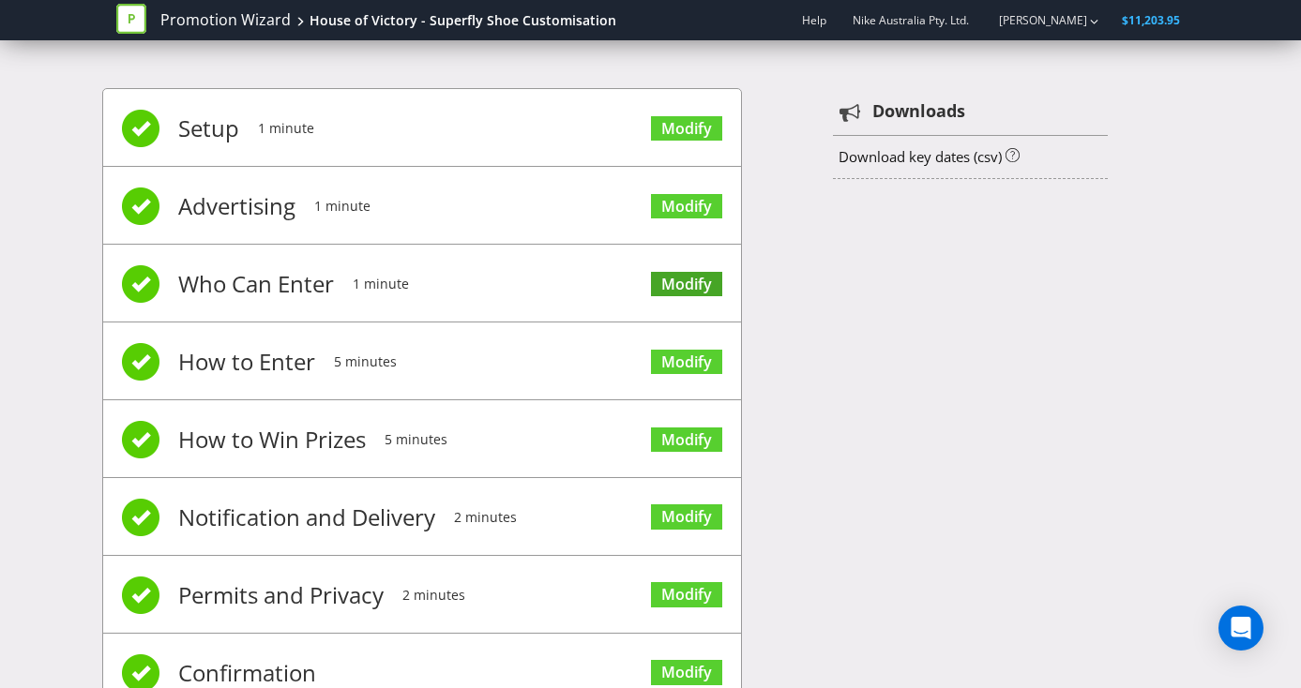
scroll to position [68, 0]
